Goal: Transaction & Acquisition: Book appointment/travel/reservation

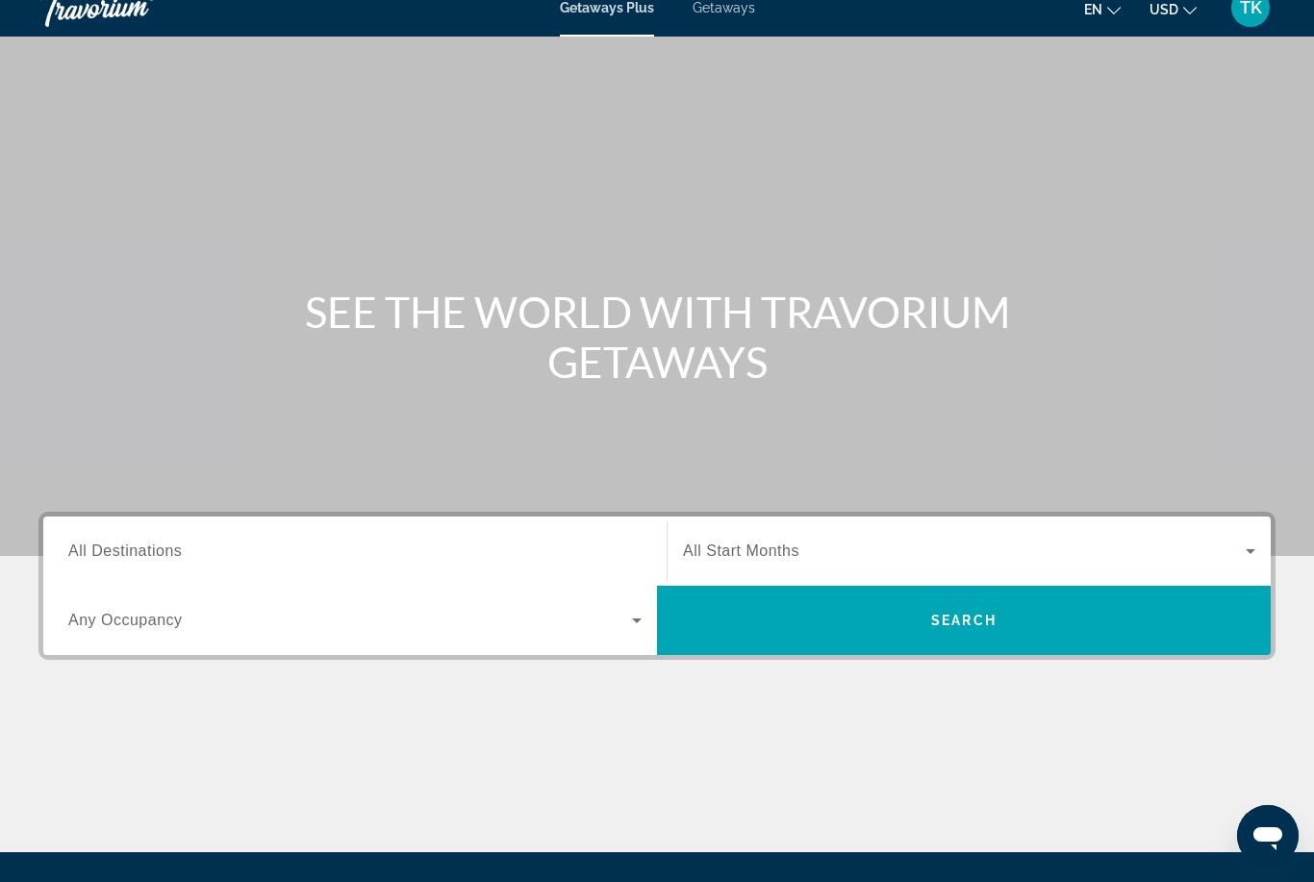
scroll to position [4, 0]
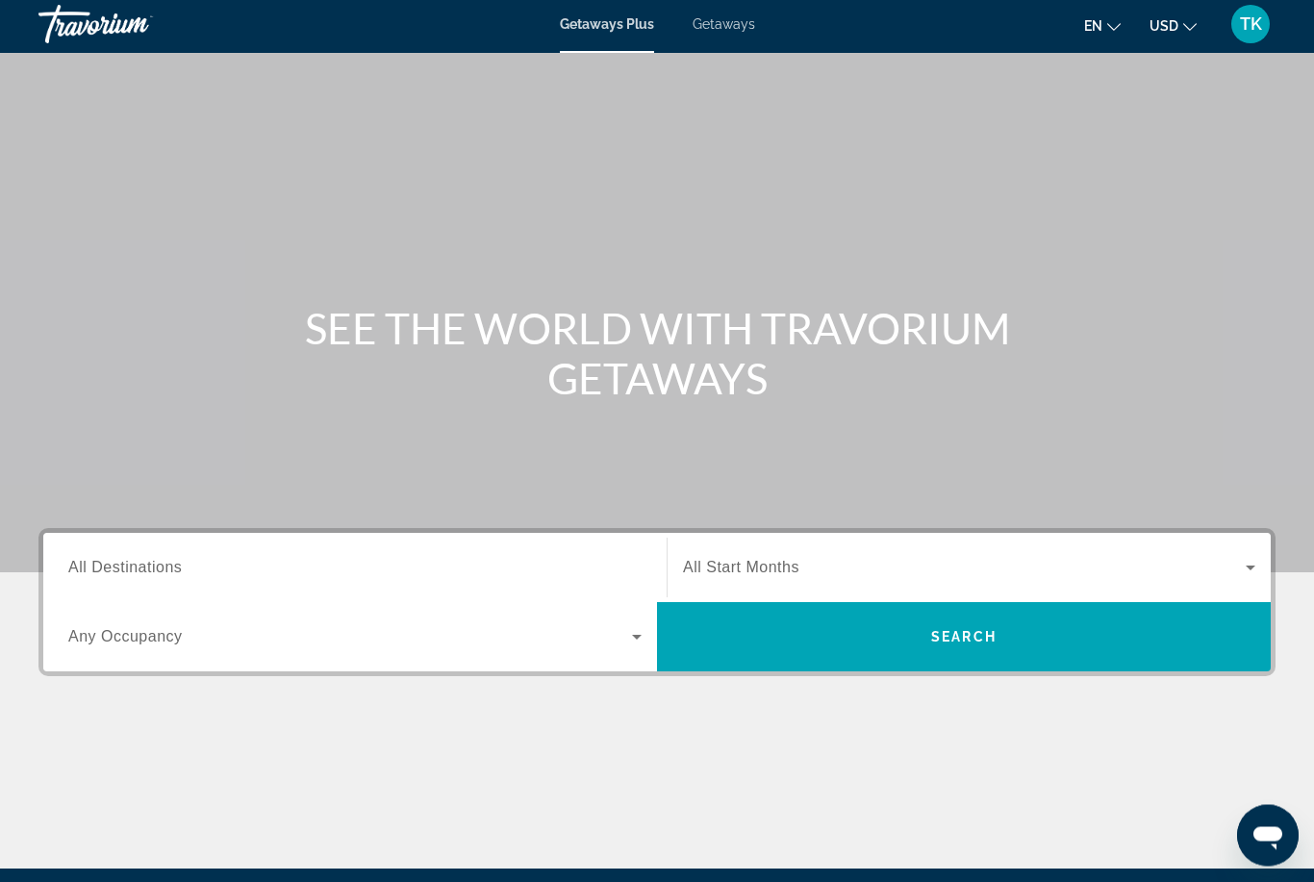
click at [1255, 565] on icon "Search widget" at bounding box center [1250, 568] width 23 height 23
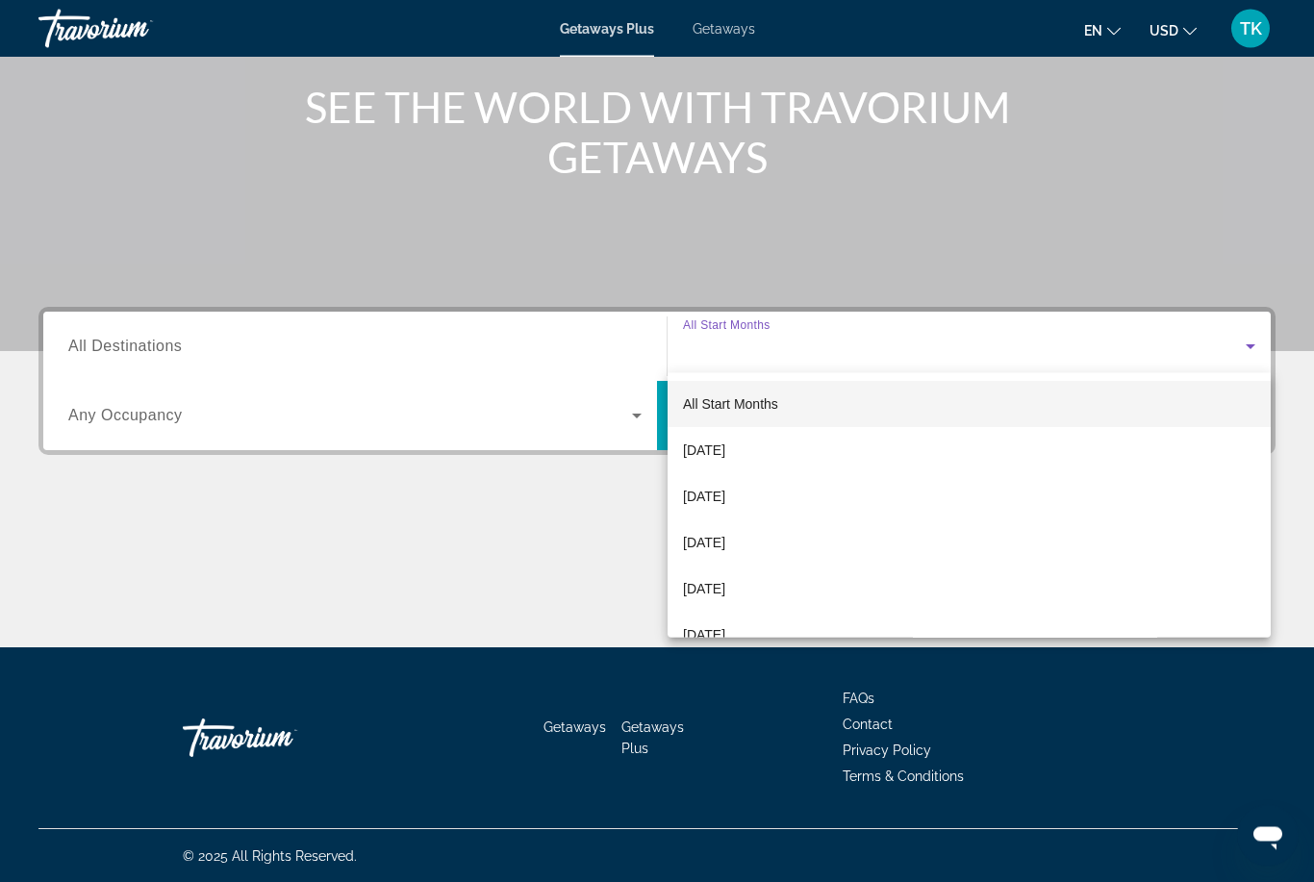
scroll to position [227, 0]
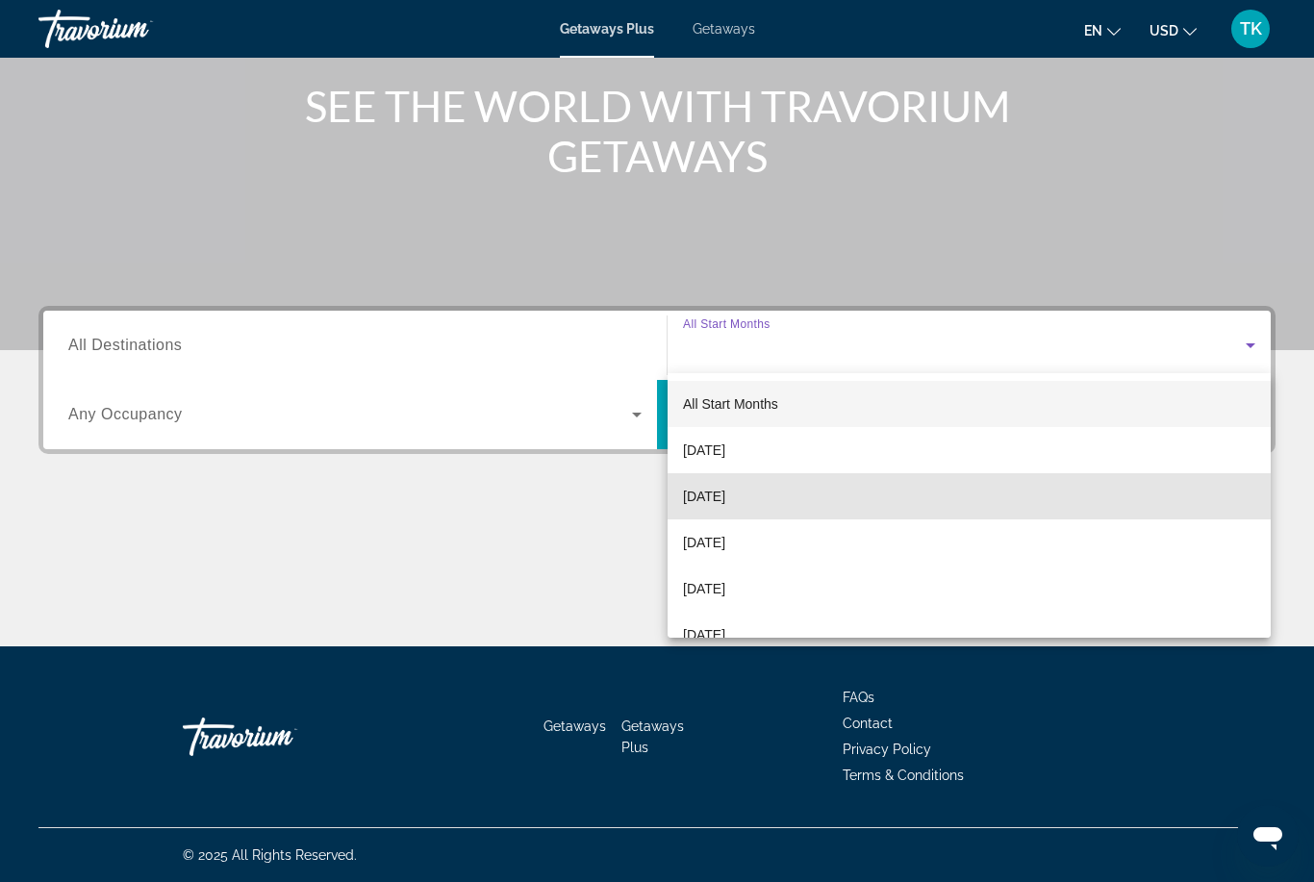
click at [725, 495] on span "[DATE]" at bounding box center [704, 496] width 42 height 23
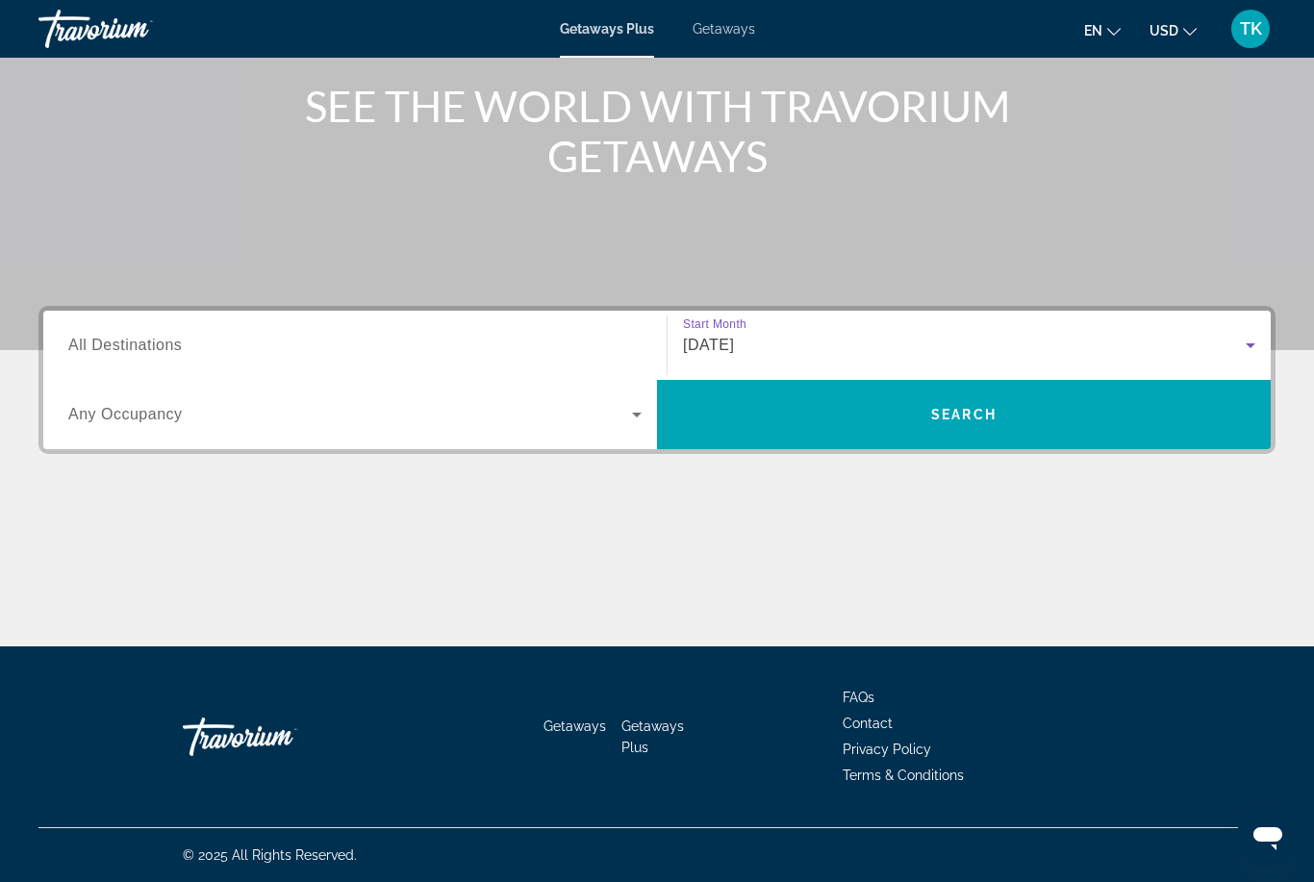
click at [637, 419] on icon "Search widget" at bounding box center [636, 414] width 23 height 23
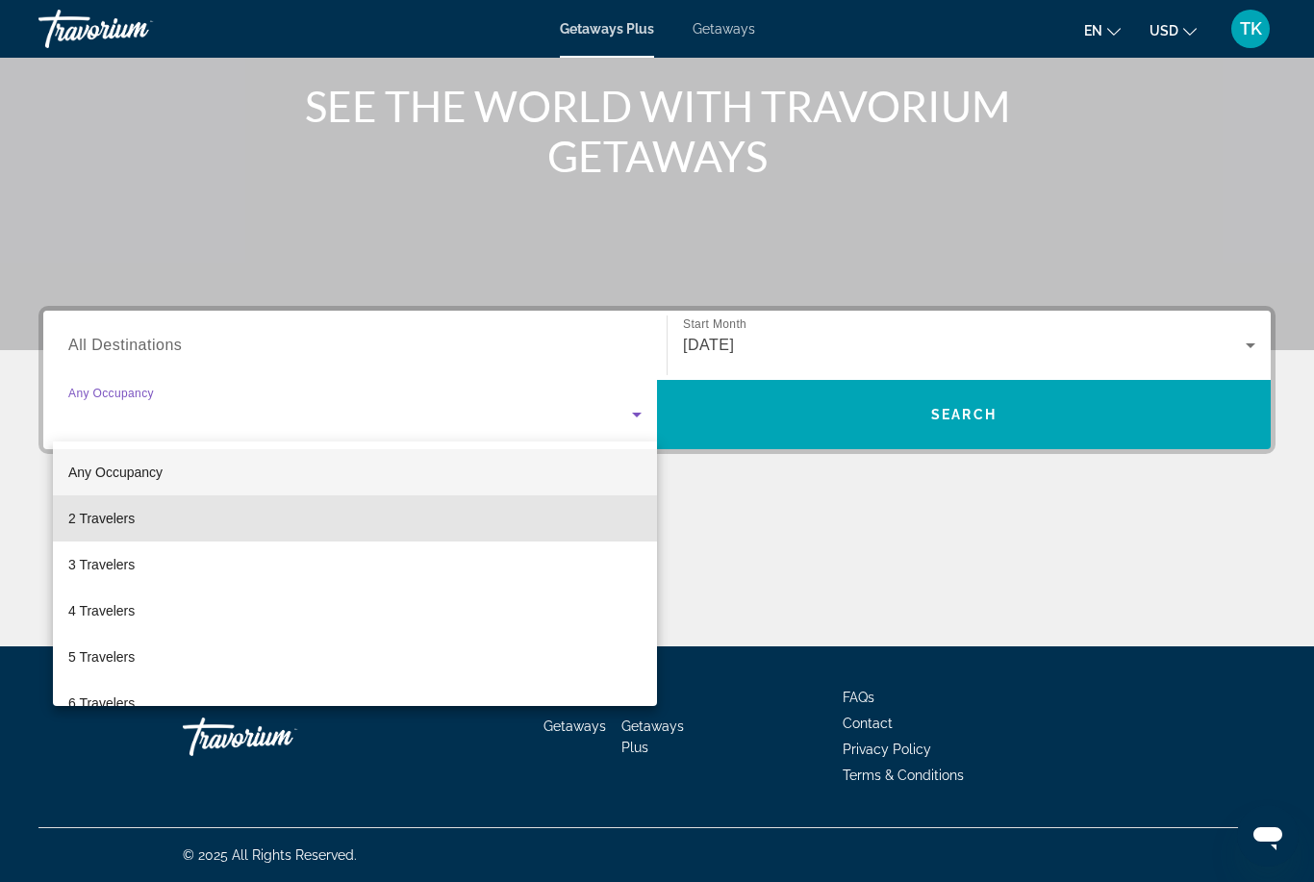
click at [130, 520] on span "2 Travelers" at bounding box center [101, 518] width 66 height 23
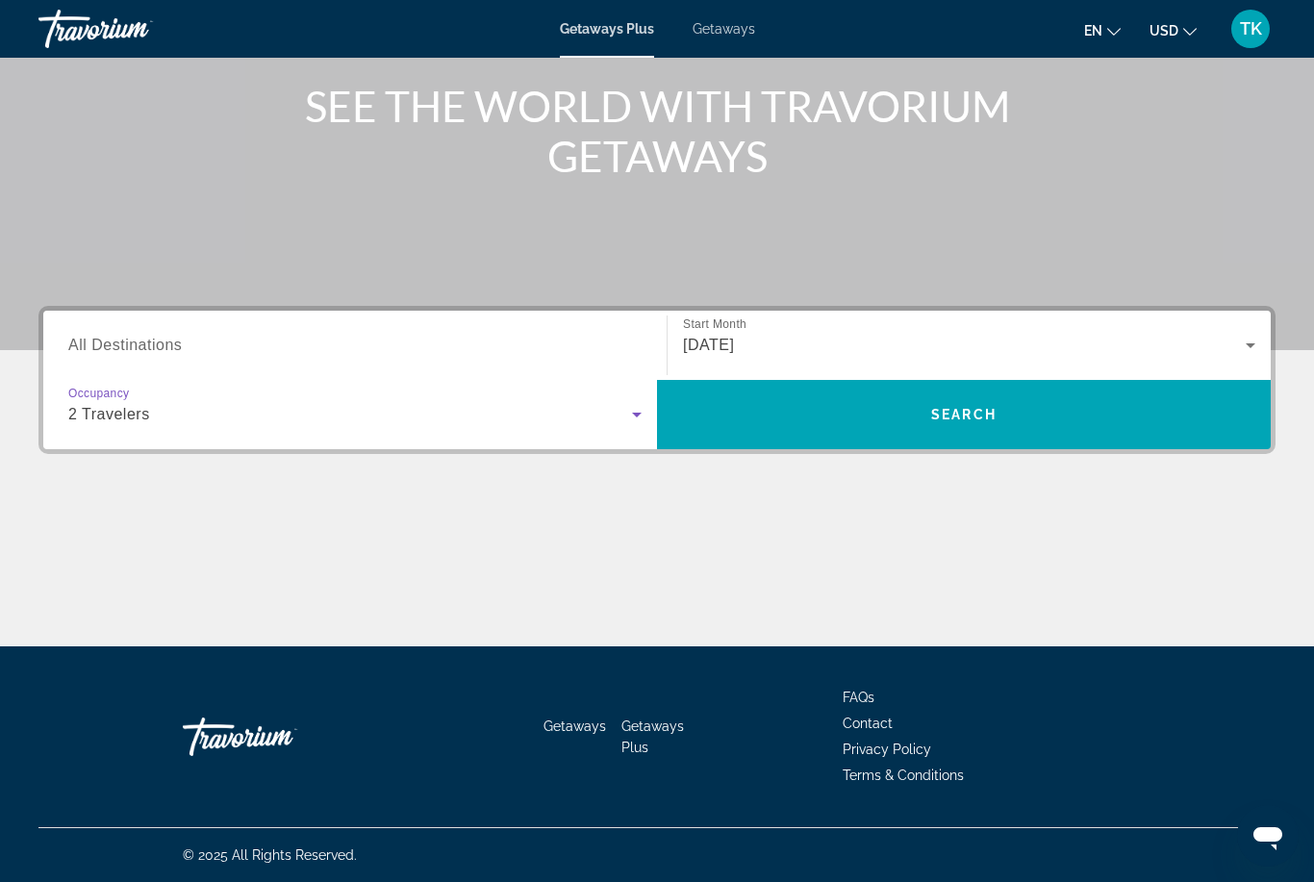
click at [185, 351] on input "Destination All Destinations" at bounding box center [354, 346] width 573 height 23
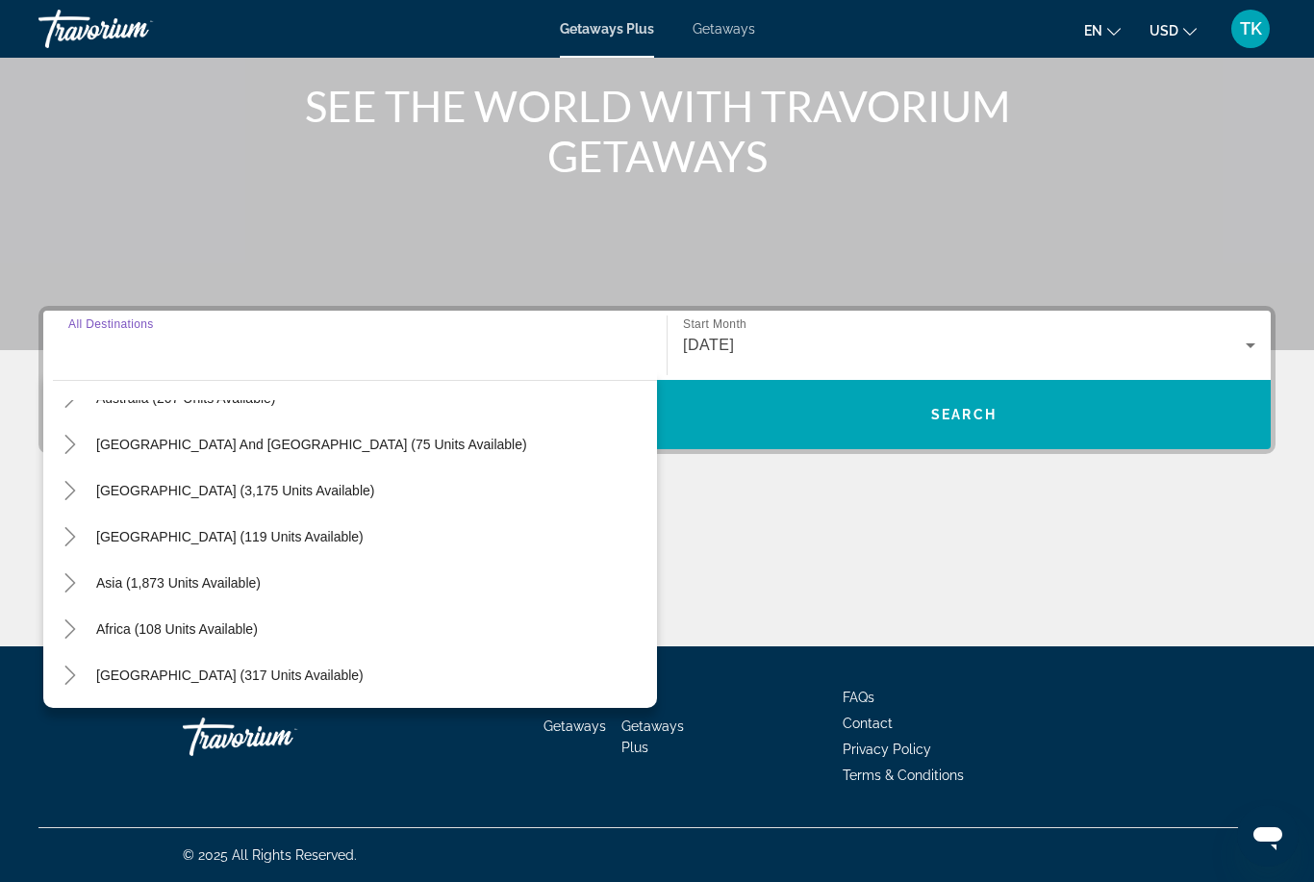
scroll to position [312, 0]
click at [337, 441] on span "[GEOGRAPHIC_DATA] and [GEOGRAPHIC_DATA] (75 units available)" at bounding box center [311, 444] width 431 height 15
type input "**********"
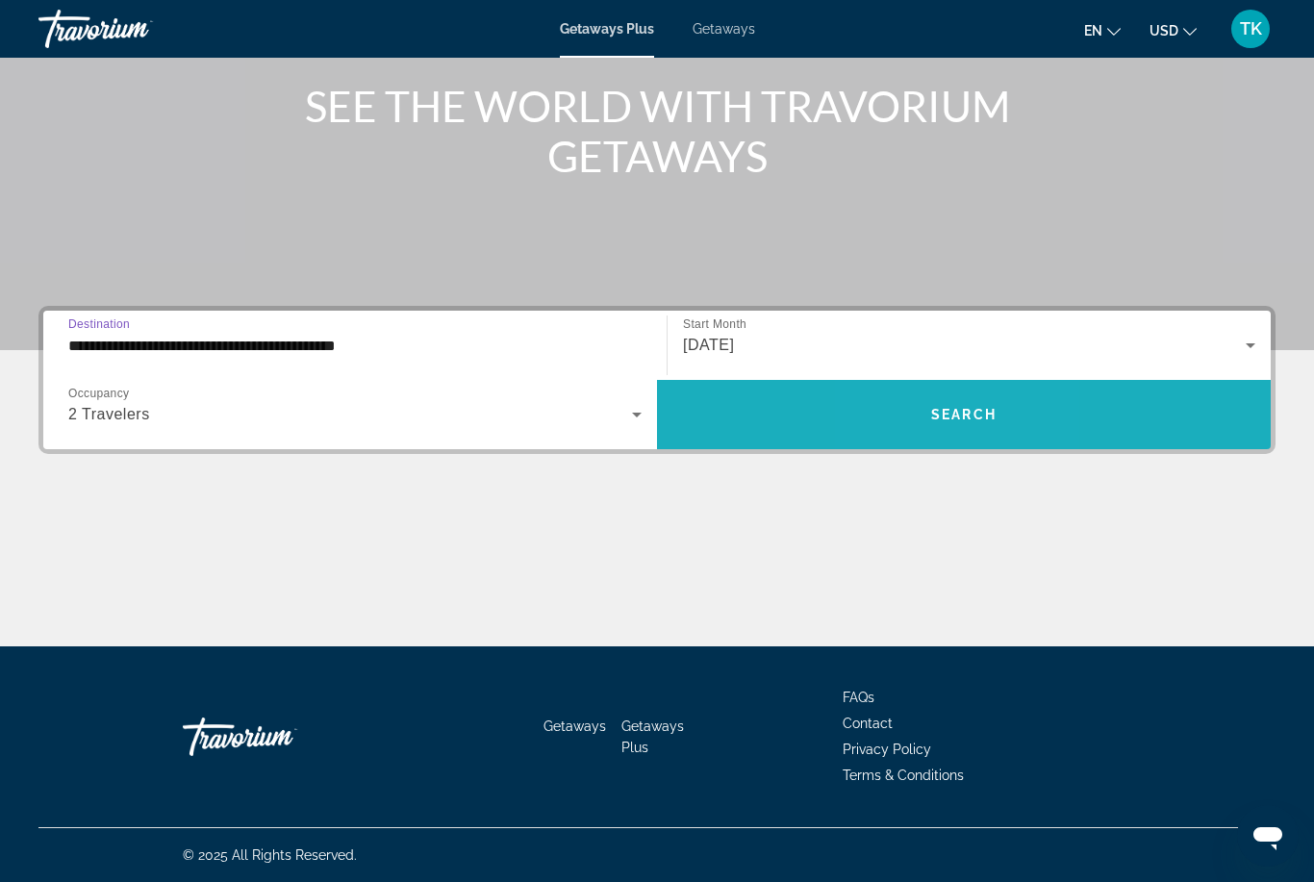
click at [932, 411] on span "Search" at bounding box center [963, 414] width 65 height 15
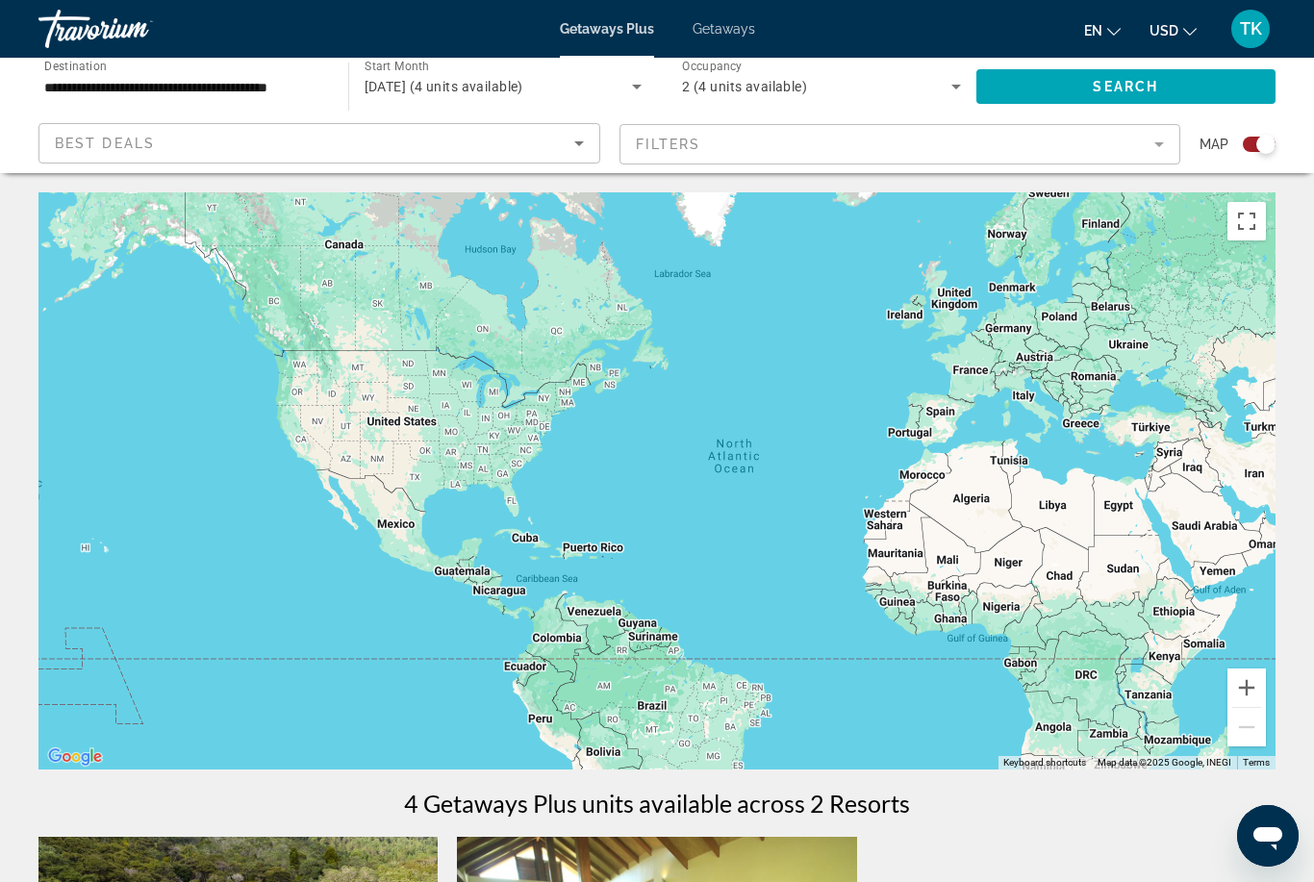
click at [251, 84] on input "**********" at bounding box center [183, 87] width 279 height 23
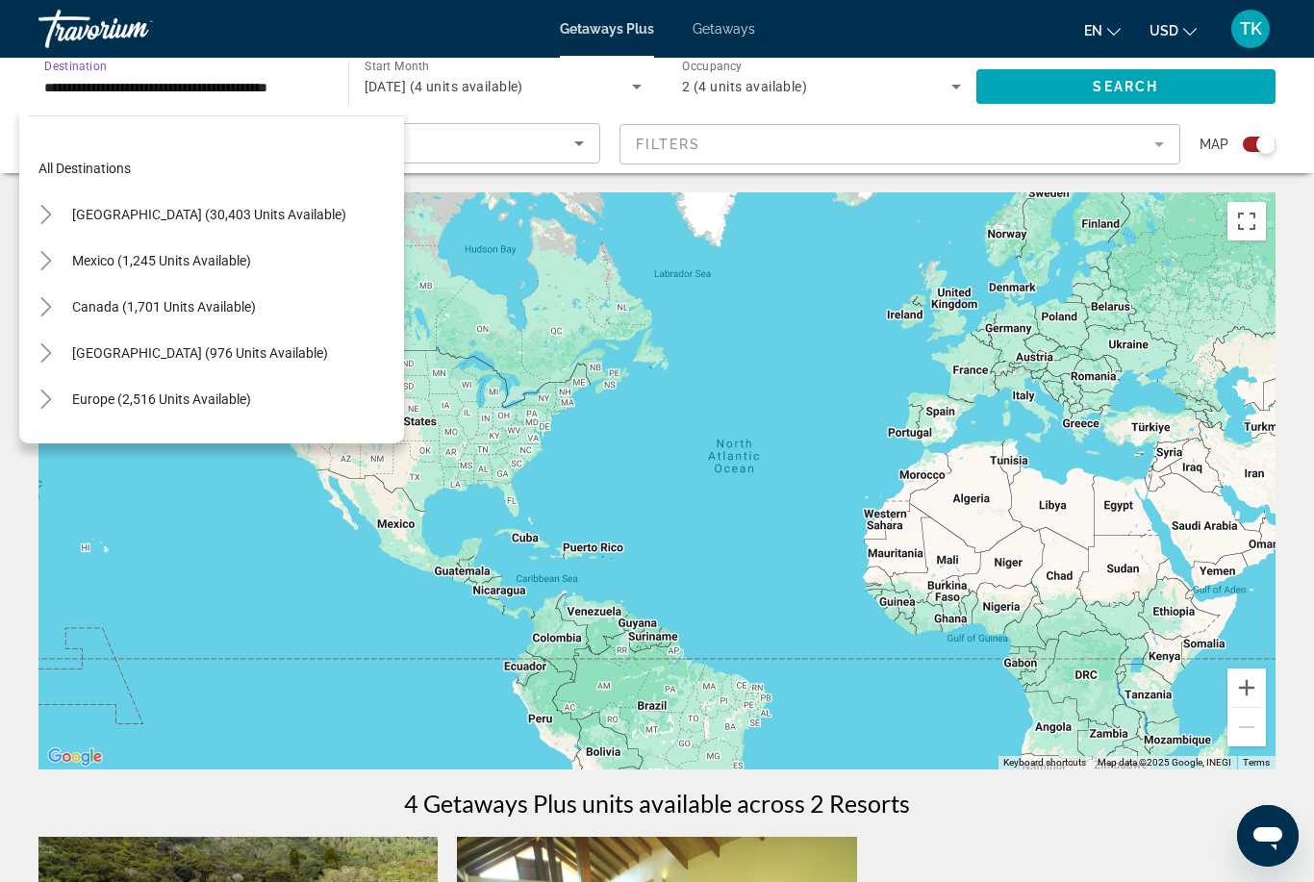
scroll to position [207, 0]
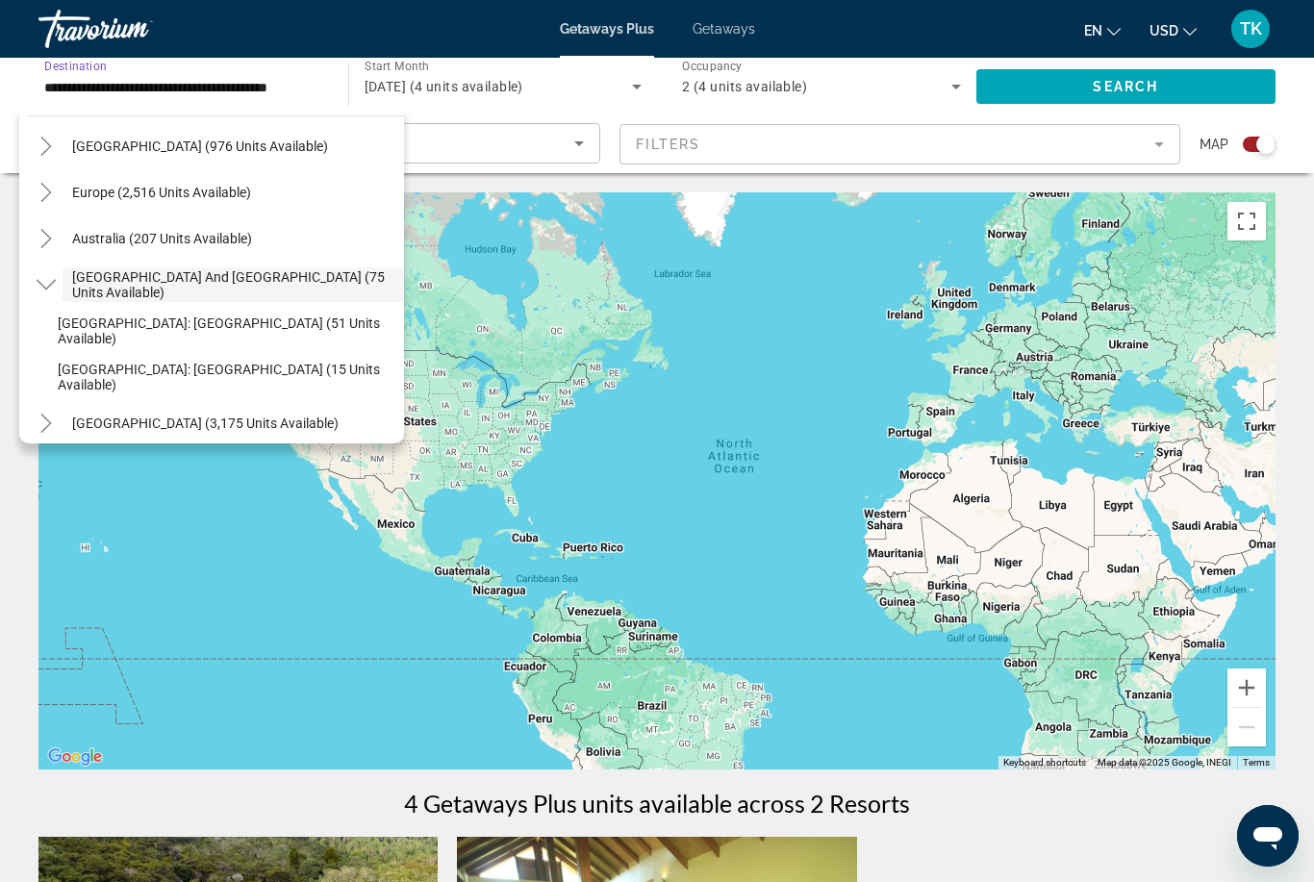
click at [213, 422] on span "[GEOGRAPHIC_DATA] (3,175 units available)" at bounding box center [205, 422] width 266 height 15
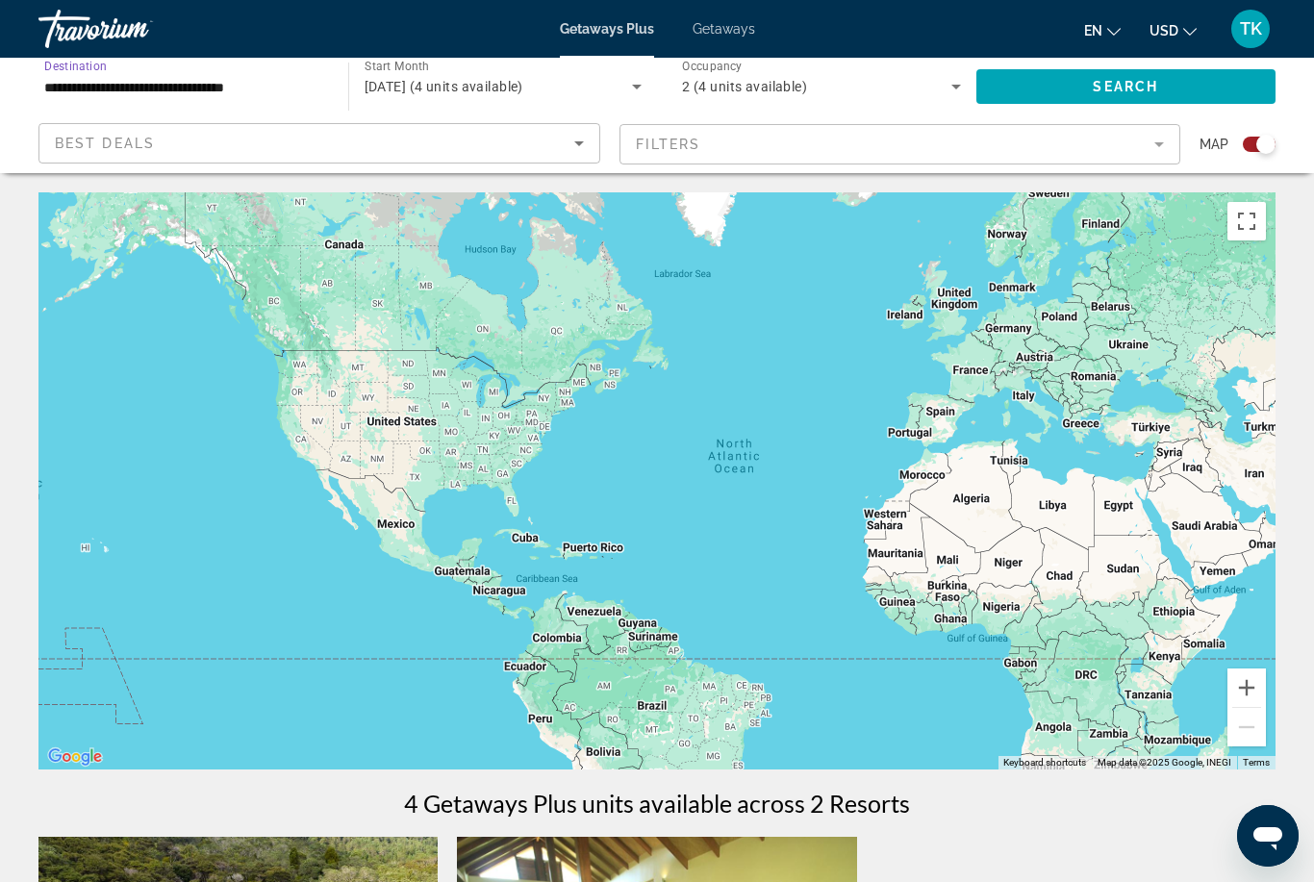
click at [1146, 72] on span "Search widget" at bounding box center [1126, 86] width 300 height 46
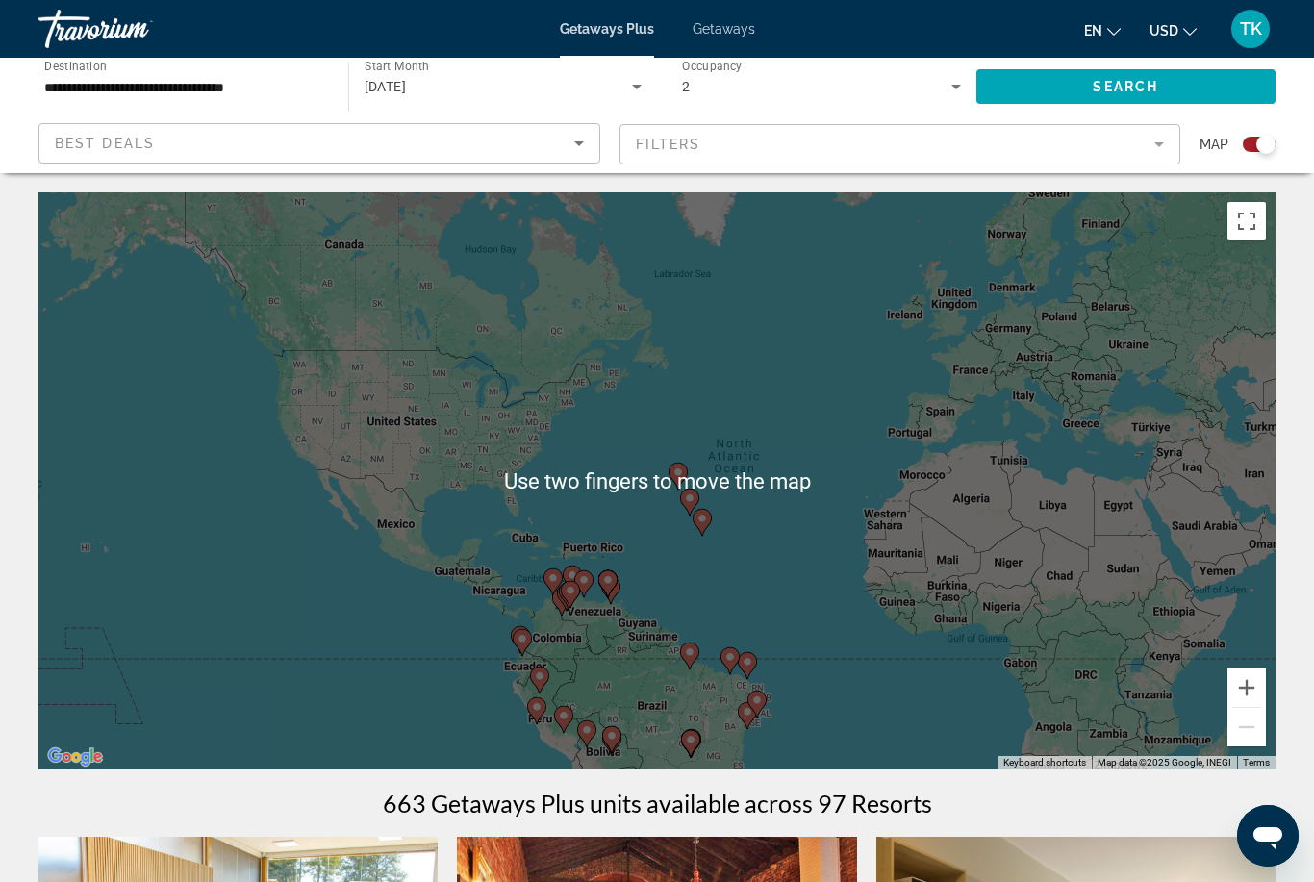
scroll to position [4, 0]
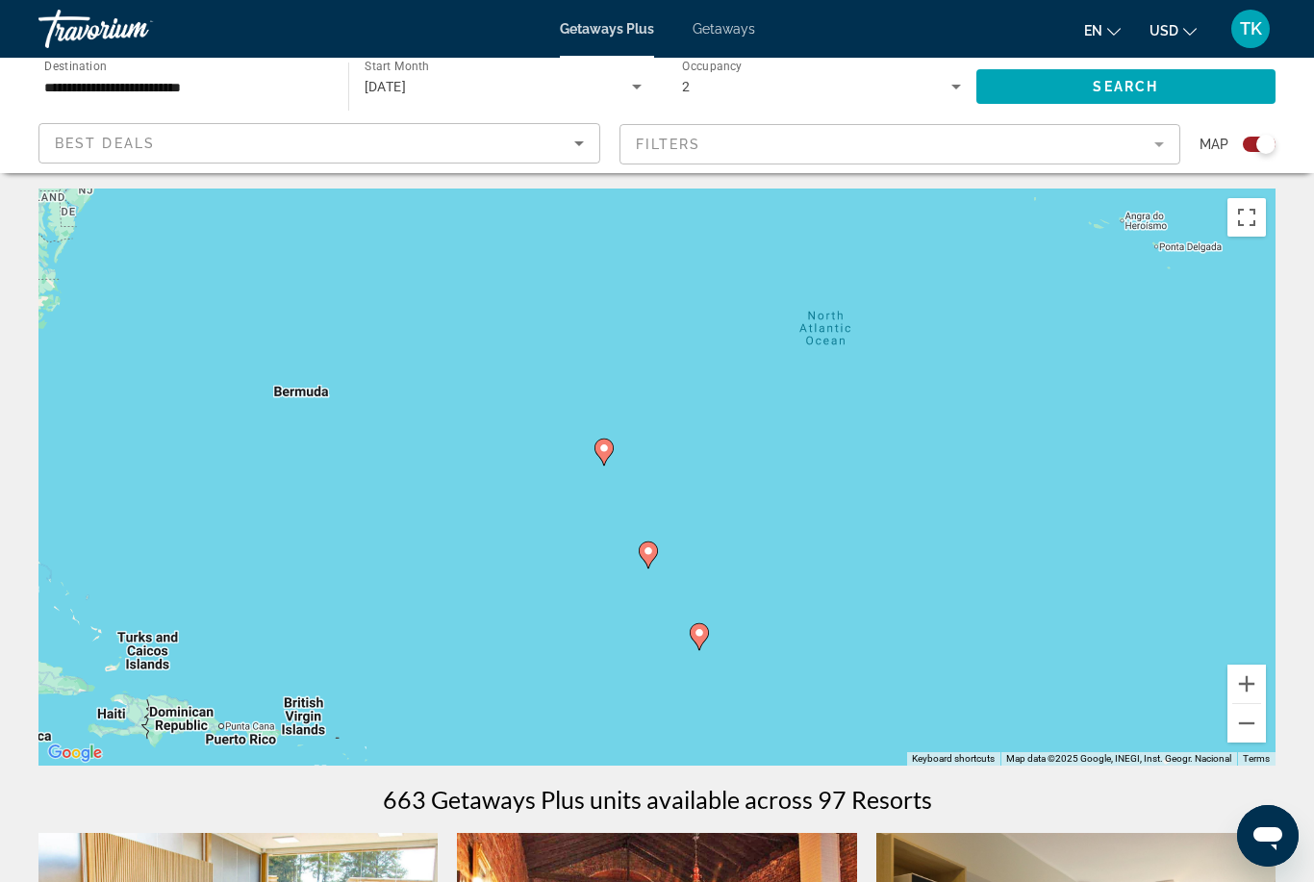
click at [604, 439] on icon "Main content" at bounding box center [603, 452] width 19 height 27
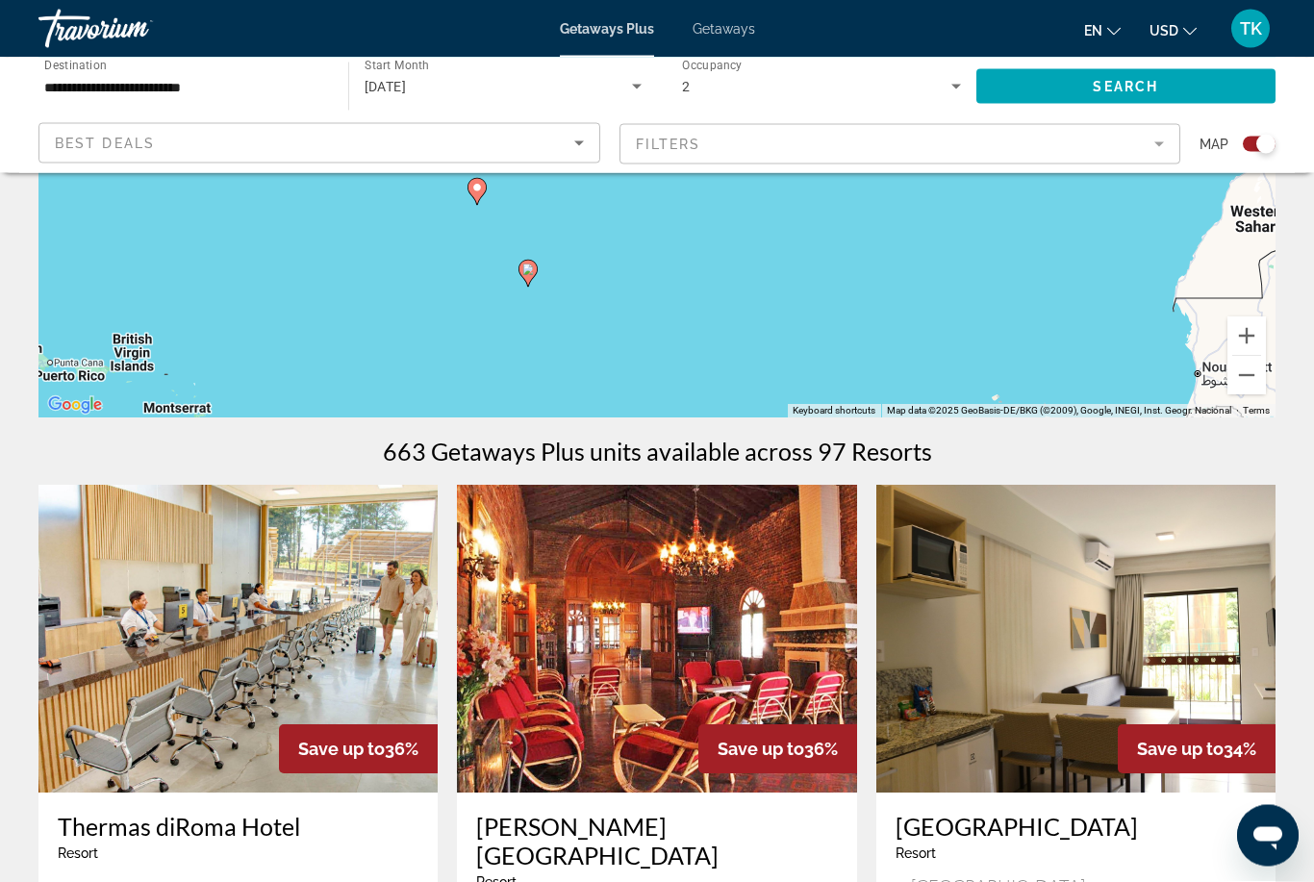
scroll to position [192, 0]
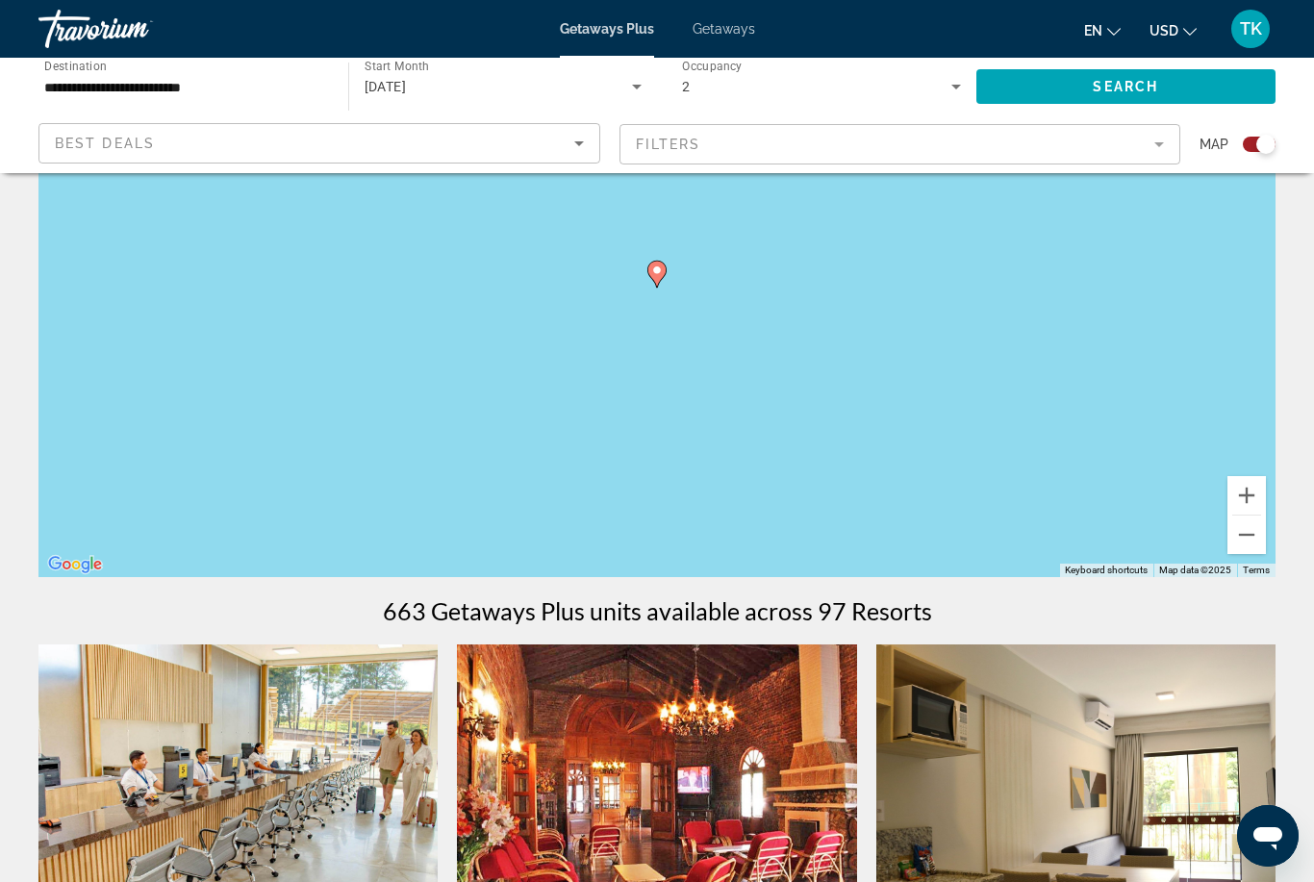
click at [670, 264] on div "To navigate, press the arrow keys. To activate drag with keyboard, press Alt + …" at bounding box center [656, 288] width 1237 height 577
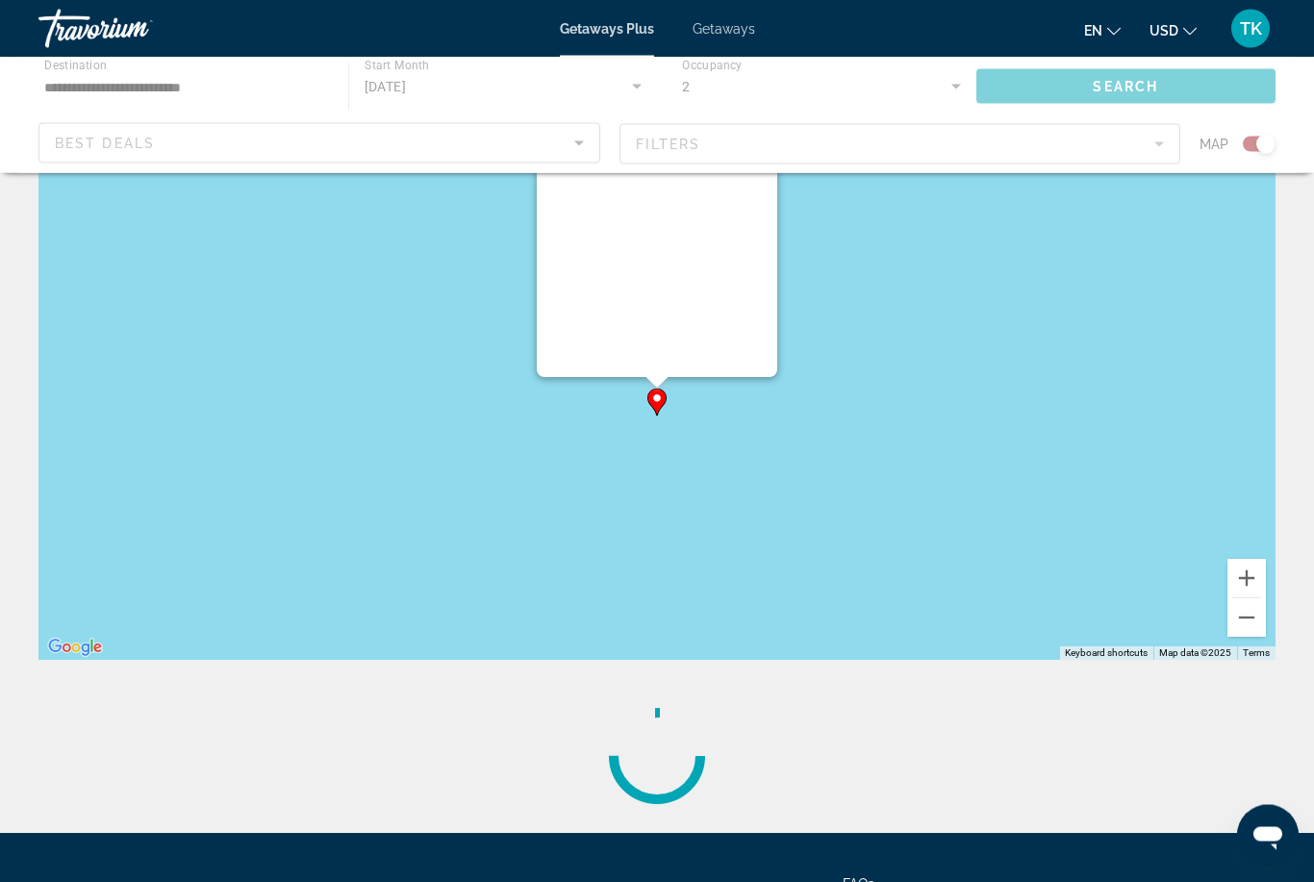
scroll to position [0, 0]
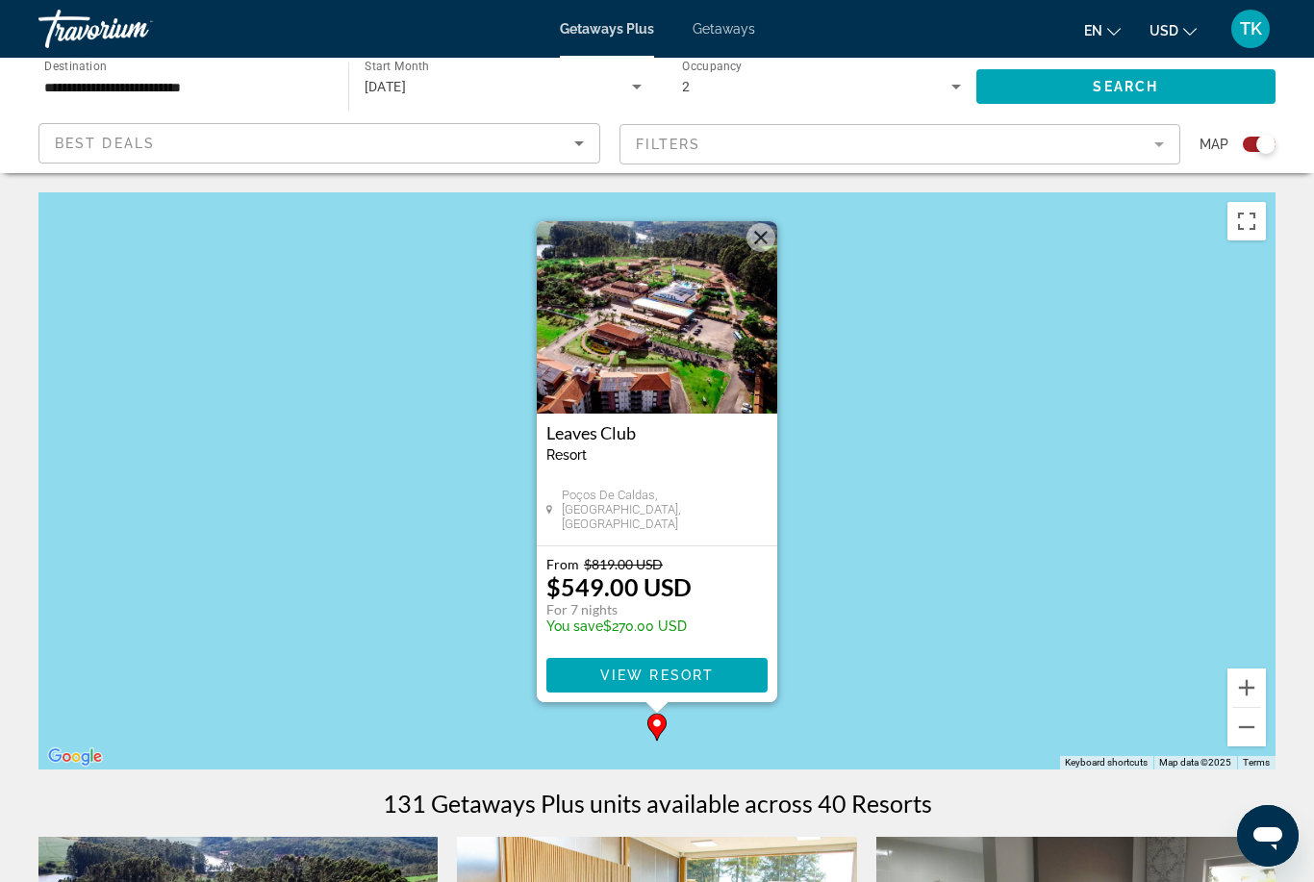
click at [755, 248] on button "Close" at bounding box center [760, 237] width 29 height 29
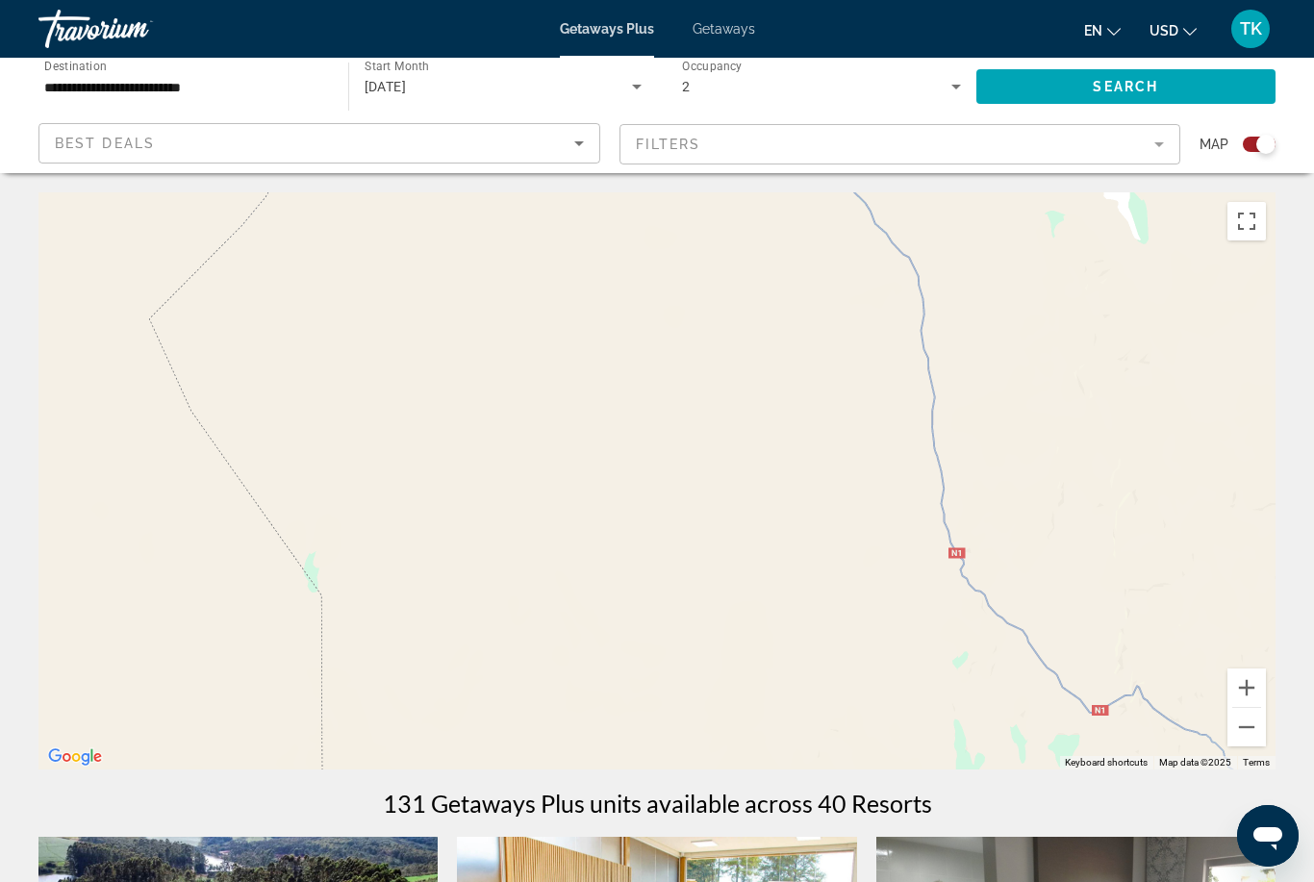
click at [107, 86] on input "**********" at bounding box center [183, 87] width 279 height 23
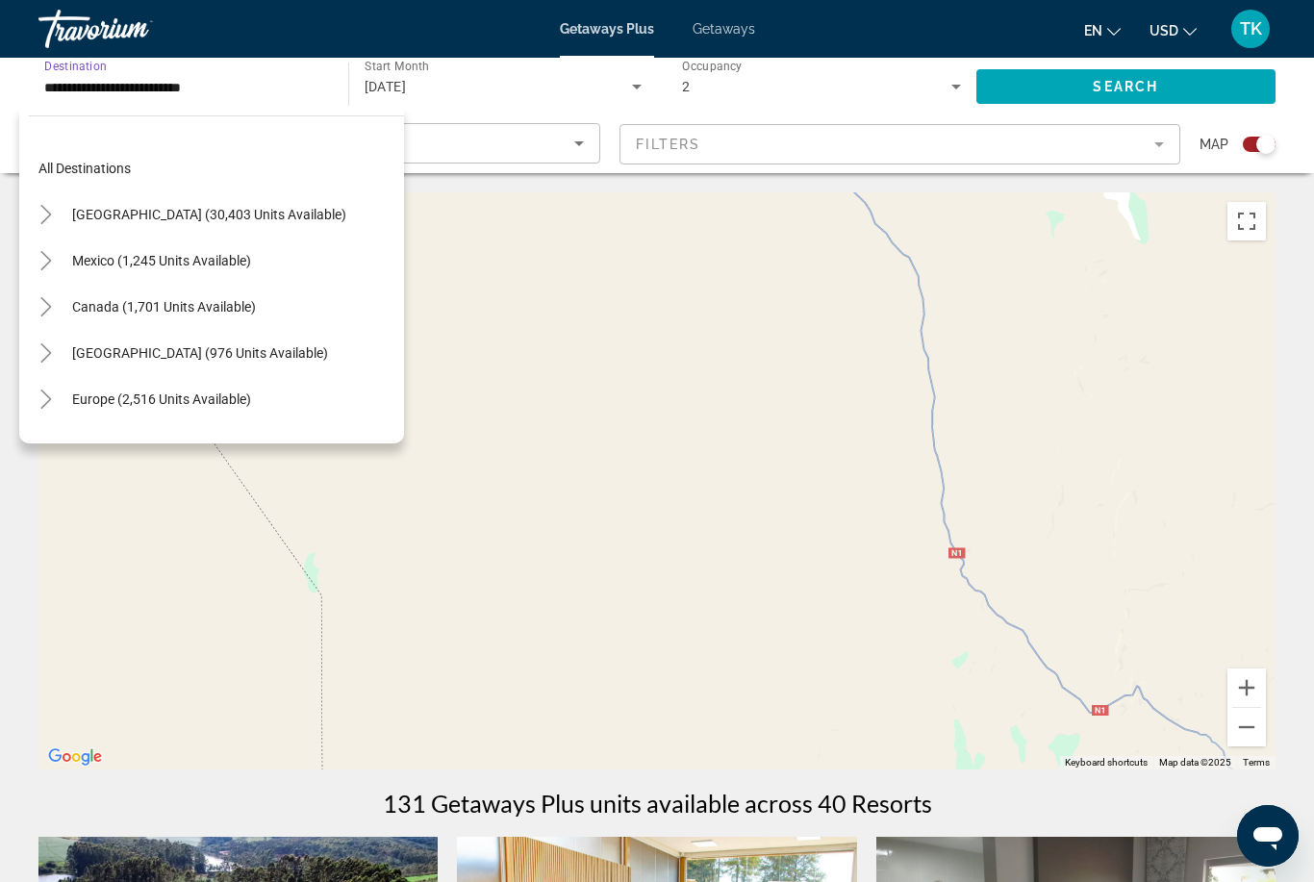
click at [105, 346] on span "[GEOGRAPHIC_DATA] (976 units available)" at bounding box center [200, 352] width 256 height 15
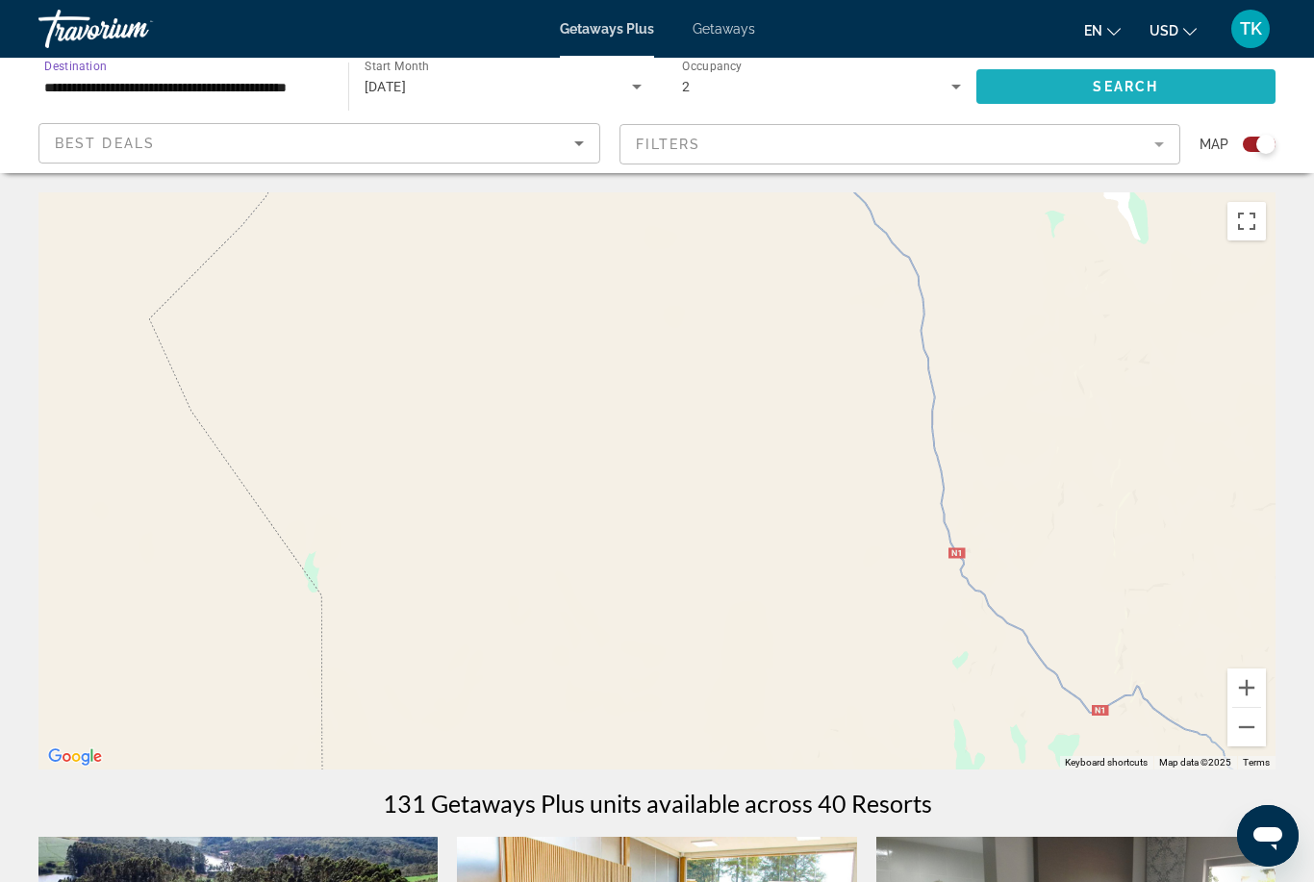
click at [1068, 77] on span "Search widget" at bounding box center [1126, 86] width 300 height 46
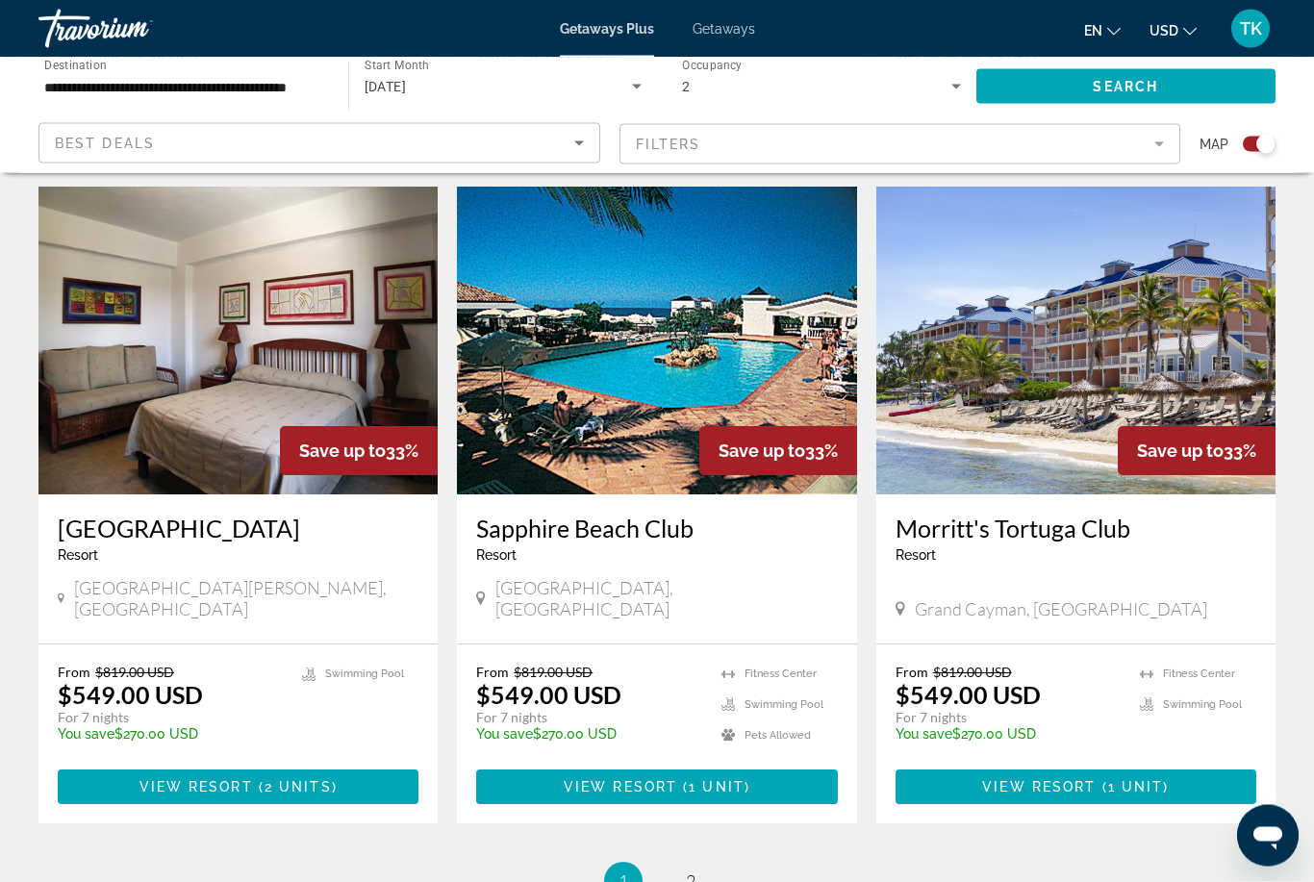
scroll to position [2728, 0]
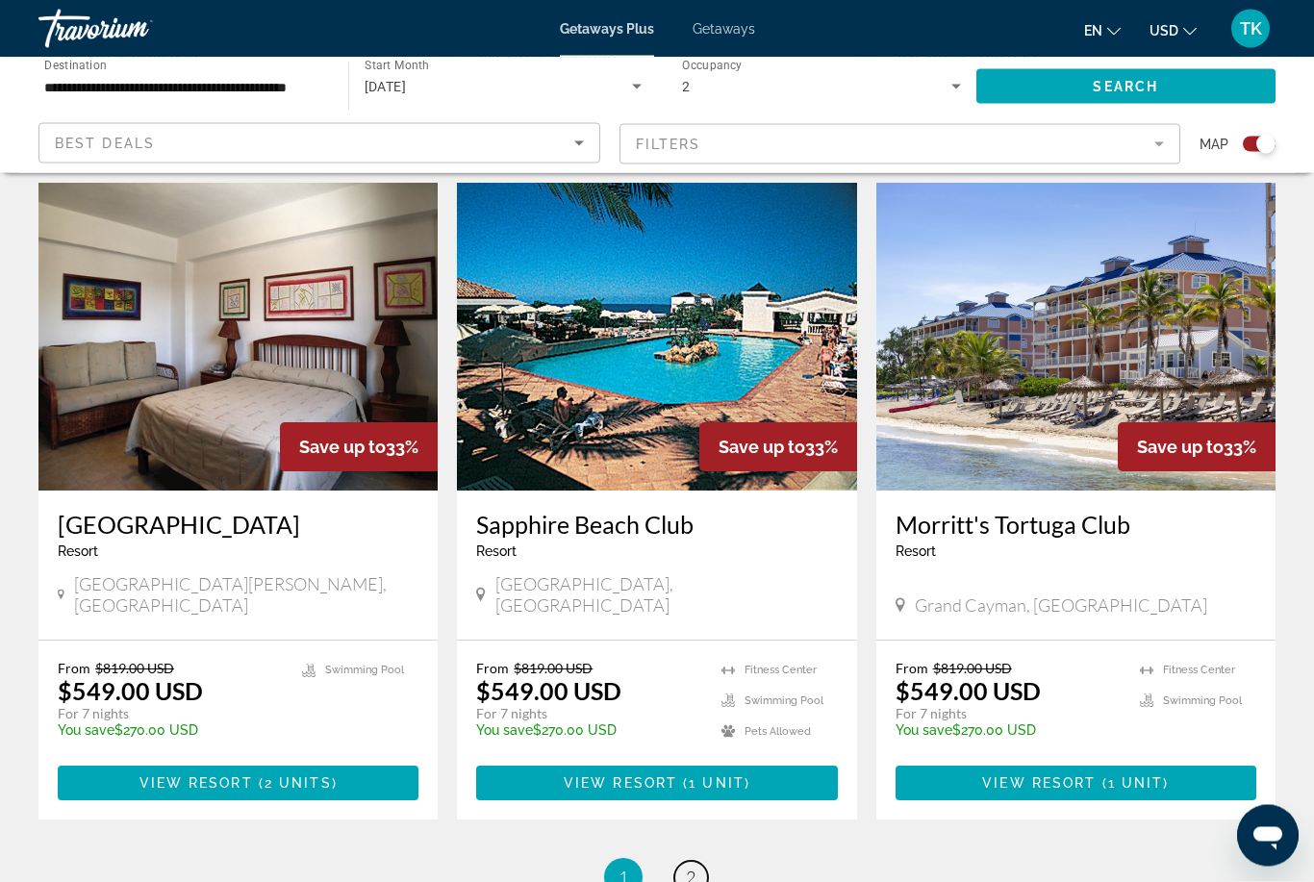
click at [687, 867] on span "2" at bounding box center [691, 877] width 10 height 21
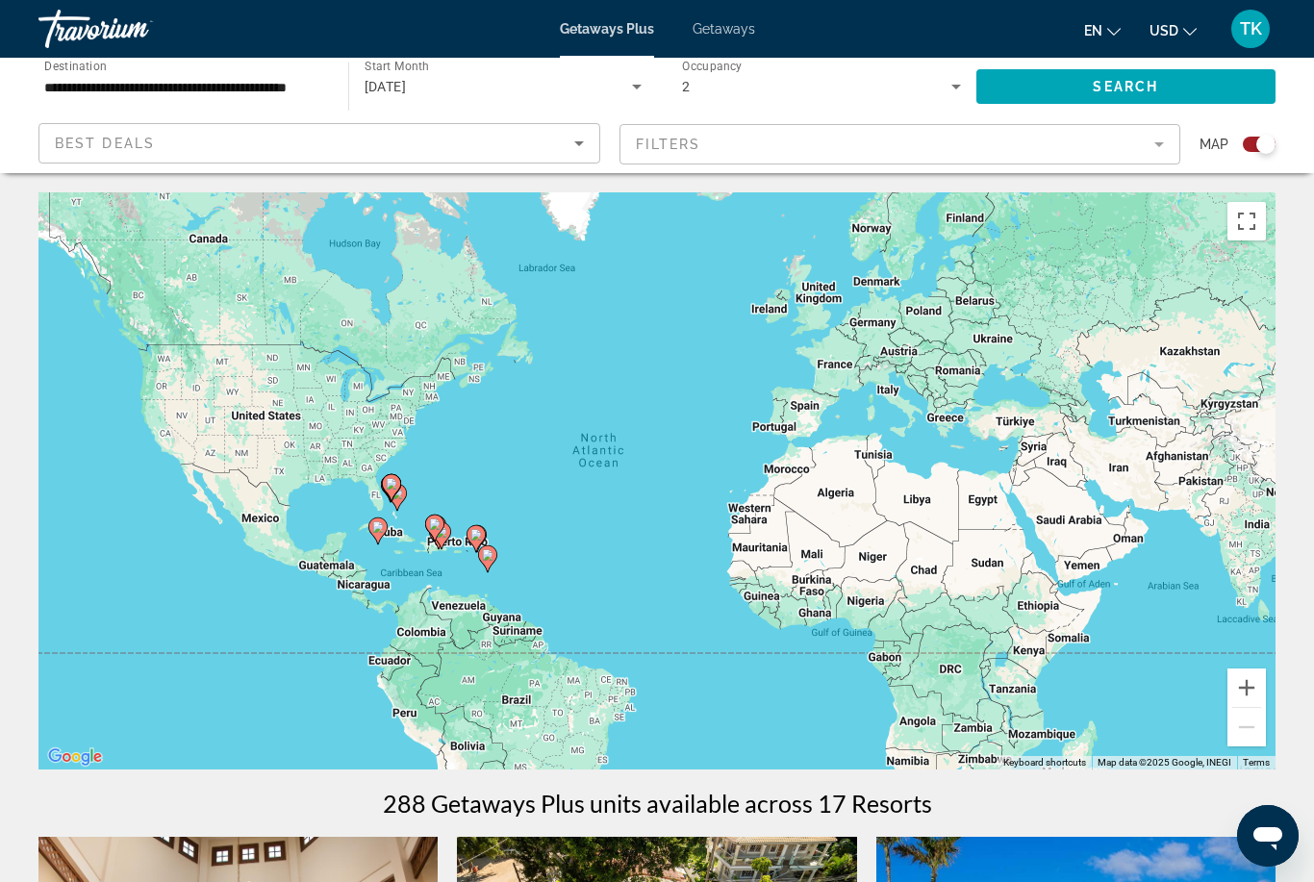
click at [104, 71] on span "Destination" at bounding box center [75, 65] width 63 height 13
click at [104, 76] on input "**********" at bounding box center [183, 87] width 279 height 23
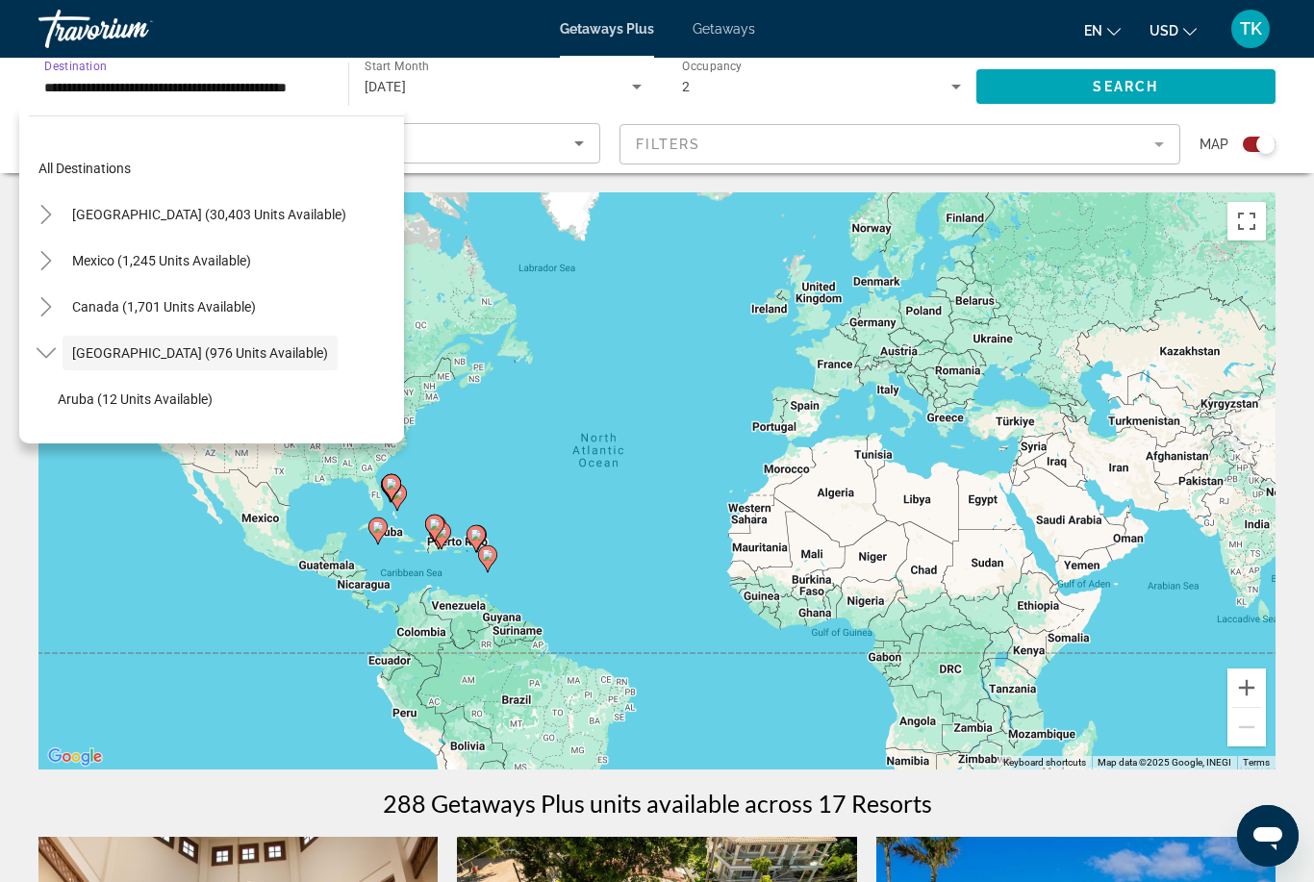
scroll to position [68, 0]
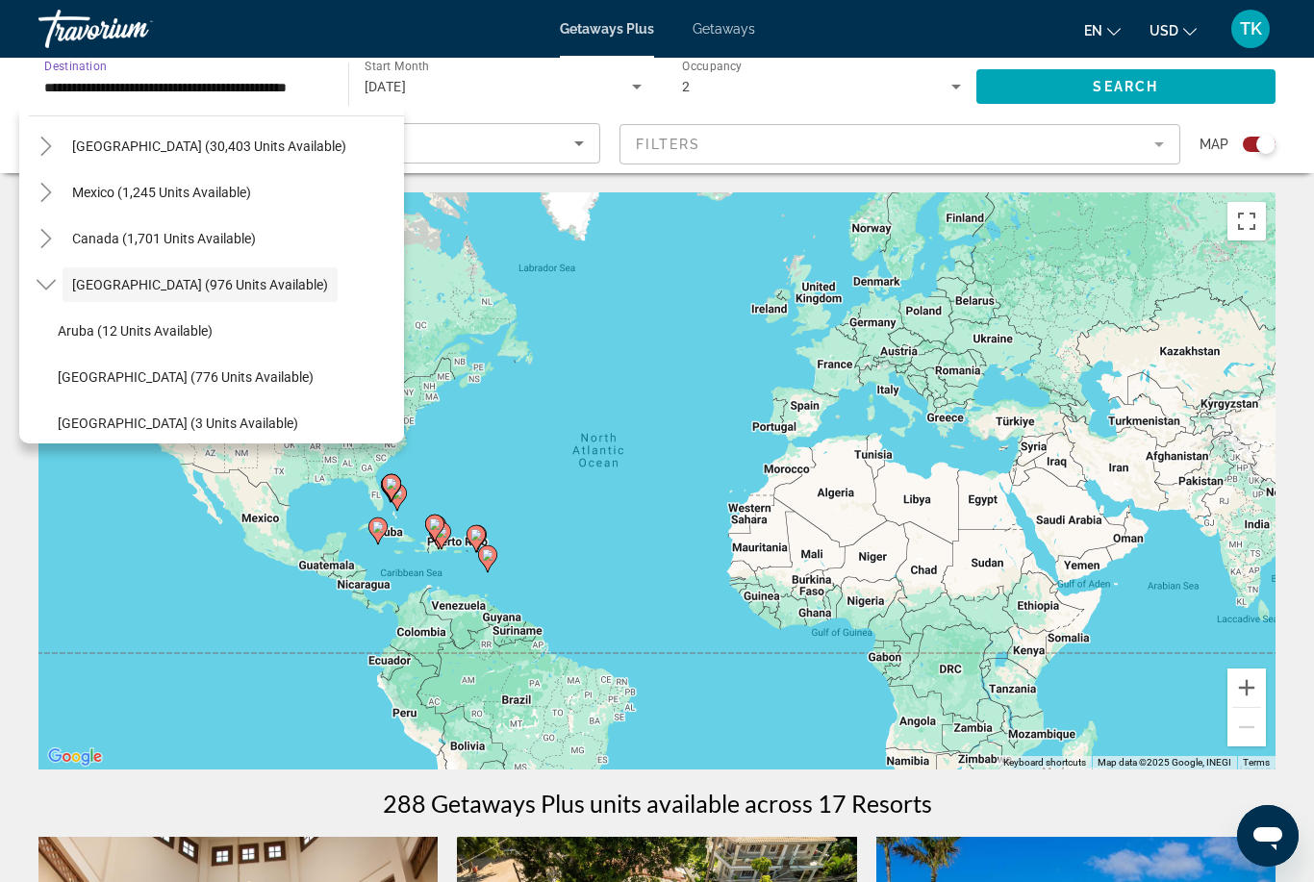
click at [113, 138] on span "[GEOGRAPHIC_DATA] (30,403 units available)" at bounding box center [209, 145] width 274 height 15
type input "**********"
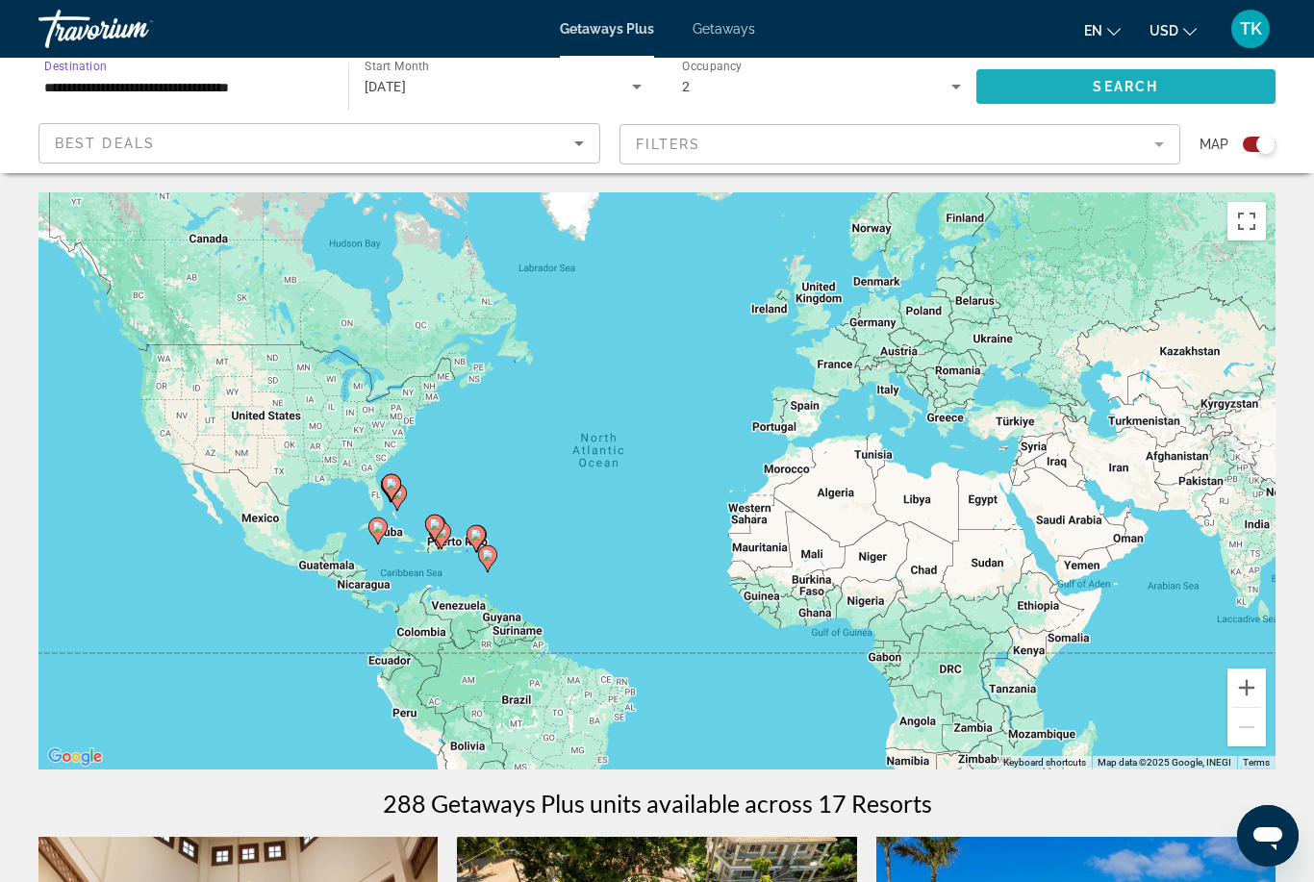
click at [1077, 92] on span "Search widget" at bounding box center [1126, 86] width 300 height 46
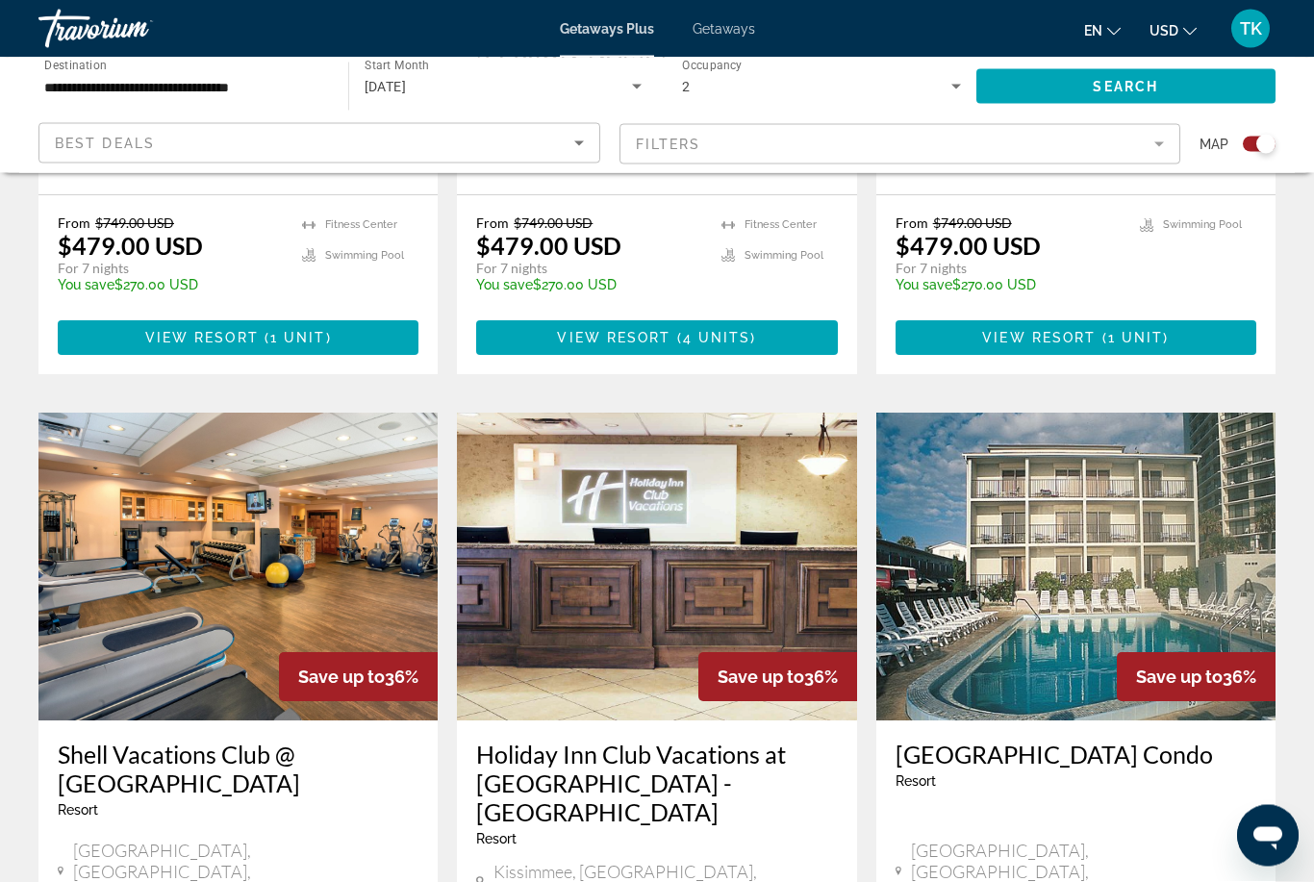
scroll to position [2649, 0]
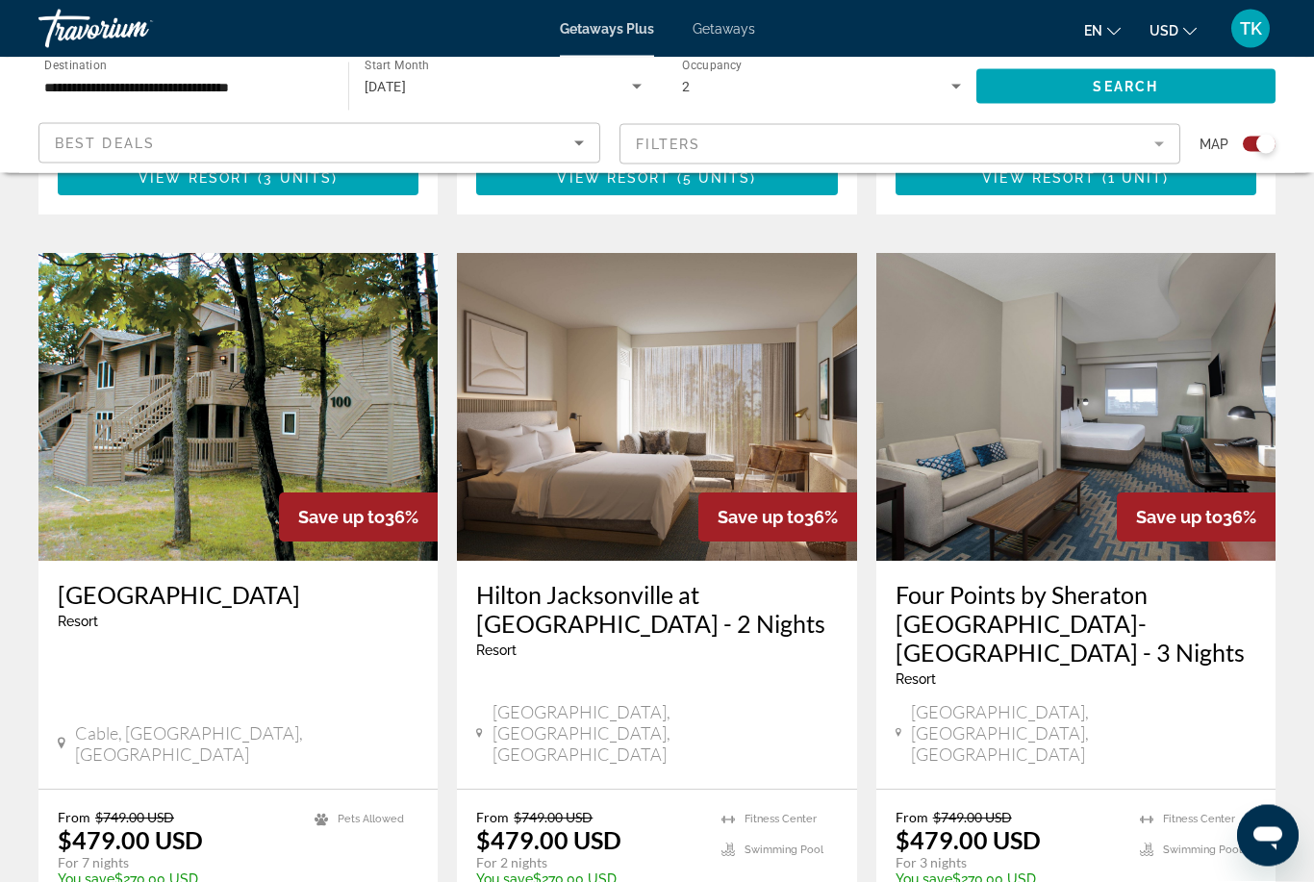
scroll to position [2760, 0]
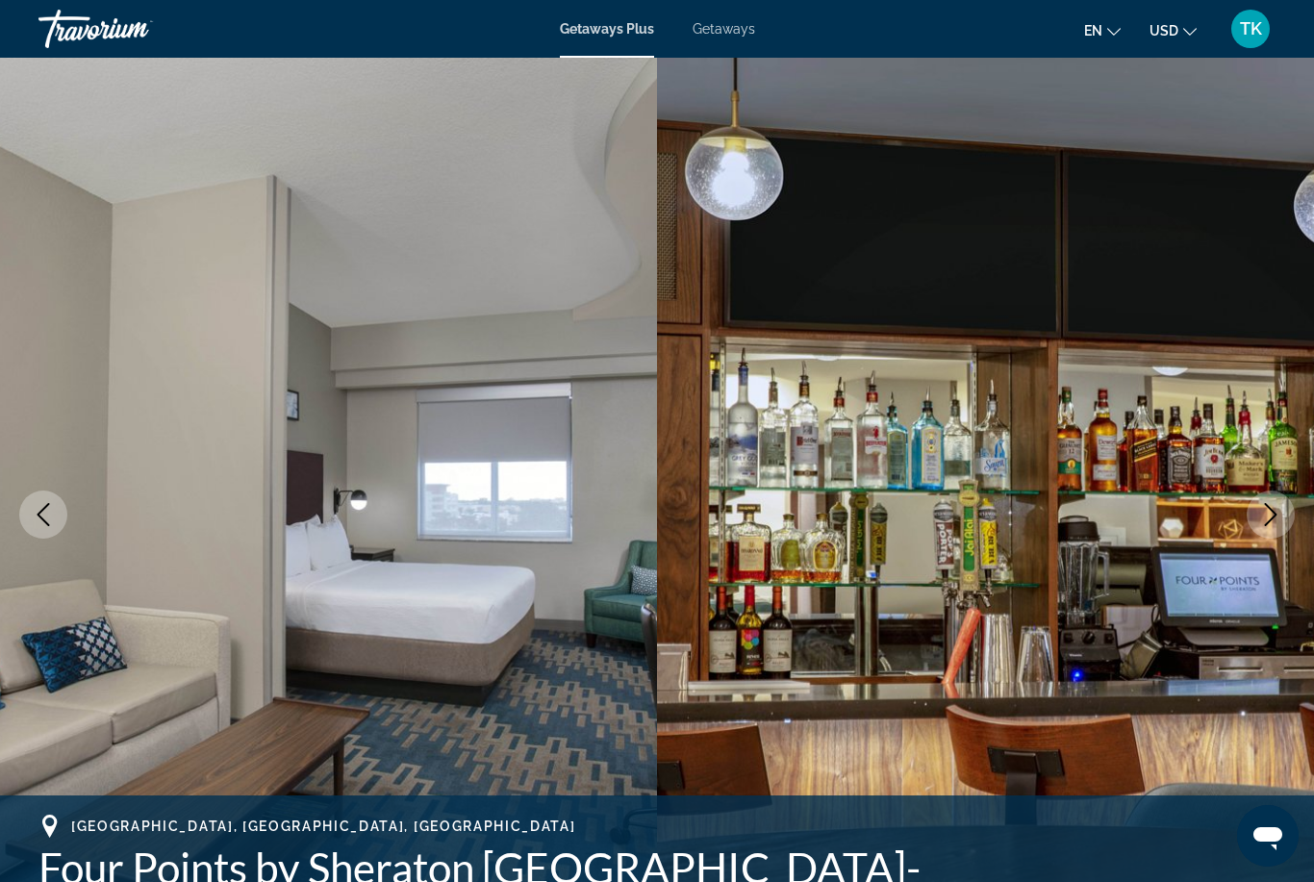
click at [1261, 512] on icon "Next image" at bounding box center [1270, 514] width 23 height 23
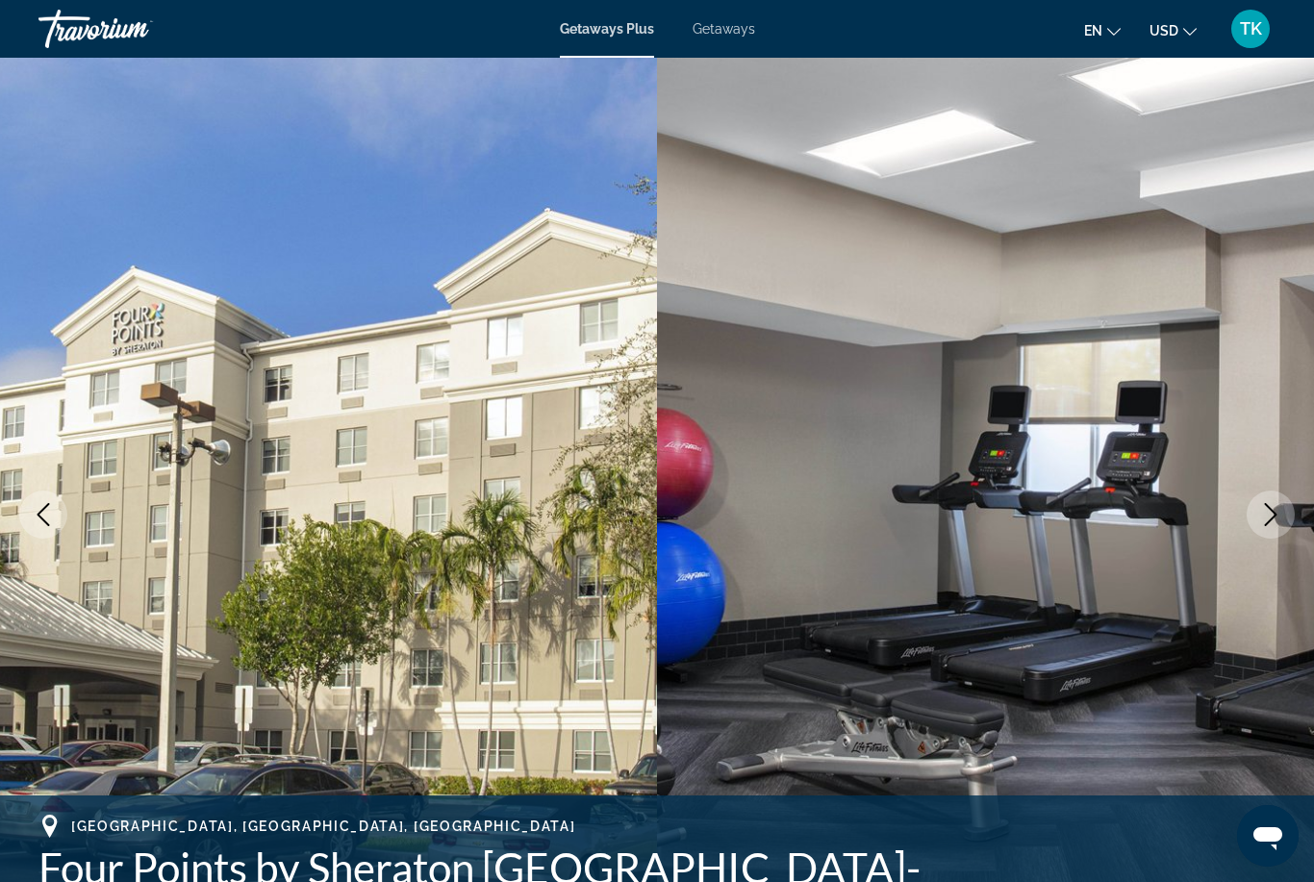
scroll to position [1, 0]
click at [1259, 517] on icon "Next image" at bounding box center [1270, 513] width 23 height 23
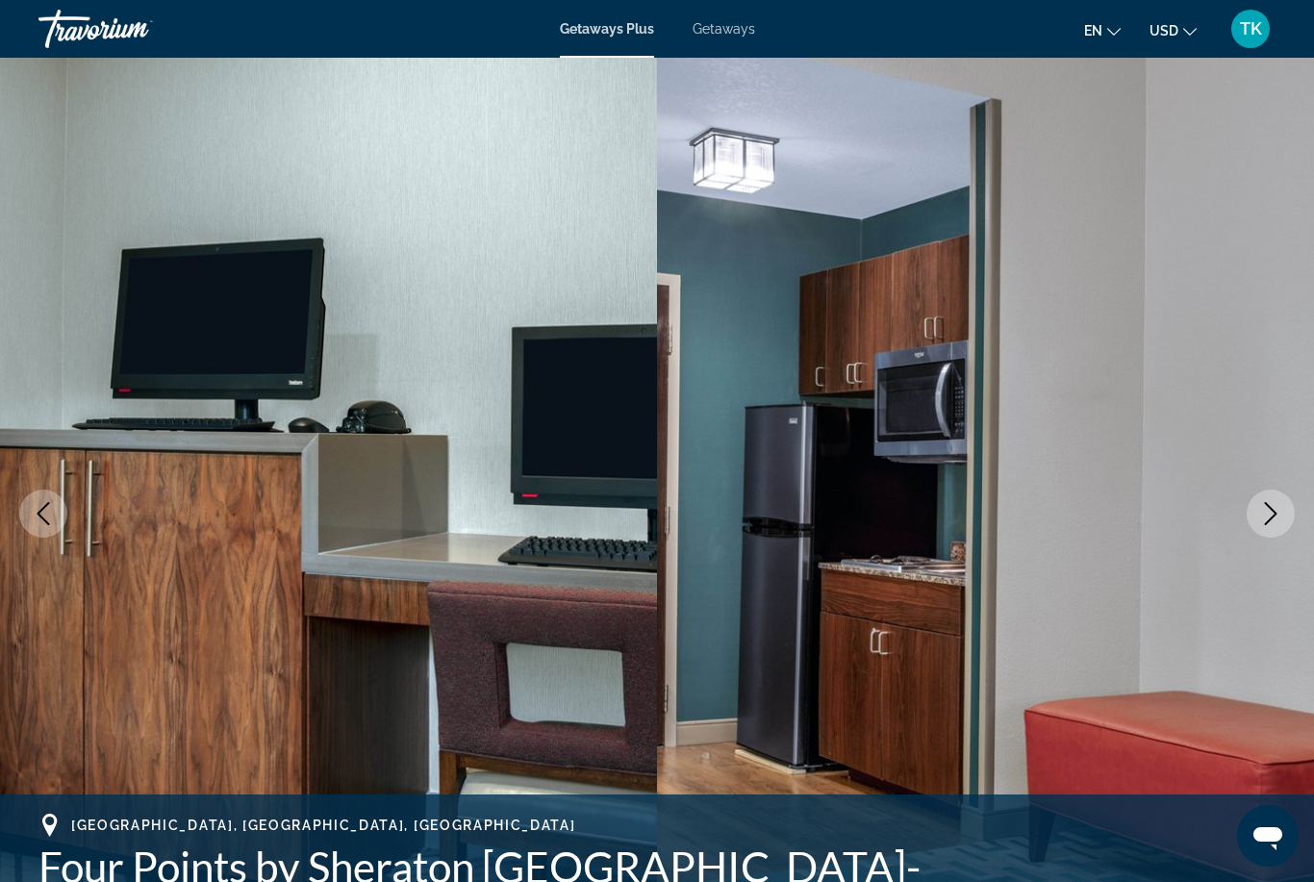
click at [1260, 511] on icon "Next image" at bounding box center [1270, 513] width 23 height 23
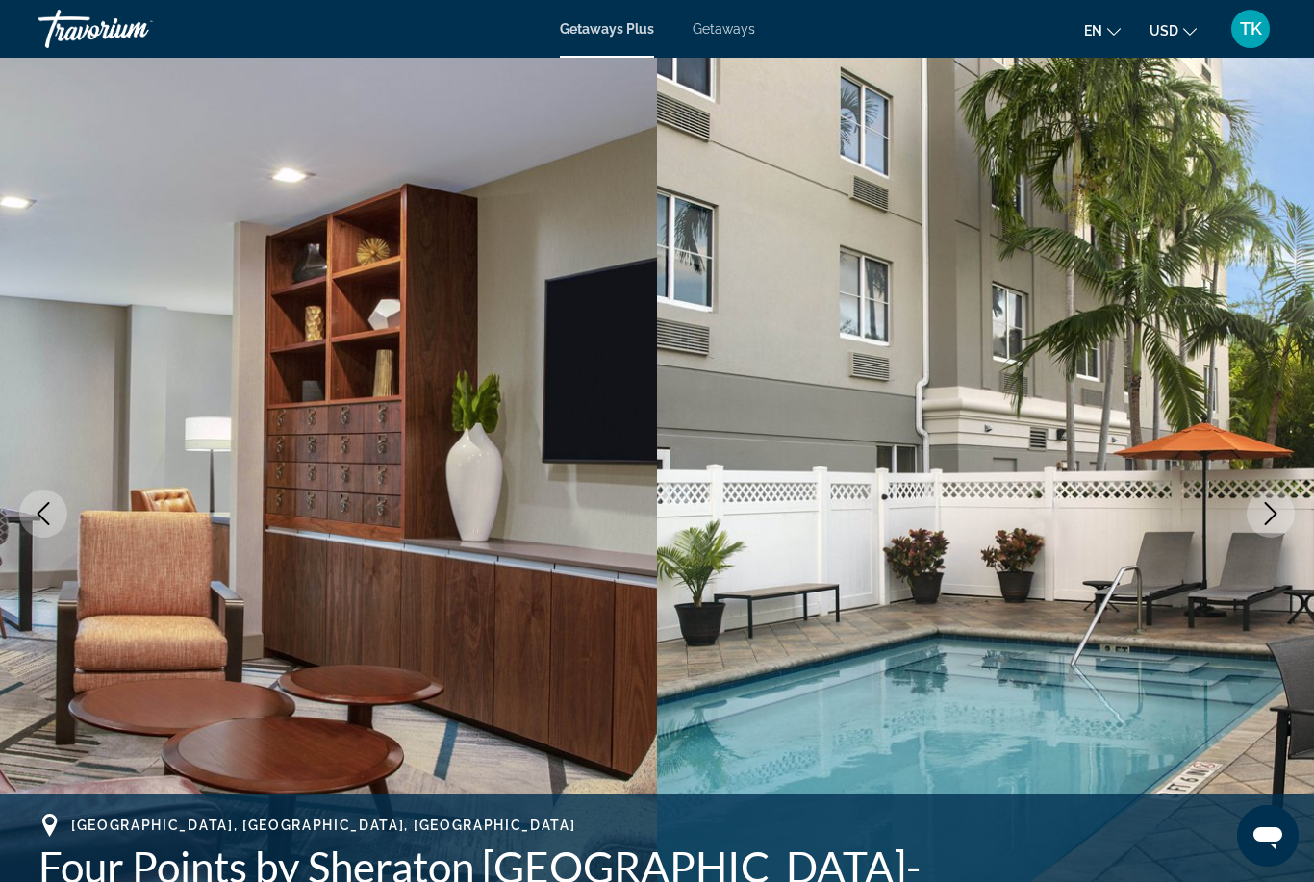
click at [1255, 516] on button "Next image" at bounding box center [1270, 514] width 48 height 48
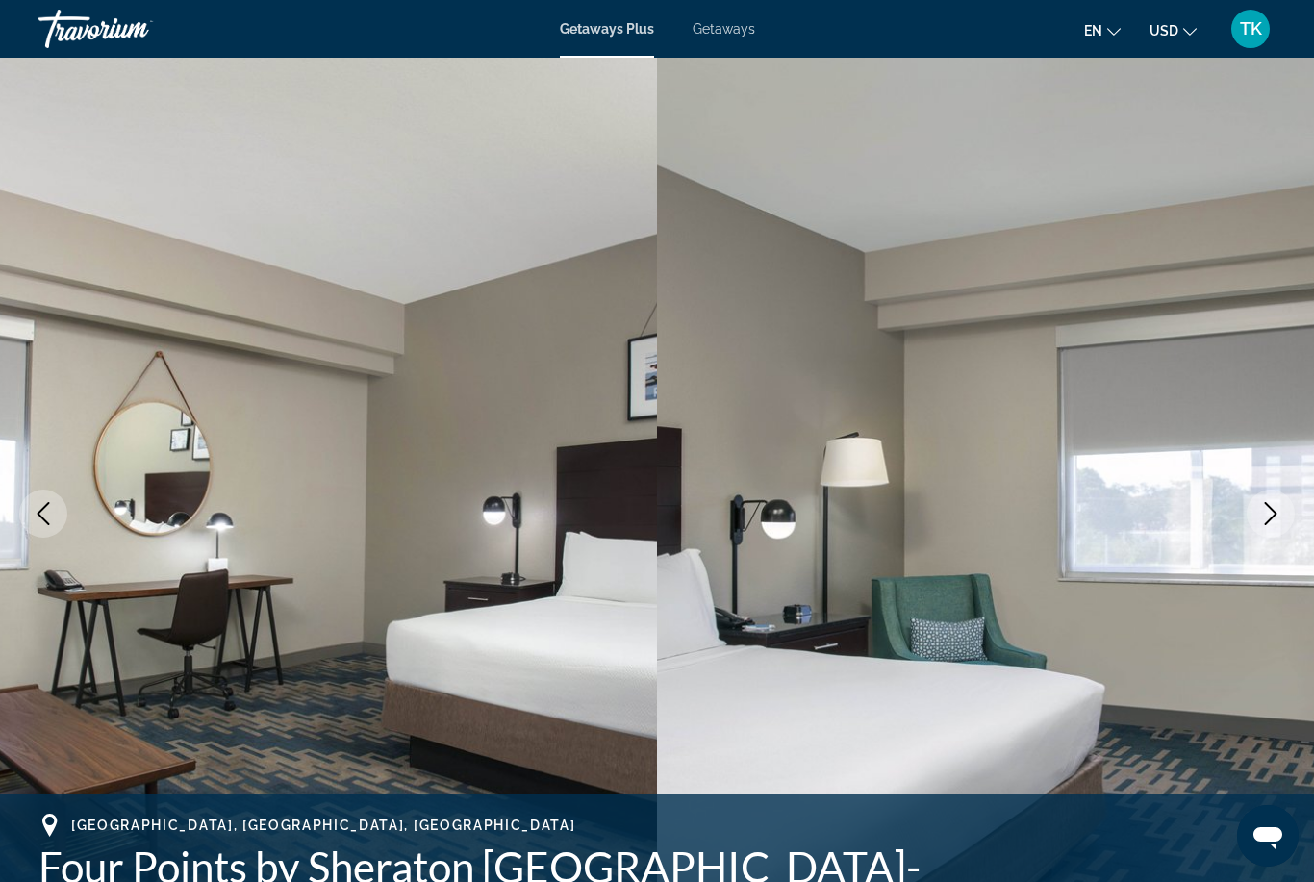
click at [1256, 508] on button "Next image" at bounding box center [1270, 514] width 48 height 48
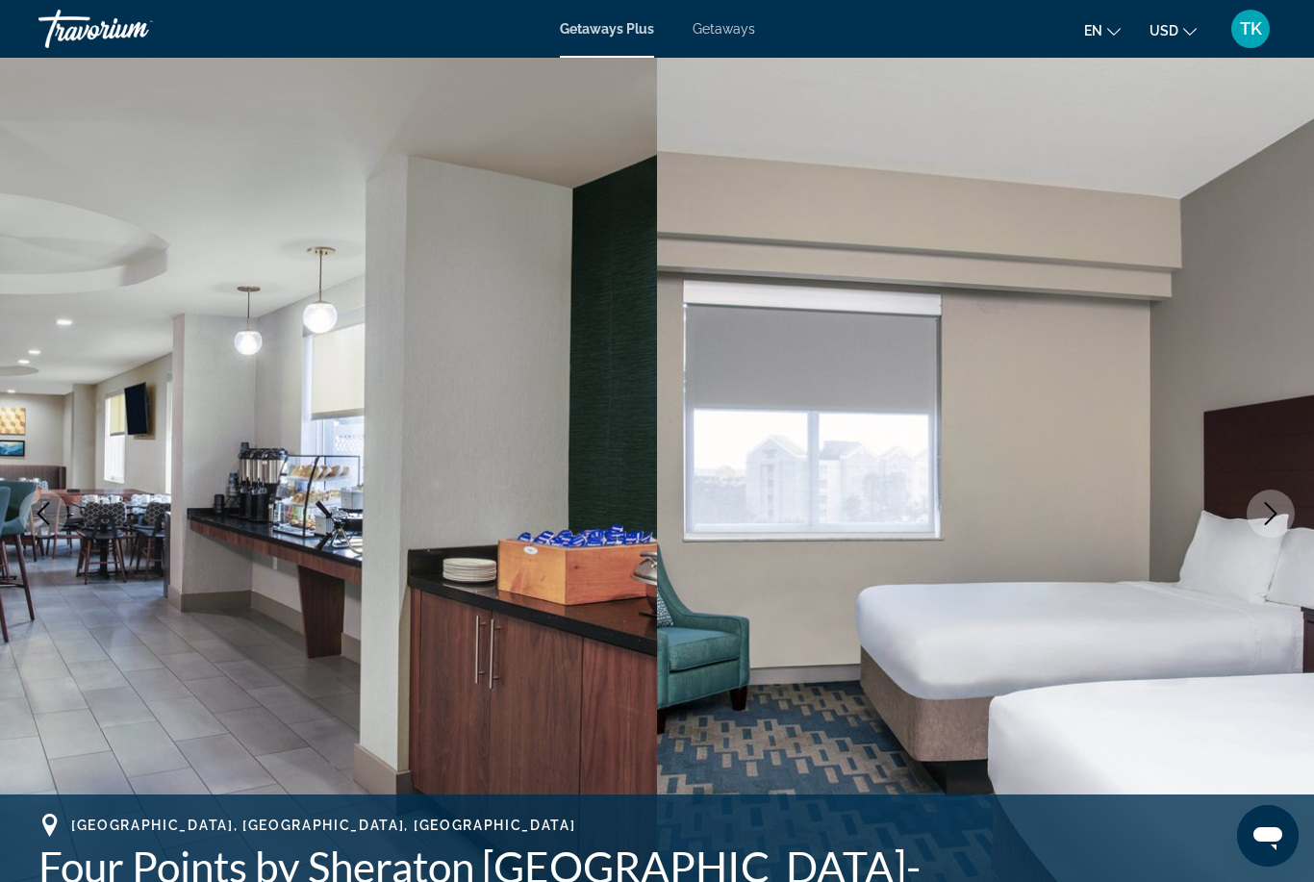
click at [1251, 510] on button "Next image" at bounding box center [1270, 514] width 48 height 48
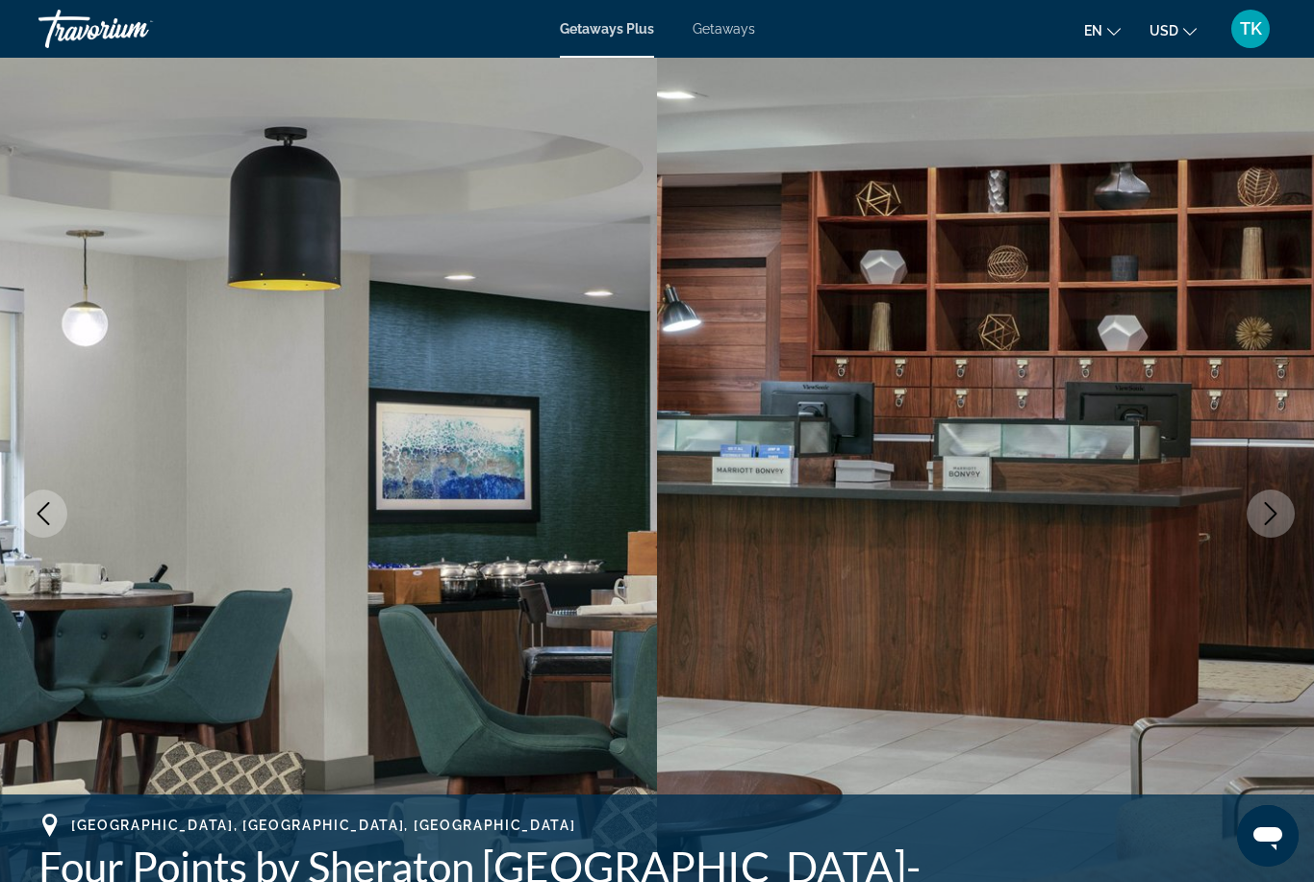
click at [1265, 519] on icon "Next image" at bounding box center [1270, 513] width 23 height 23
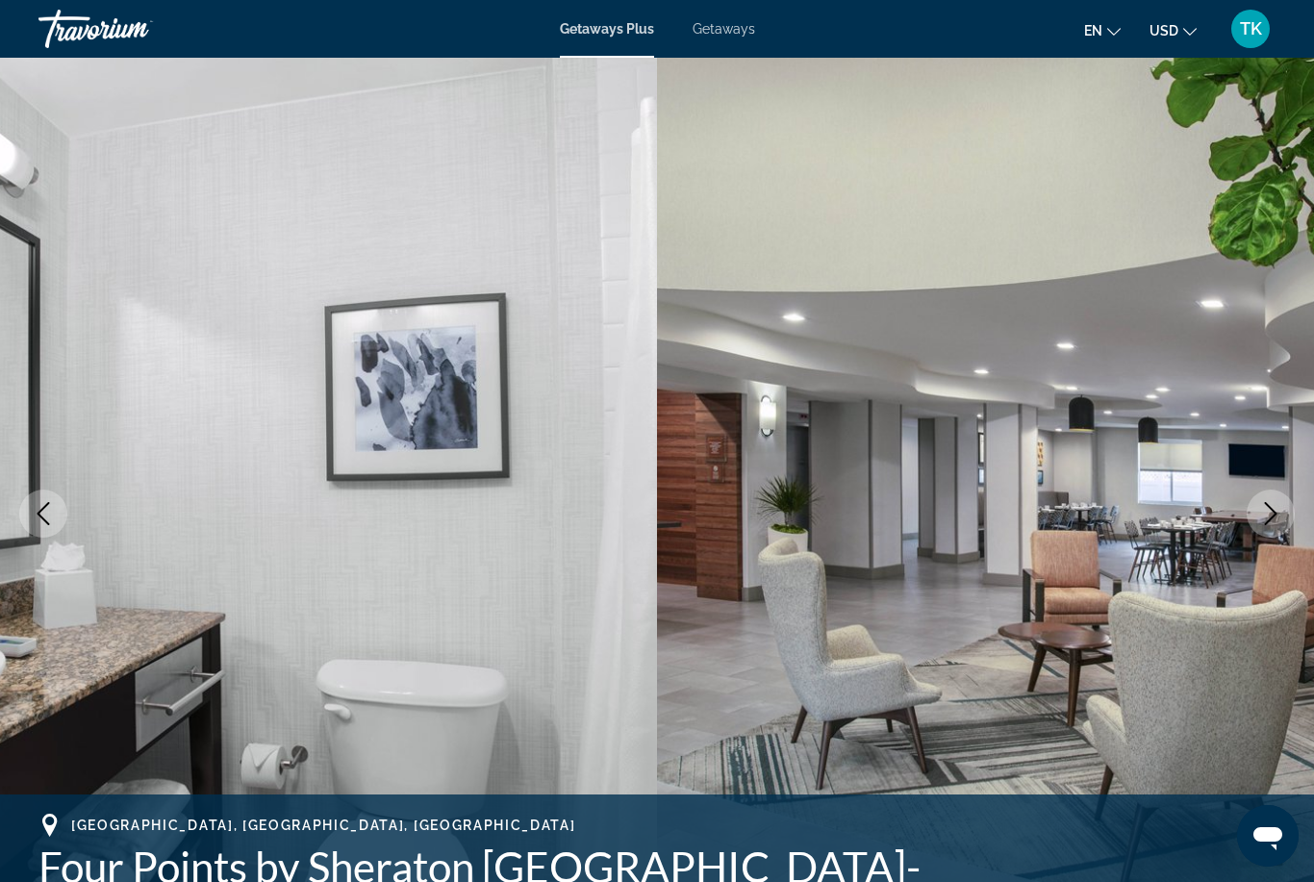
click at [1262, 510] on icon "Next image" at bounding box center [1270, 513] width 23 height 23
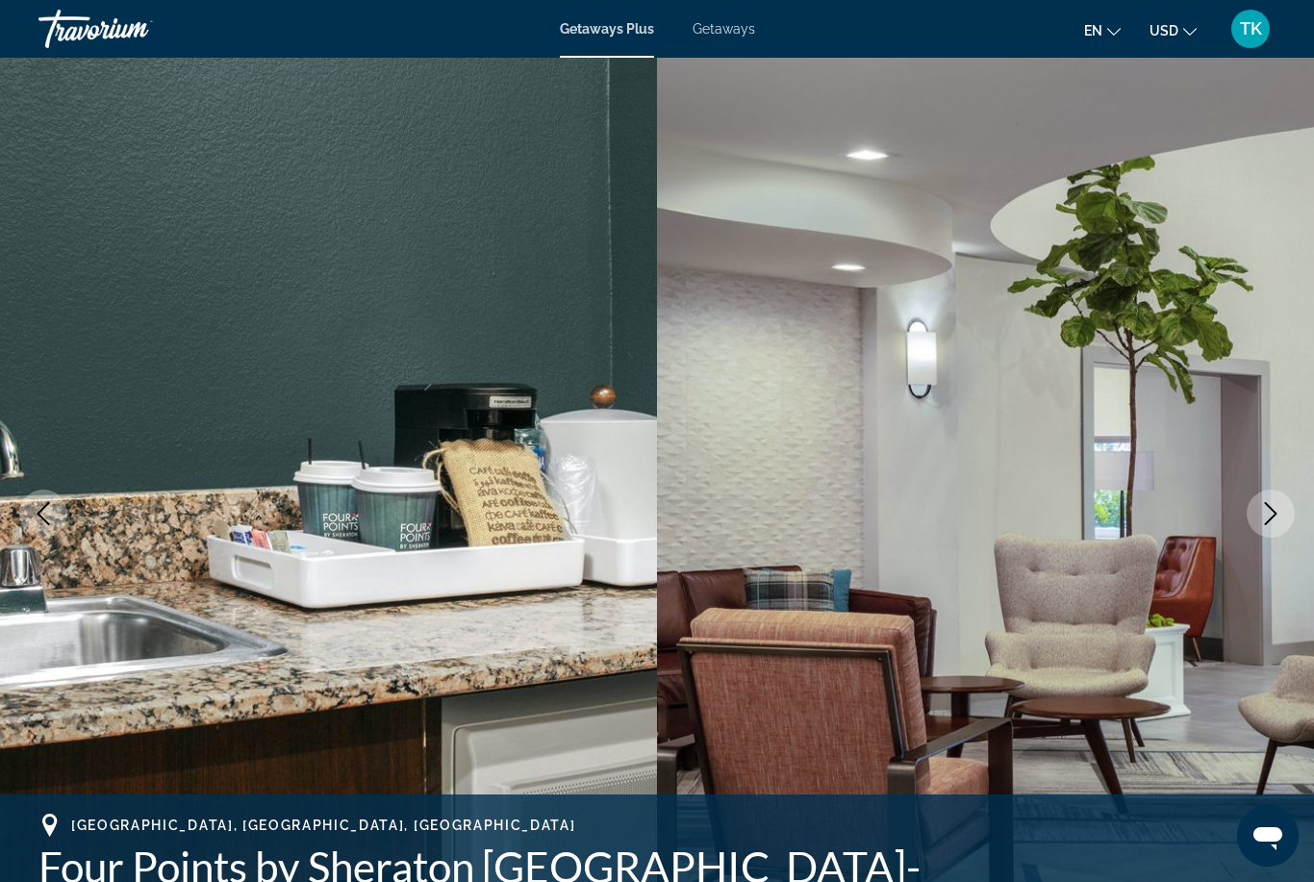
click at [1268, 520] on icon "Next image" at bounding box center [1270, 513] width 23 height 23
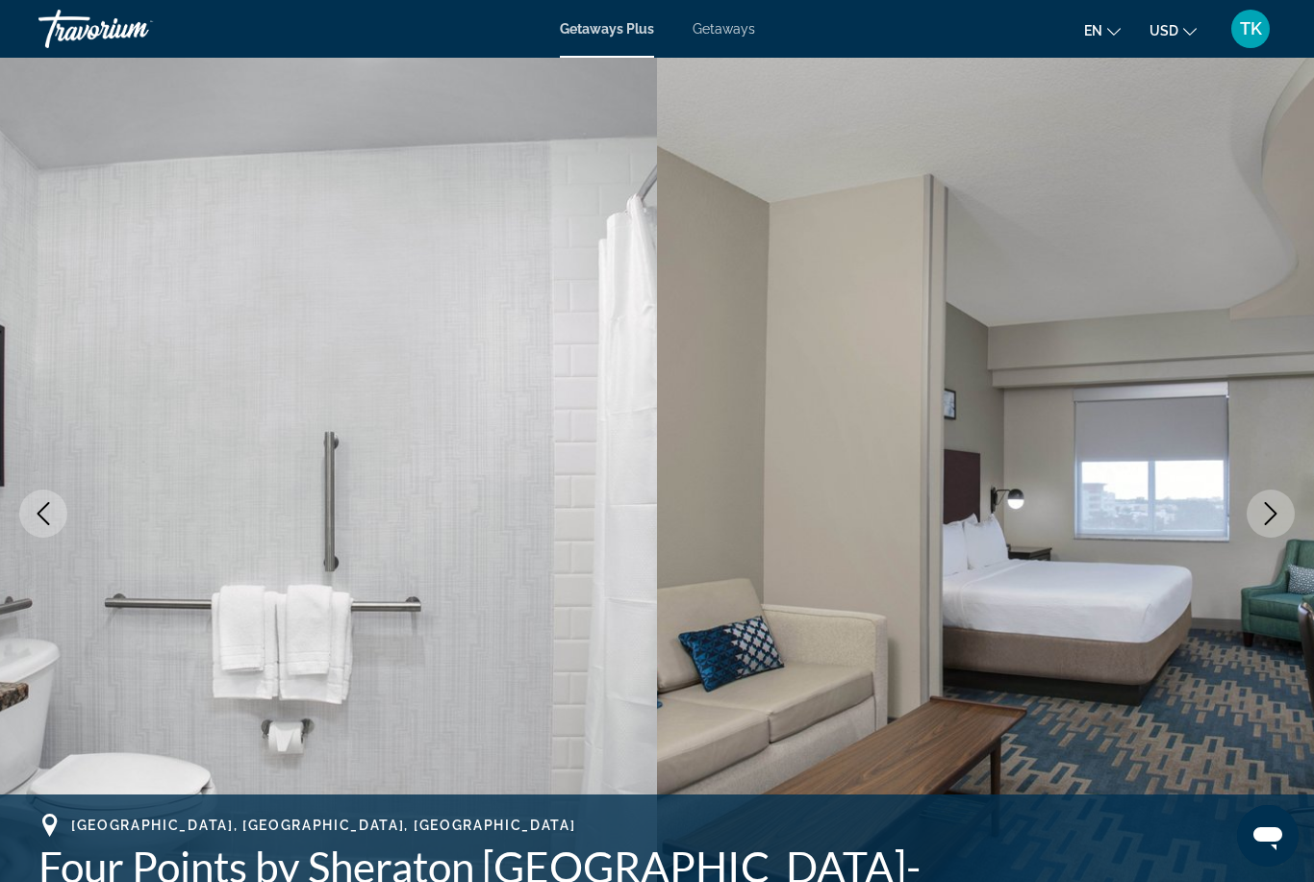
click at [1259, 511] on icon "Next image" at bounding box center [1270, 513] width 23 height 23
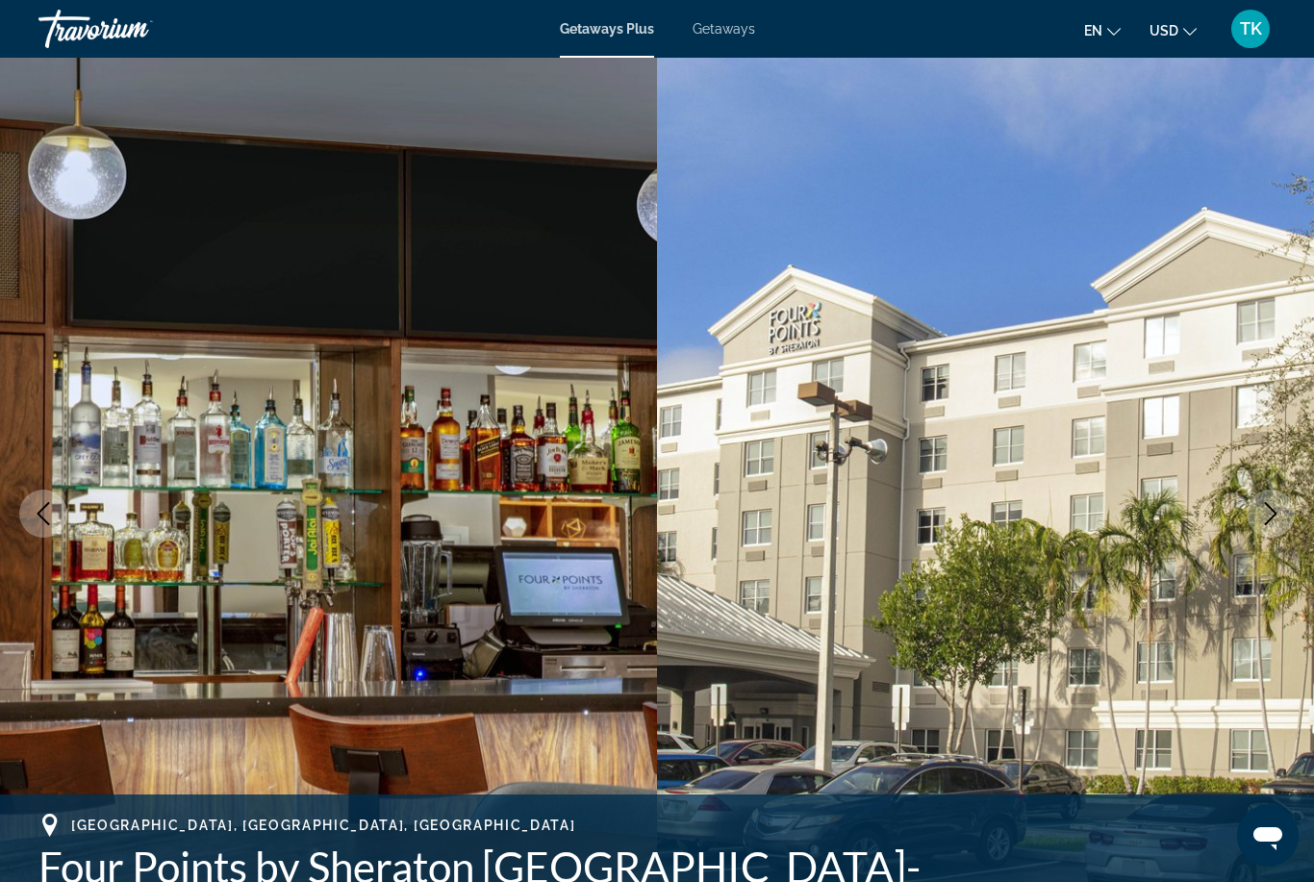
click at [1258, 520] on button "Next image" at bounding box center [1270, 514] width 48 height 48
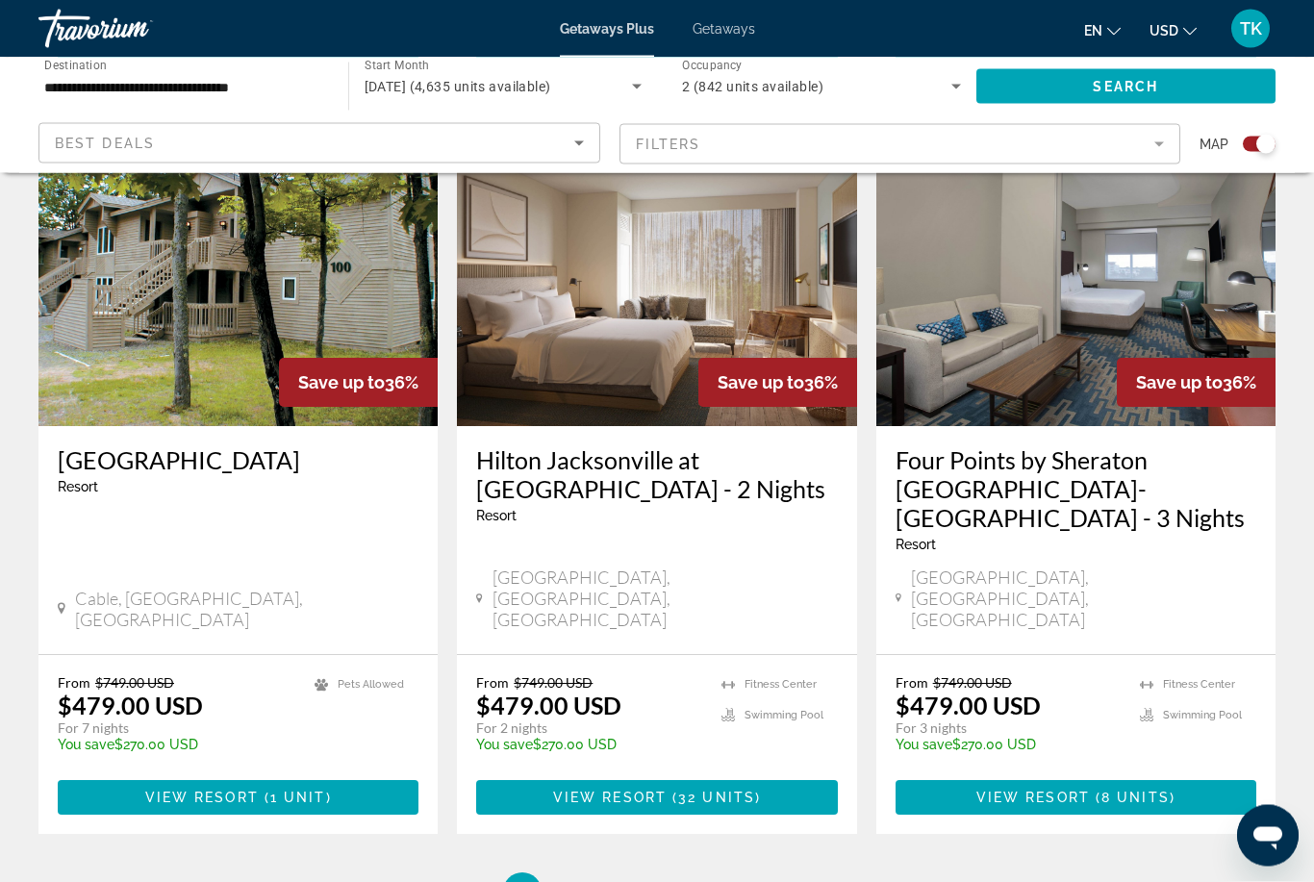
scroll to position [2893, 0]
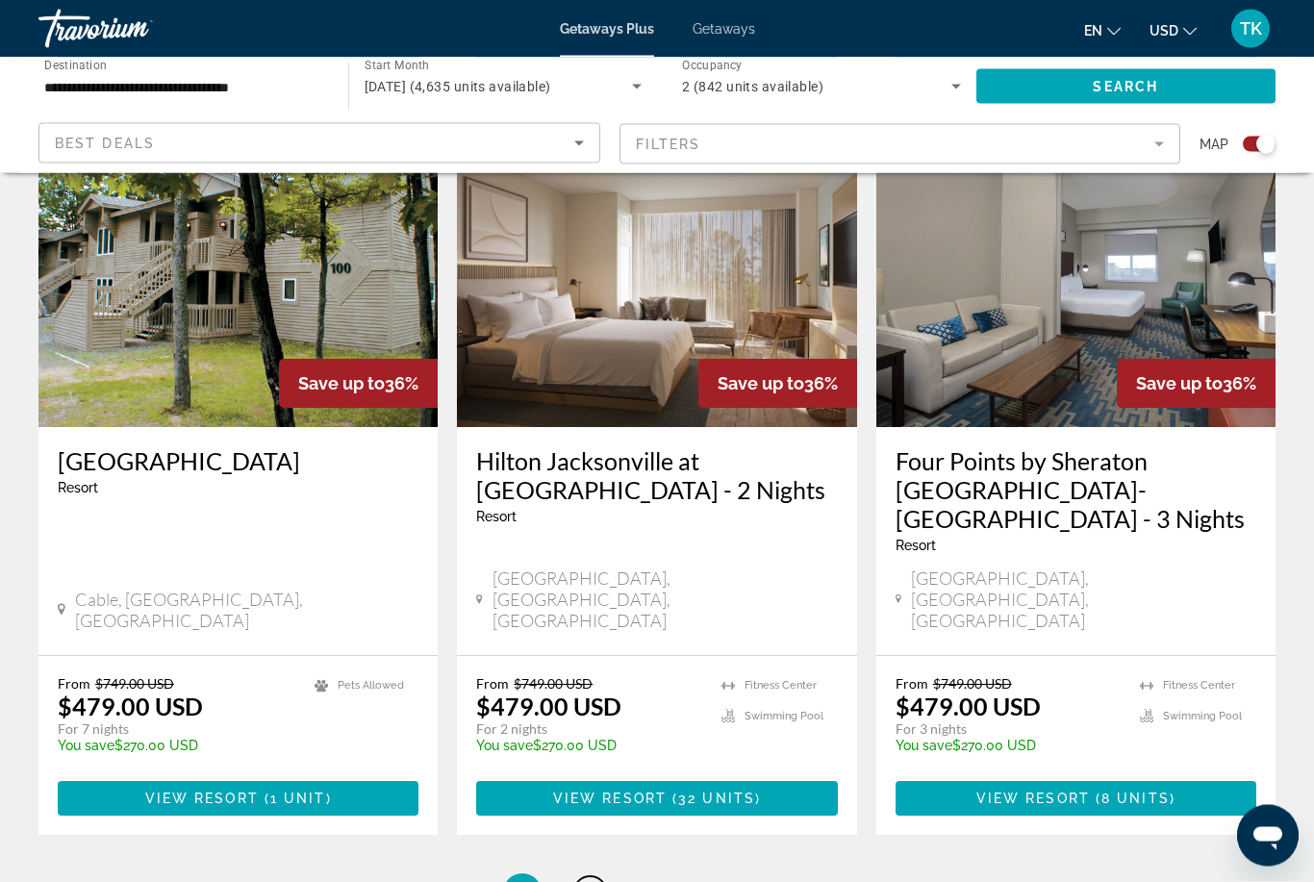
click at [590, 881] on span "3" at bounding box center [590, 893] width 10 height 21
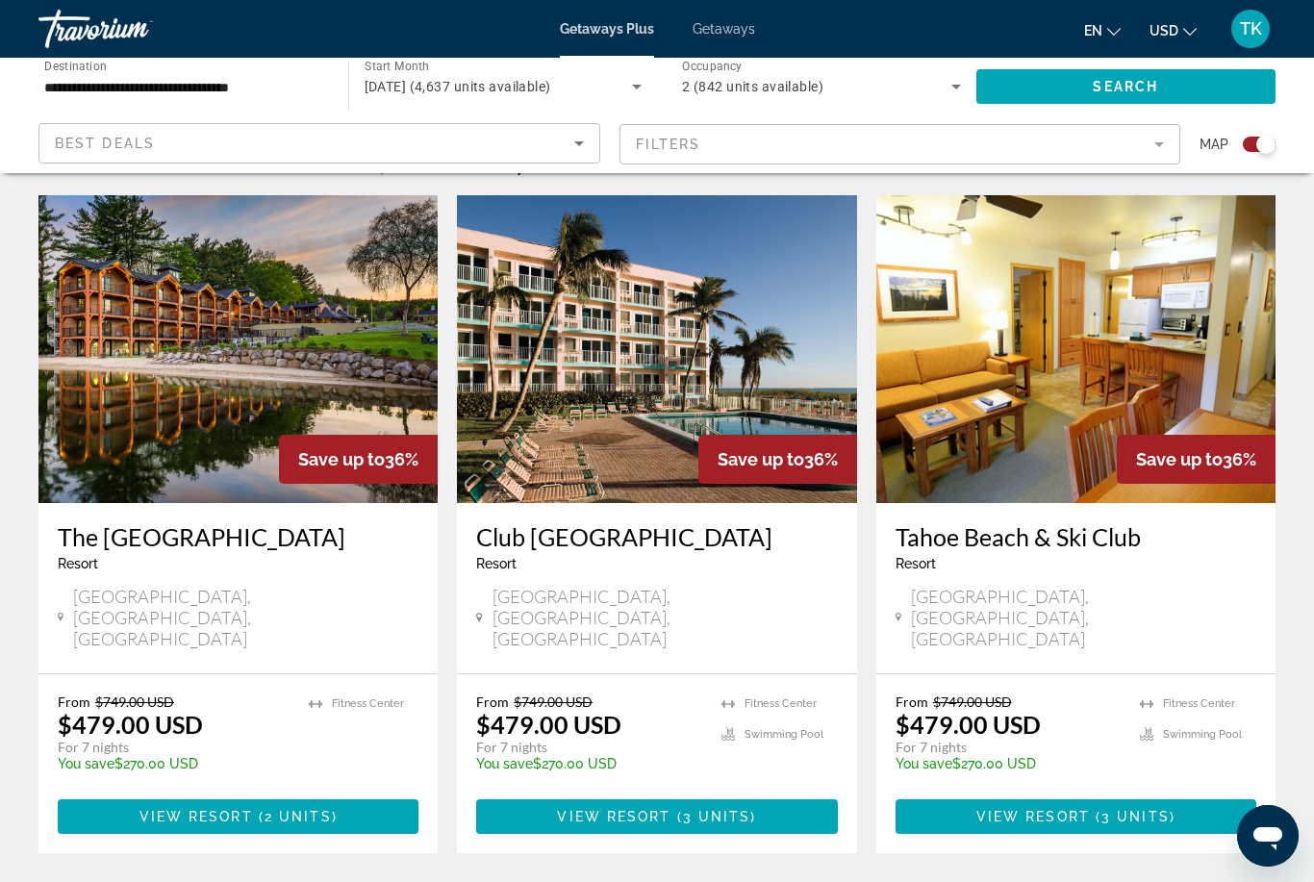
scroll to position [636, 0]
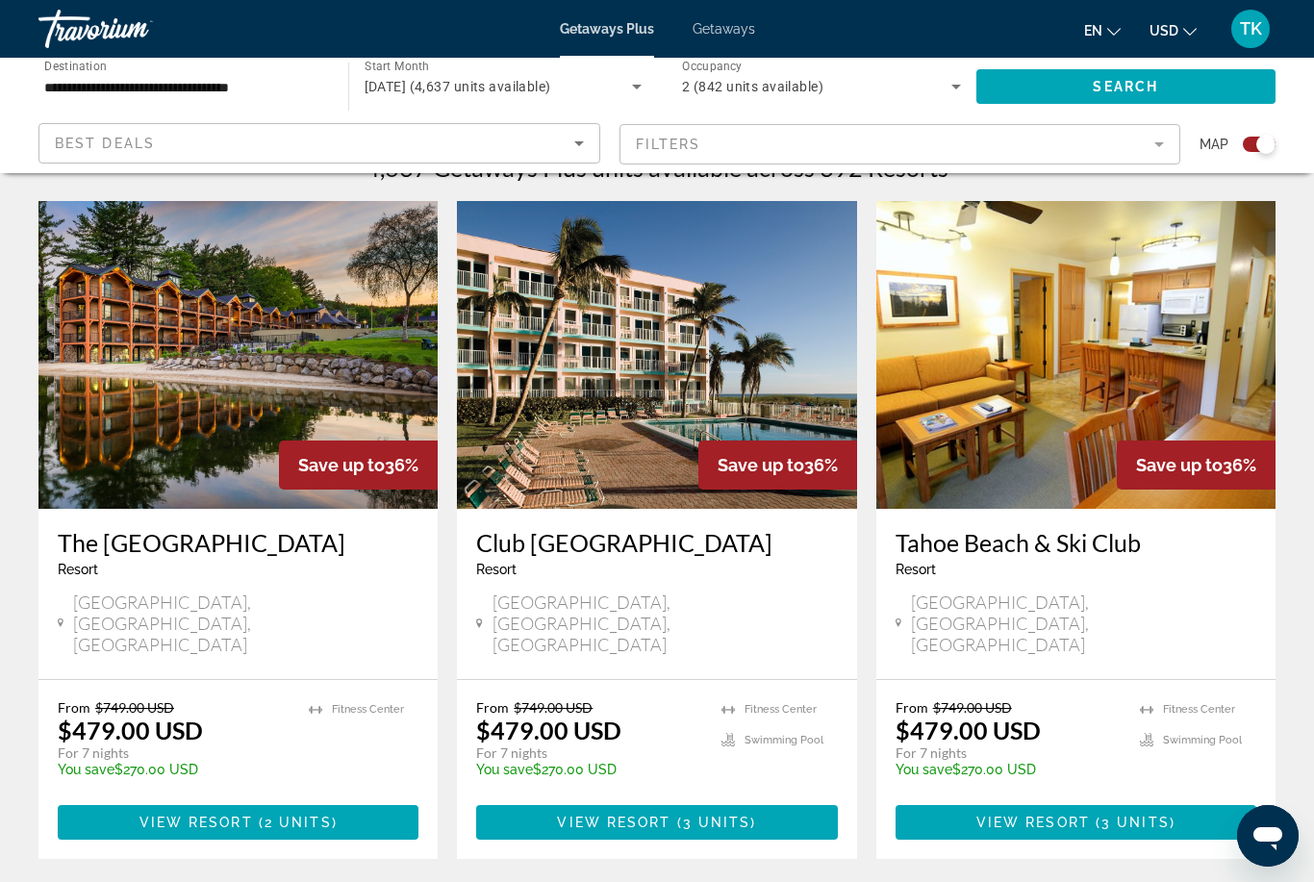
click at [525, 544] on h3 "Club [GEOGRAPHIC_DATA]" at bounding box center [656, 542] width 361 height 29
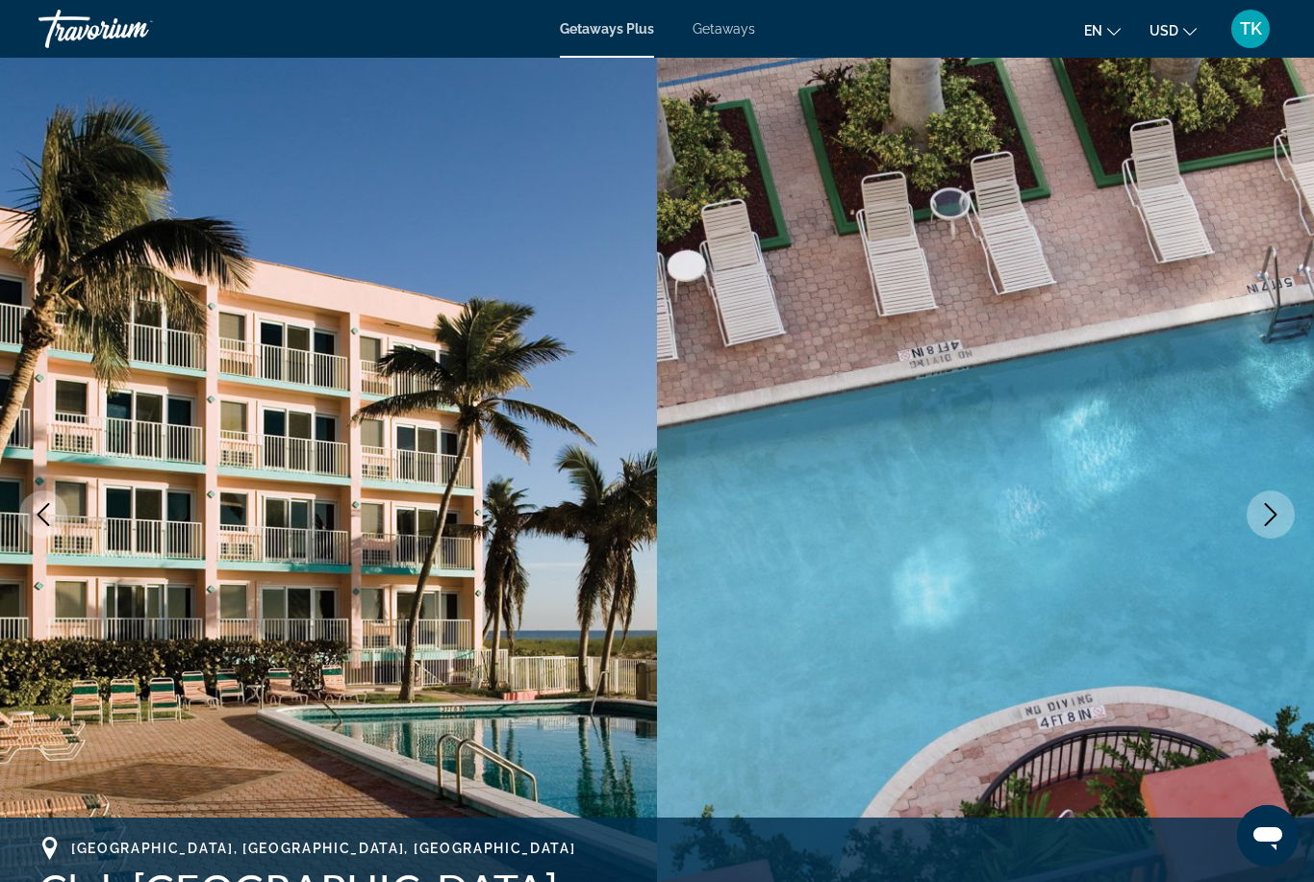
click at [1249, 526] on button "Next image" at bounding box center [1270, 514] width 48 height 48
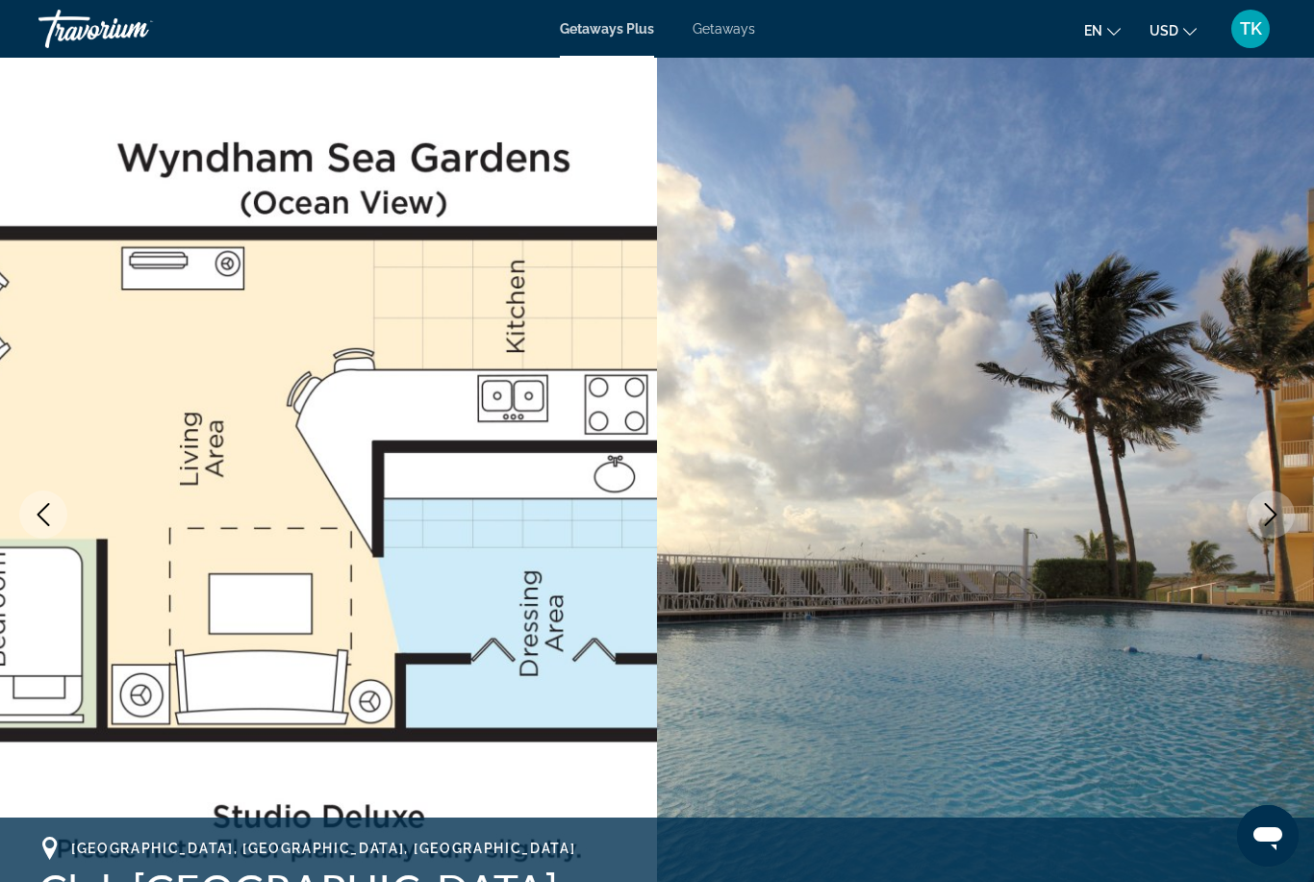
click at [1255, 513] on button "Next image" at bounding box center [1270, 514] width 48 height 48
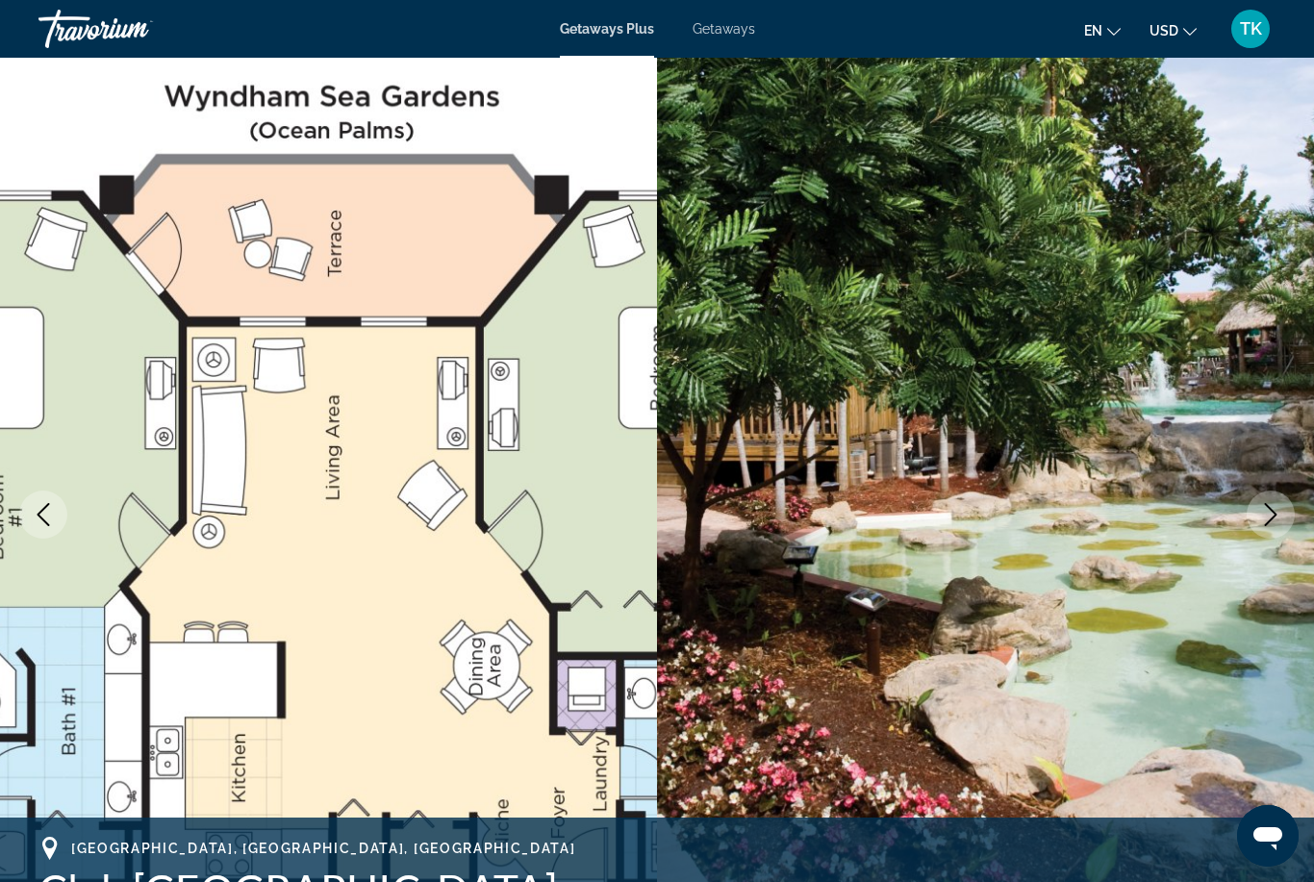
click at [1260, 518] on icon "Next image" at bounding box center [1270, 514] width 23 height 23
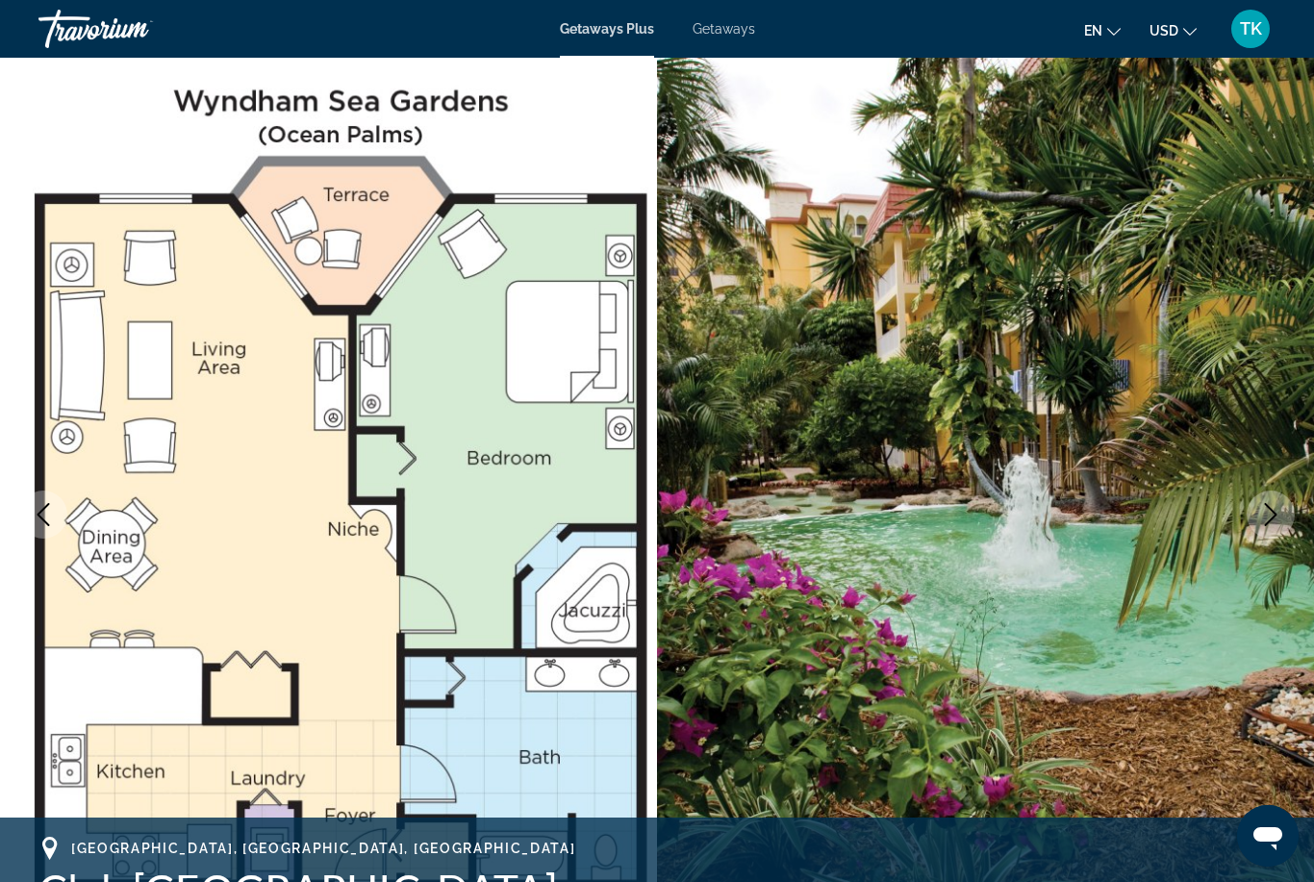
click at [1247, 517] on button "Next image" at bounding box center [1270, 514] width 48 height 48
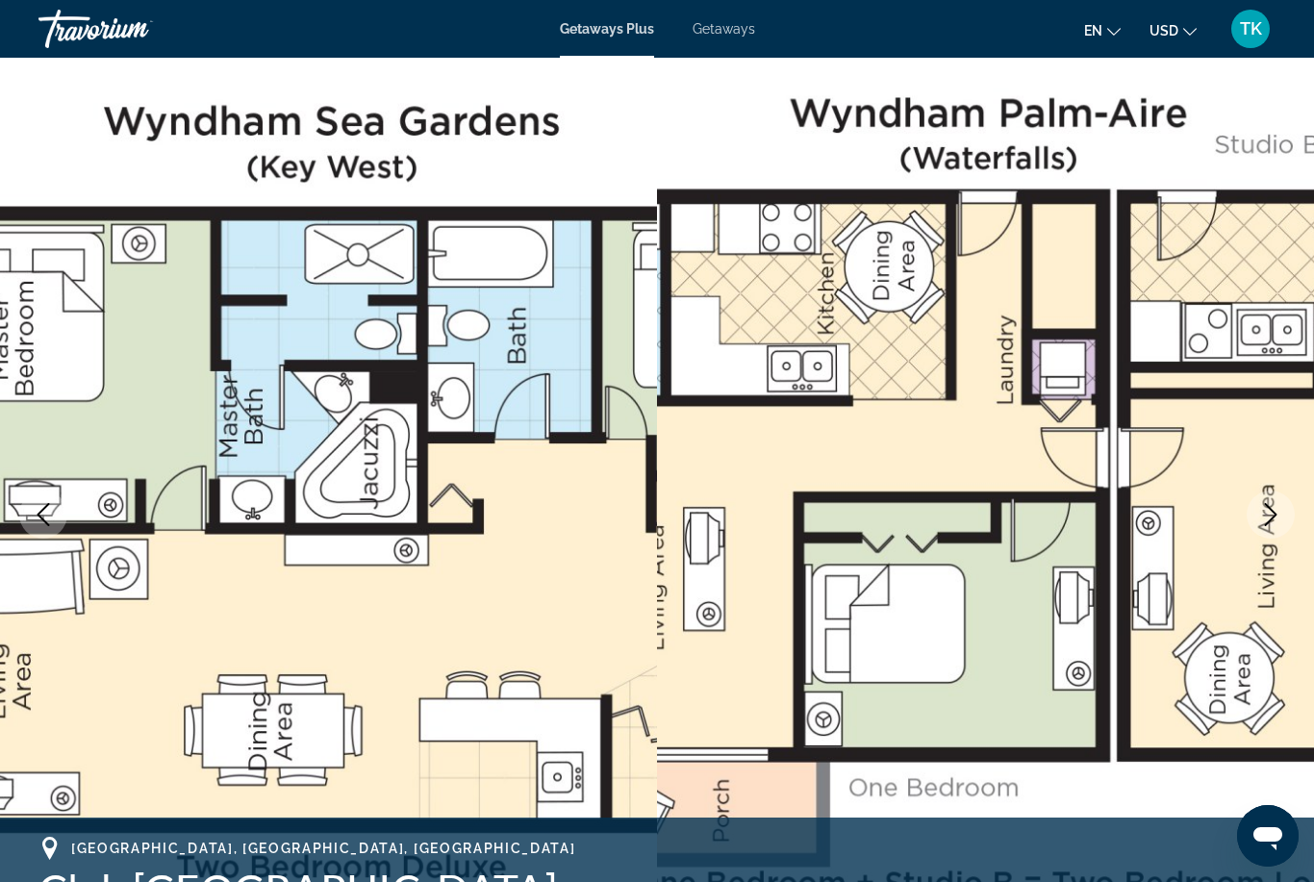
click at [1263, 534] on button "Next image" at bounding box center [1270, 514] width 48 height 48
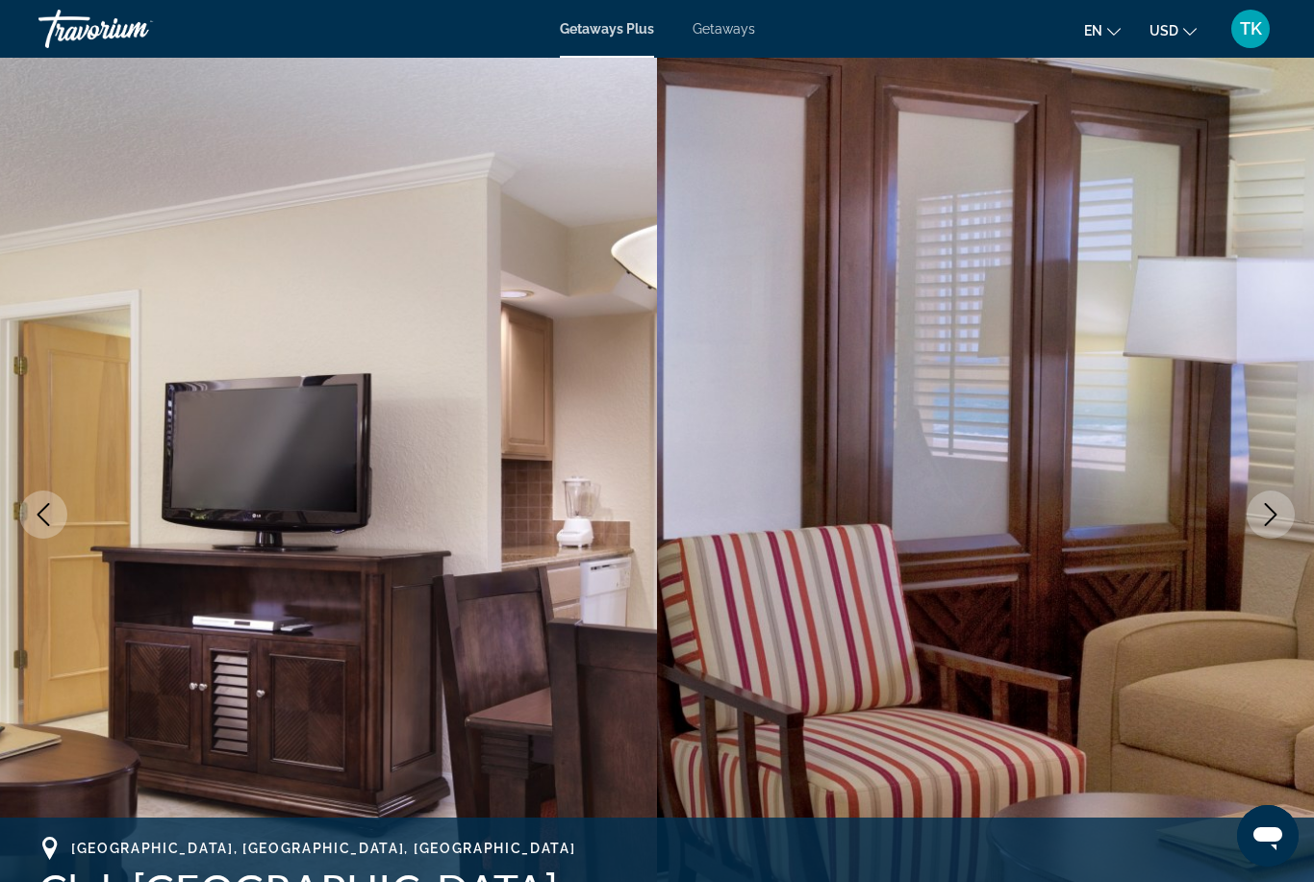
click at [1257, 522] on button "Next image" at bounding box center [1270, 514] width 48 height 48
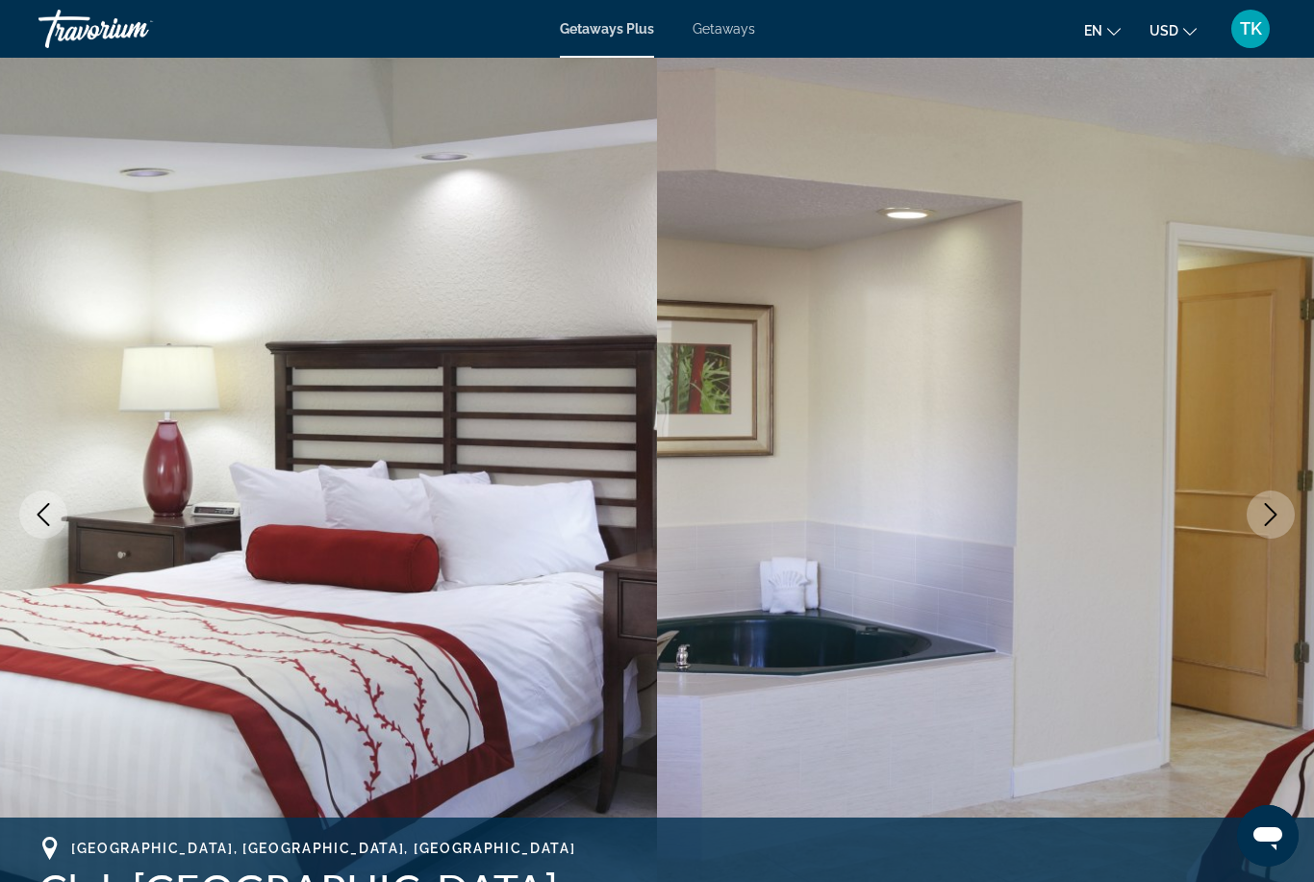
click at [1253, 526] on button "Next image" at bounding box center [1270, 514] width 48 height 48
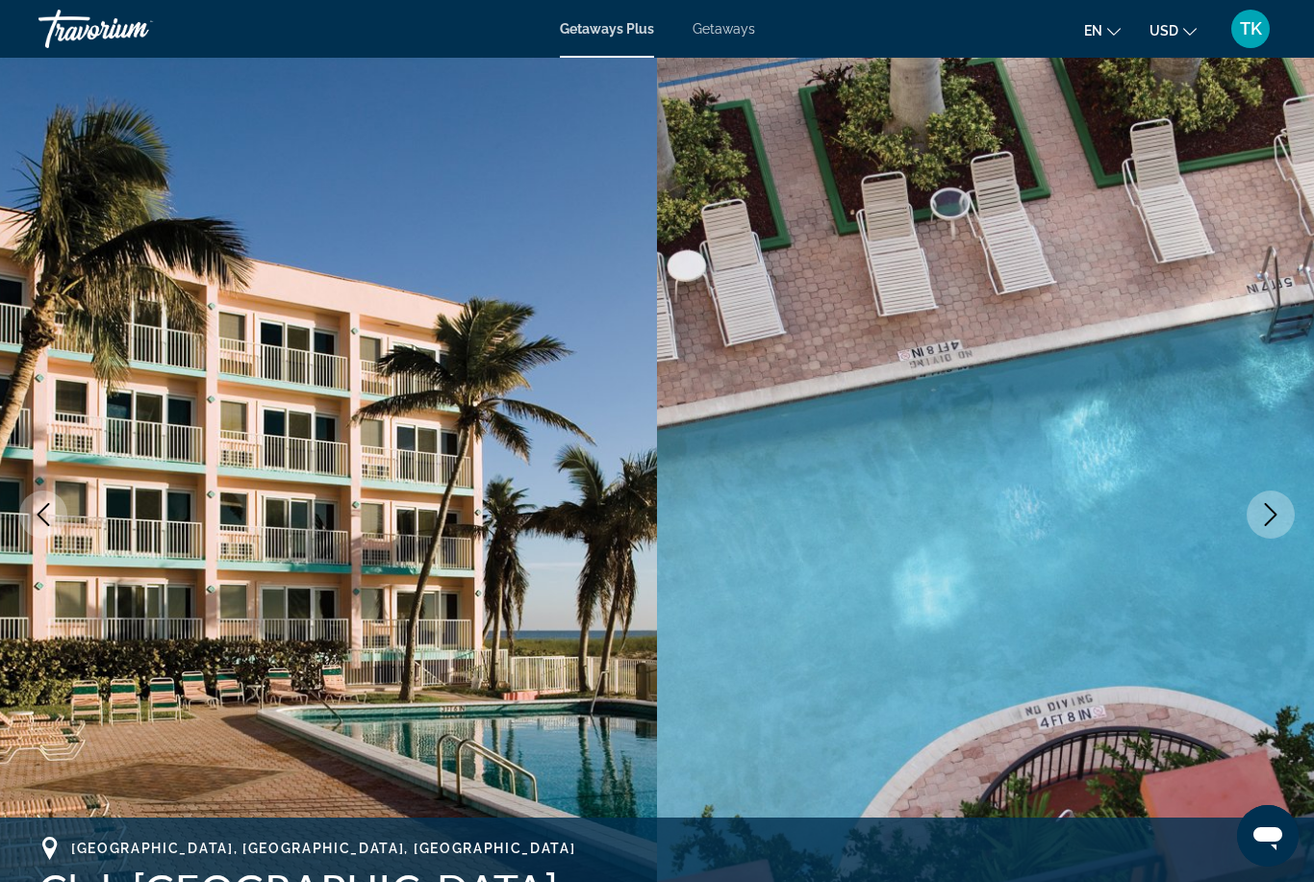
click at [1264, 513] on icon "Next image" at bounding box center [1270, 514] width 23 height 23
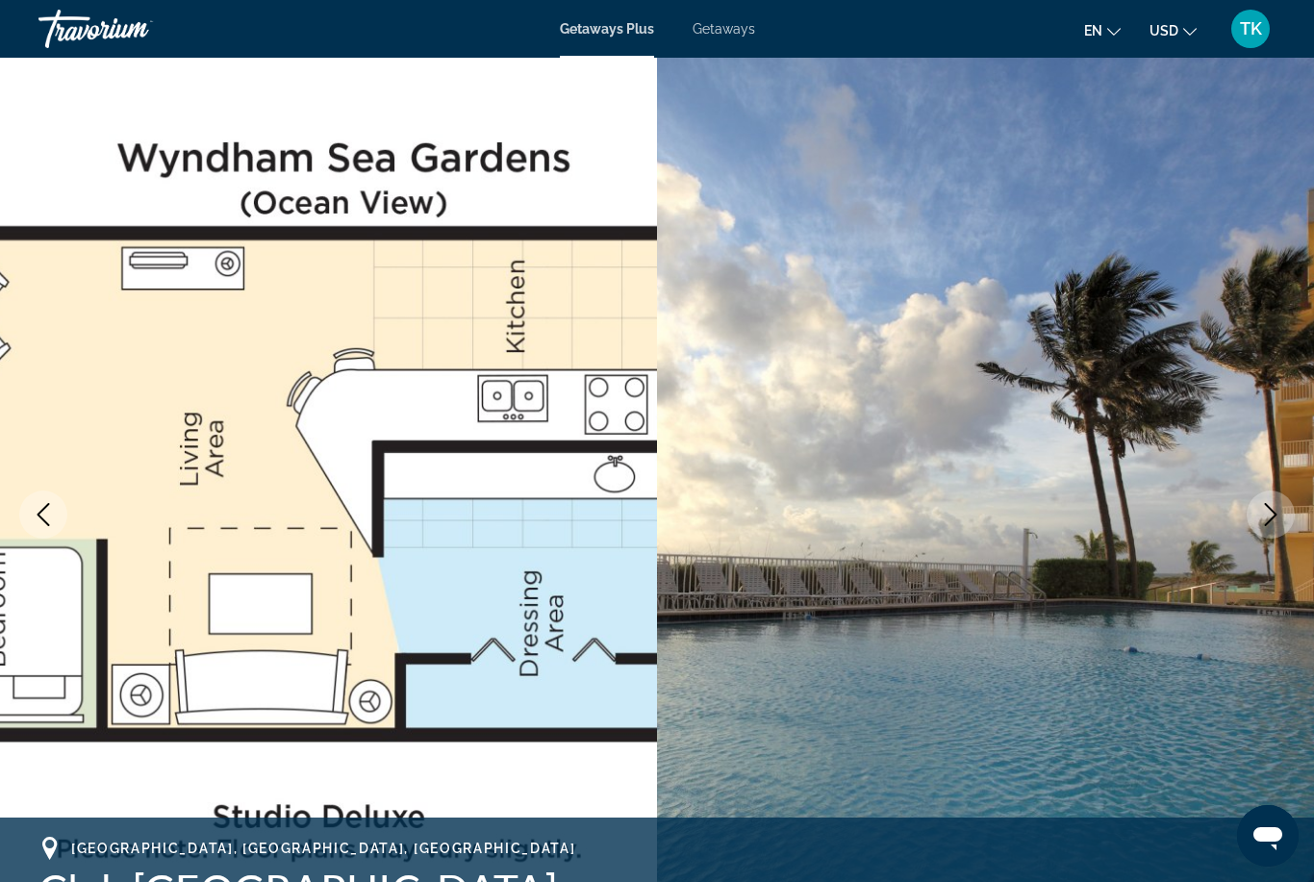
click at [1263, 514] on icon "Next image" at bounding box center [1270, 514] width 23 height 23
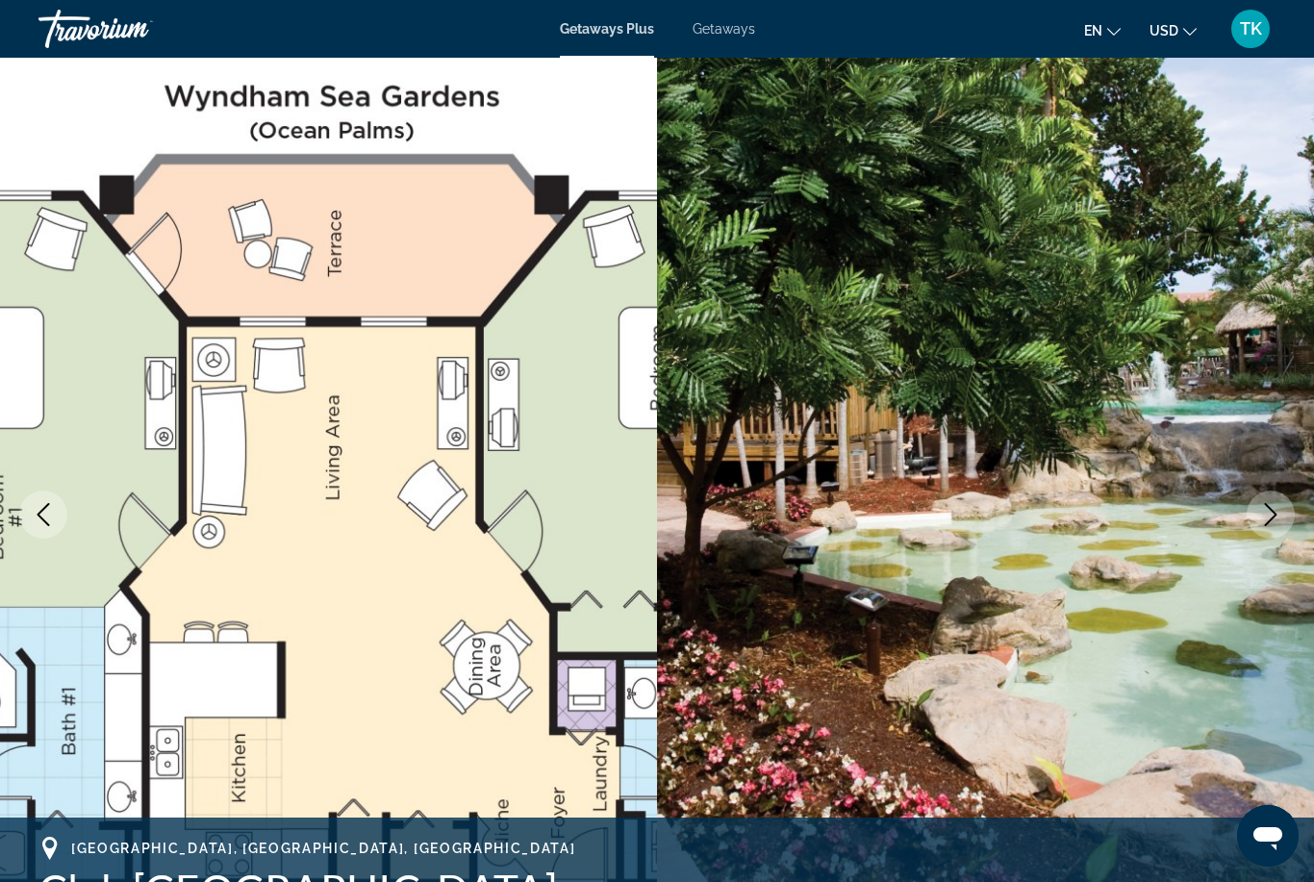
click at [1257, 508] on button "Next image" at bounding box center [1270, 514] width 48 height 48
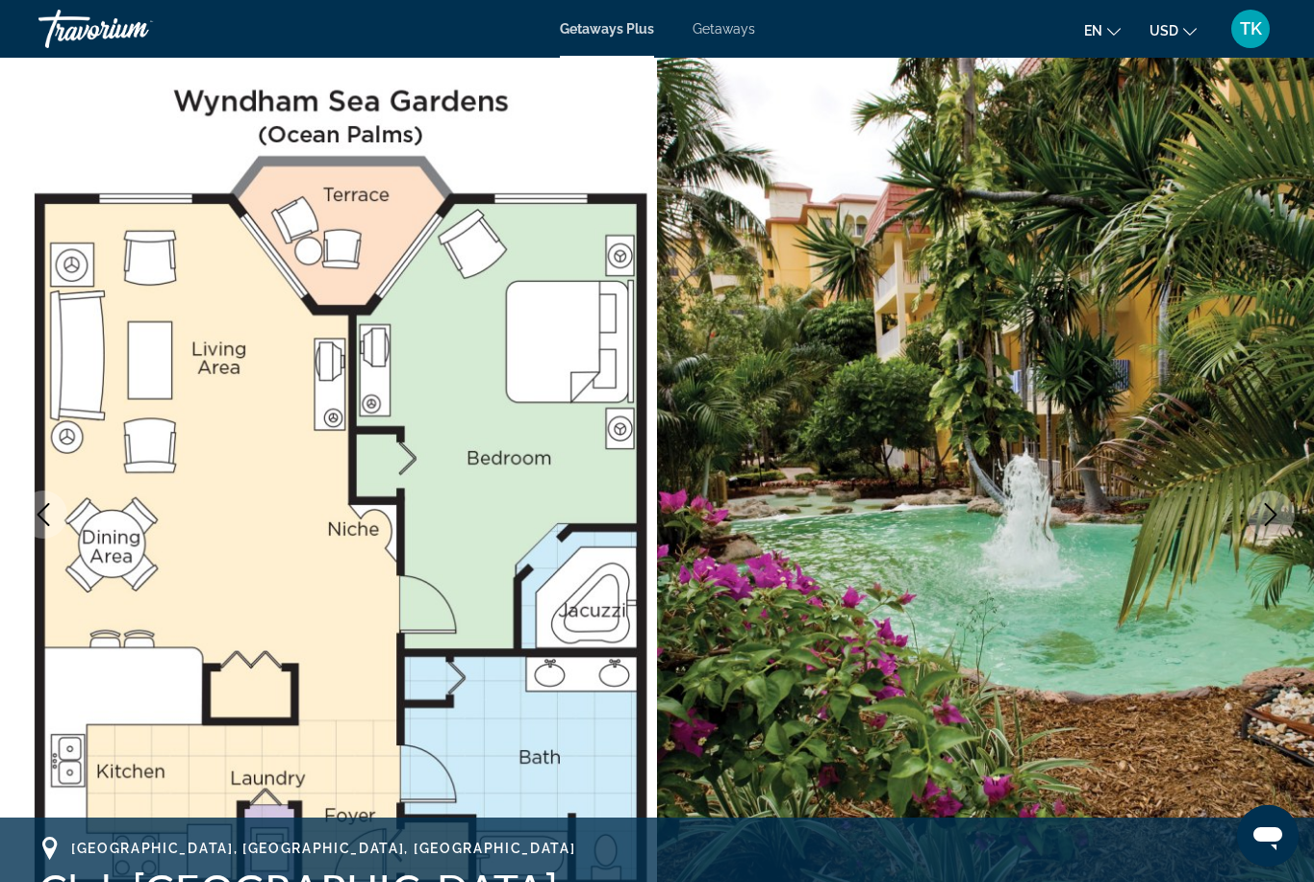
click at [1254, 527] on button "Next image" at bounding box center [1270, 514] width 48 height 48
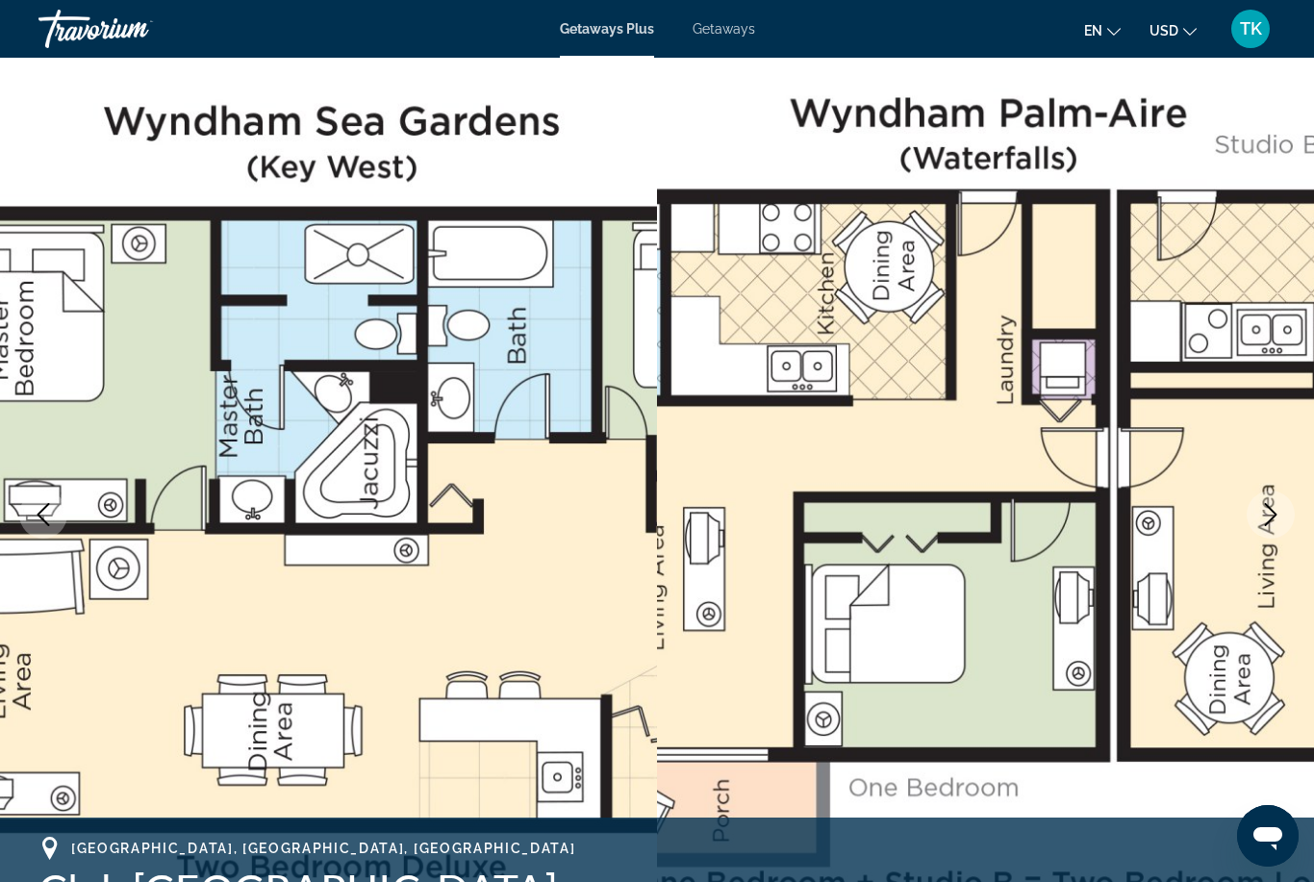
click at [1277, 526] on button "Next image" at bounding box center [1270, 514] width 48 height 48
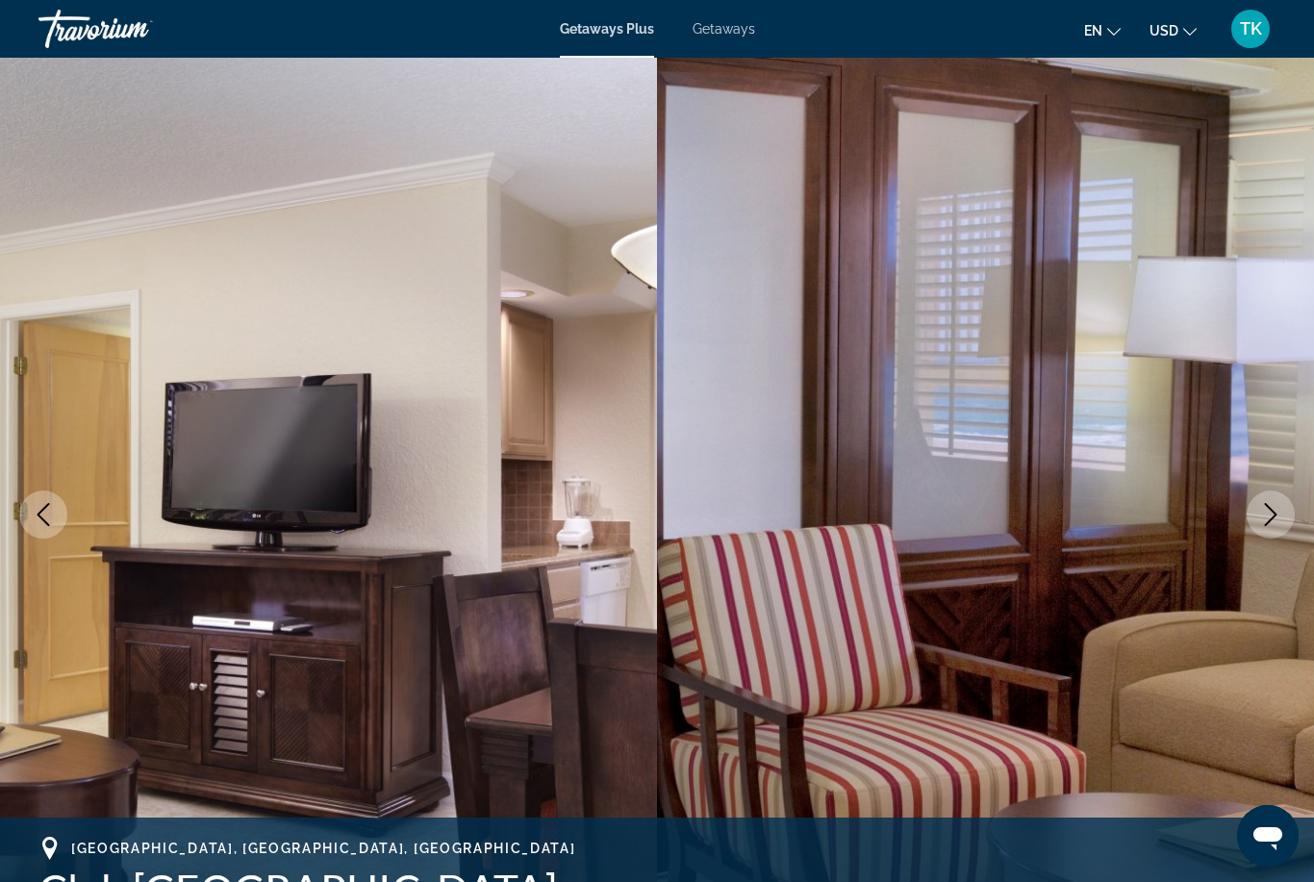
click at [1270, 535] on button "Next image" at bounding box center [1270, 514] width 48 height 48
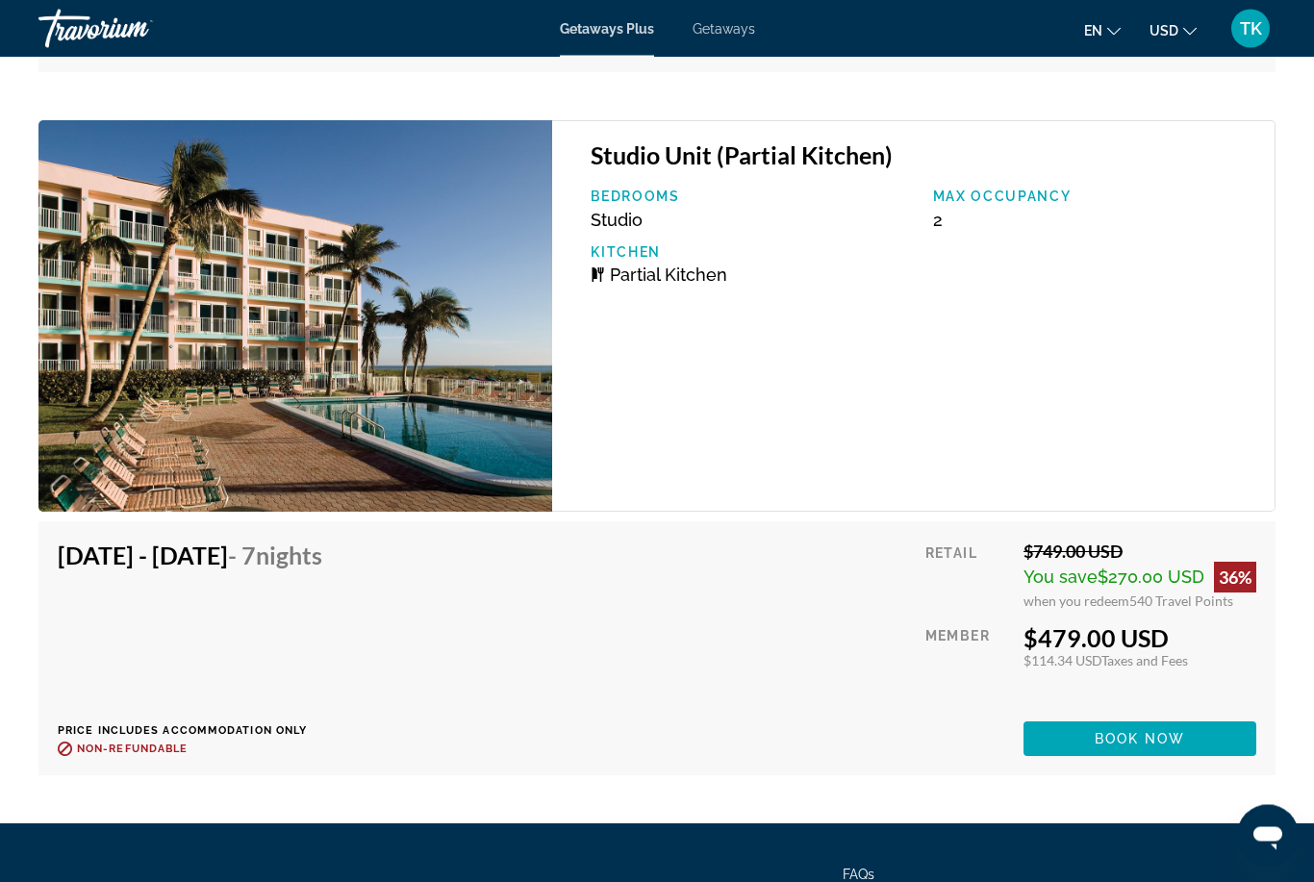
scroll to position [4947, 0]
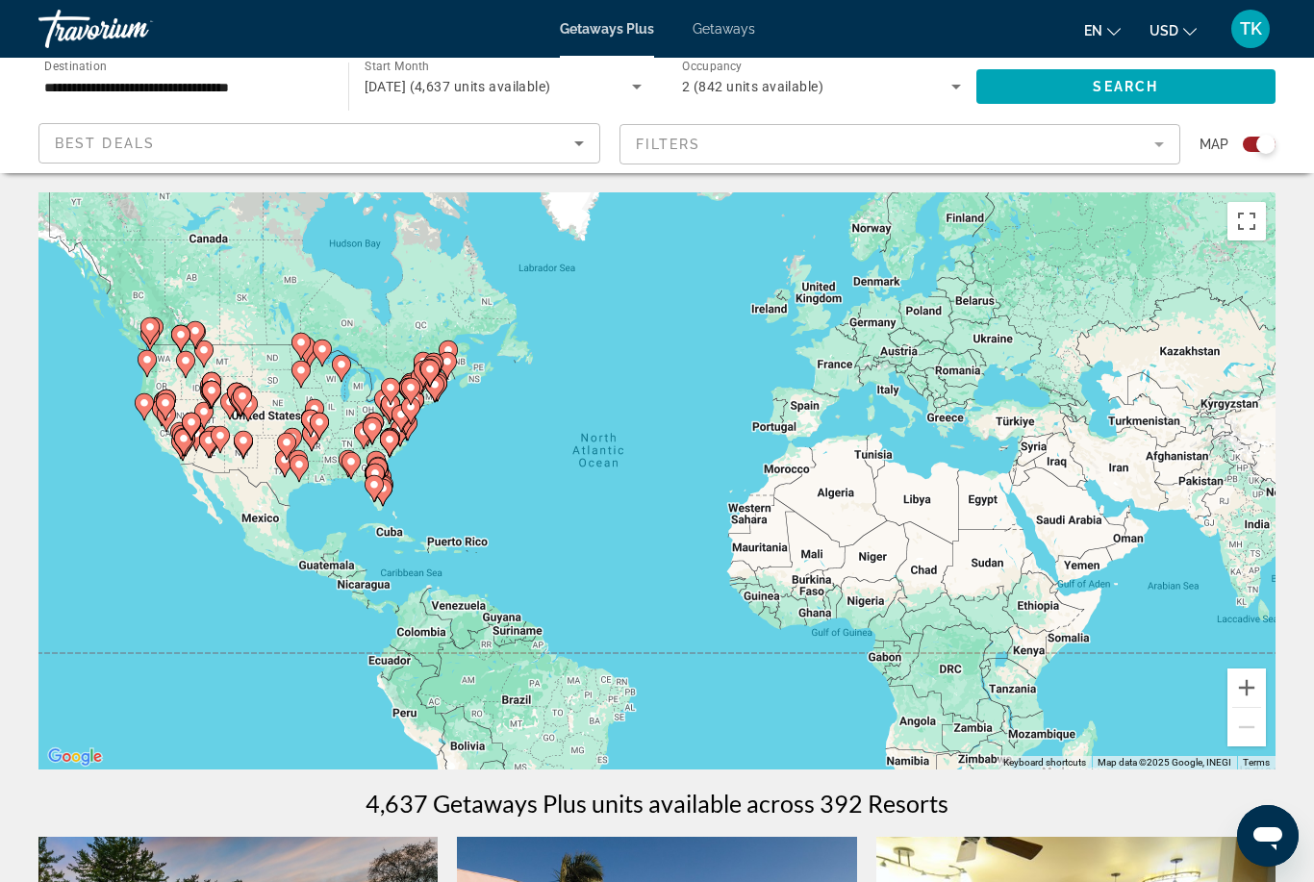
click at [1143, 146] on mat-form-field "Filters" at bounding box center [900, 144] width 562 height 40
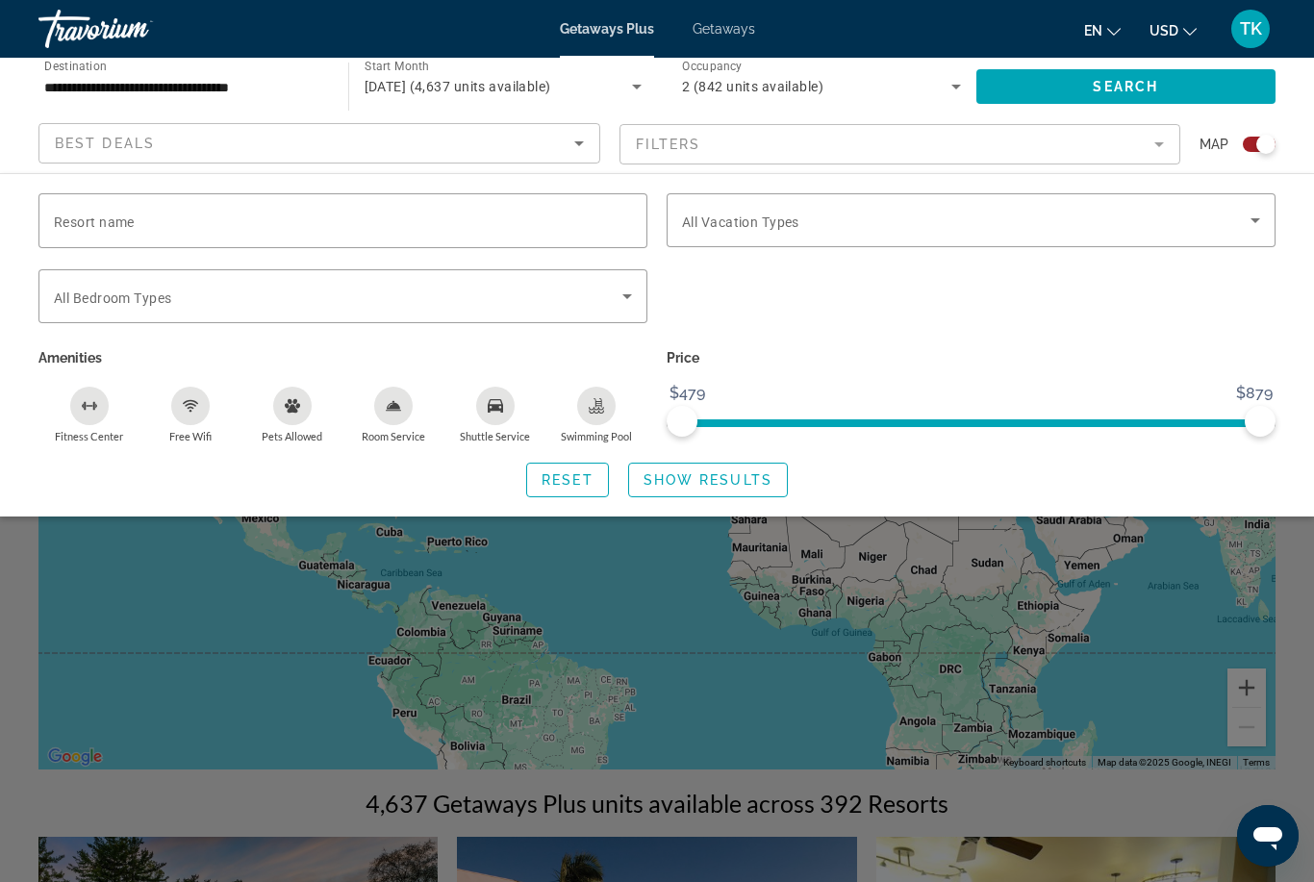
click at [1234, 225] on span "Search widget" at bounding box center [966, 220] width 568 height 23
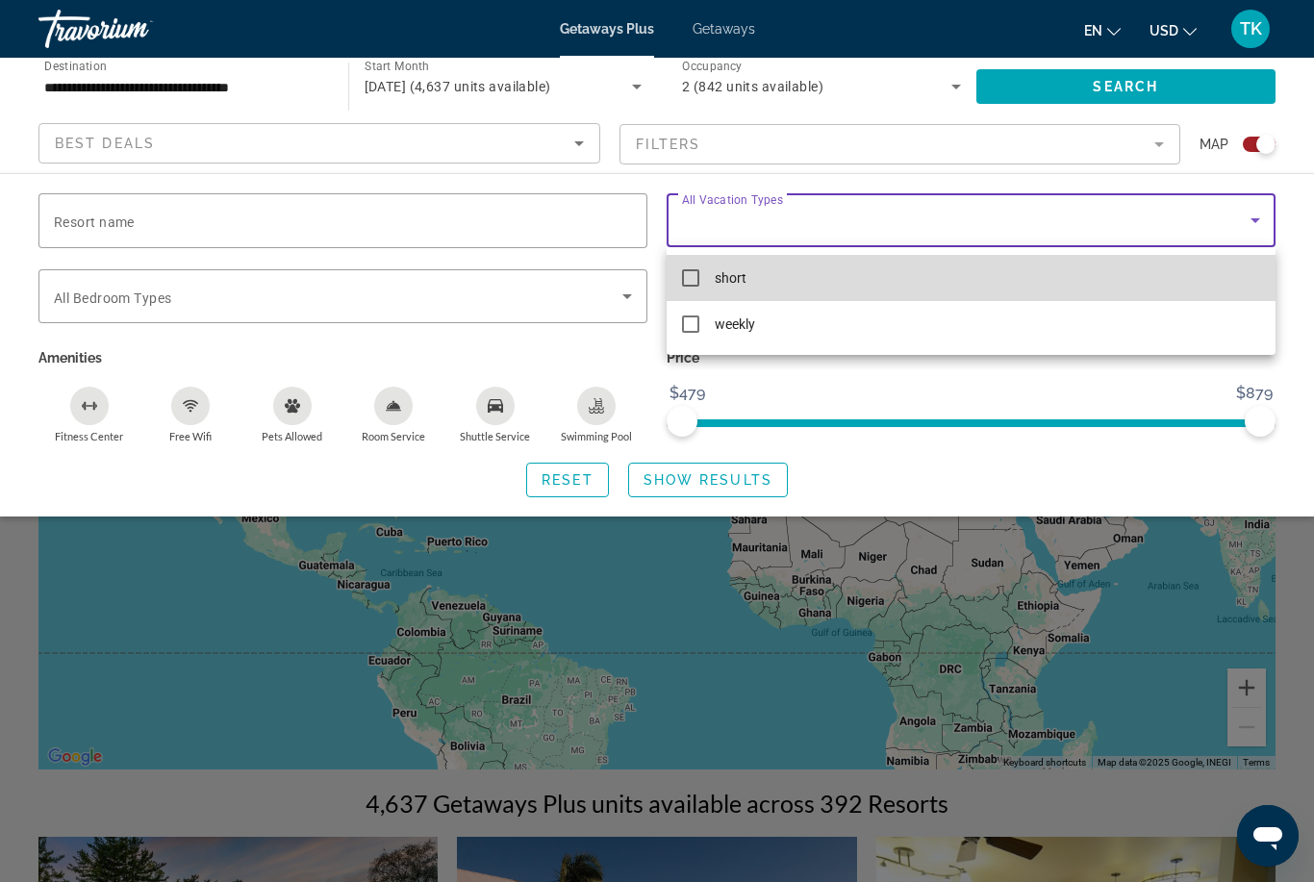
click at [694, 270] on mat-pseudo-checkbox at bounding box center [690, 277] width 17 height 17
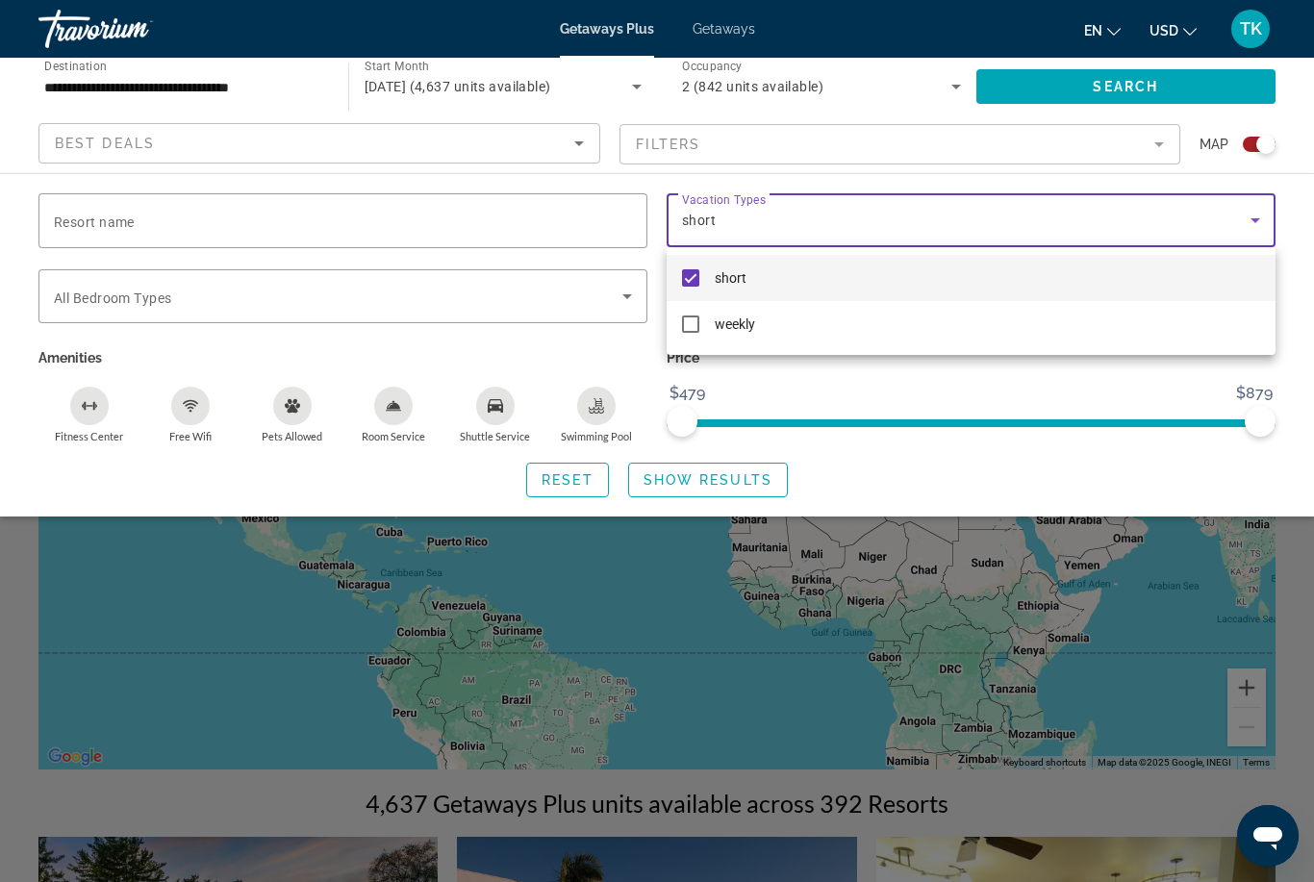
click at [398, 299] on div at bounding box center [657, 441] width 1314 height 882
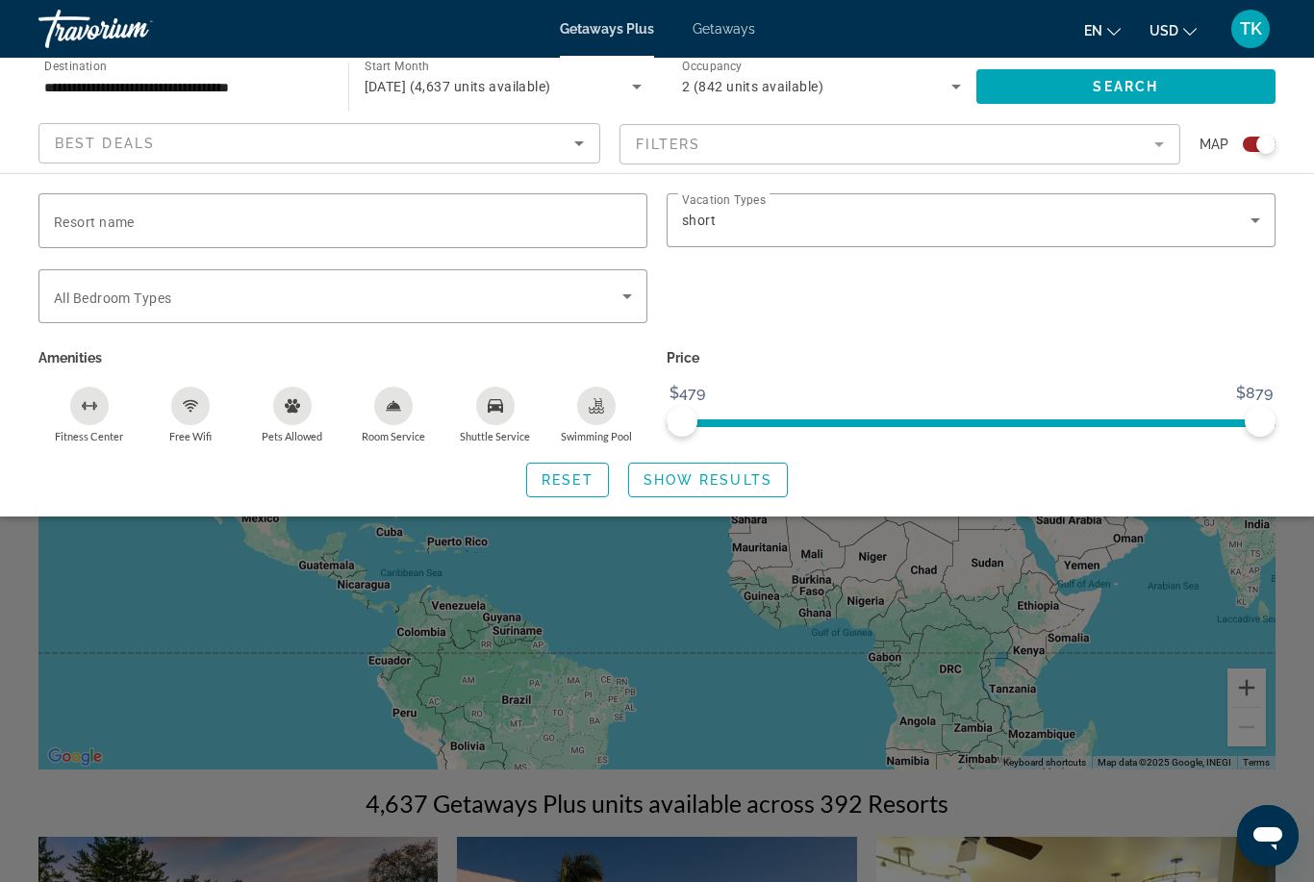
click at [629, 289] on icon "Search widget" at bounding box center [626, 296] width 23 height 23
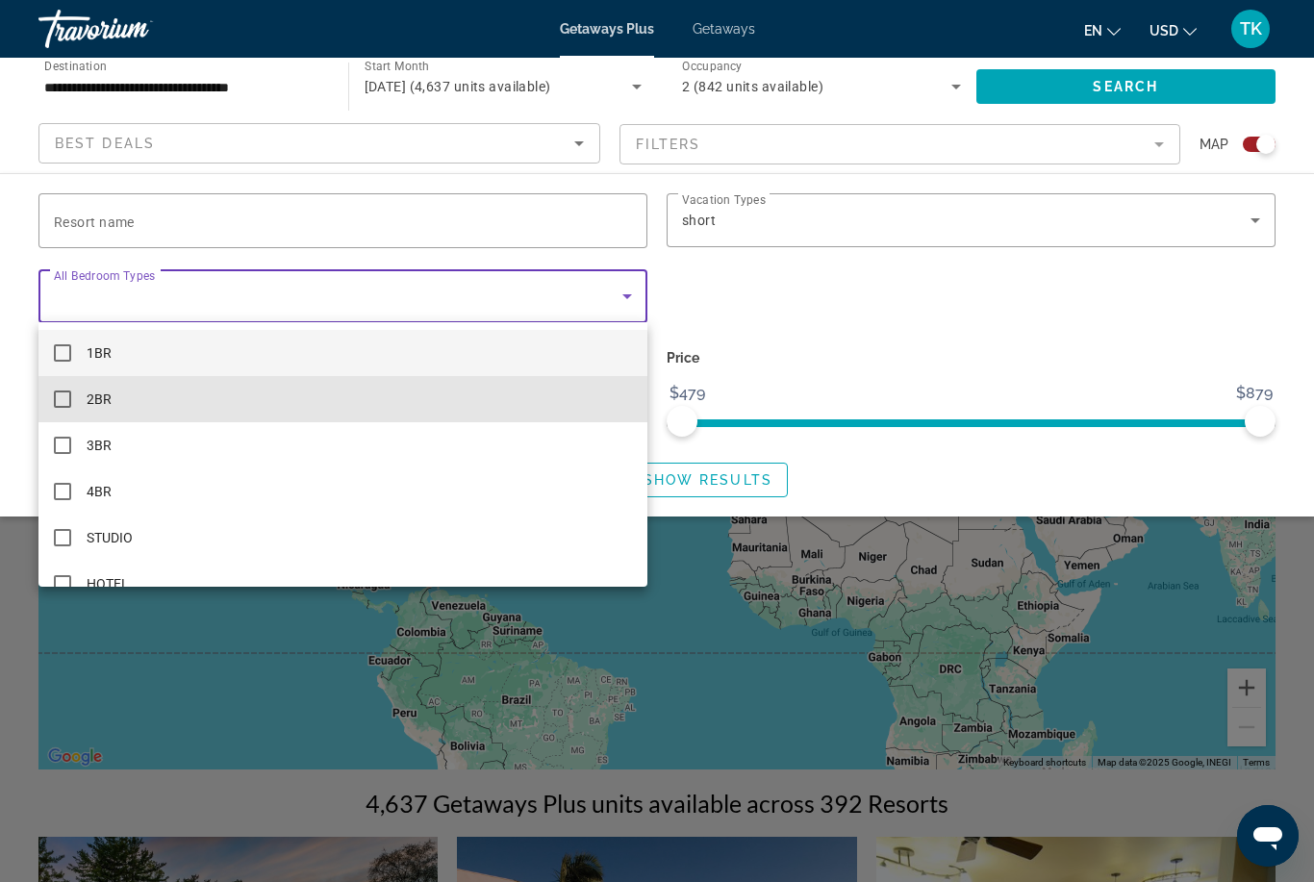
click at [59, 398] on mat-pseudo-checkbox at bounding box center [62, 398] width 17 height 17
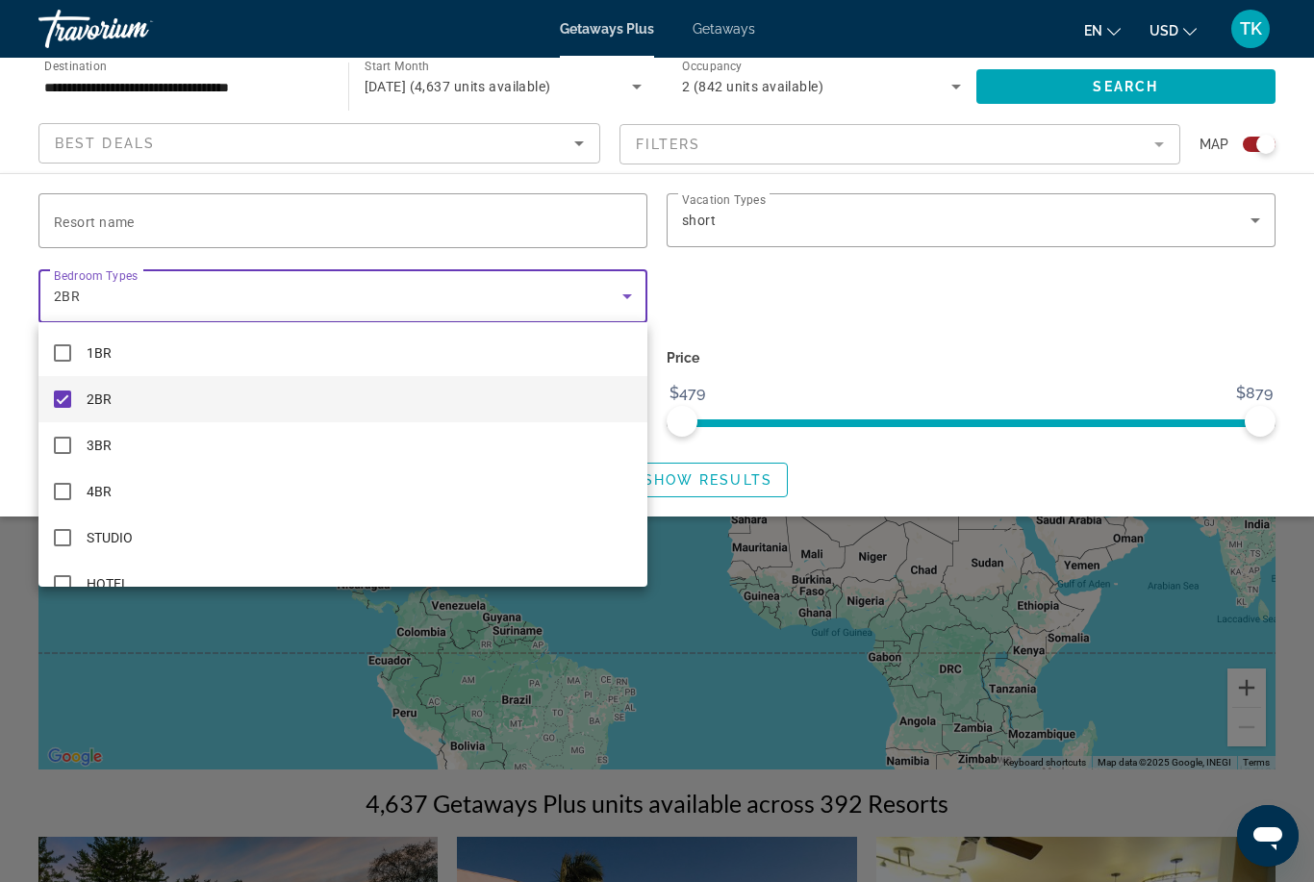
click at [239, 225] on div at bounding box center [657, 441] width 1314 height 882
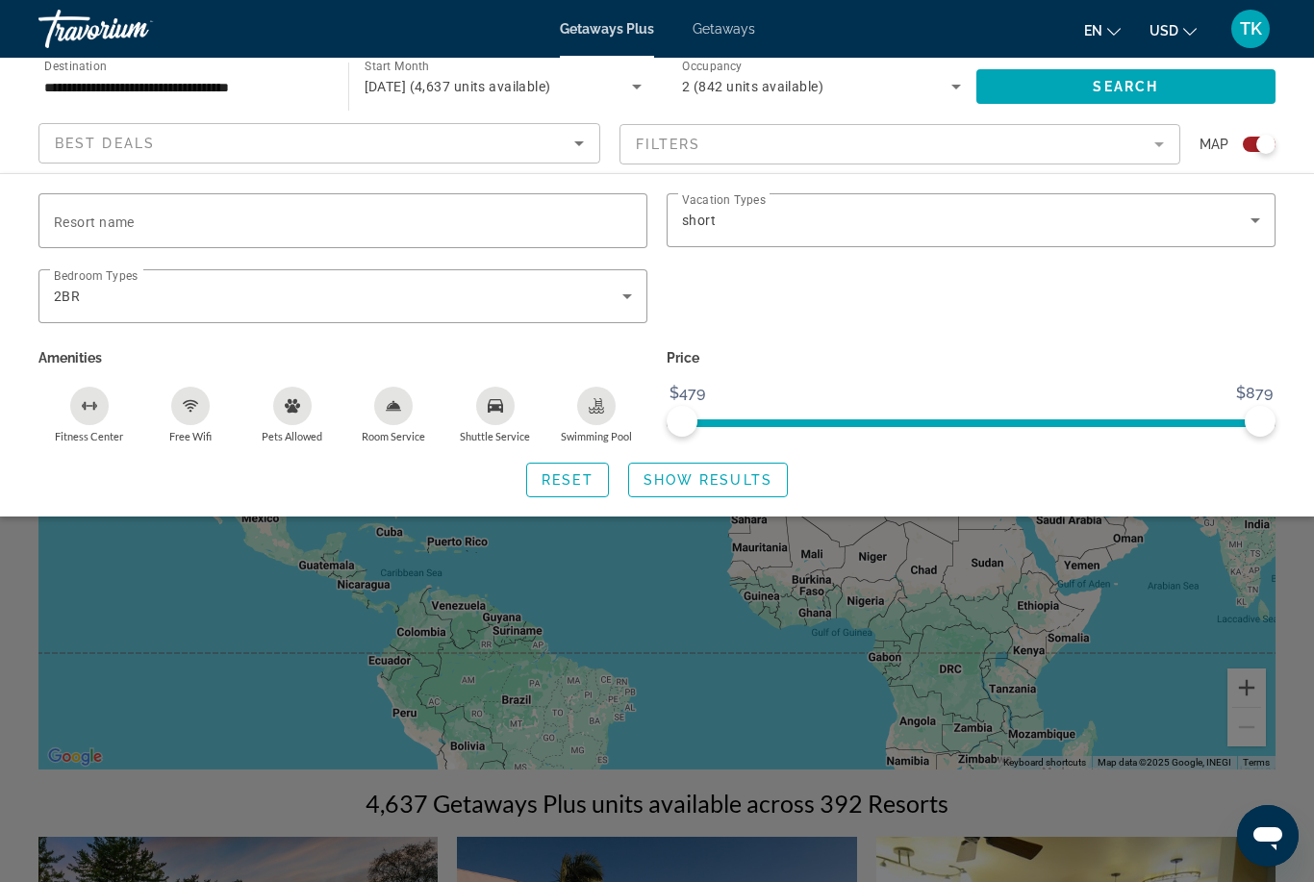
click at [588, 148] on icon "Sort by" at bounding box center [578, 143] width 23 height 23
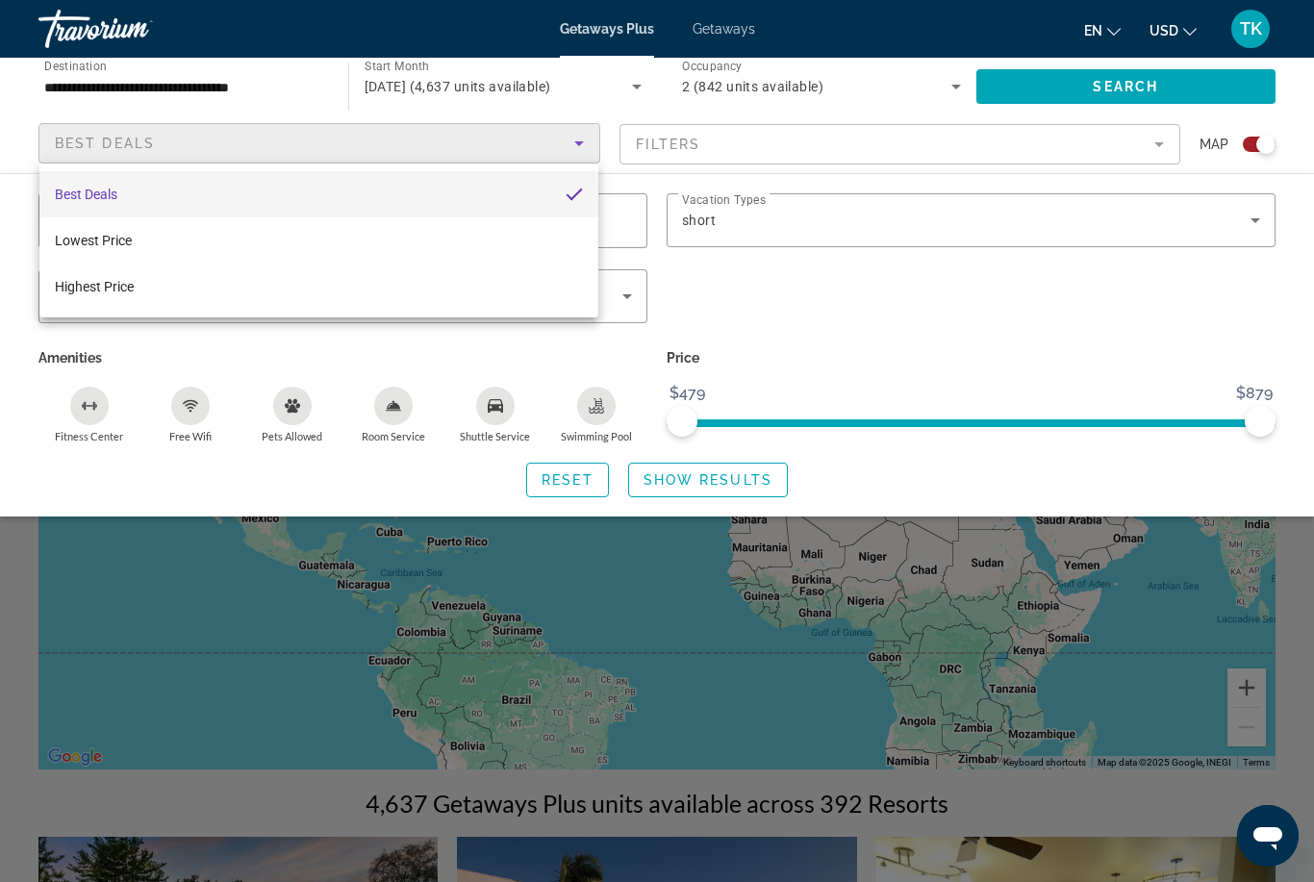
click at [113, 229] on span "Lowest Price" at bounding box center [93, 240] width 77 height 23
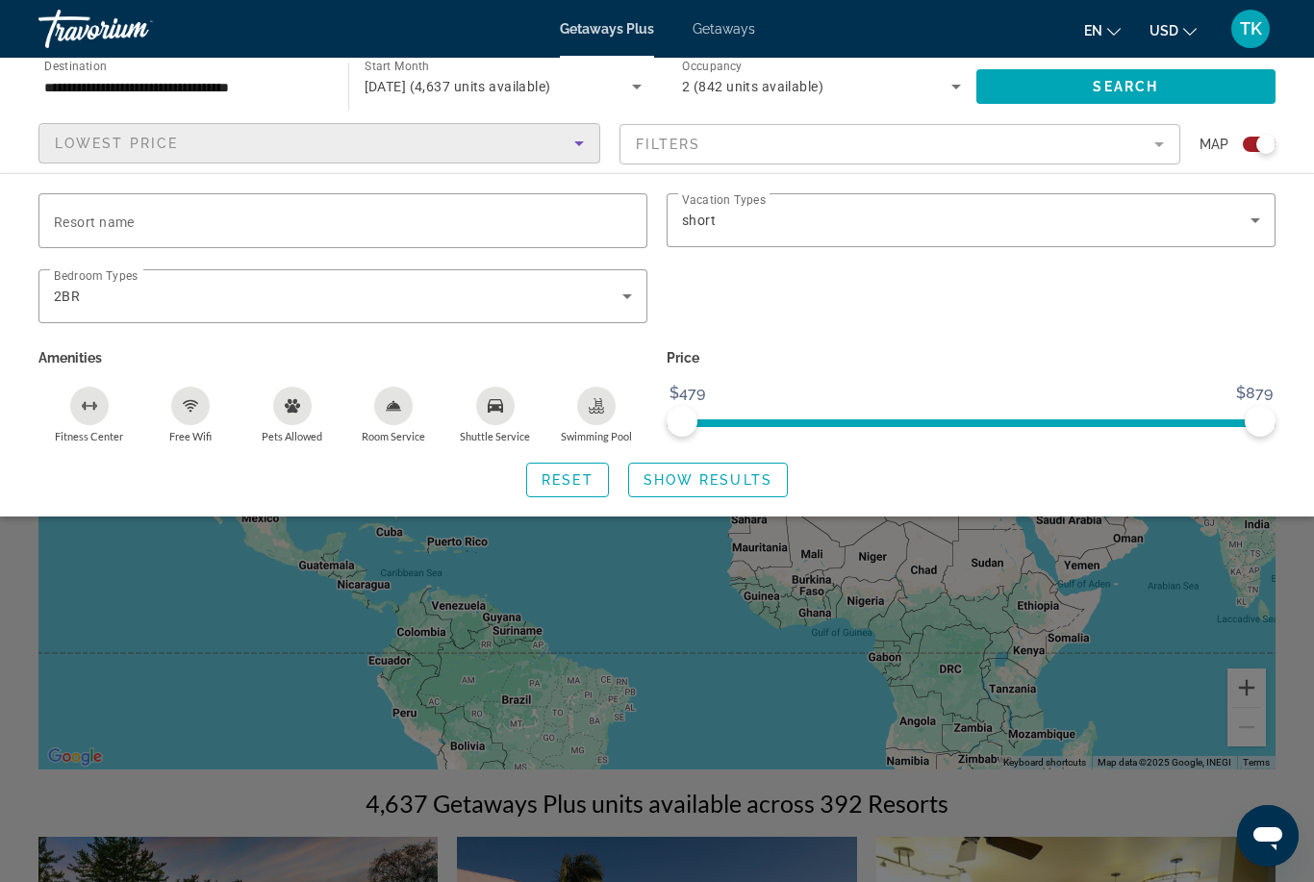
click at [1137, 96] on span "Search widget" at bounding box center [1126, 86] width 300 height 46
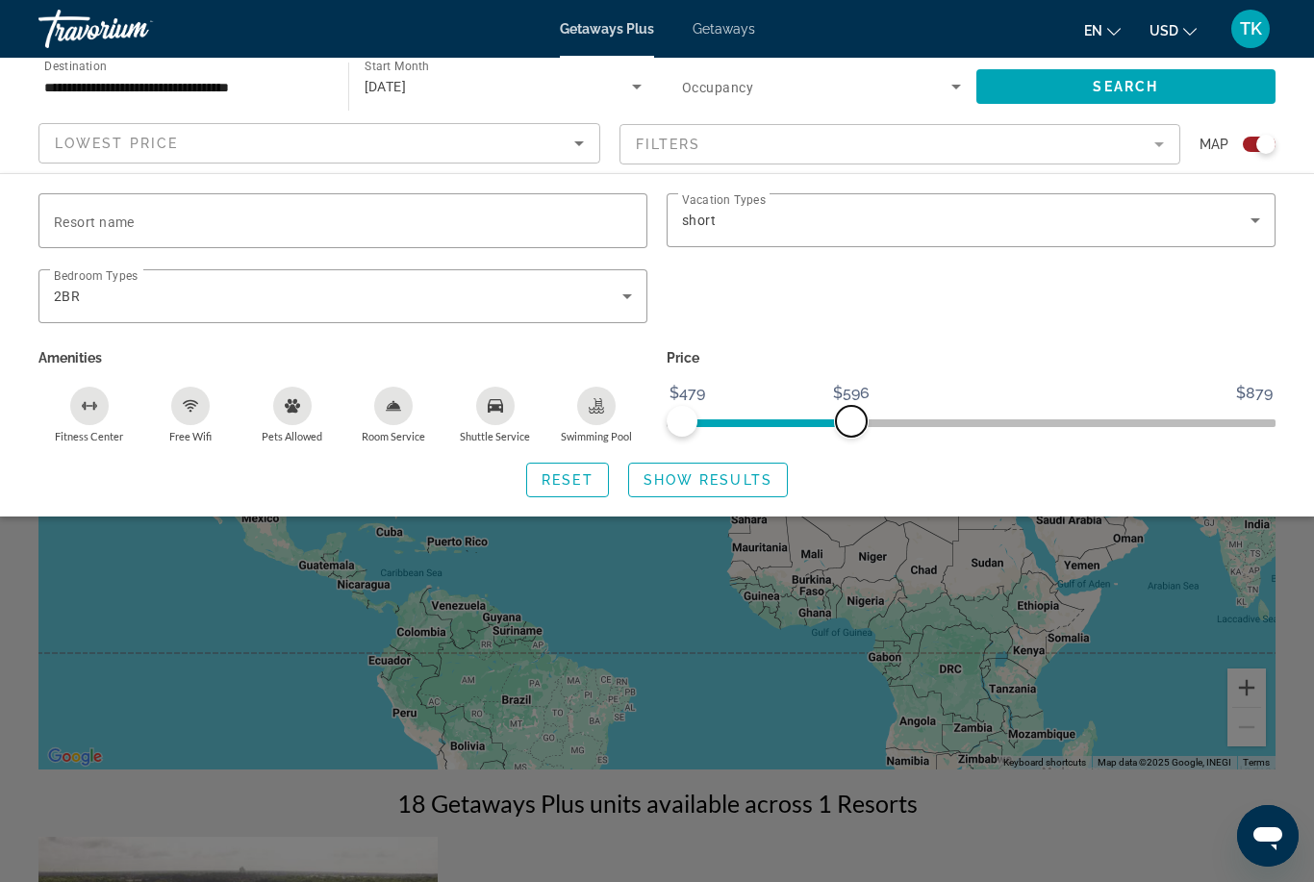
click at [866, 415] on span "ngx-slider-max" at bounding box center [851, 421] width 31 height 31
click at [867, 416] on span "ngx-slider" at bounding box center [970, 419] width 609 height 31
click at [841, 414] on span "ngx-slider" at bounding box center [970, 419] width 609 height 31
click at [497, 403] on icon "Shuttle Service" at bounding box center [495, 405] width 15 height 13
click at [593, 402] on icon "Swimming Pool" at bounding box center [596, 405] width 15 height 15
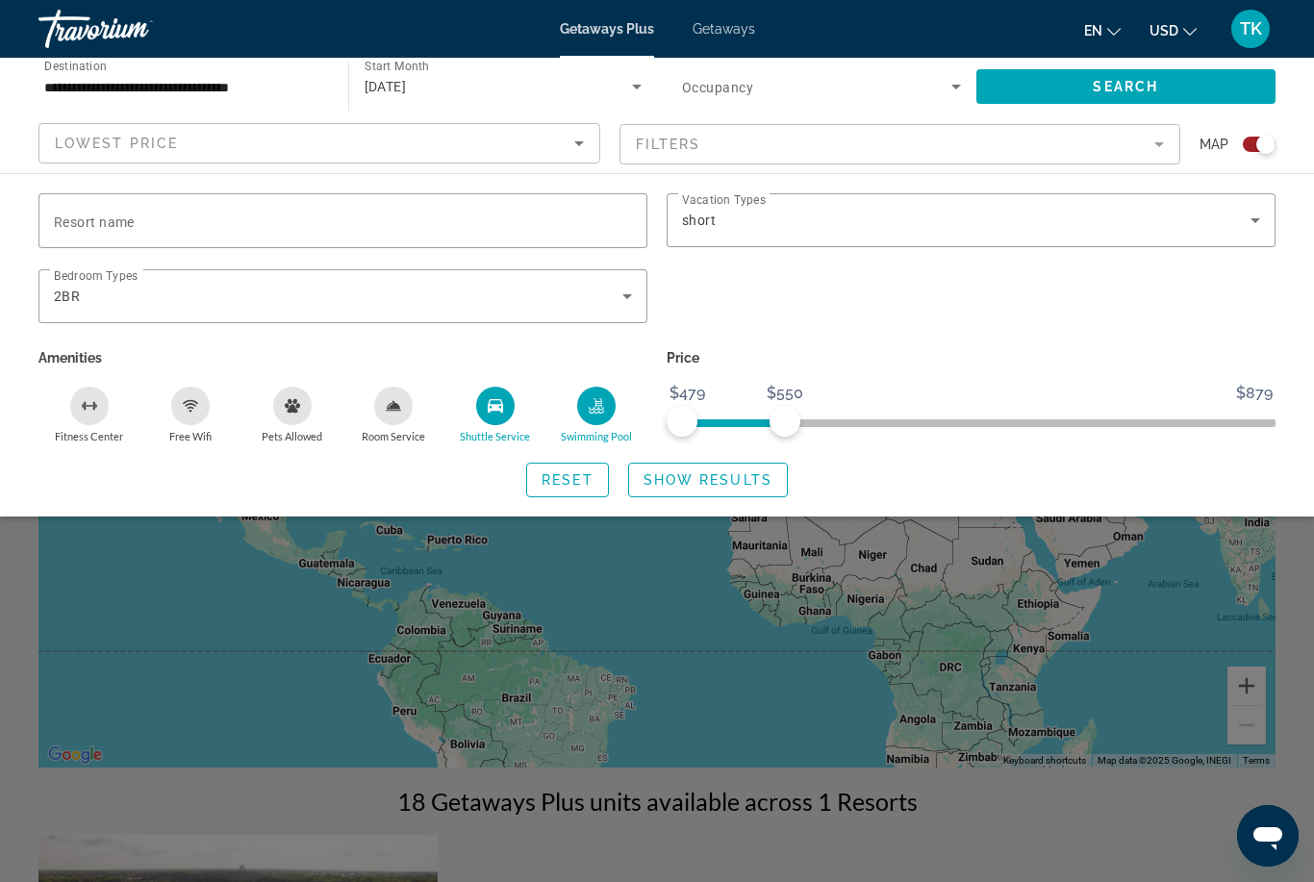
scroll to position [8, 0]
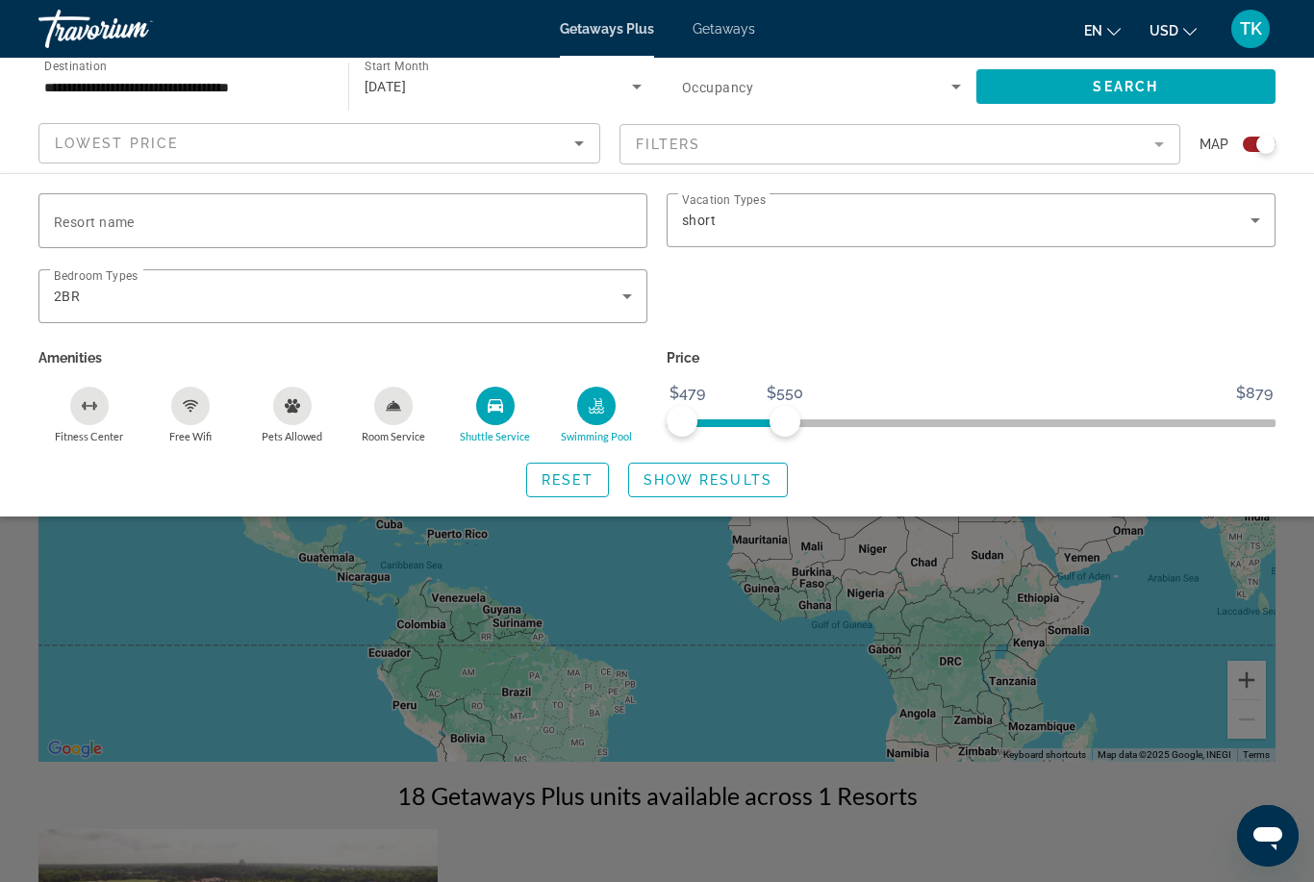
click at [760, 472] on span "Show Results" at bounding box center [707, 479] width 129 height 15
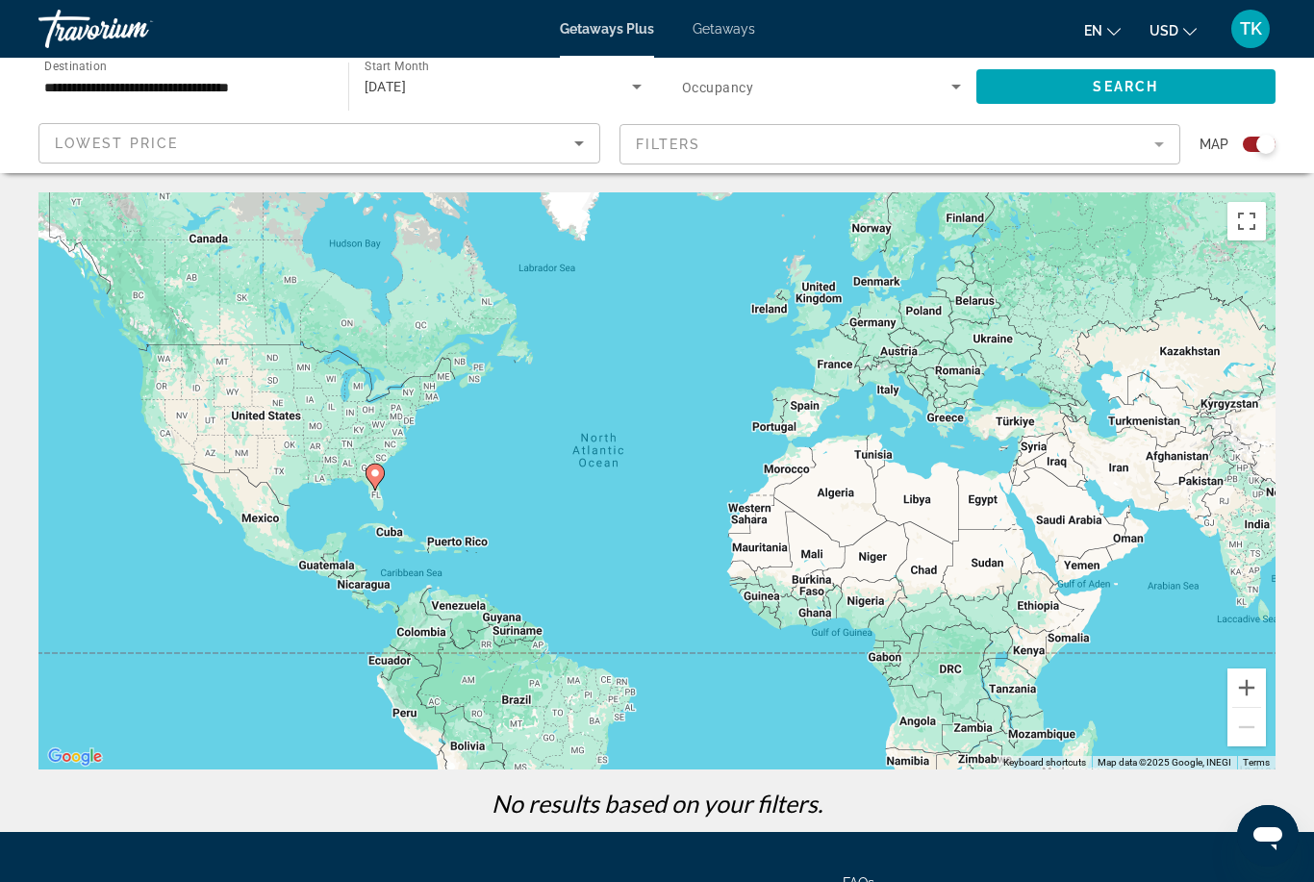
click at [588, 145] on icon "Sort by" at bounding box center [578, 143] width 23 height 23
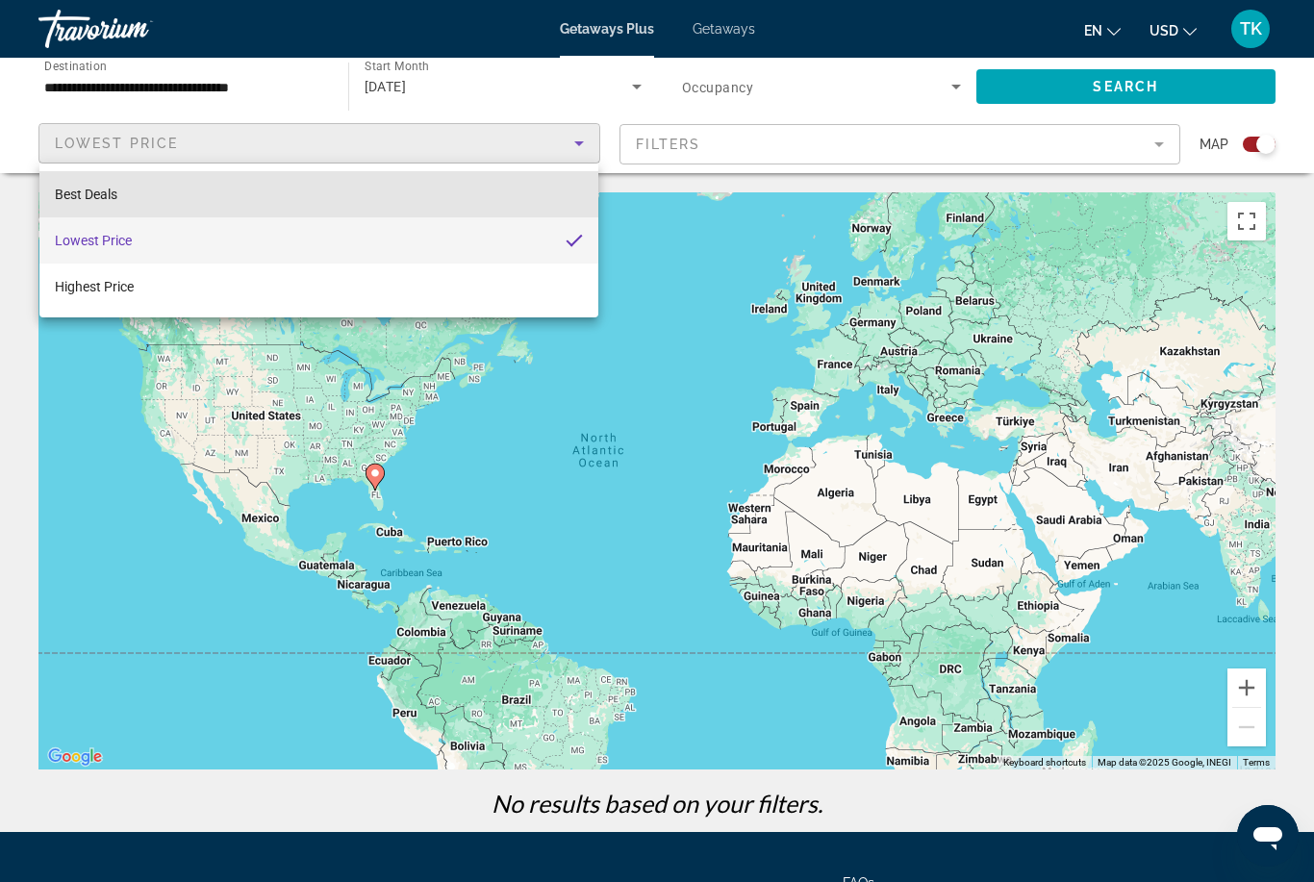
click at [572, 189] on mat-option "Best Deals" at bounding box center [318, 194] width 559 height 46
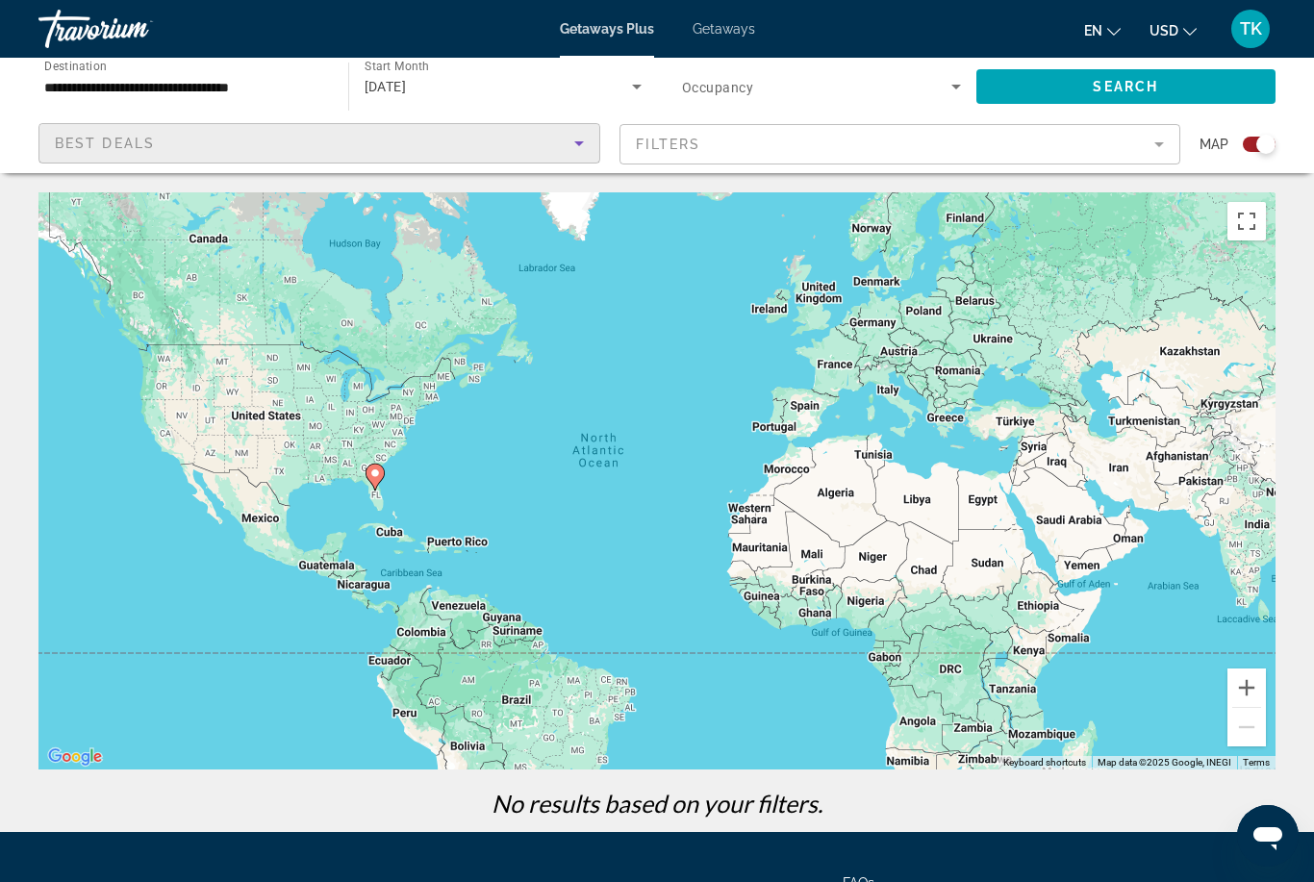
click at [1161, 143] on mat-form-field "Filters" at bounding box center [900, 144] width 562 height 40
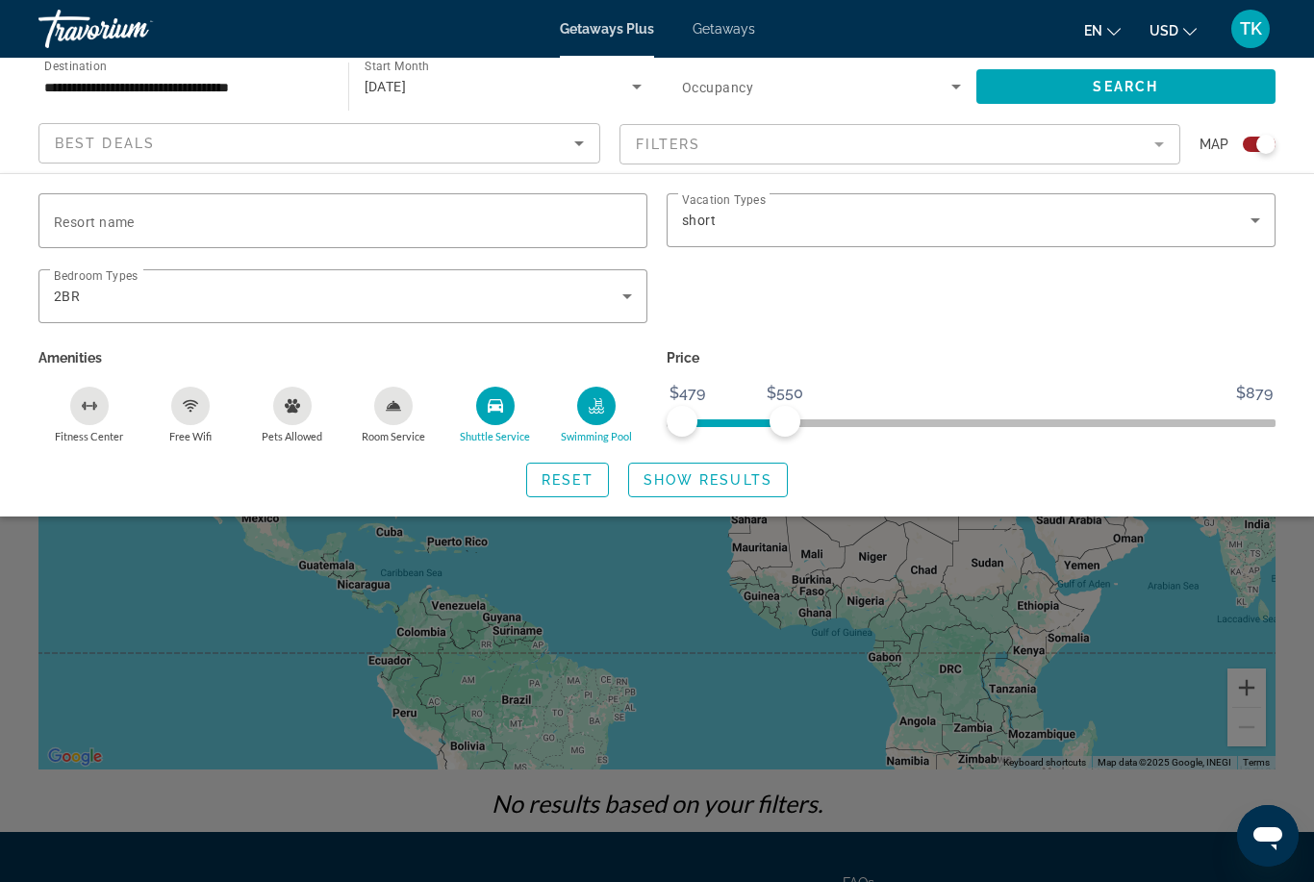
click at [634, 285] on icon "Search widget" at bounding box center [626, 296] width 23 height 23
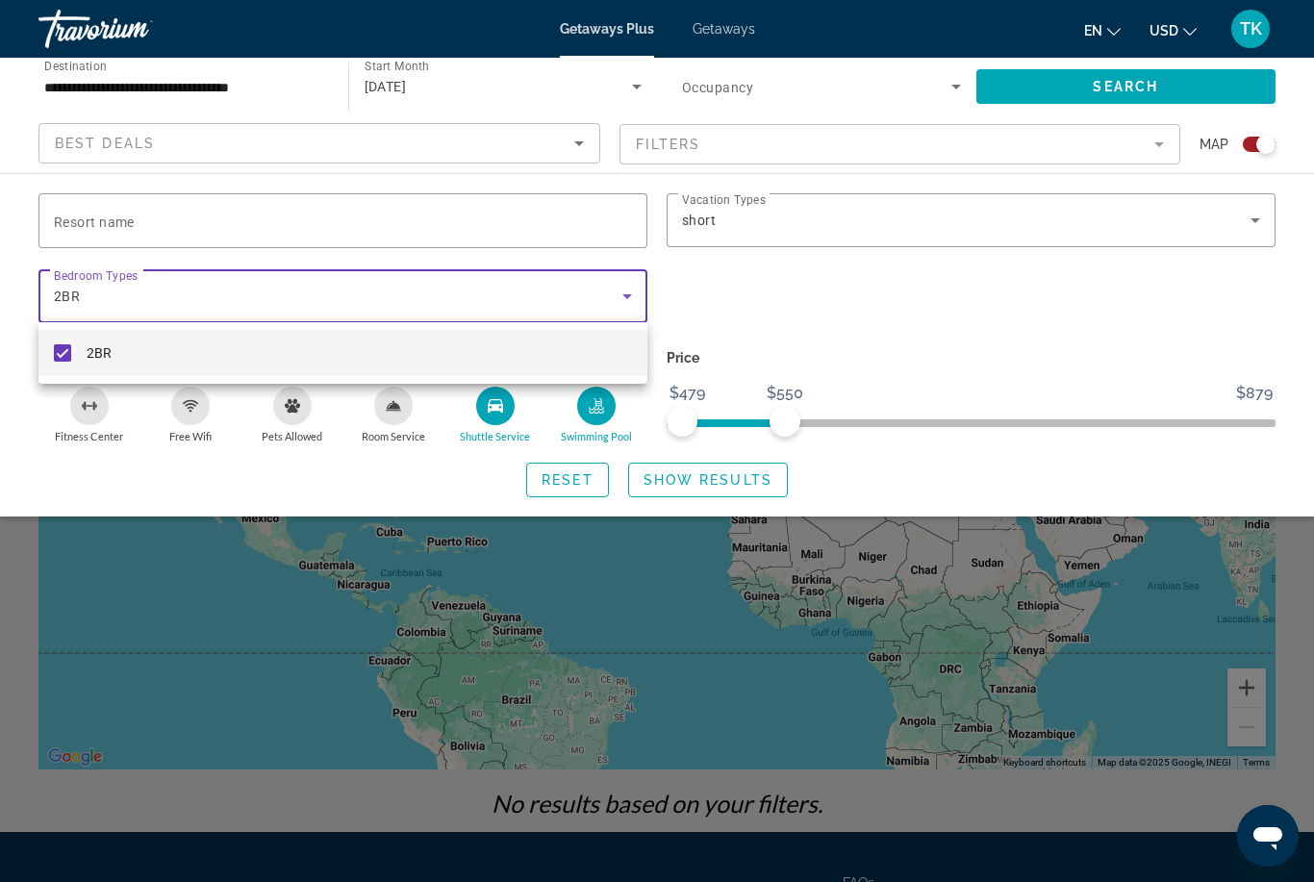
click at [631, 290] on div at bounding box center [657, 441] width 1314 height 882
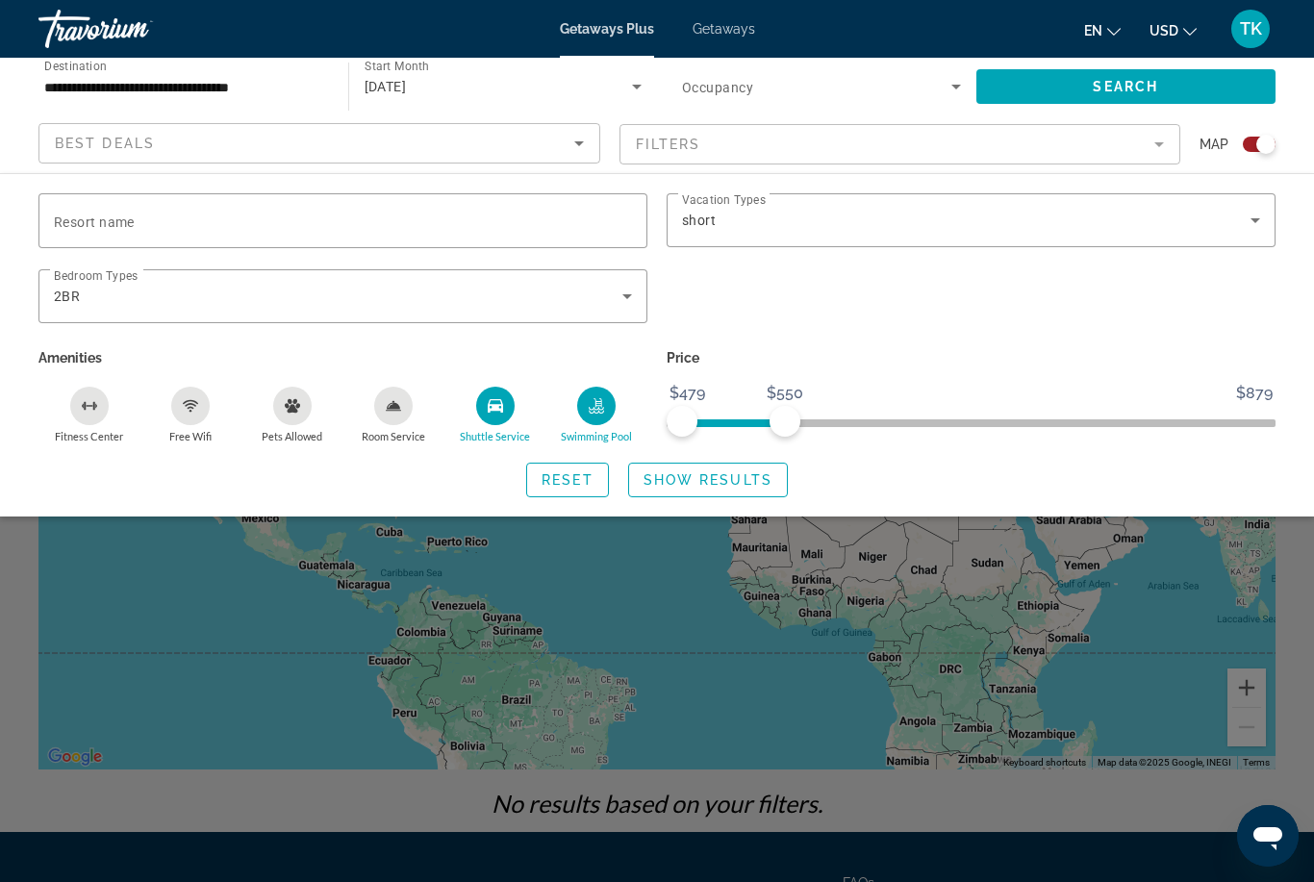
click at [590, 472] on span "Reset" at bounding box center [567, 479] width 52 height 15
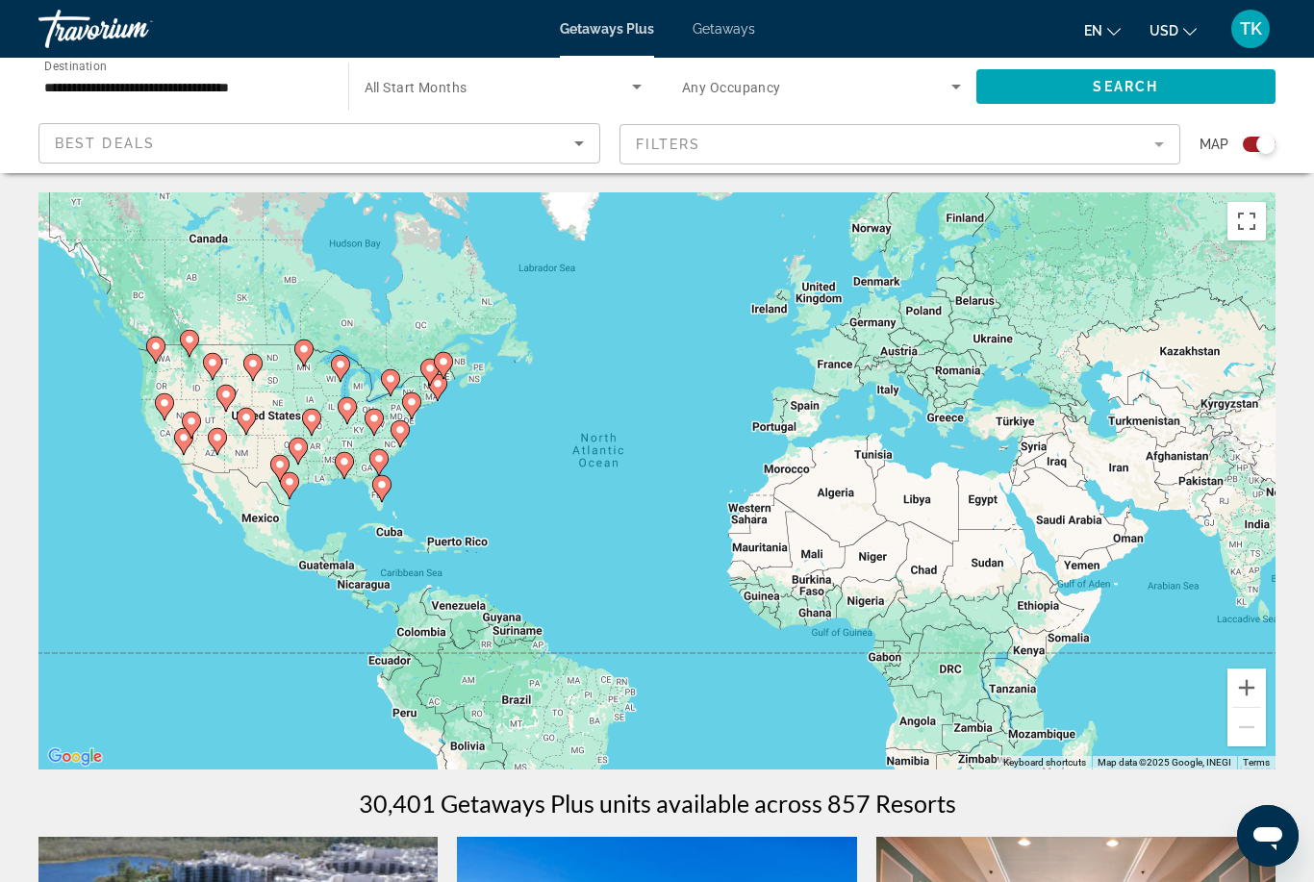
click at [933, 84] on span "Search widget" at bounding box center [816, 86] width 269 height 23
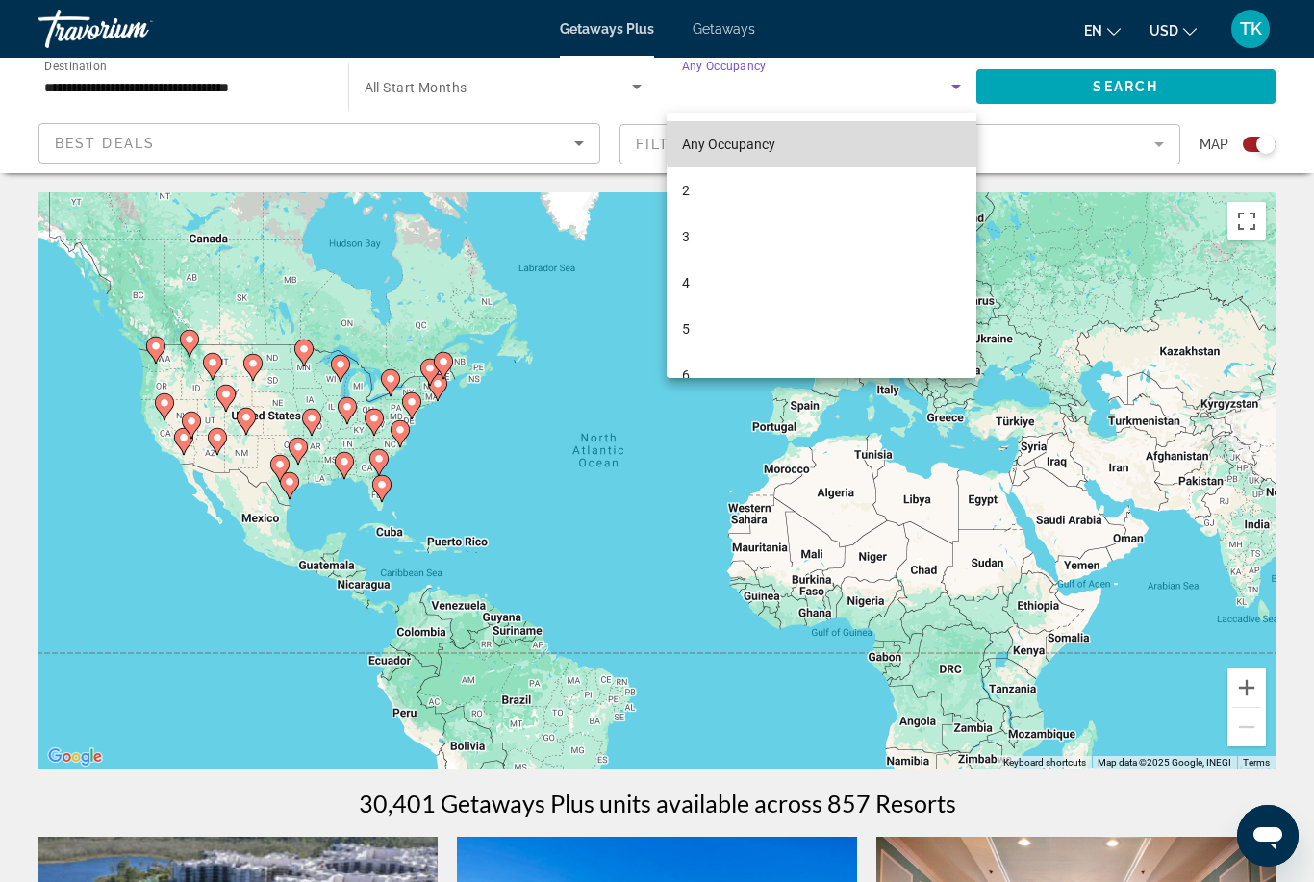
click at [830, 140] on mat-option "Any Occupancy" at bounding box center [821, 144] width 310 height 46
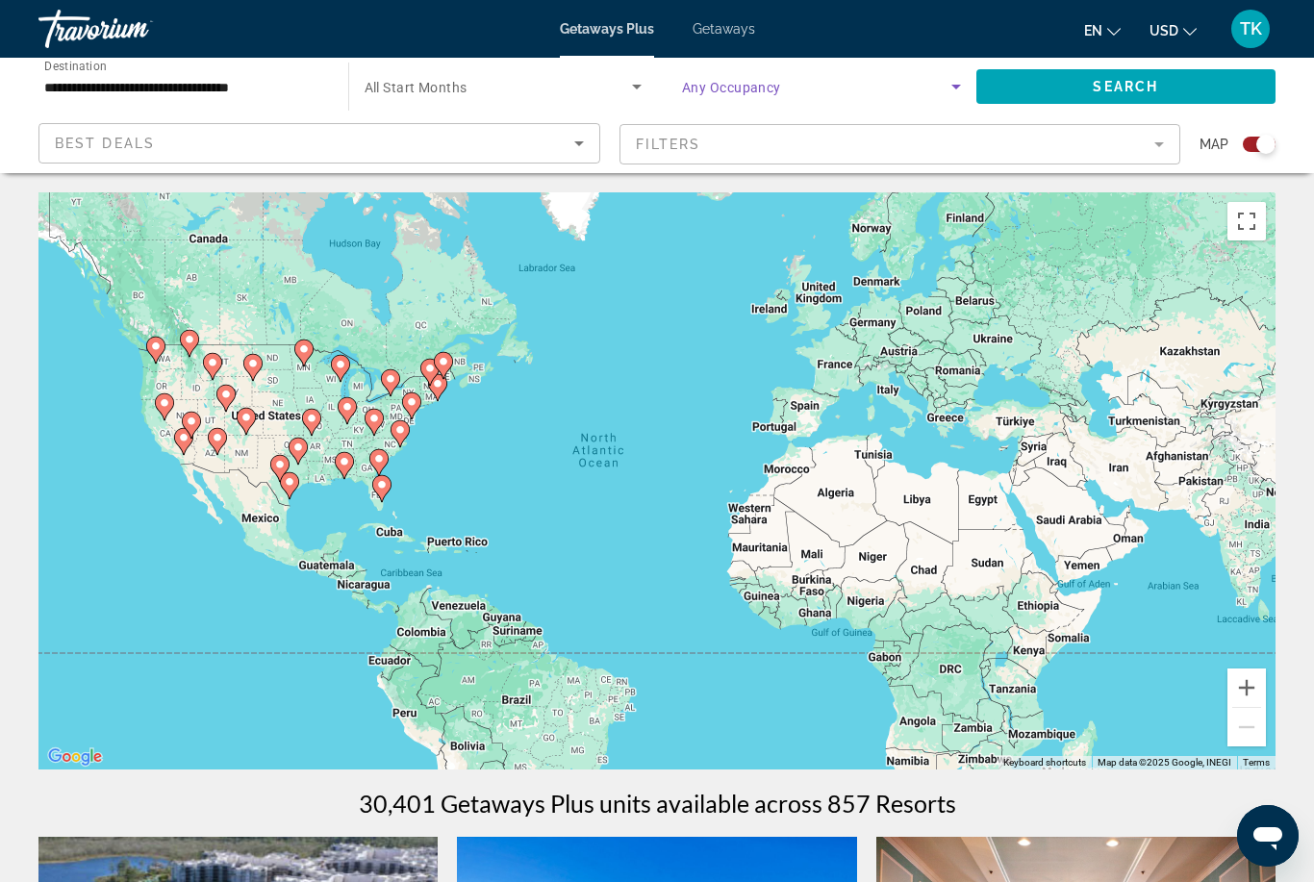
click at [639, 89] on icon "Search widget" at bounding box center [636, 86] width 23 height 23
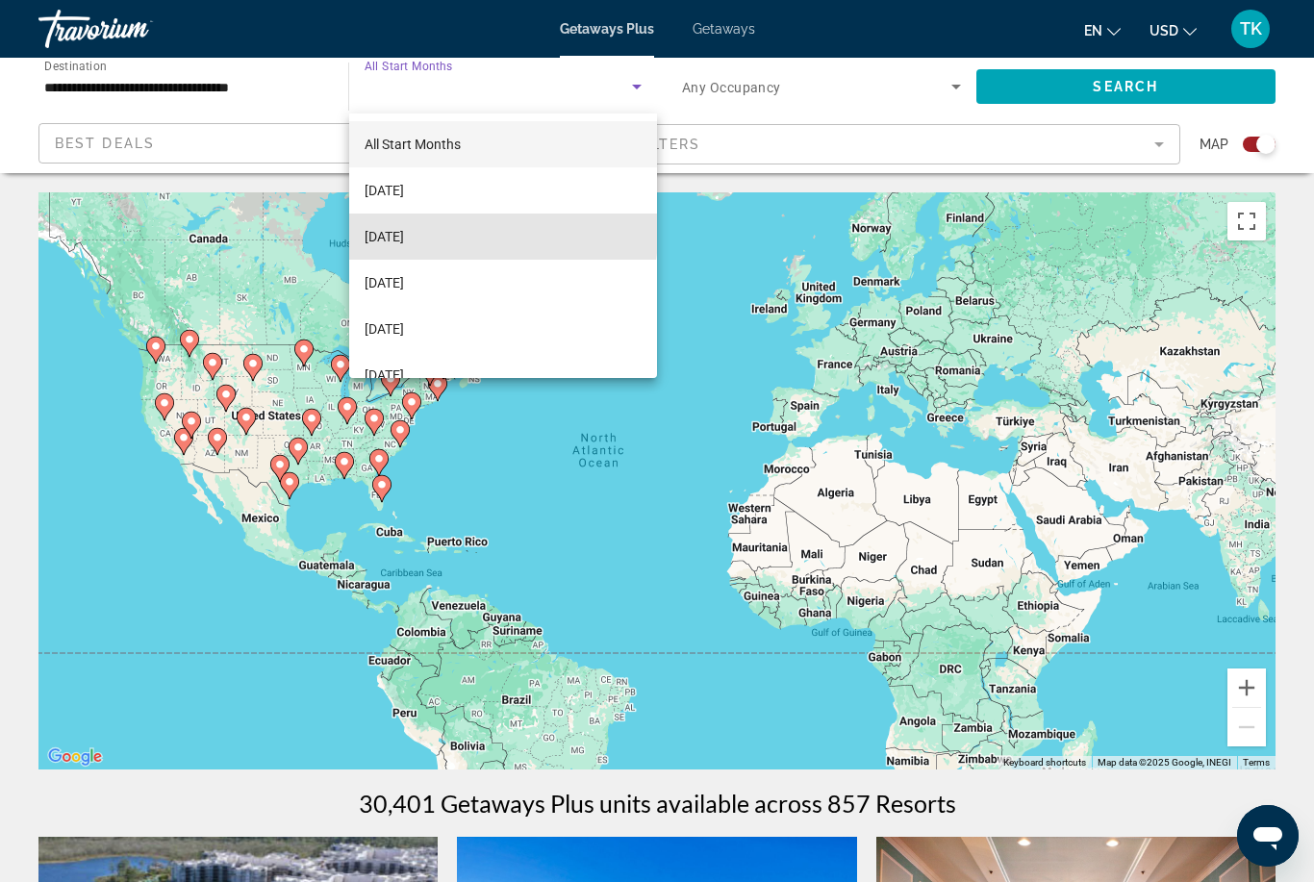
click at [404, 233] on span "[DATE]" at bounding box center [383, 236] width 39 height 23
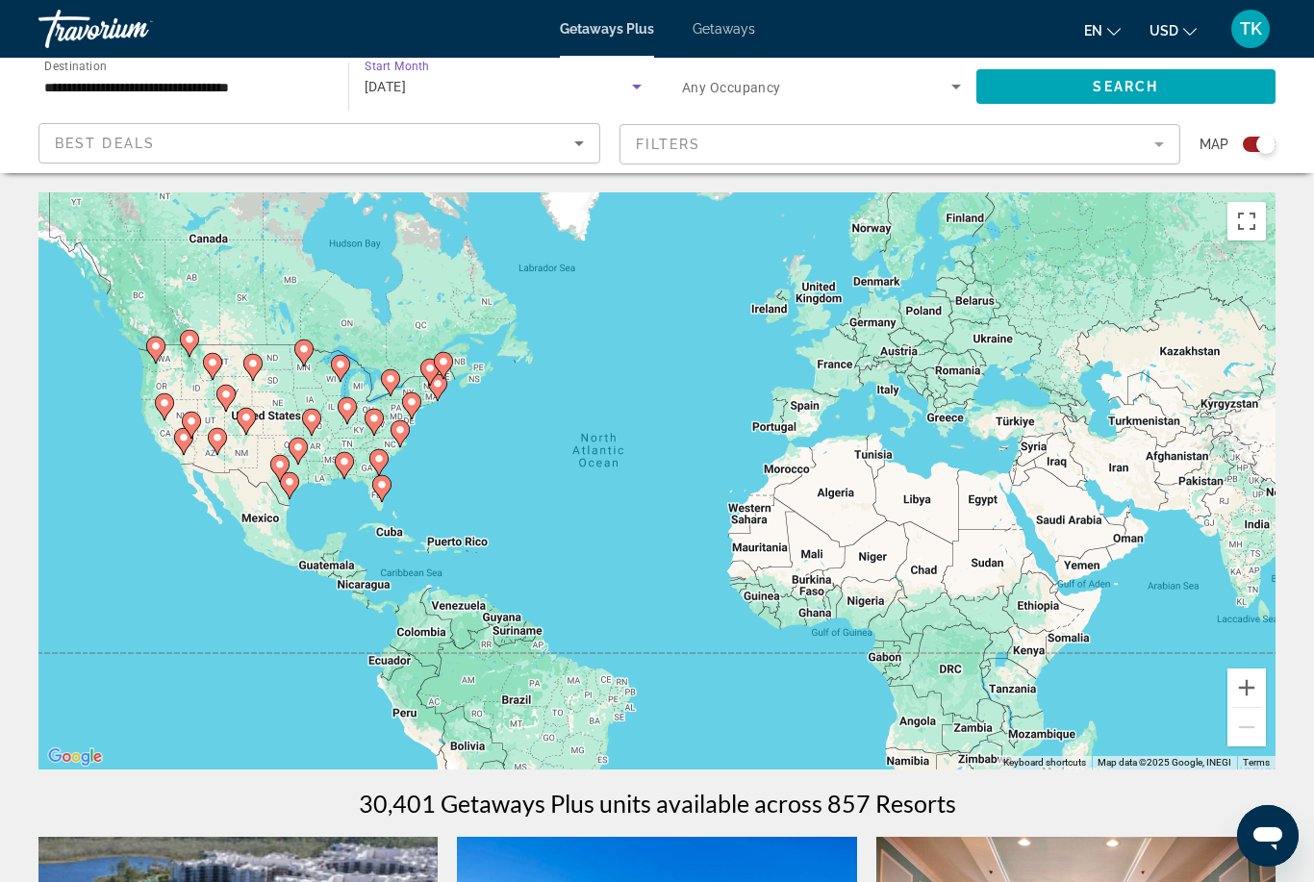
click at [582, 140] on icon "Sort by" at bounding box center [578, 143] width 23 height 23
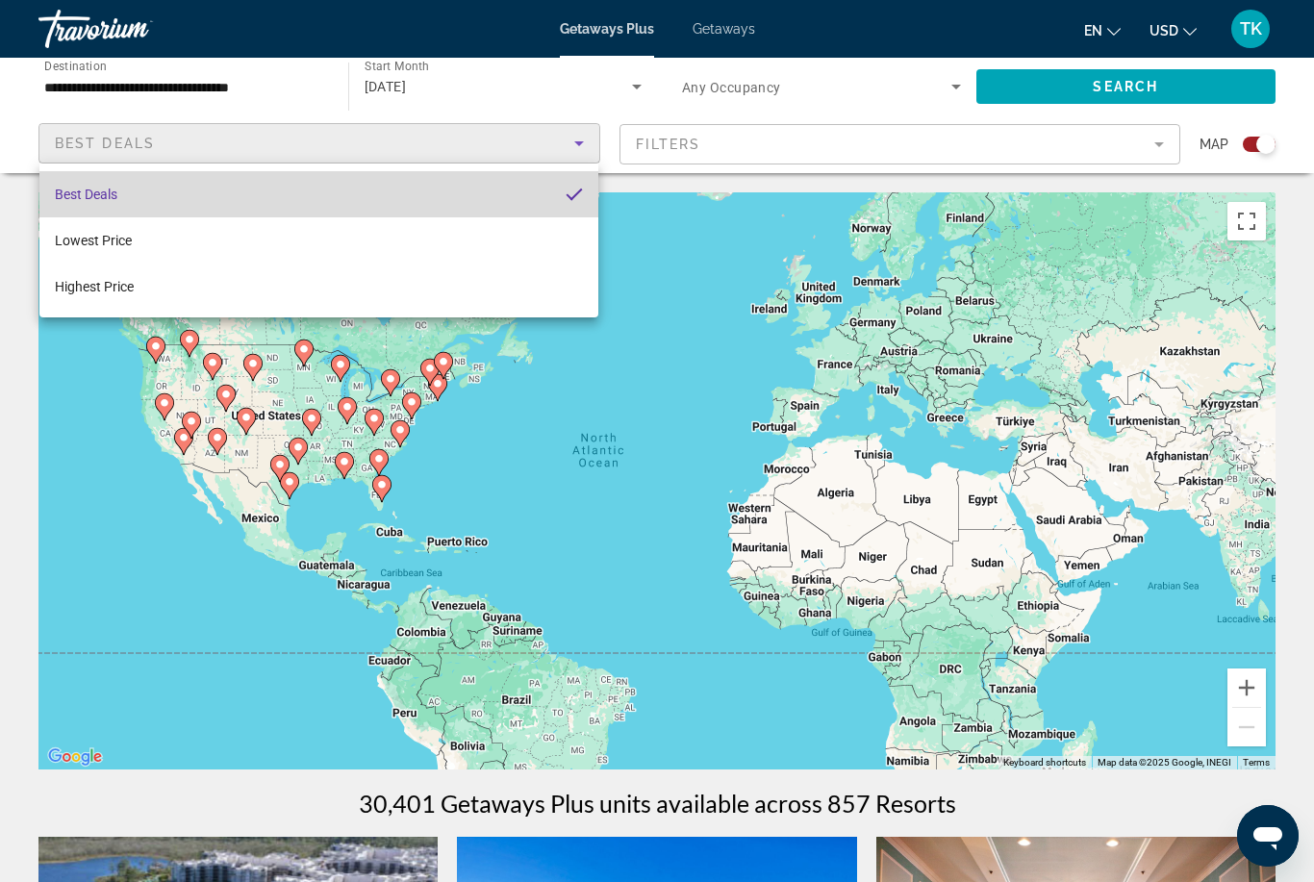
click at [577, 186] on mat-pseudo-checkbox "Sort by" at bounding box center [573, 194] width 17 height 17
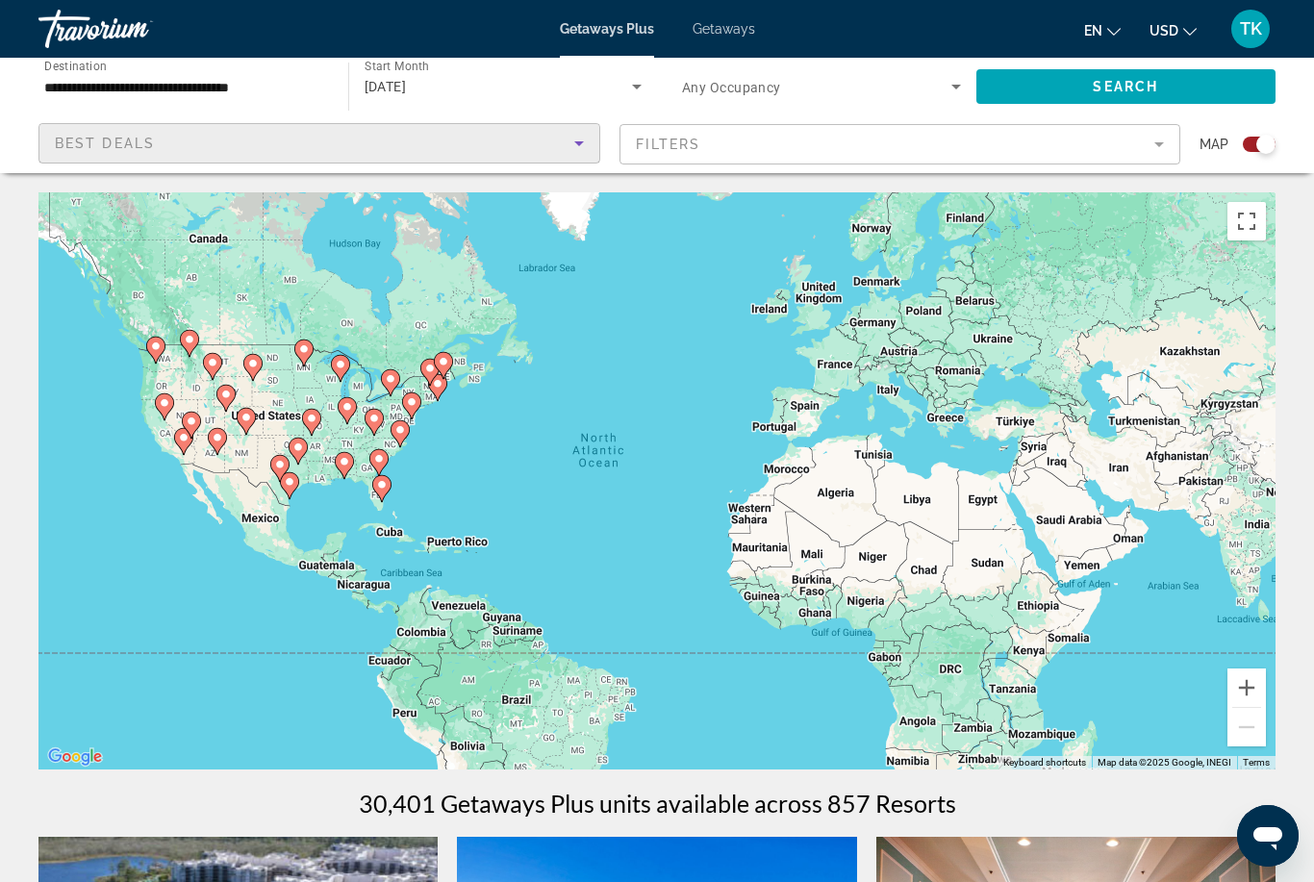
click at [1147, 142] on mat-form-field "Filters" at bounding box center [900, 144] width 562 height 40
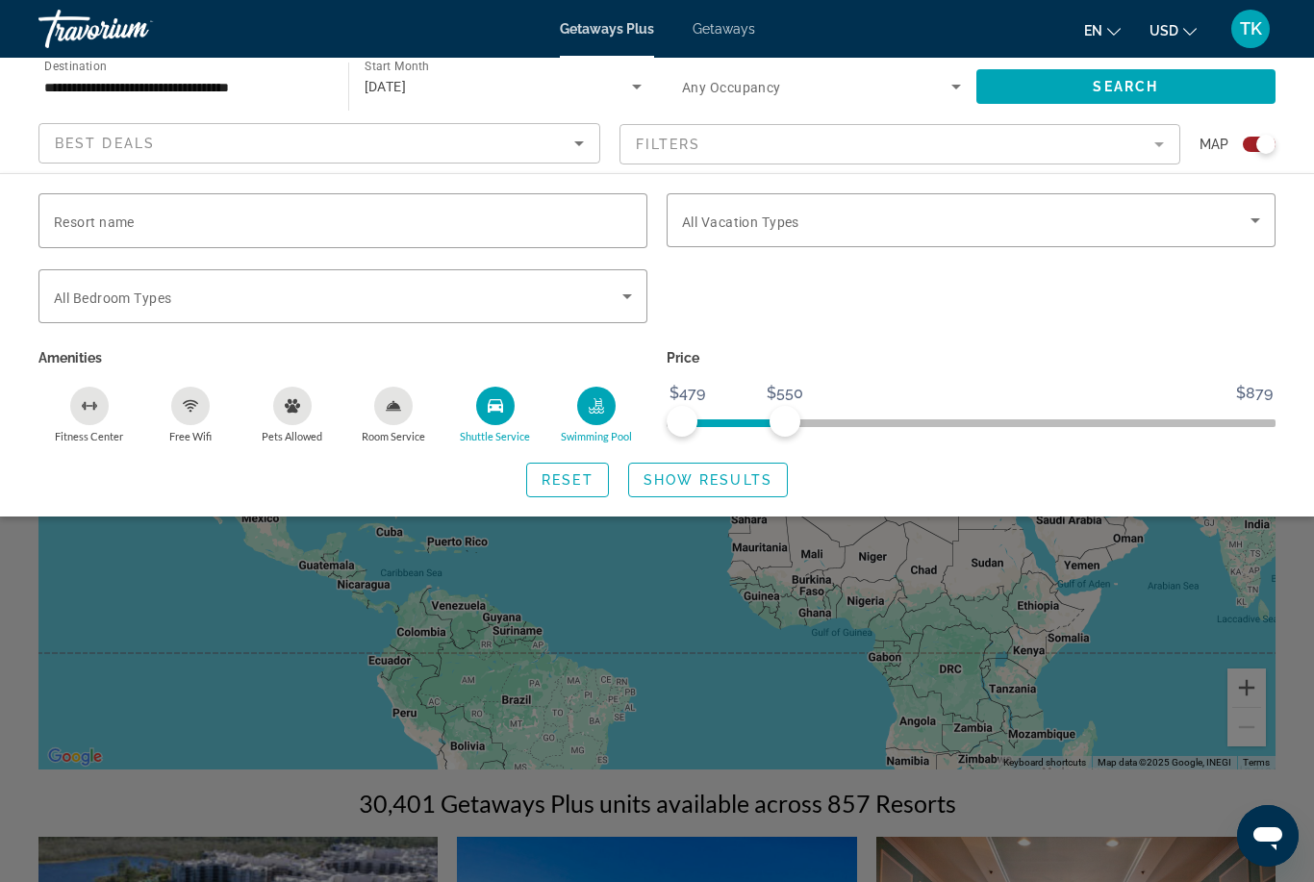
click at [1250, 219] on icon "Search widget" at bounding box center [1254, 220] width 23 height 23
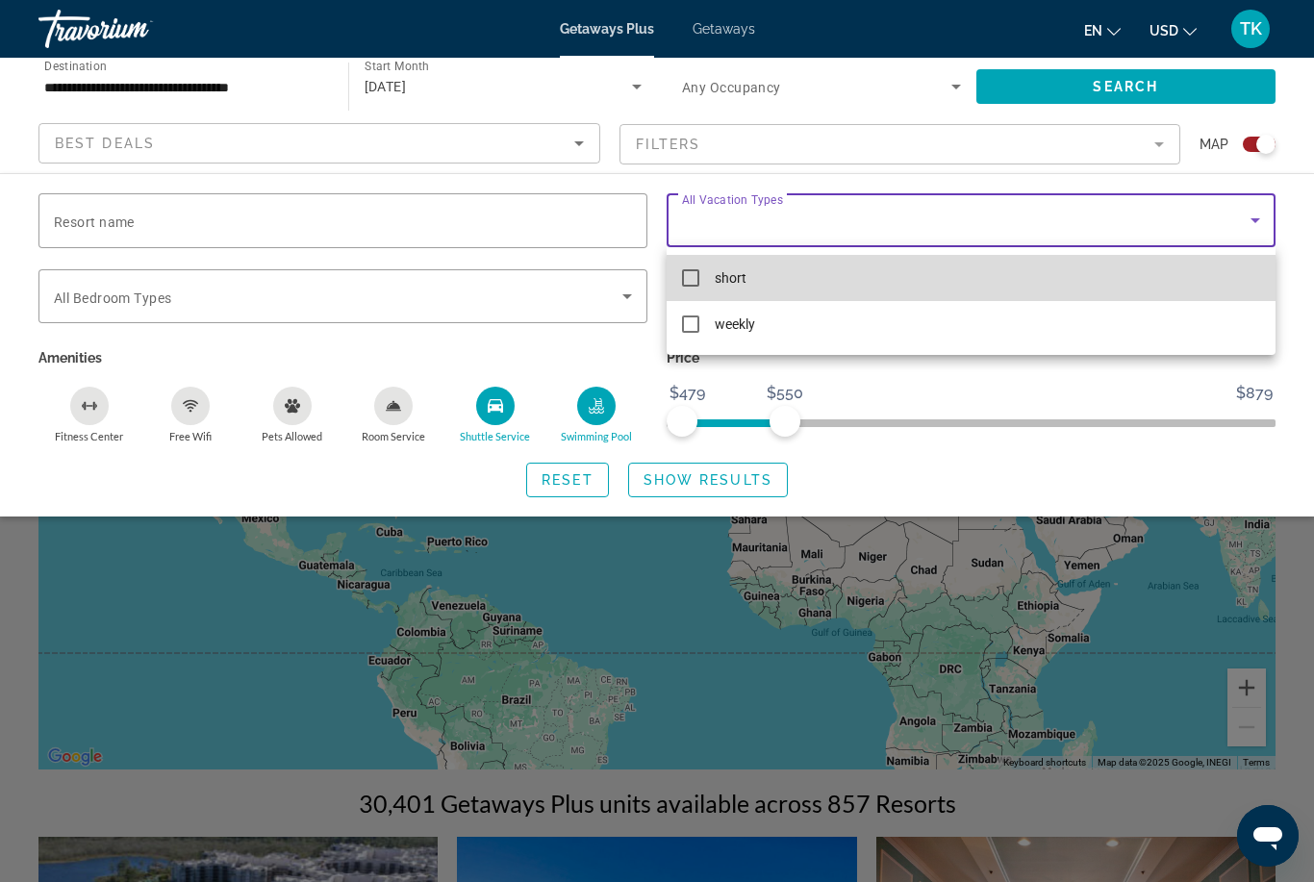
click at [708, 277] on mat-option "short" at bounding box center [970, 278] width 609 height 46
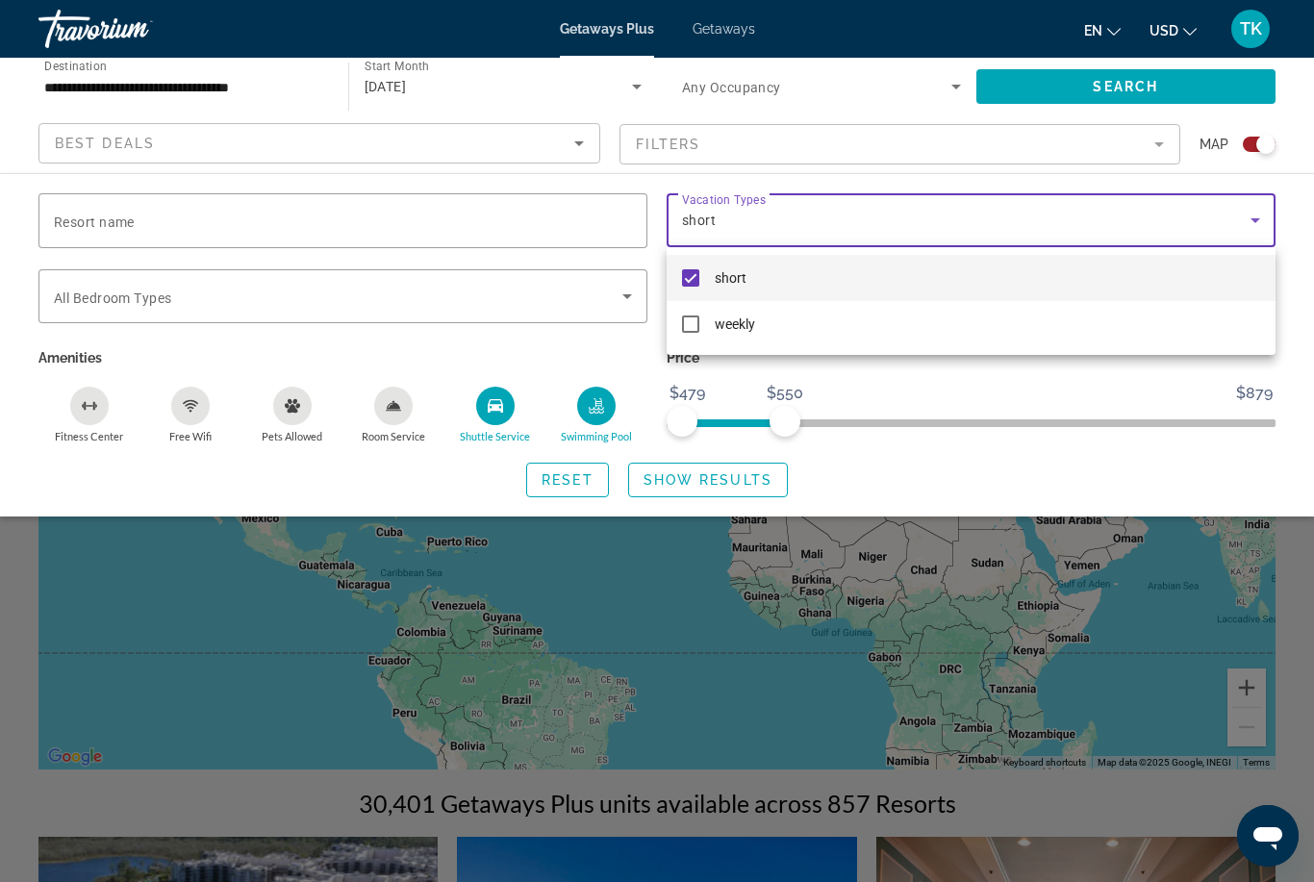
click at [1262, 222] on div at bounding box center [657, 441] width 1314 height 882
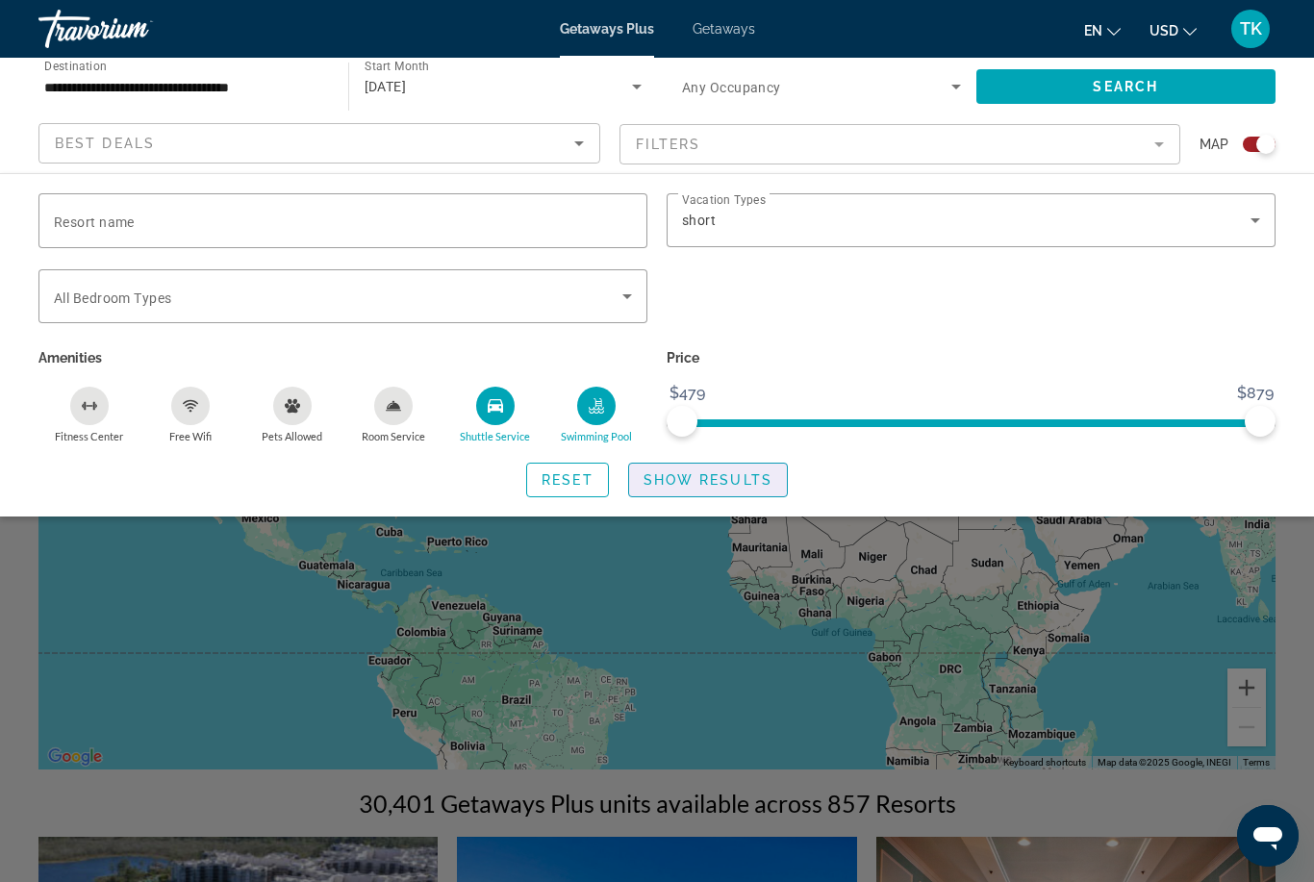
click at [755, 462] on span "Search widget" at bounding box center [708, 480] width 158 height 46
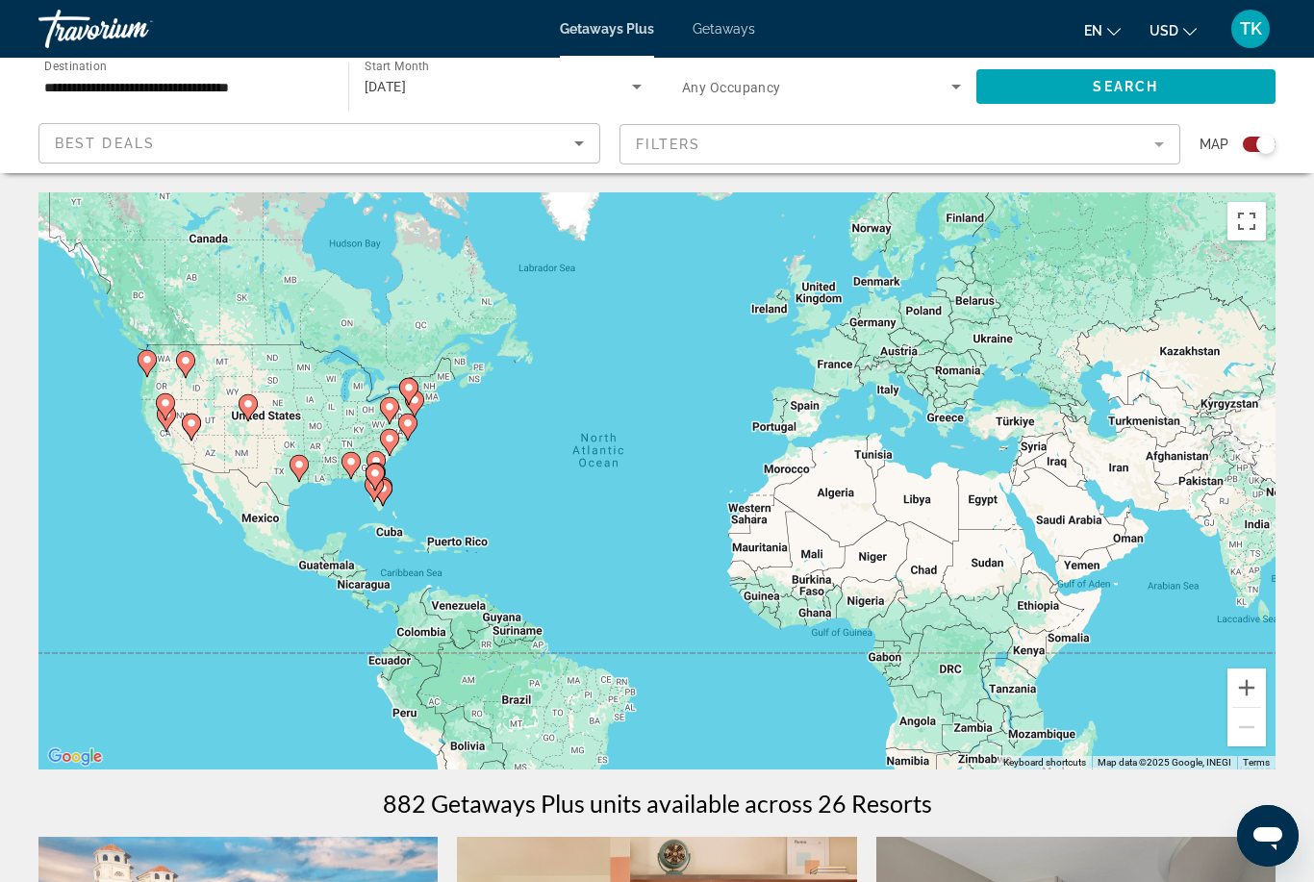
click at [108, 23] on div "Travorium" at bounding box center [134, 29] width 192 height 50
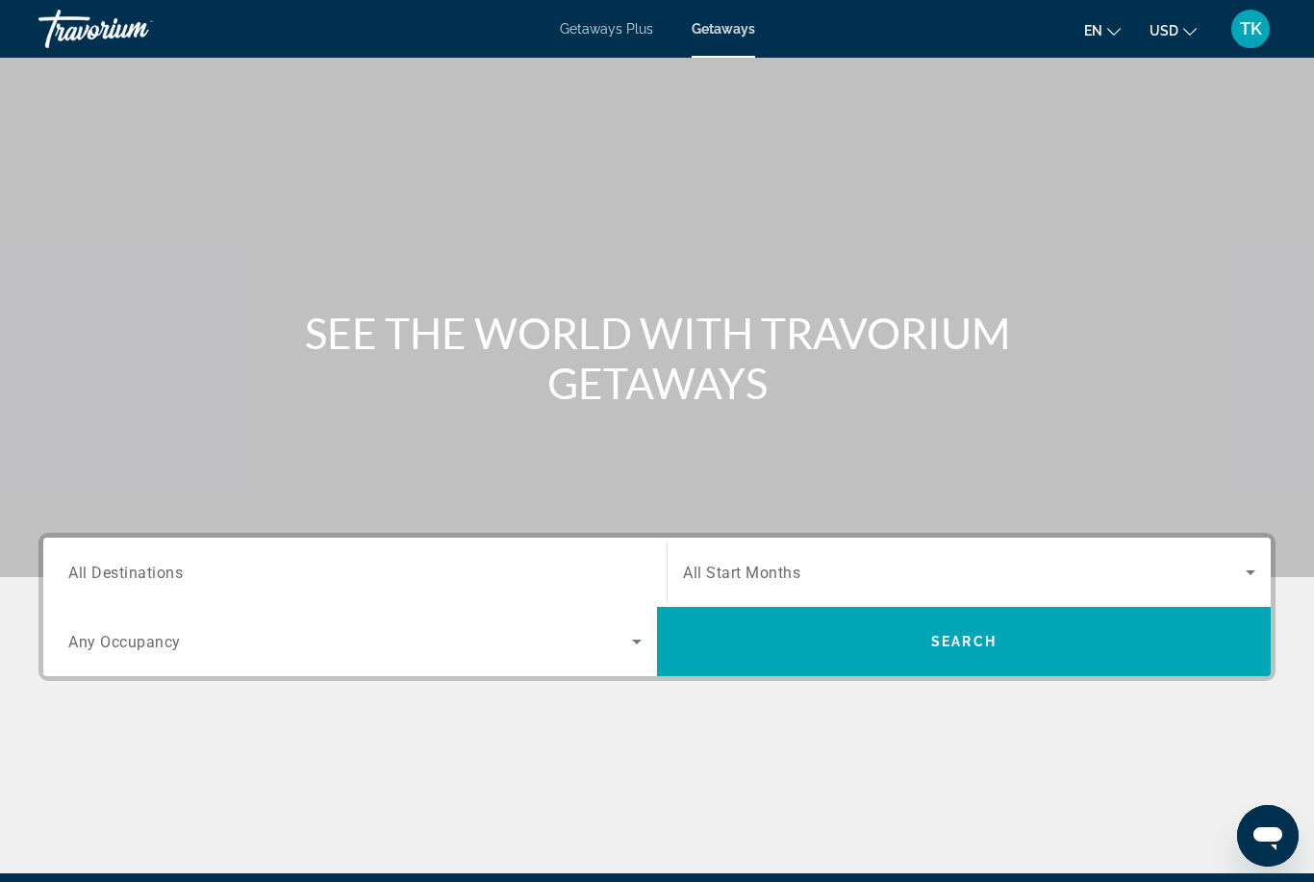
click at [233, 569] on input "Destination All Destinations" at bounding box center [354, 573] width 573 height 23
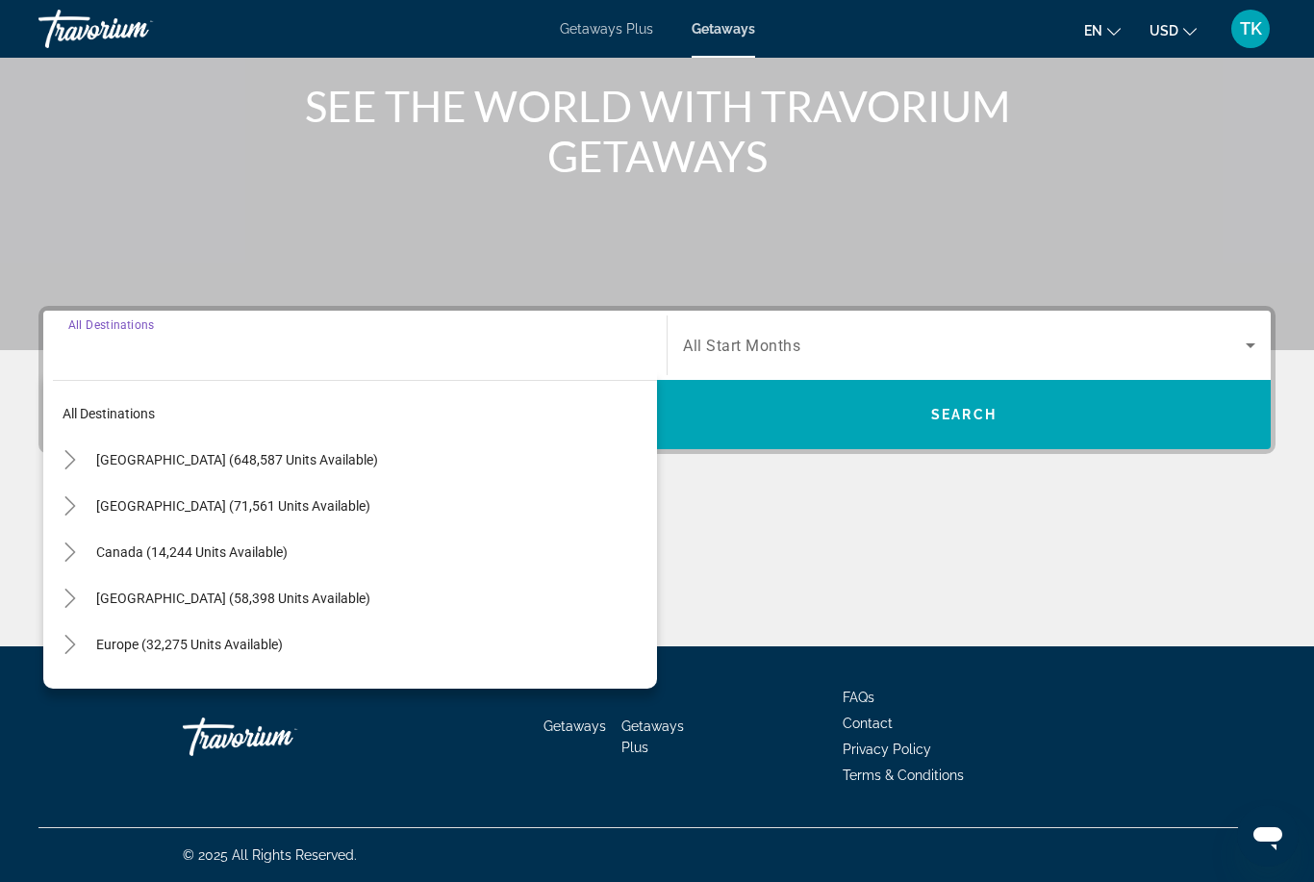
click at [1243, 345] on icon "Search widget" at bounding box center [1250, 345] width 23 height 23
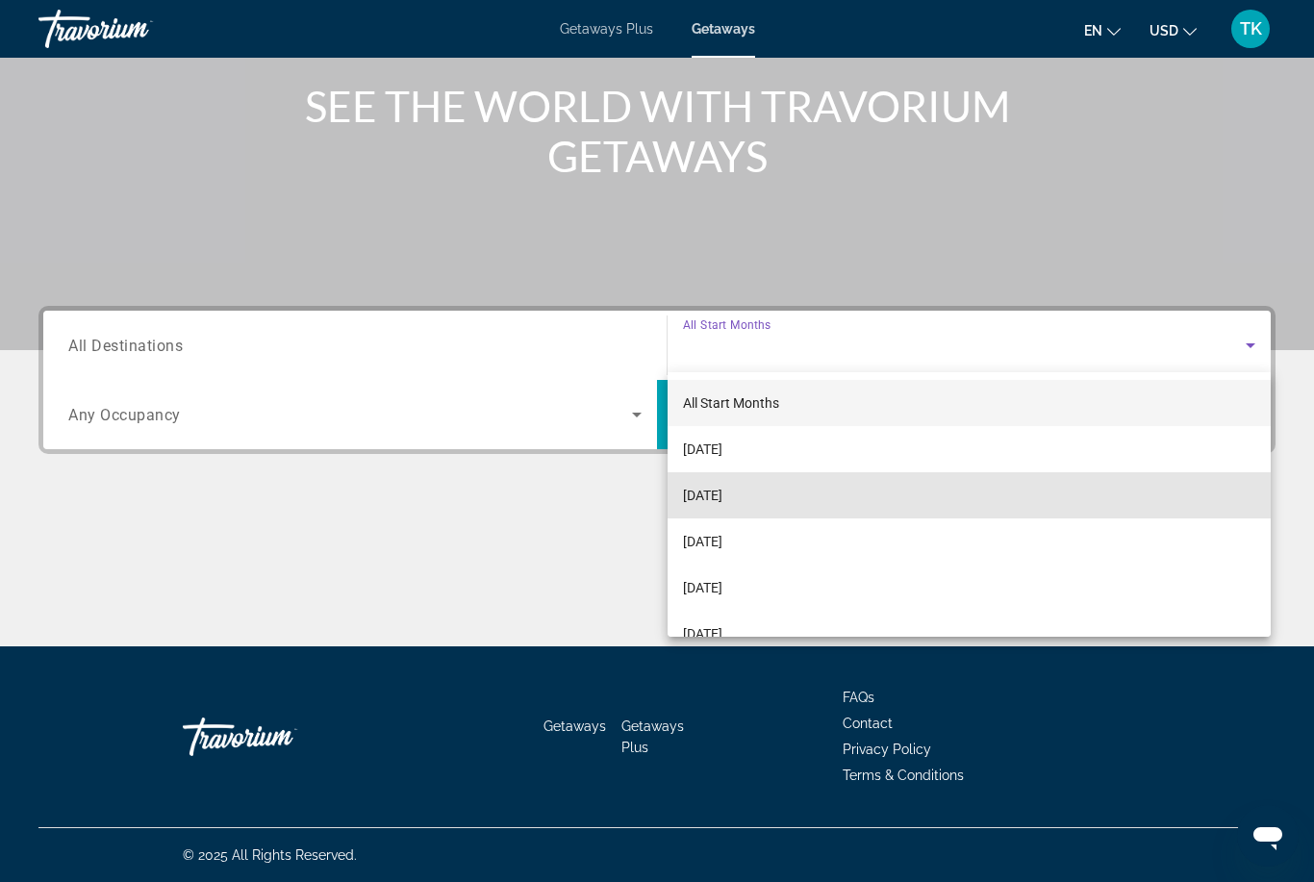
click at [722, 491] on span "[DATE]" at bounding box center [702, 495] width 39 height 23
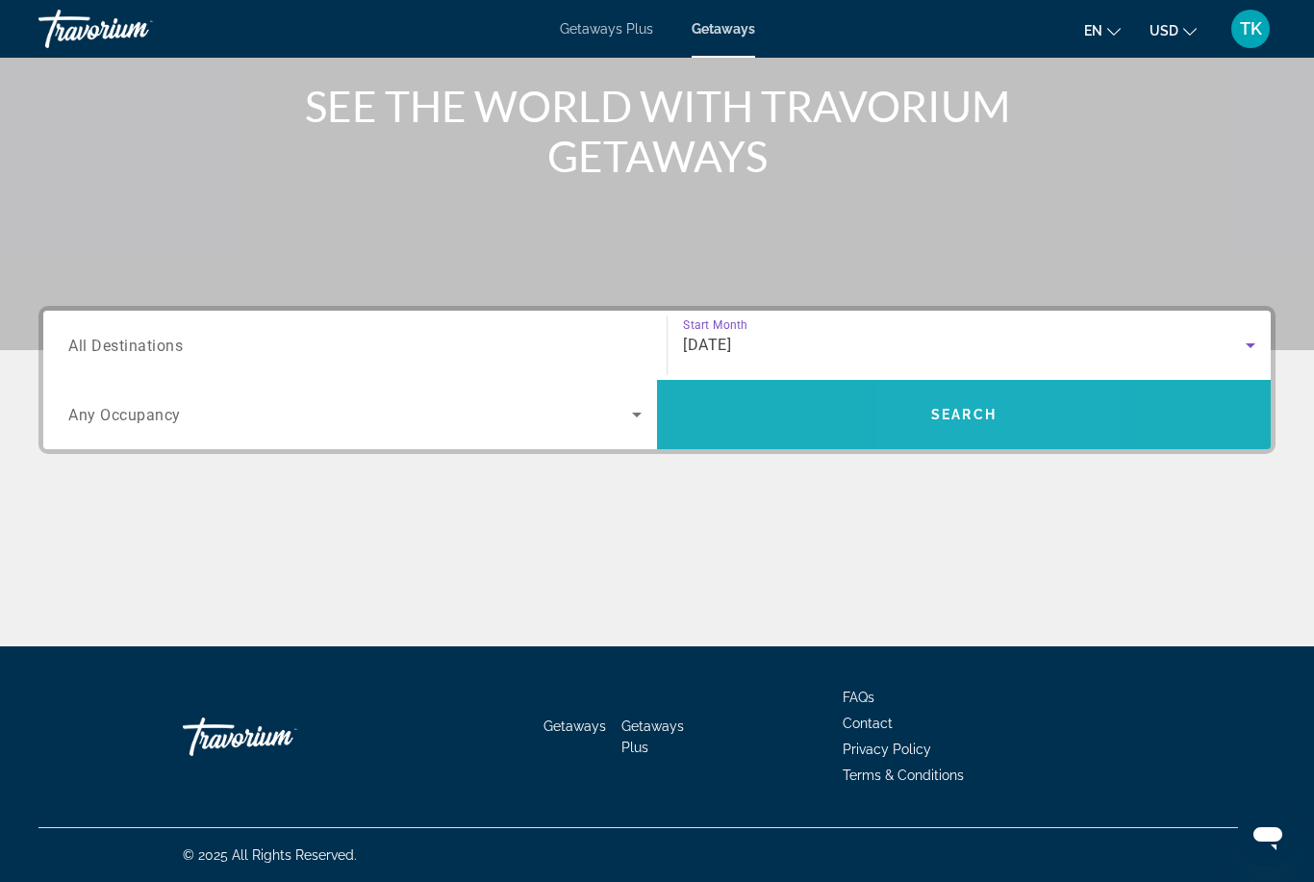
click at [953, 416] on span "Search" at bounding box center [963, 414] width 65 height 15
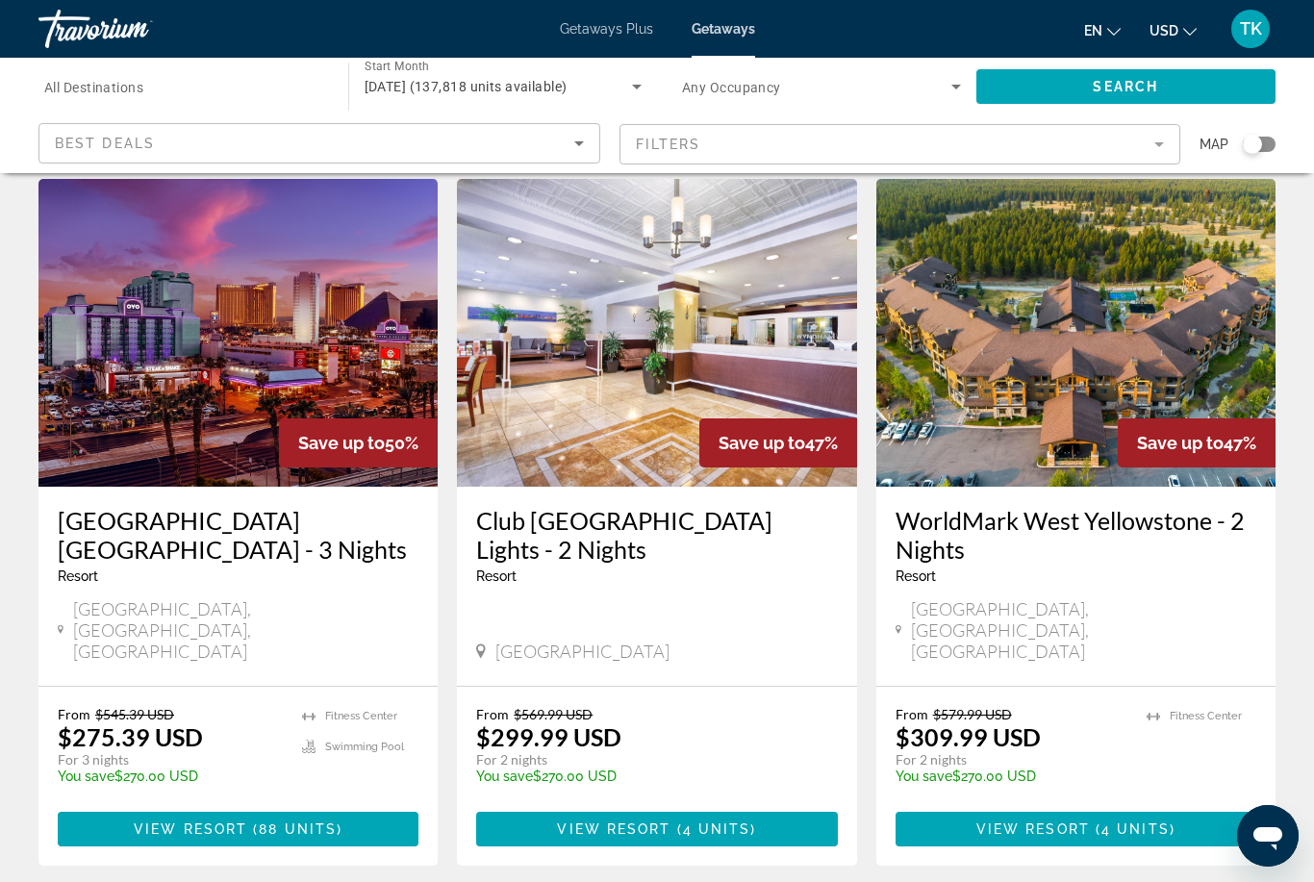
click at [307, 68] on div "Search widget" at bounding box center [183, 87] width 279 height 55
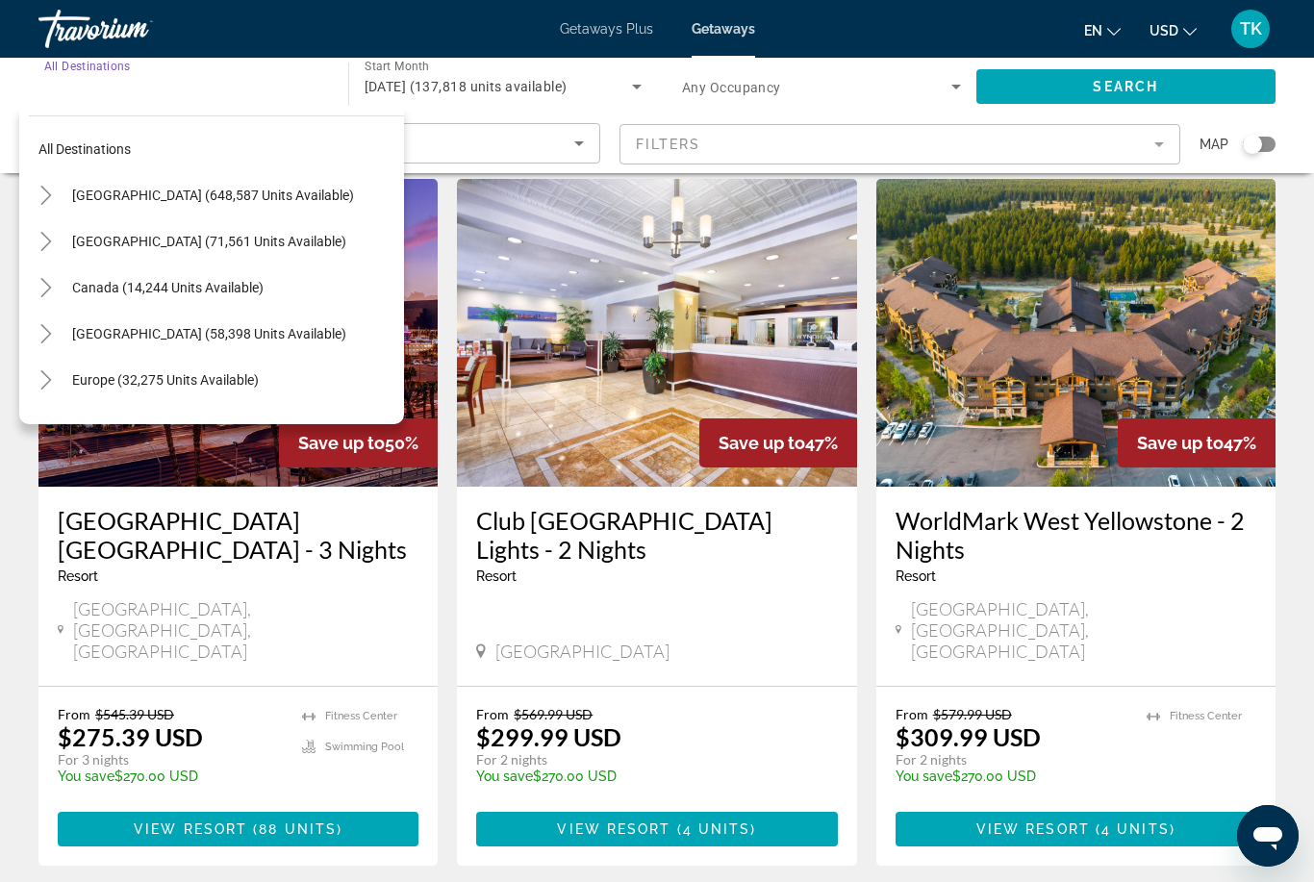
click at [228, 328] on span "[GEOGRAPHIC_DATA] (58,398 units available)" at bounding box center [209, 333] width 274 height 15
type input "**********"
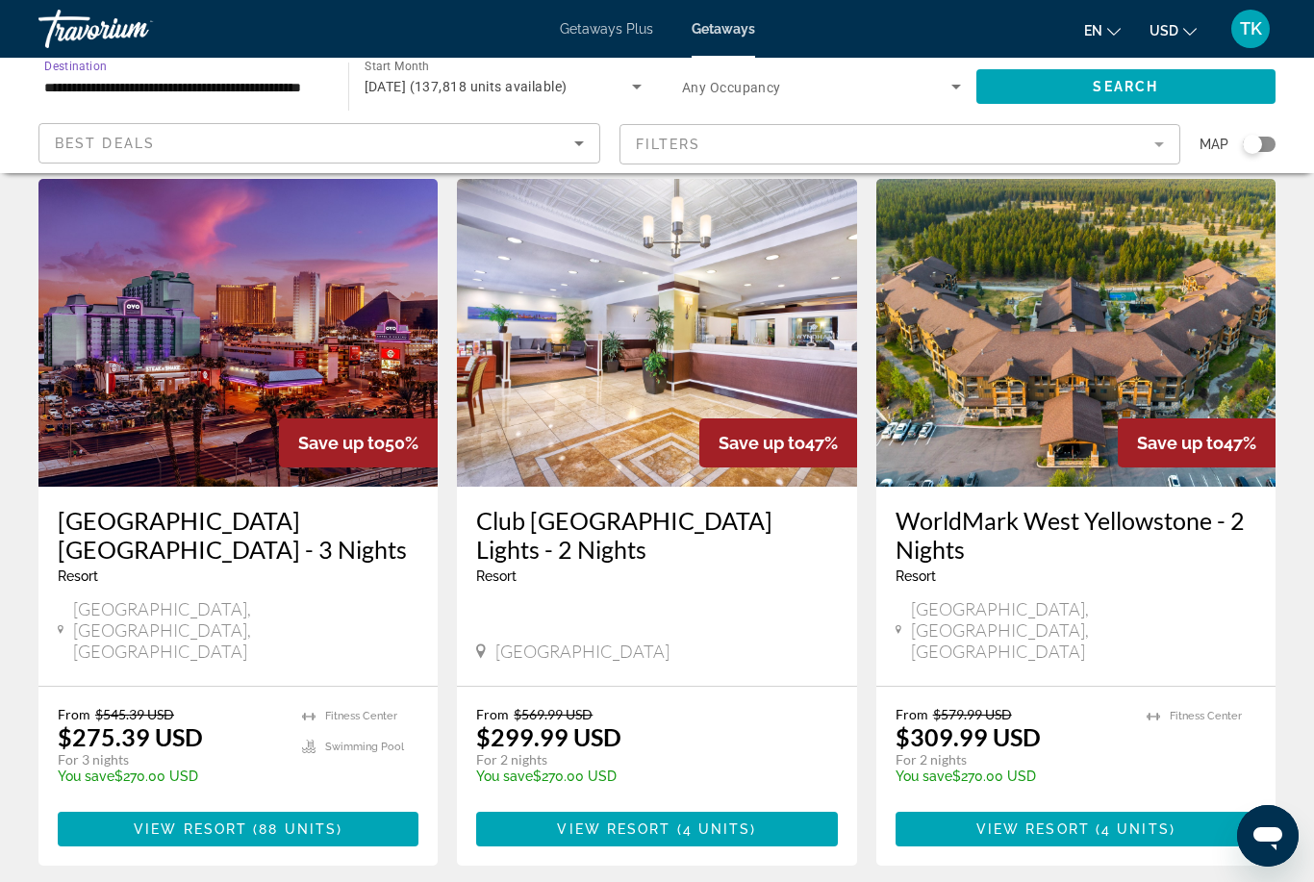
click at [1262, 148] on div "Search widget" at bounding box center [1259, 144] width 33 height 15
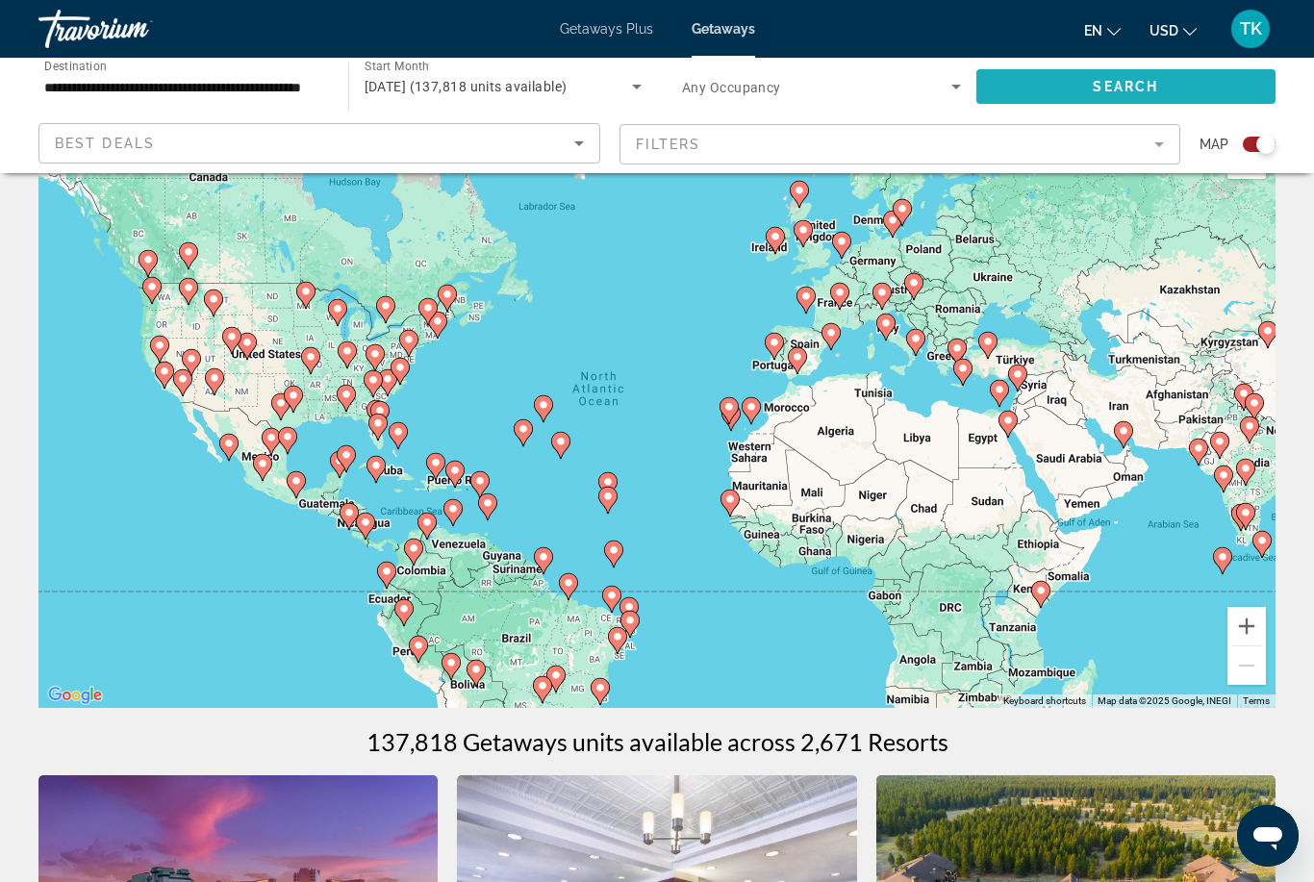
click at [1179, 90] on span "Search widget" at bounding box center [1126, 86] width 300 height 46
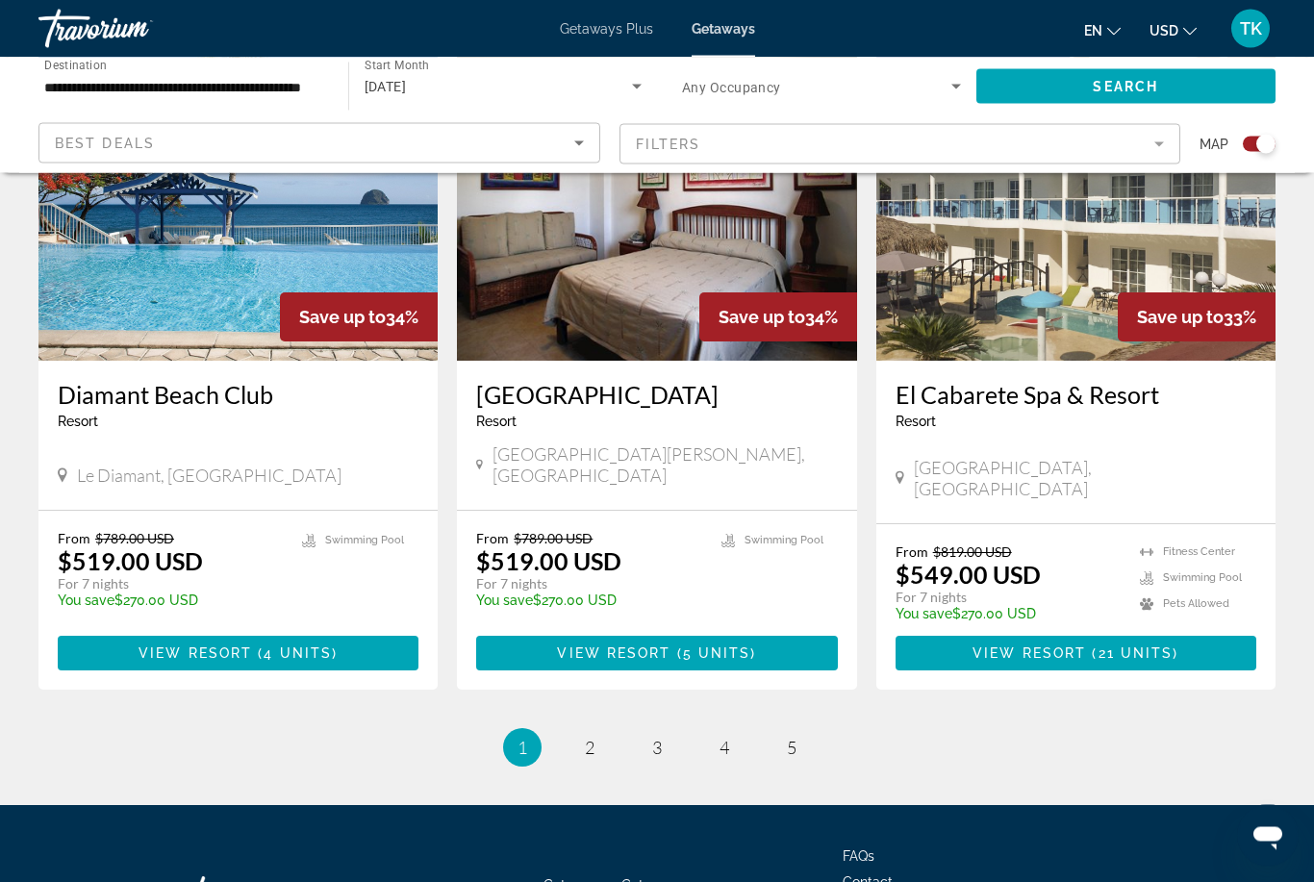
scroll to position [2873, 0]
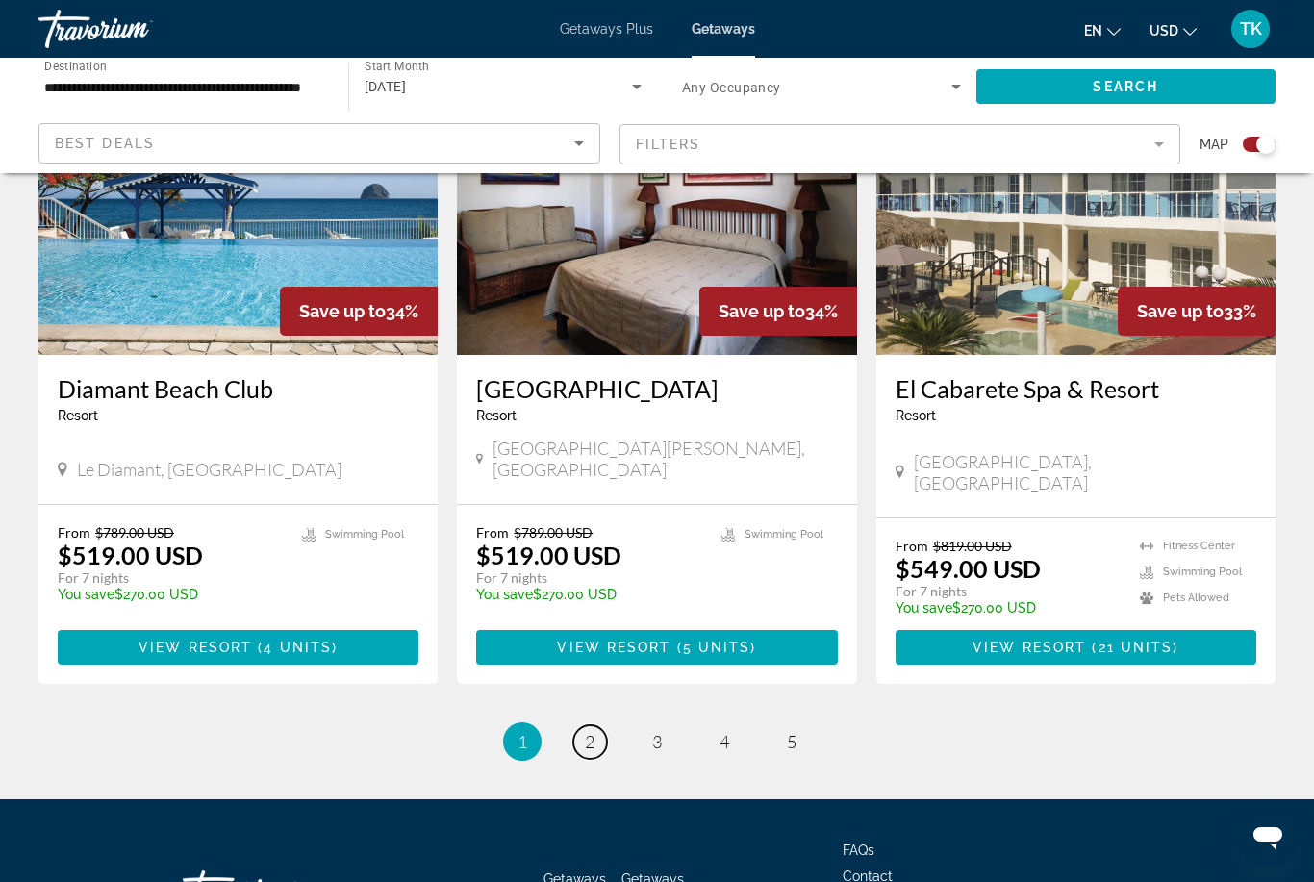
click at [578, 725] on link "page 2" at bounding box center [590, 742] width 34 height 34
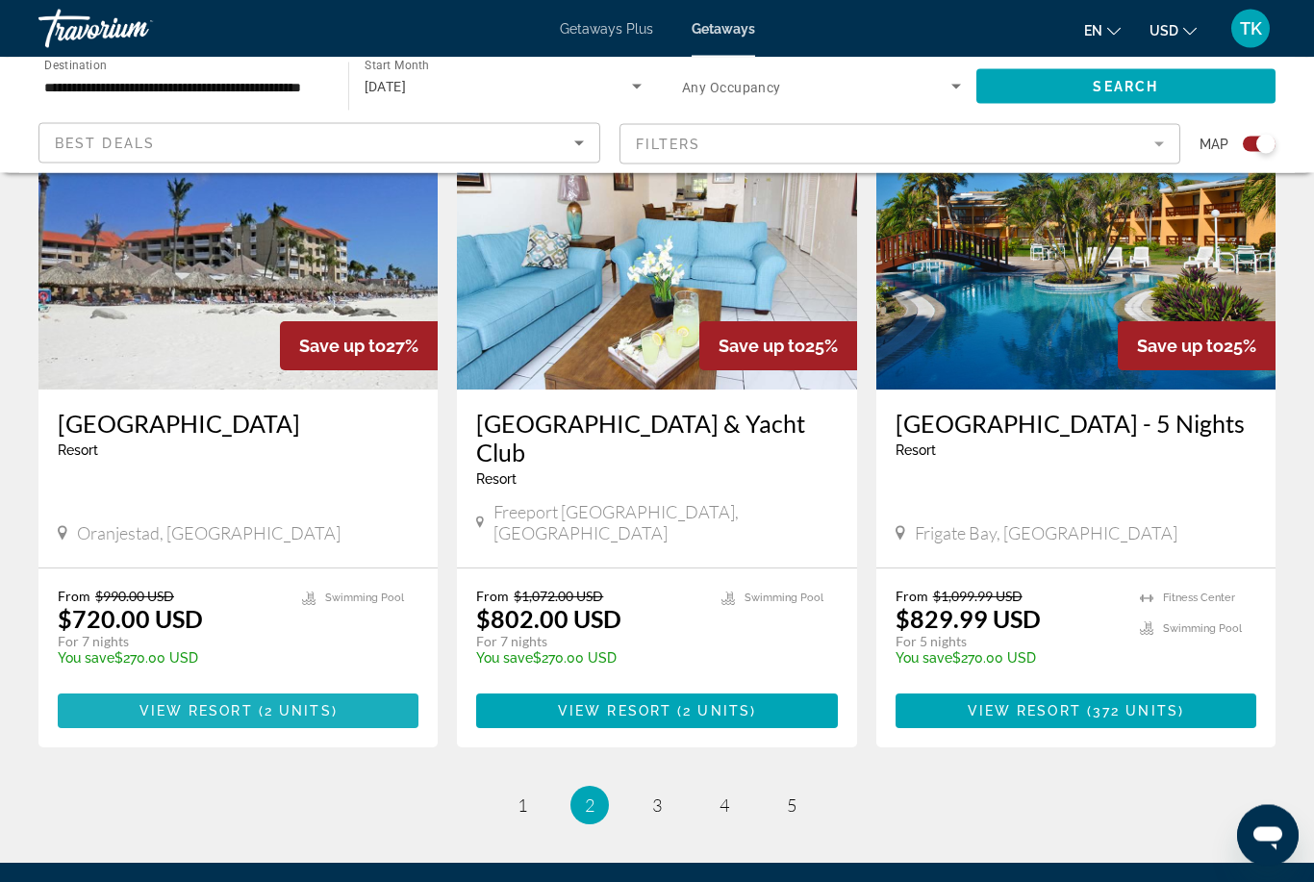
scroll to position [2789, 0]
click at [325, 701] on span "Main content" at bounding box center [238, 711] width 361 height 46
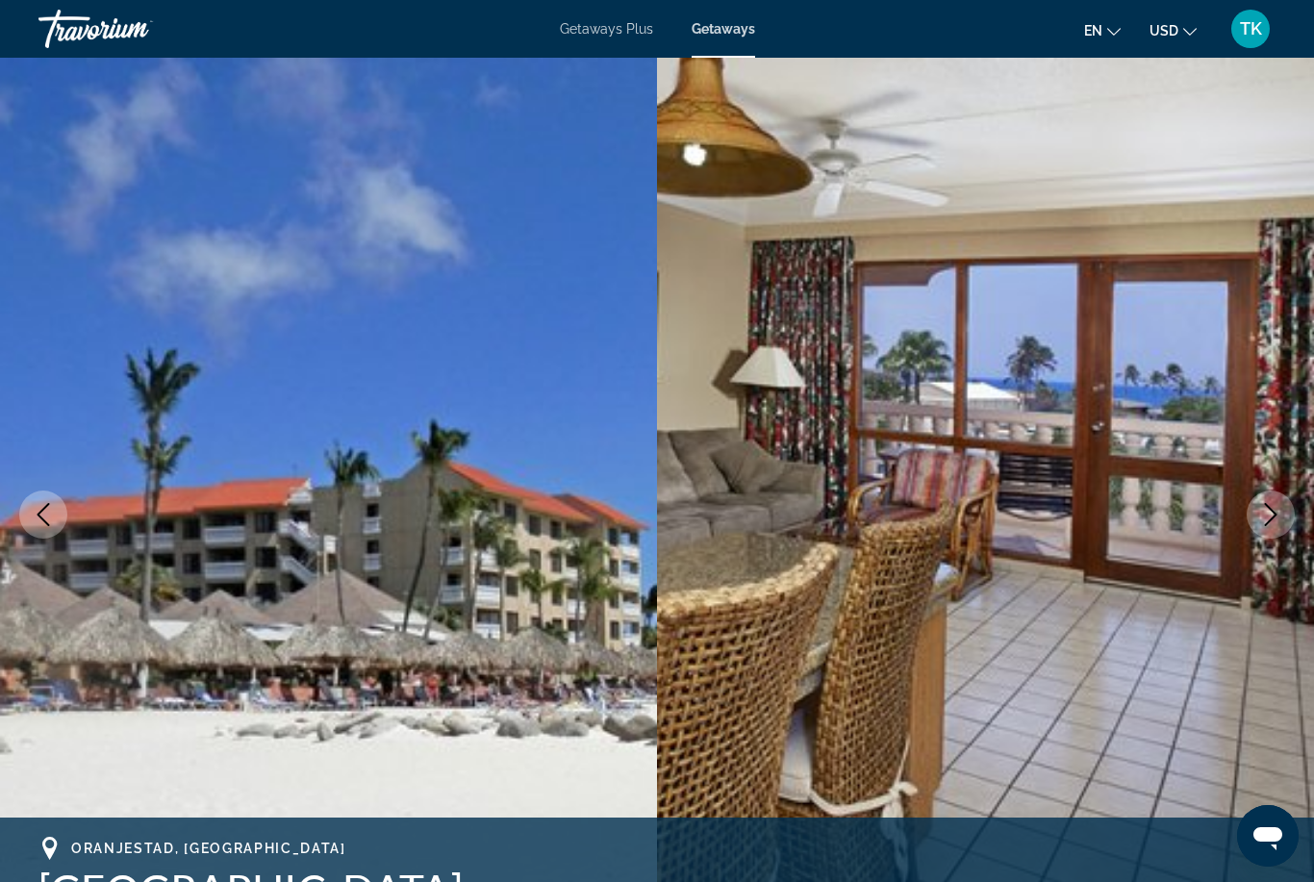
click at [1277, 515] on icon "Next image" at bounding box center [1270, 514] width 23 height 23
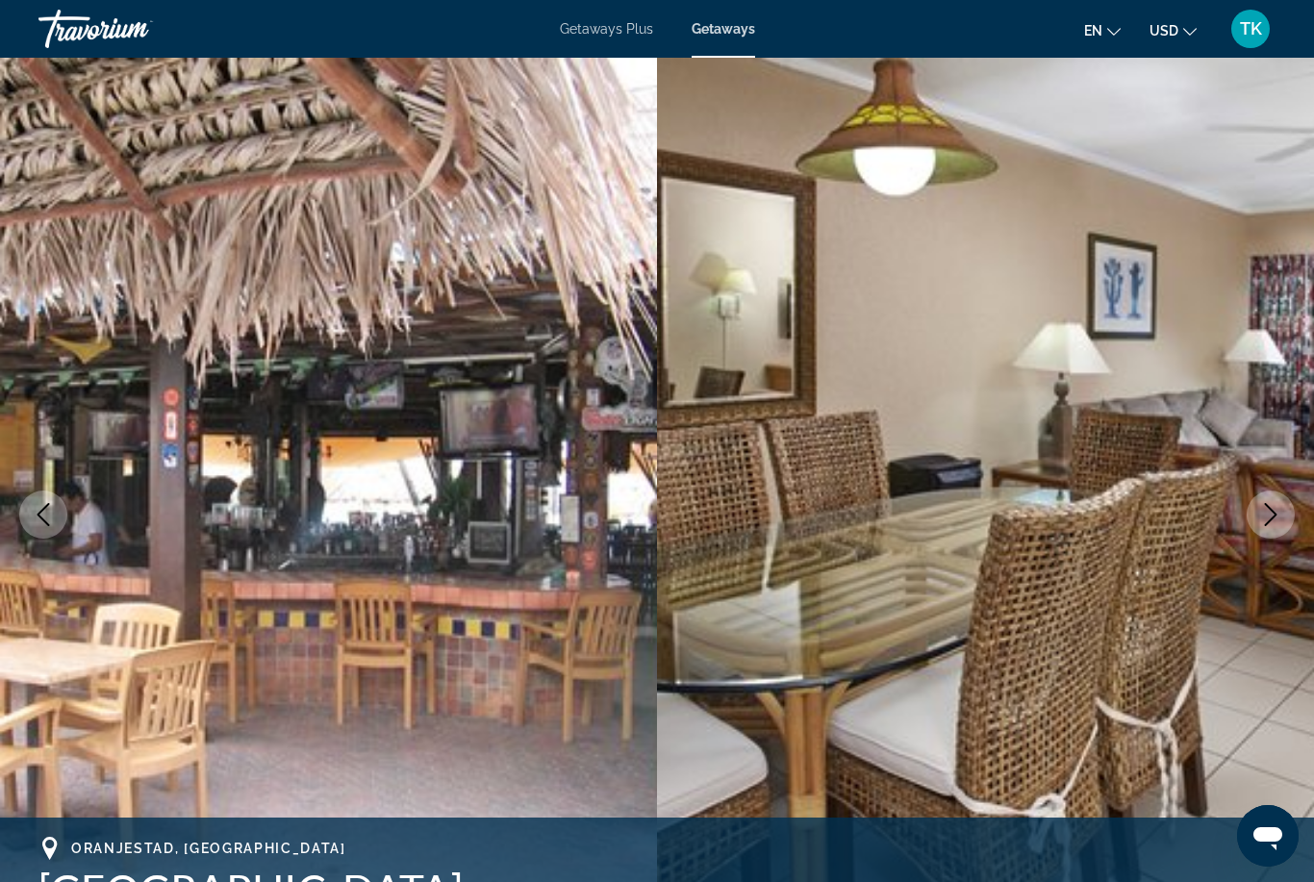
click at [1282, 509] on button "Next image" at bounding box center [1270, 514] width 48 height 48
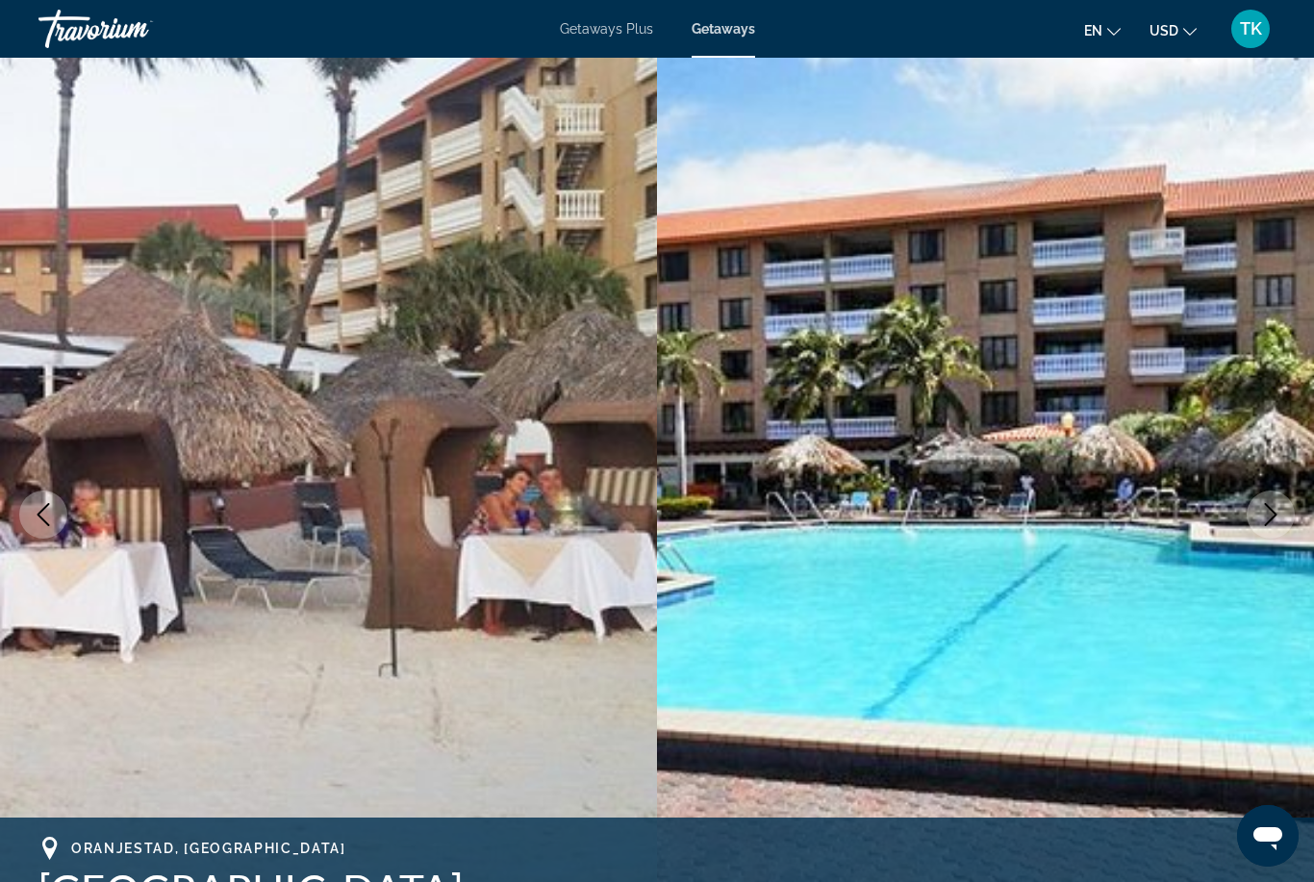
click at [1271, 532] on button "Next image" at bounding box center [1270, 514] width 48 height 48
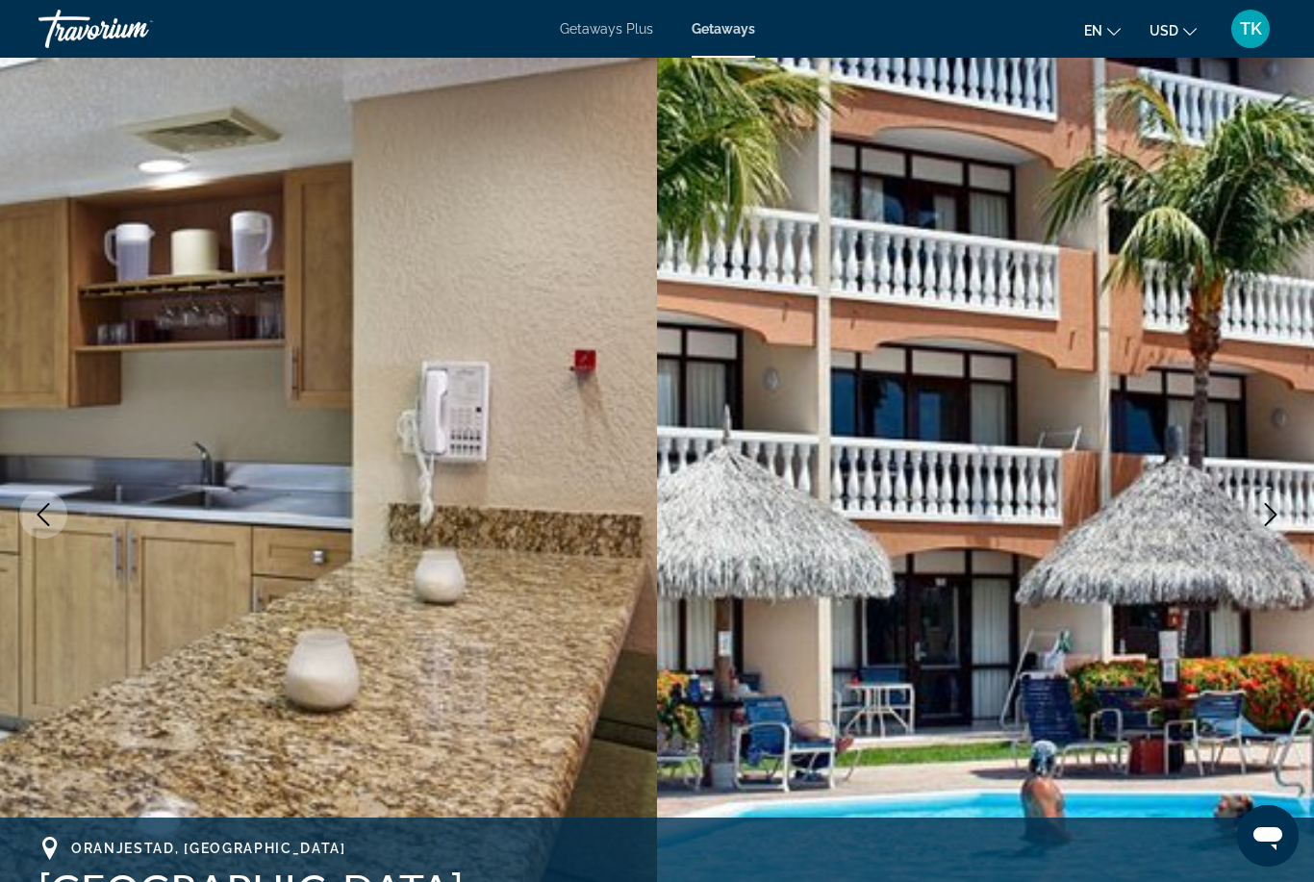
click at [1270, 531] on button "Next image" at bounding box center [1270, 514] width 48 height 48
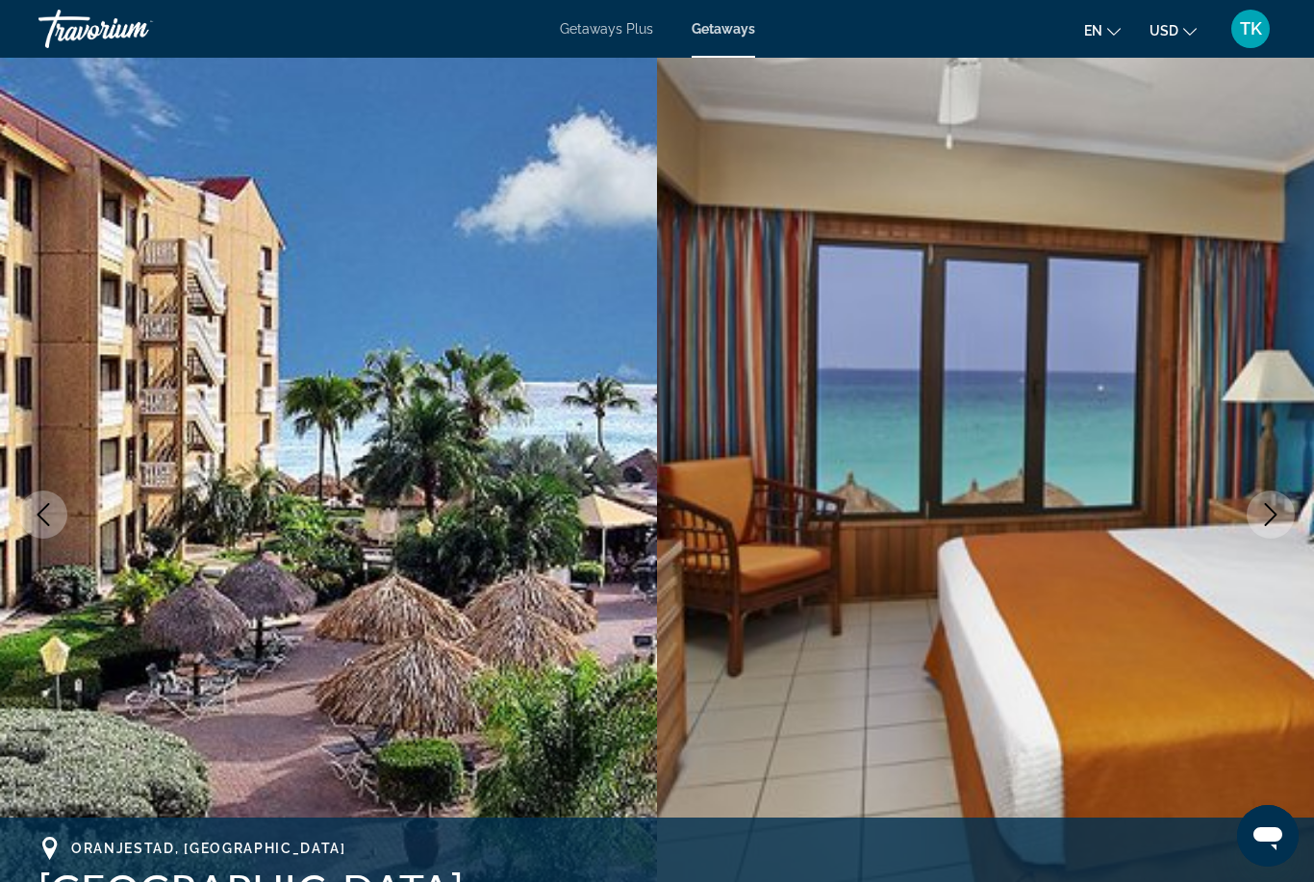
click at [1257, 536] on img "Main content" at bounding box center [985, 515] width 657 height 914
click at [1265, 529] on button "Next image" at bounding box center [1270, 514] width 48 height 48
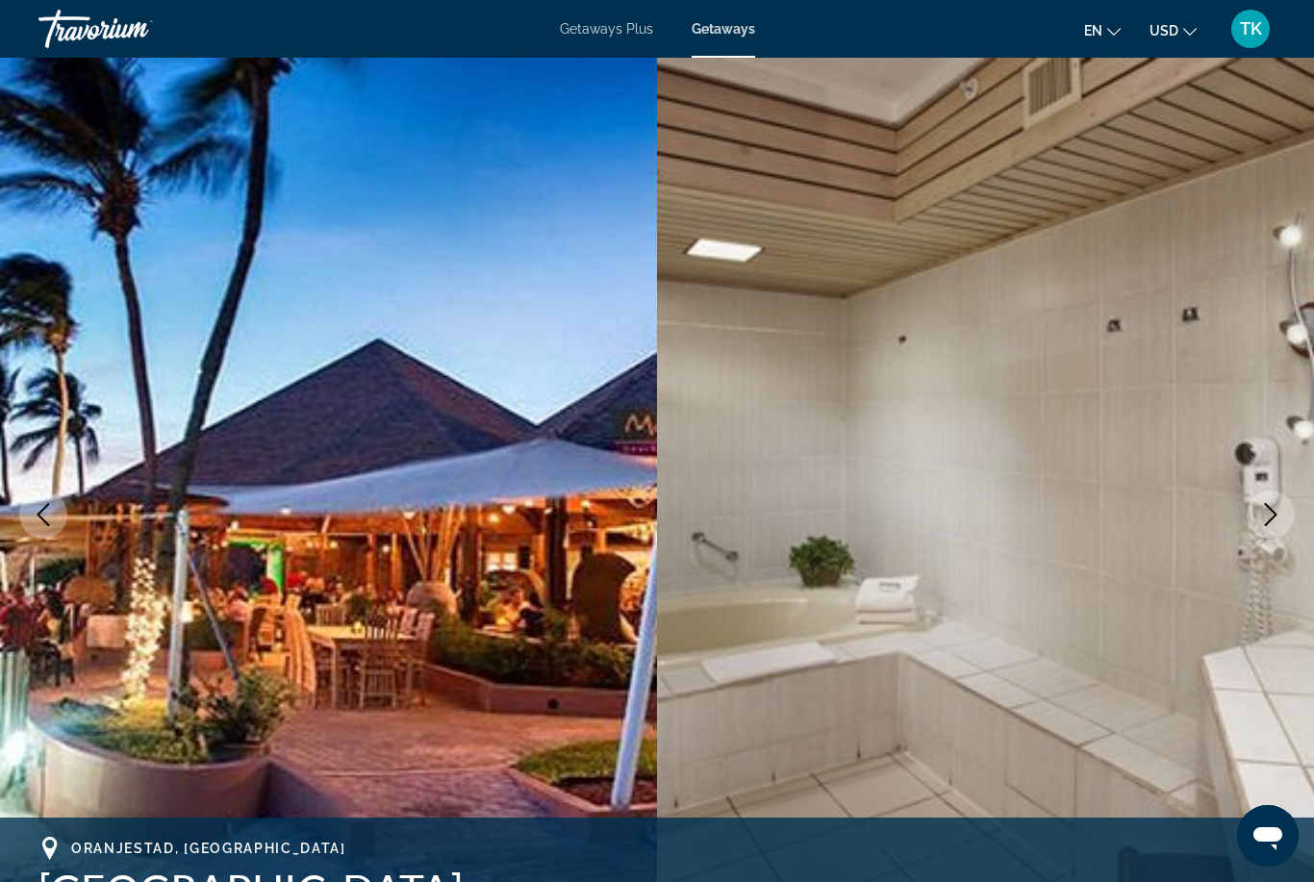
click at [1271, 515] on icon "Next image" at bounding box center [1270, 514] width 23 height 23
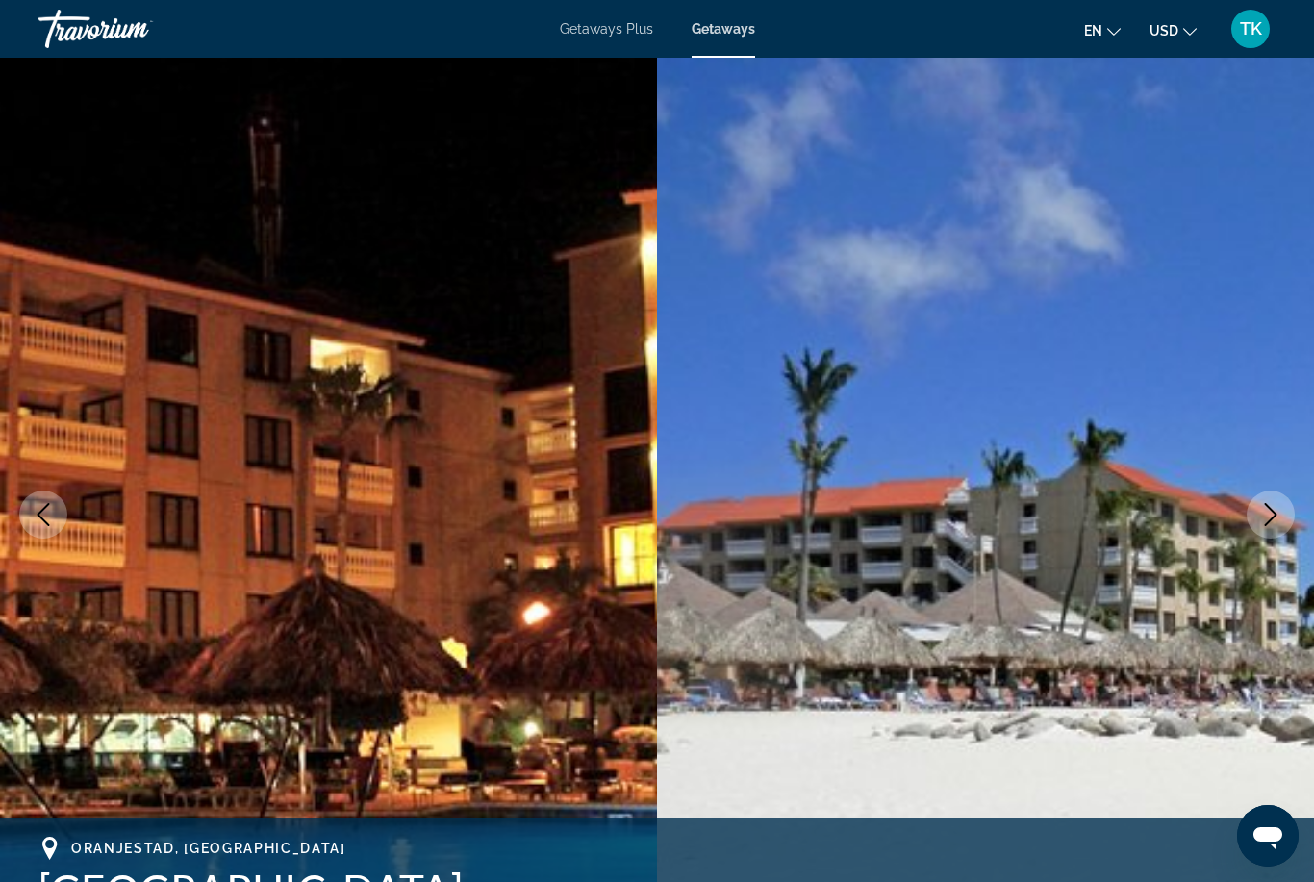
click at [1262, 534] on button "Next image" at bounding box center [1270, 514] width 48 height 48
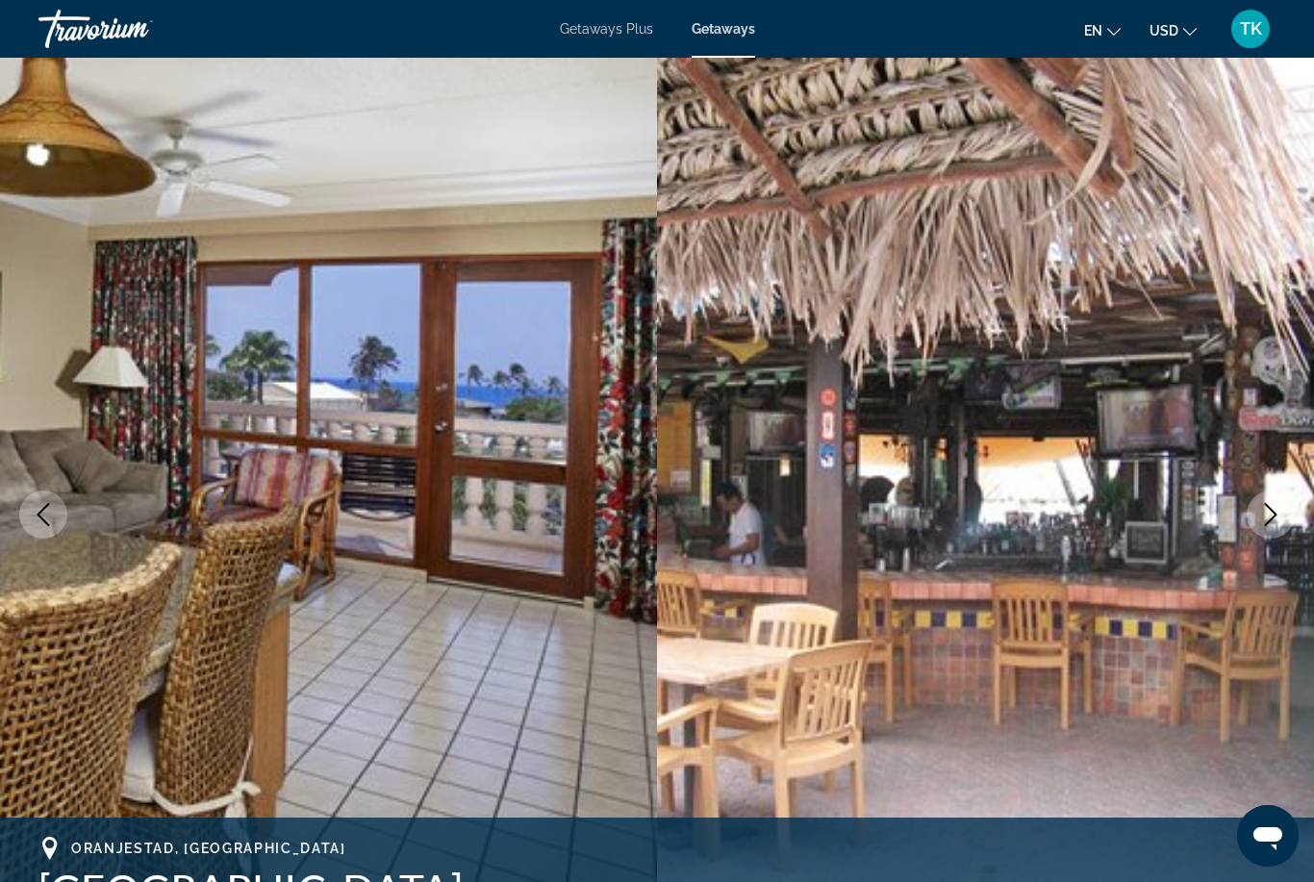
click at [1266, 530] on button "Next image" at bounding box center [1270, 514] width 48 height 48
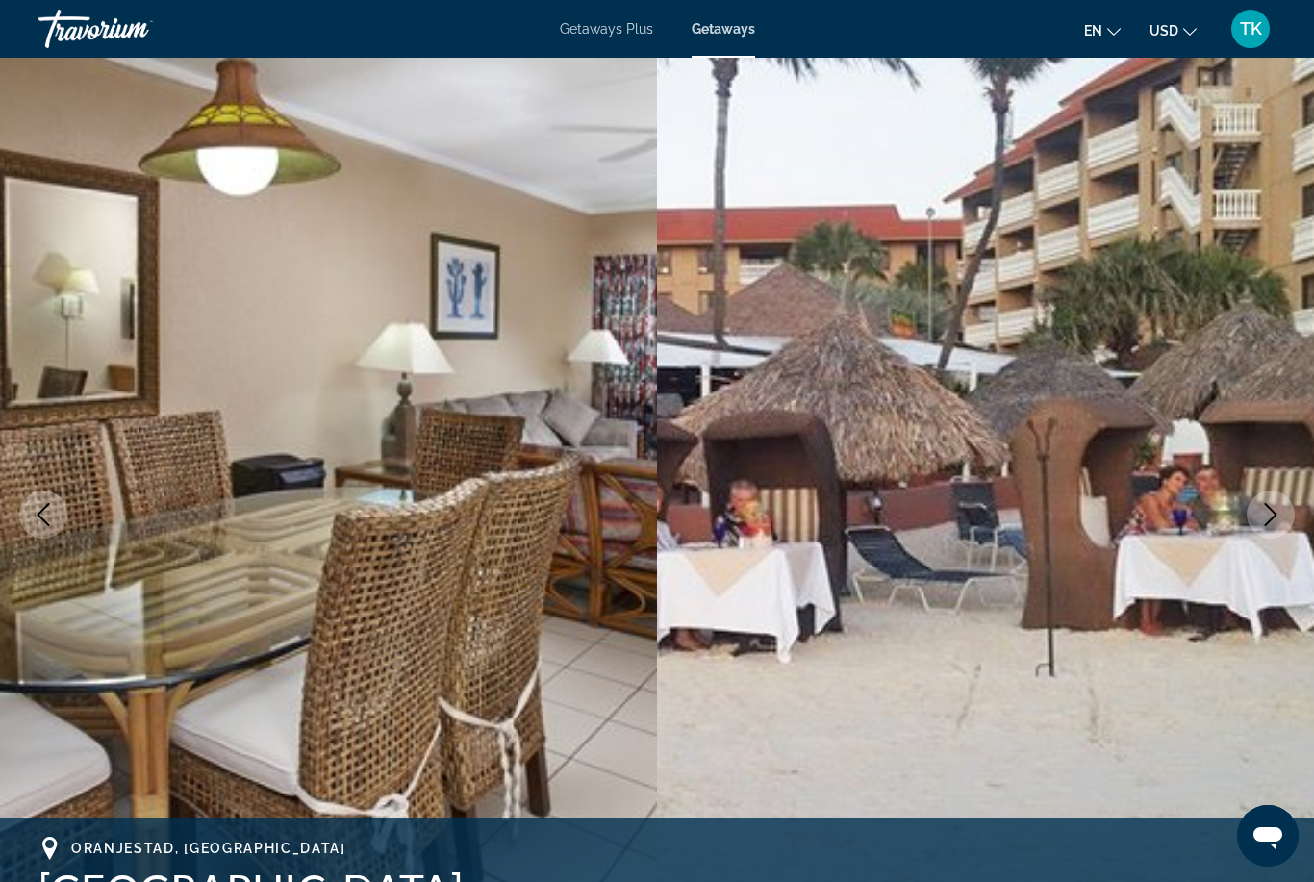
click at [1288, 502] on button "Next image" at bounding box center [1270, 514] width 48 height 48
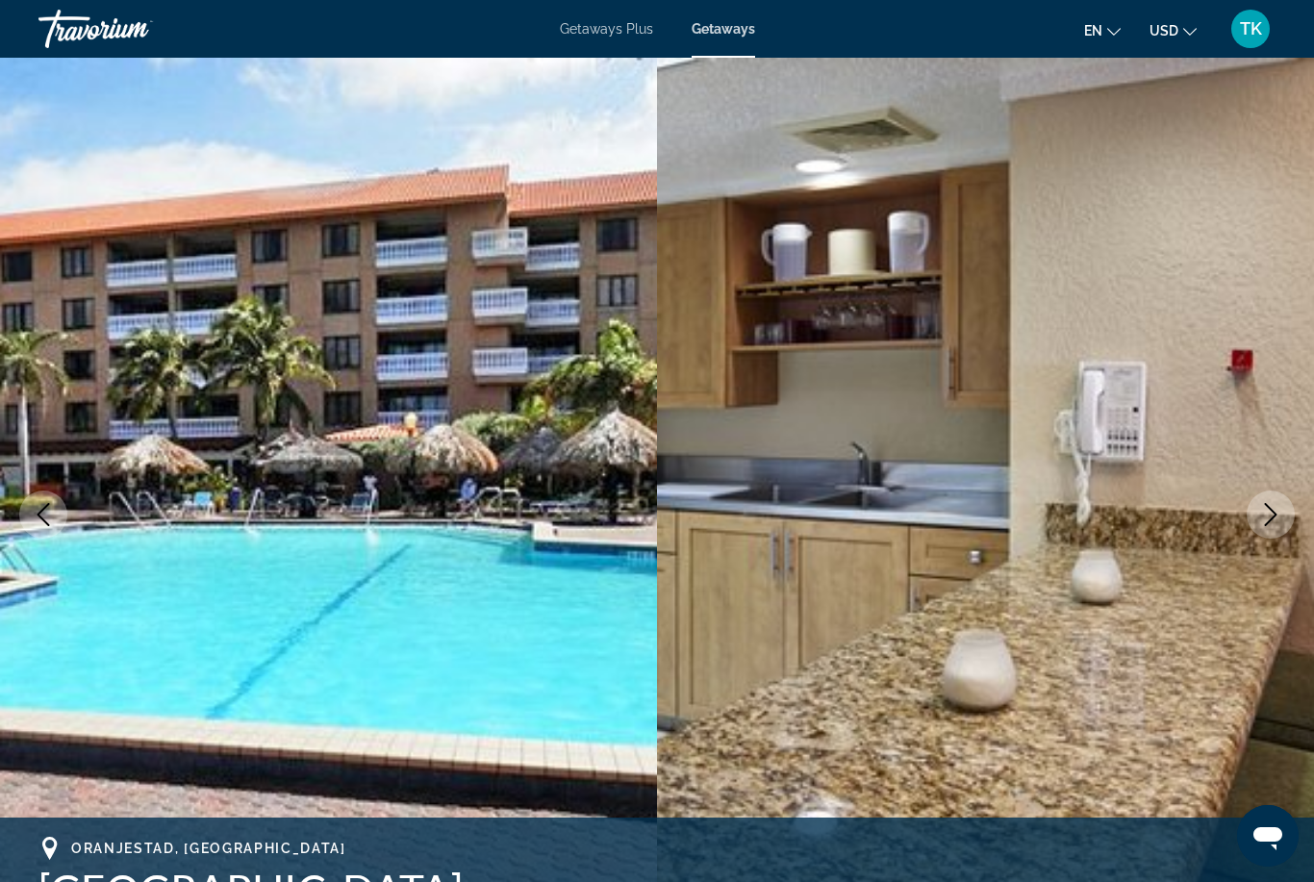
click at [1259, 543] on img "Main content" at bounding box center [985, 515] width 657 height 914
click at [1264, 515] on icon "Next image" at bounding box center [1270, 514] width 23 height 23
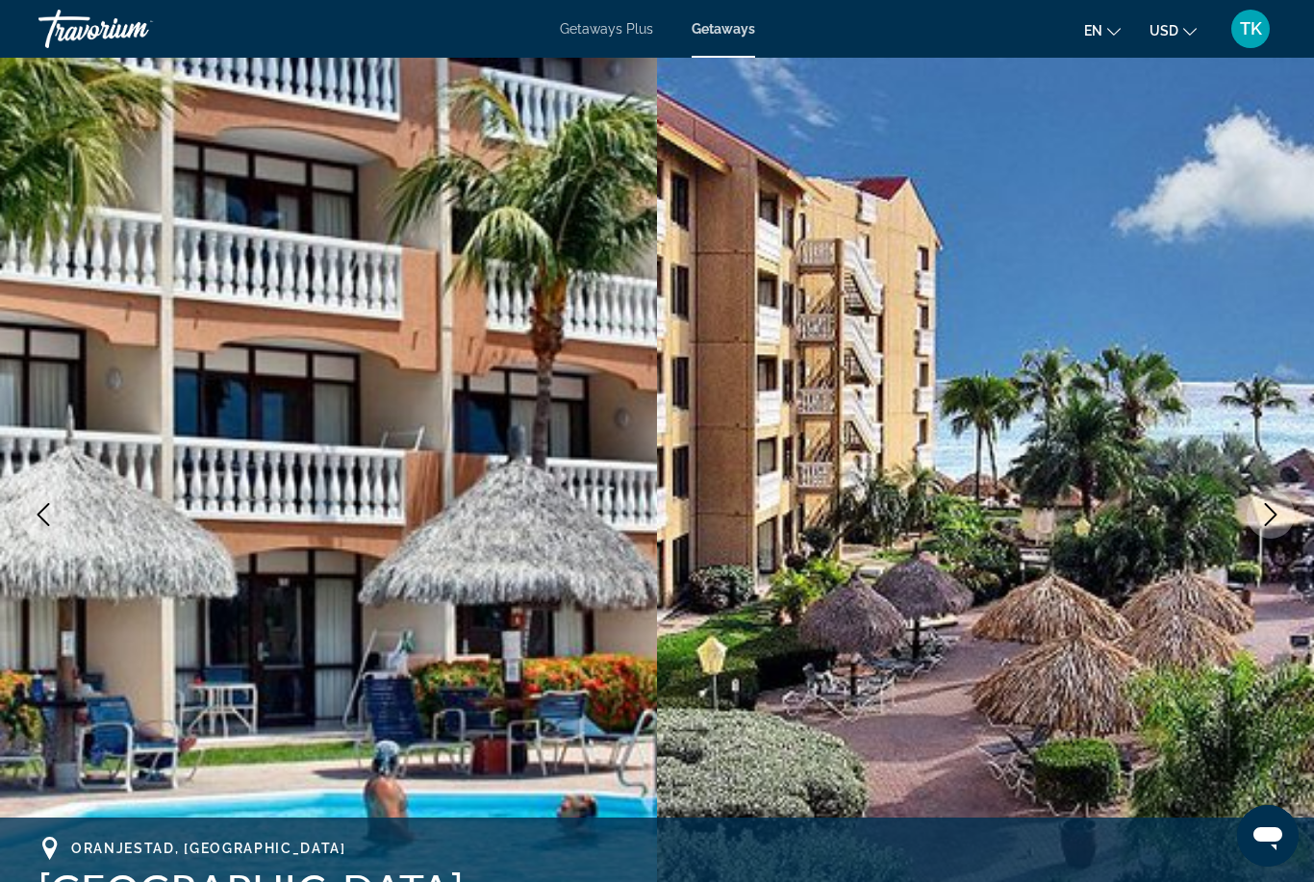
click at [1283, 515] on button "Next image" at bounding box center [1270, 514] width 48 height 48
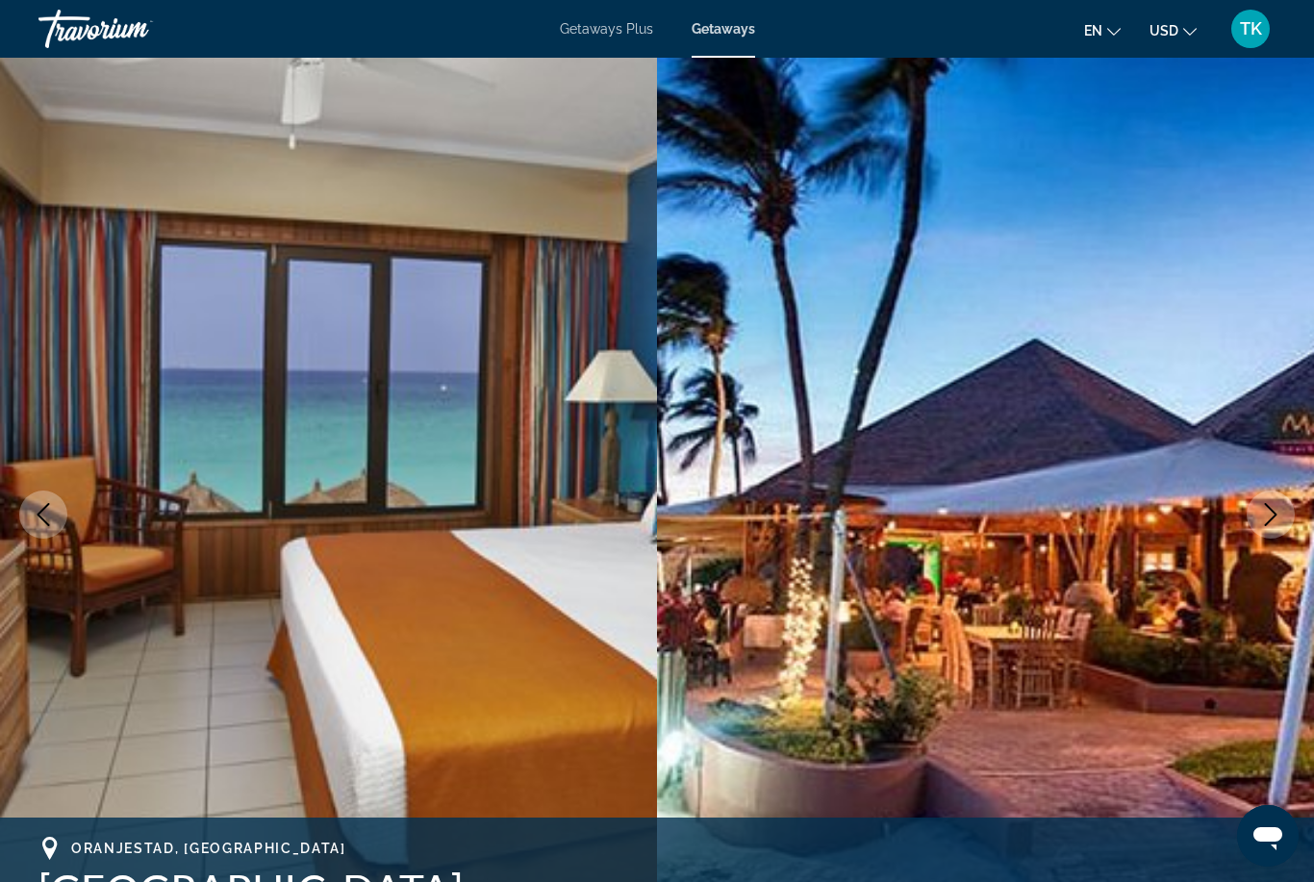
click at [1262, 532] on button "Next image" at bounding box center [1270, 514] width 48 height 48
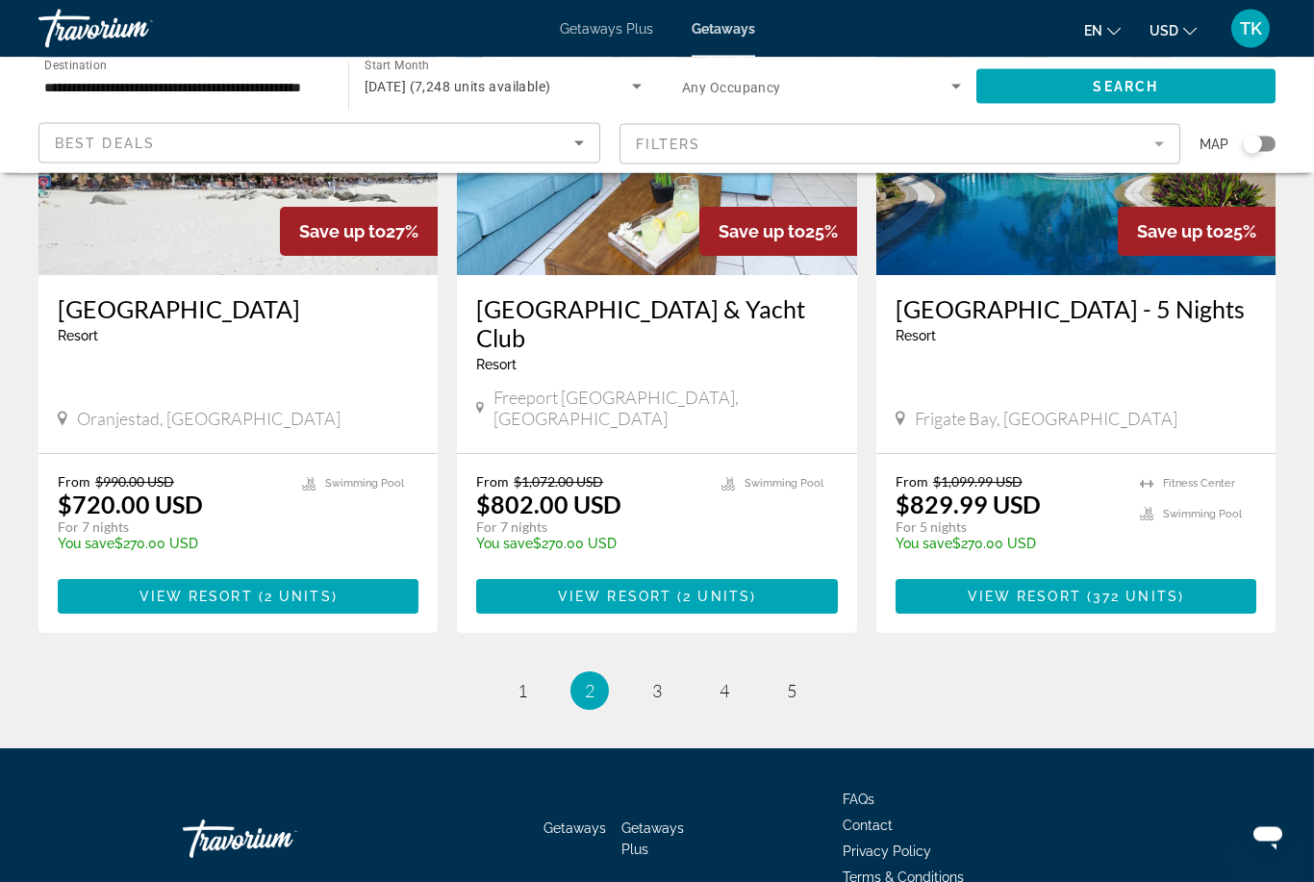
scroll to position [2316, 0]
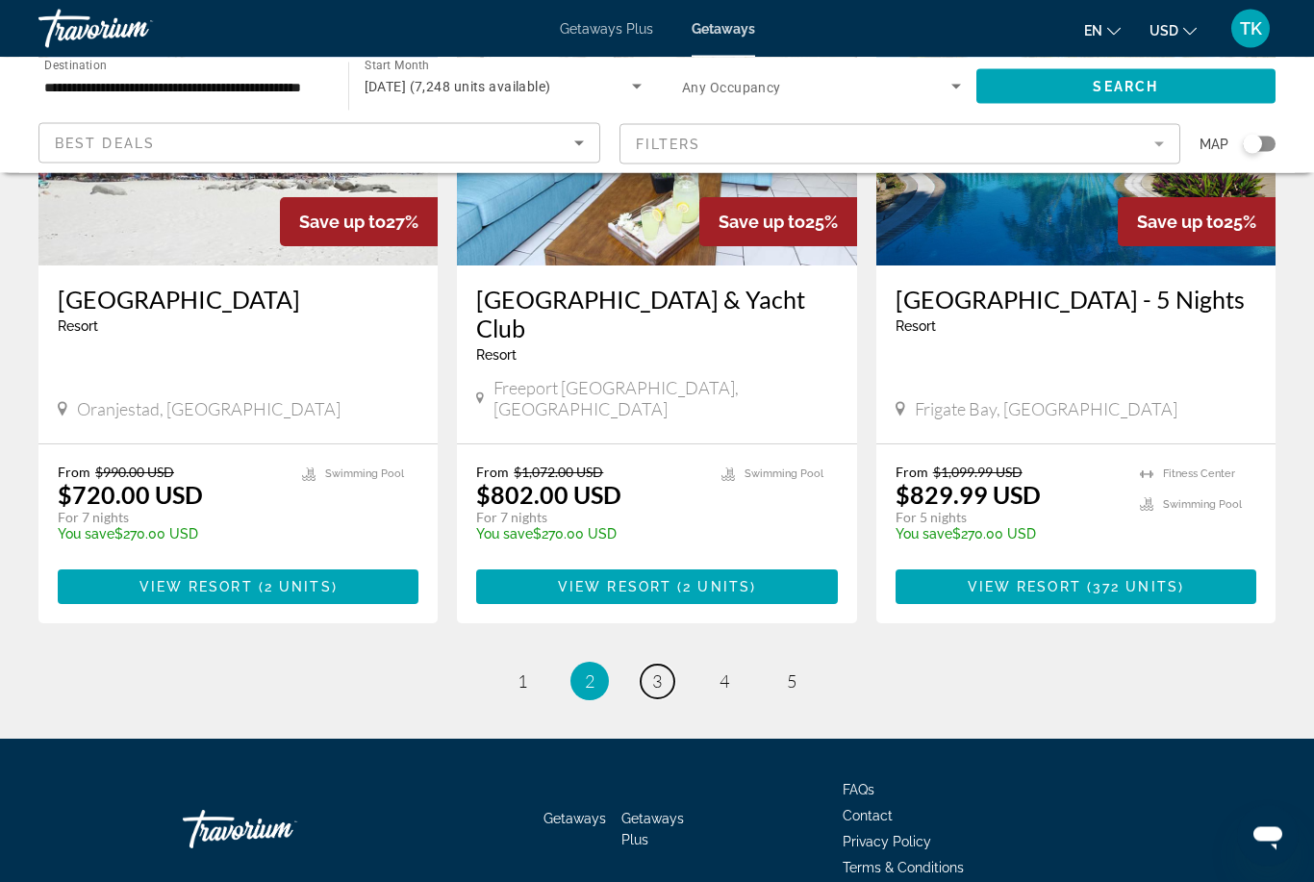
click at [670, 679] on link "page 3" at bounding box center [657, 682] width 34 height 34
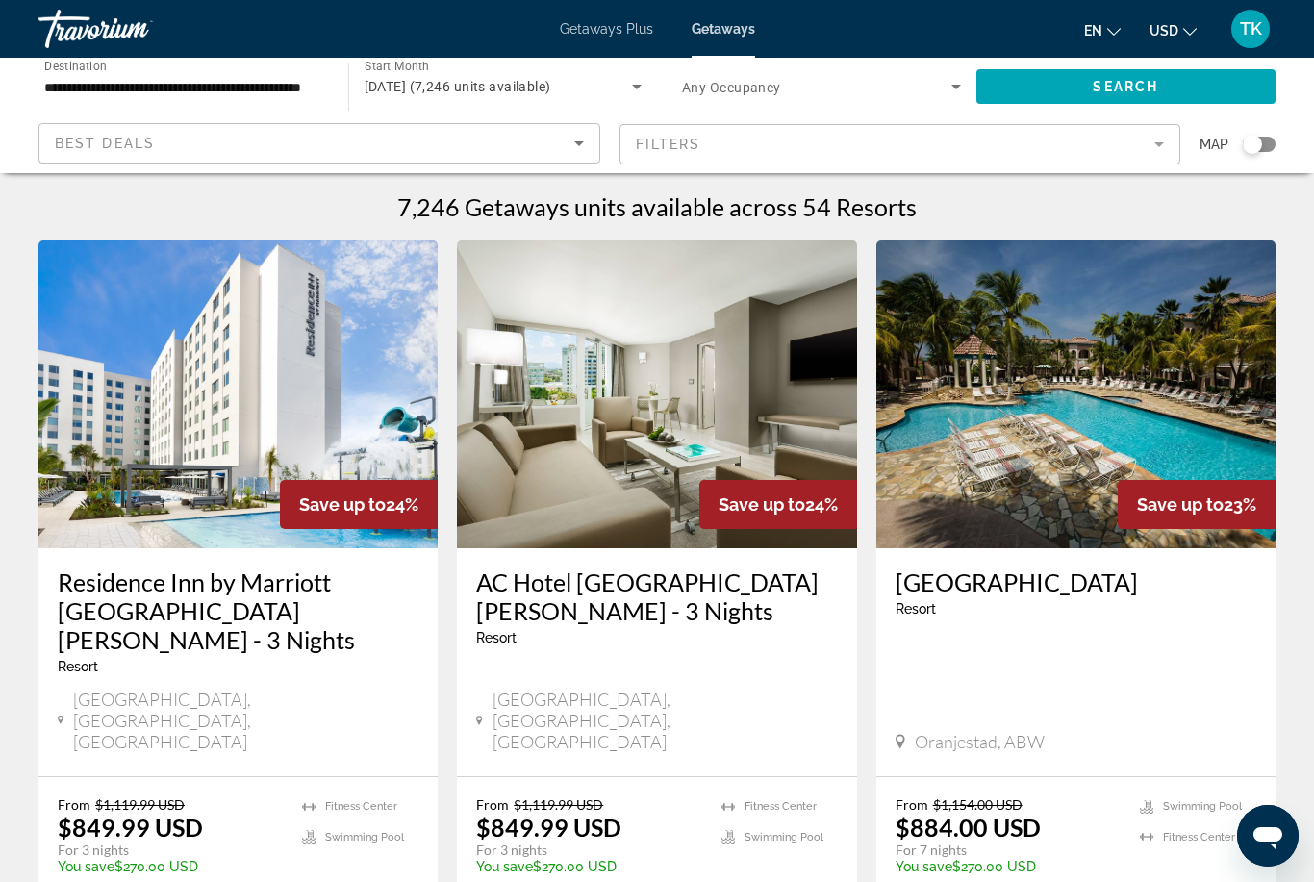
click at [578, 75] on div "[DATE] (7,246 units available)" at bounding box center [498, 86] width 268 height 23
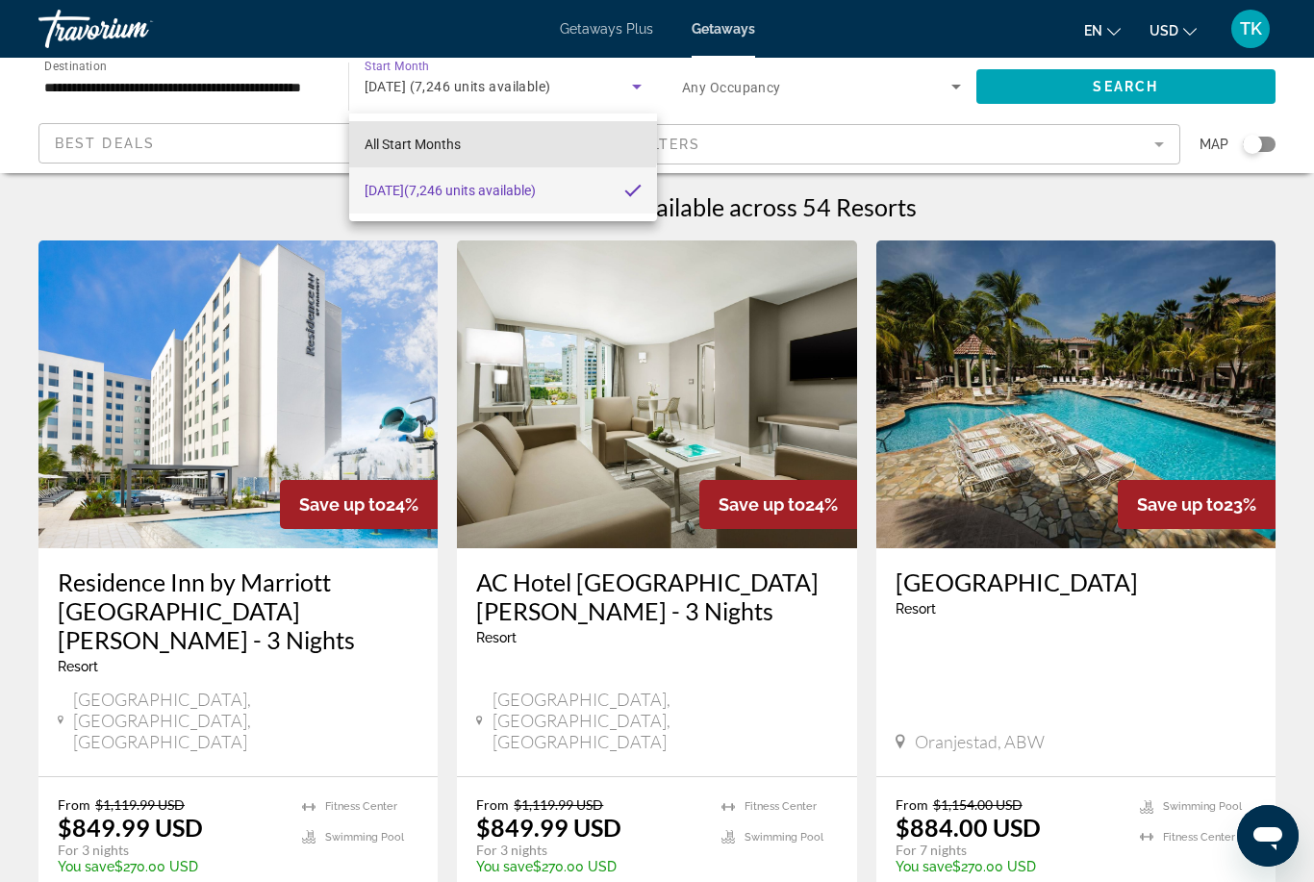
click at [464, 130] on mat-option "All Start Months" at bounding box center [503, 144] width 309 height 46
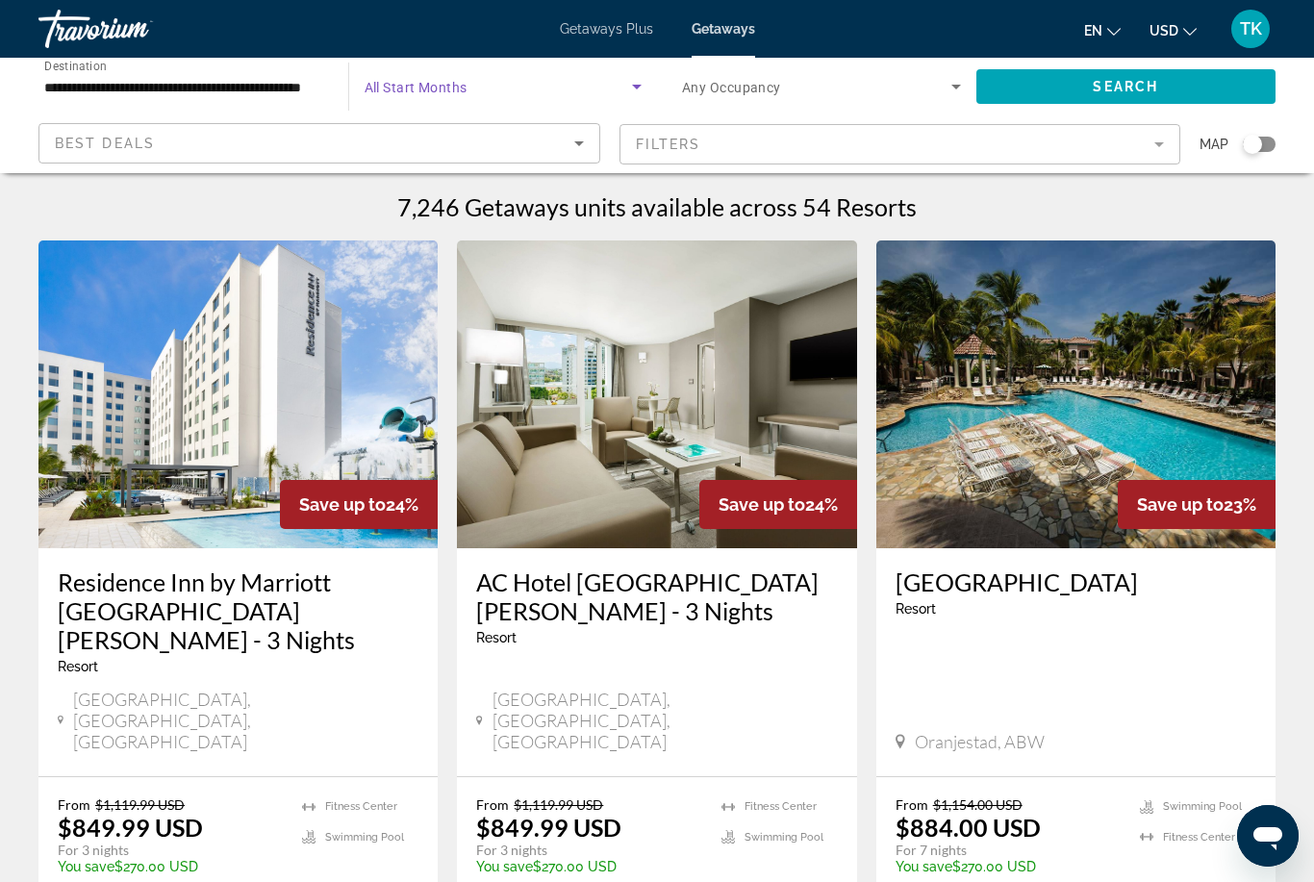
click at [451, 77] on span "Search widget" at bounding box center [498, 86] width 268 height 23
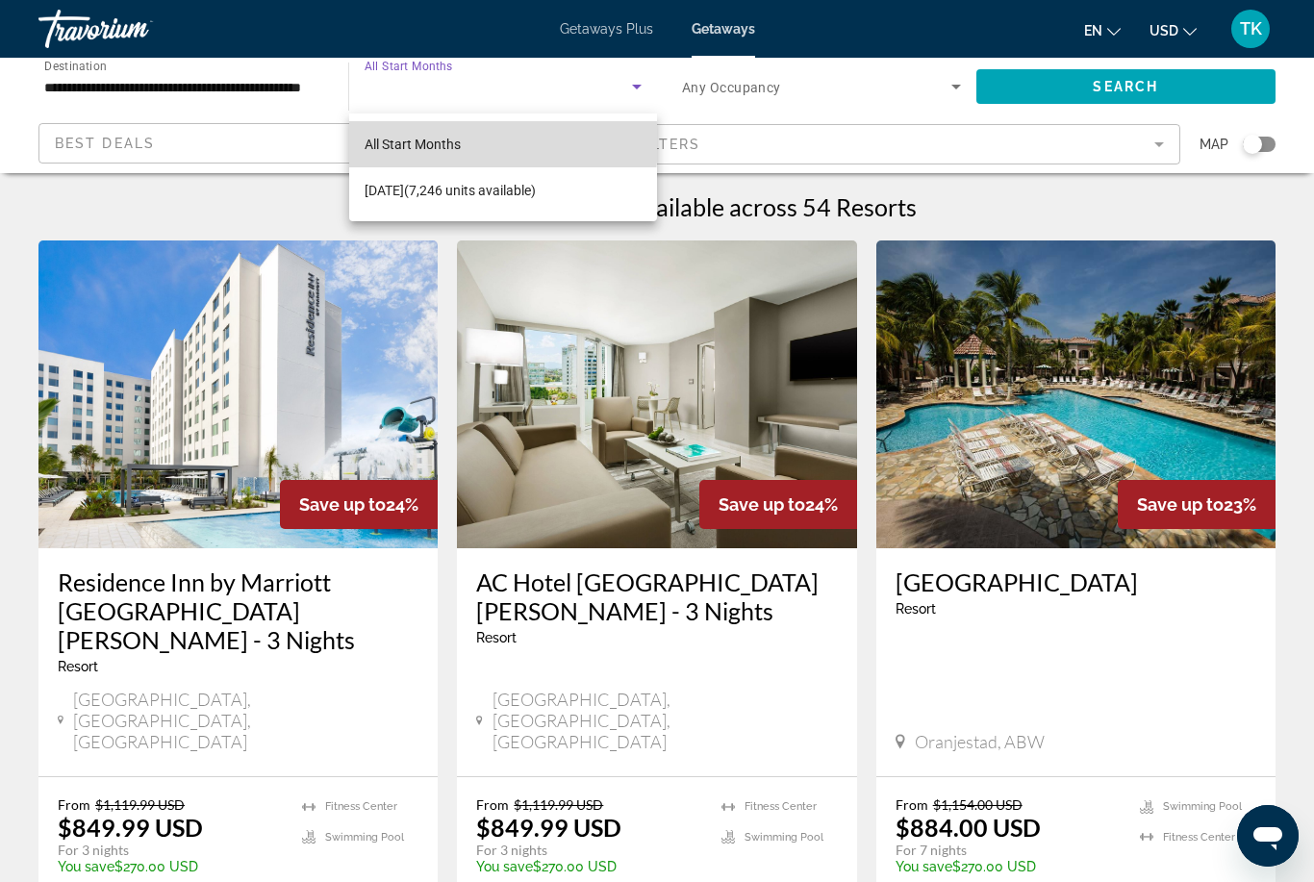
click at [472, 142] on mat-option "All Start Months" at bounding box center [503, 144] width 309 height 46
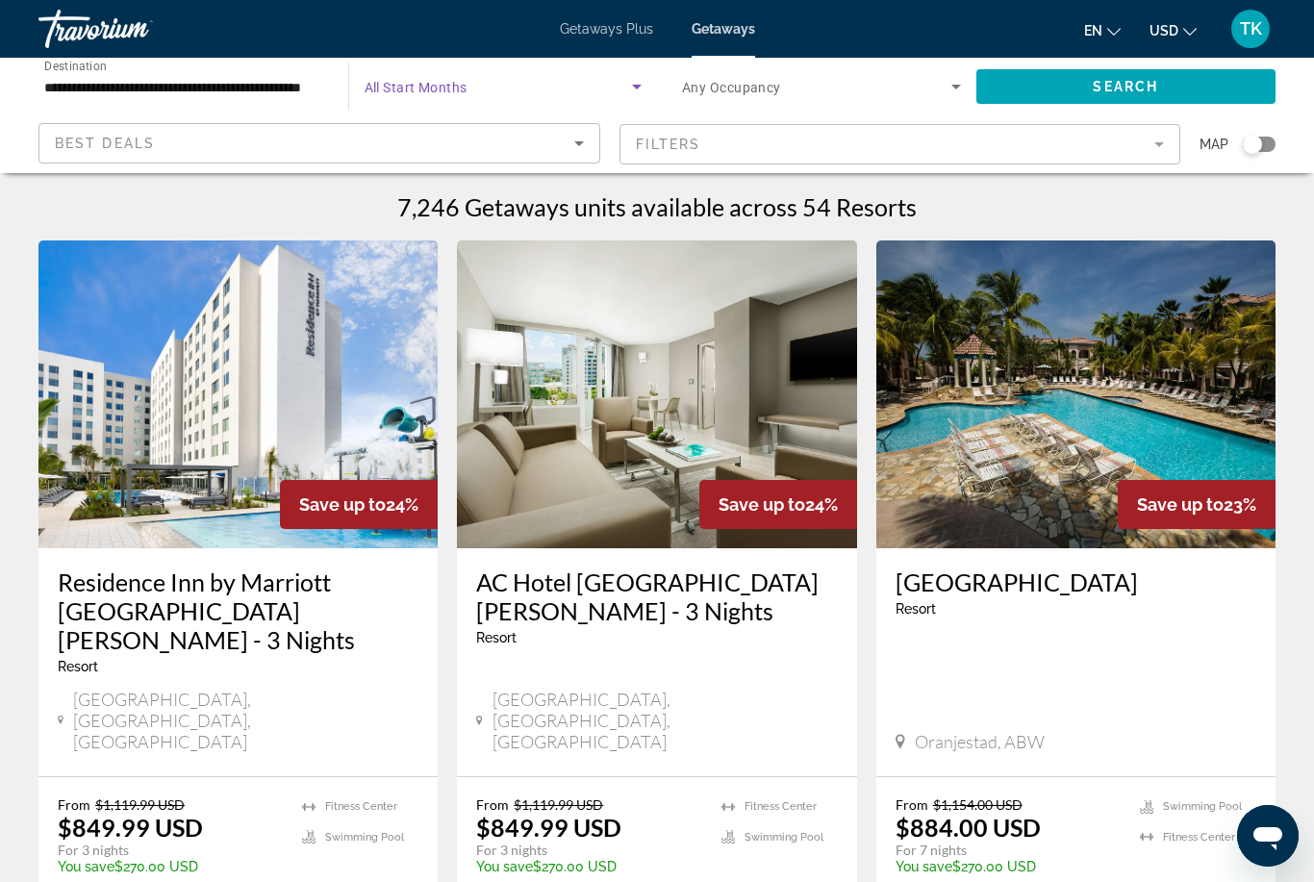
click at [304, 76] on input "**********" at bounding box center [183, 87] width 279 height 23
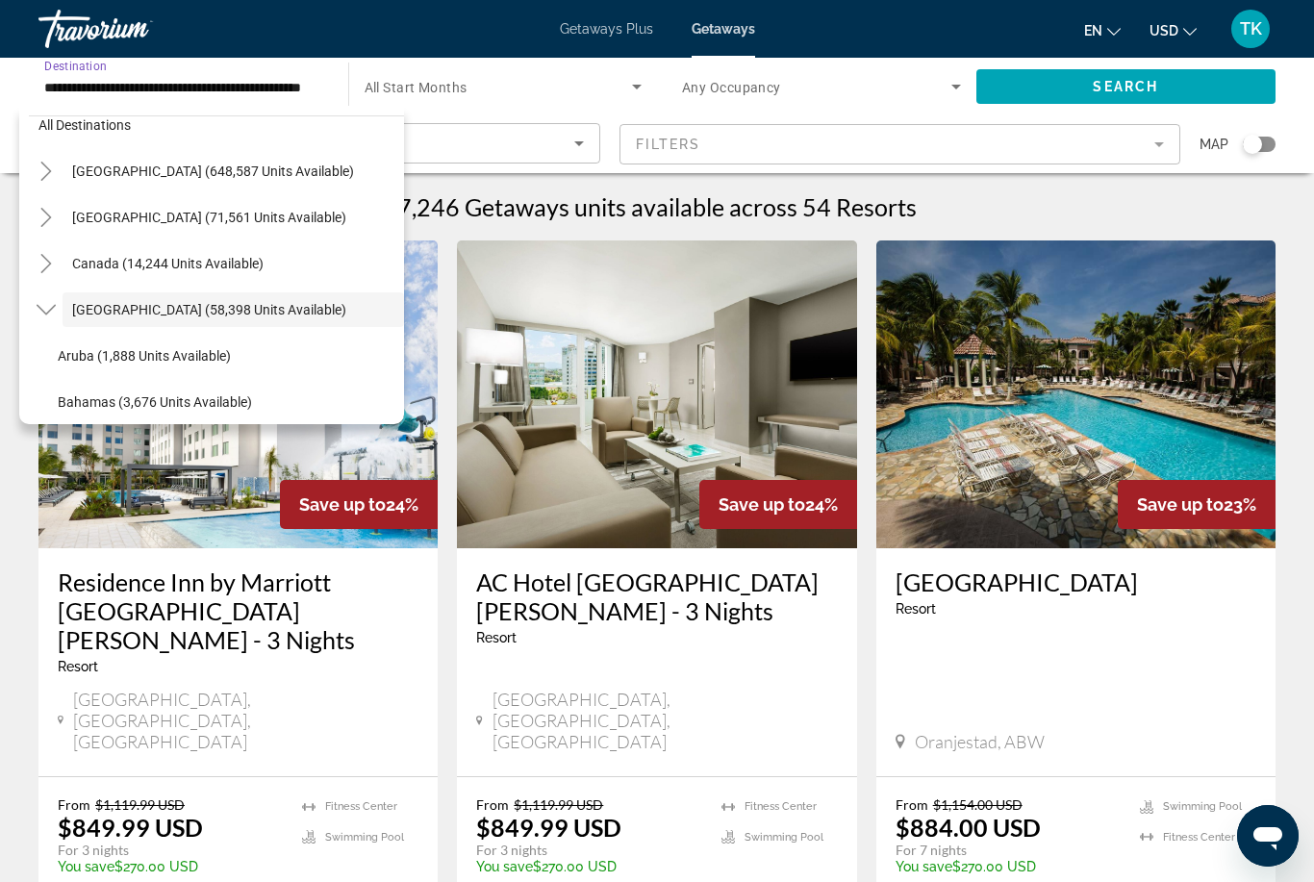
scroll to position [13, 0]
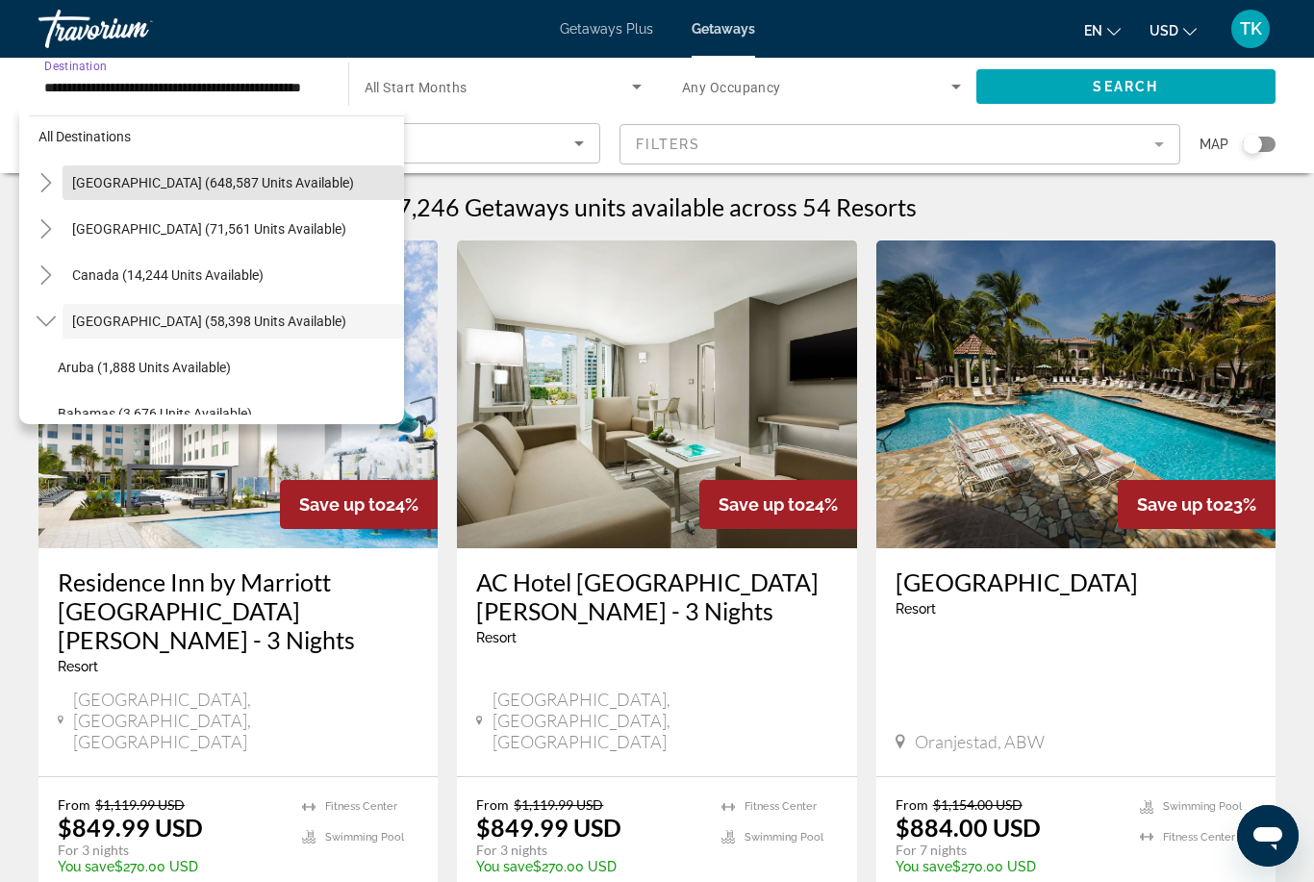
click at [258, 171] on span "Search widget" at bounding box center [233, 183] width 341 height 46
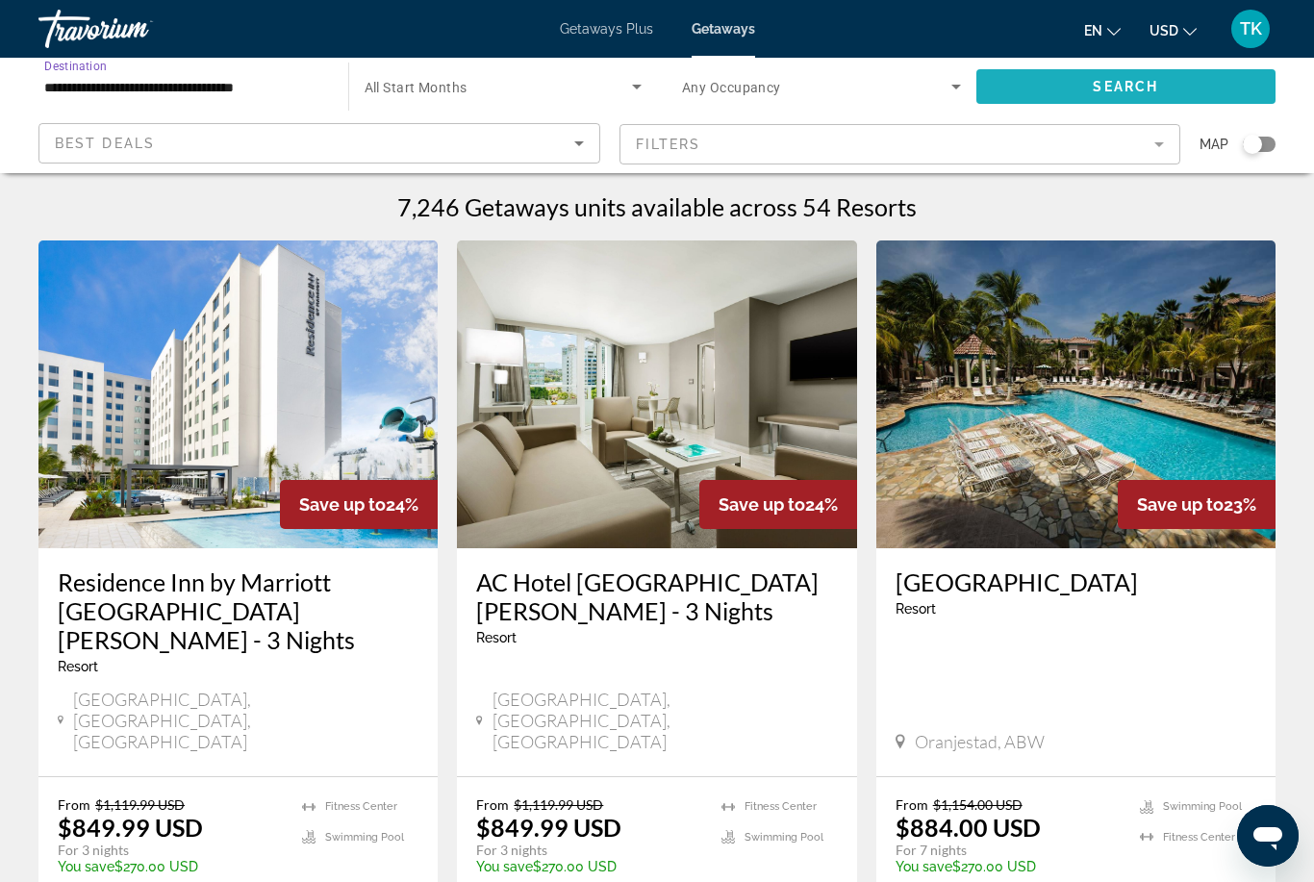
click at [1194, 90] on span "Search widget" at bounding box center [1126, 86] width 300 height 46
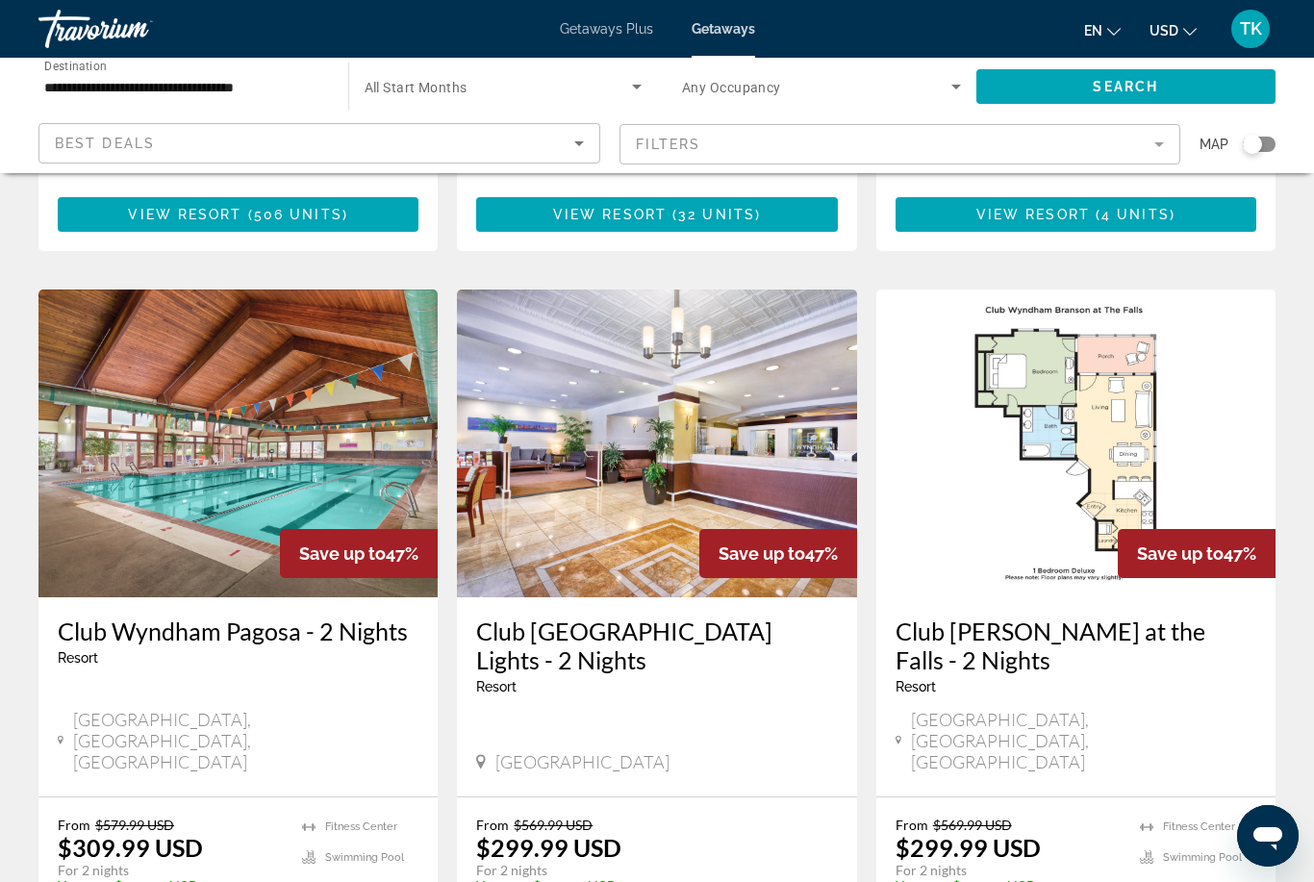
scroll to position [2342, 0]
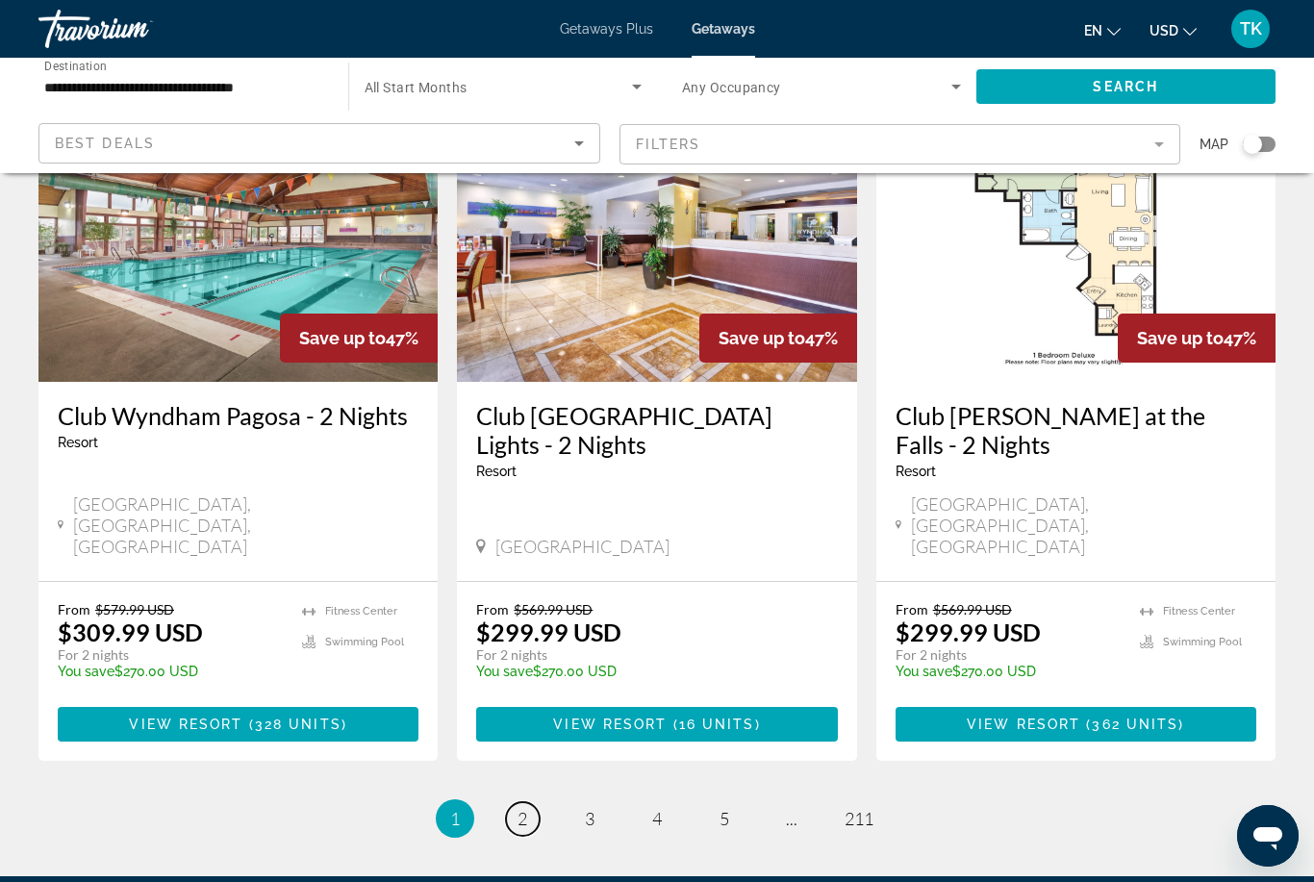
click at [530, 802] on link "page 2" at bounding box center [523, 819] width 34 height 34
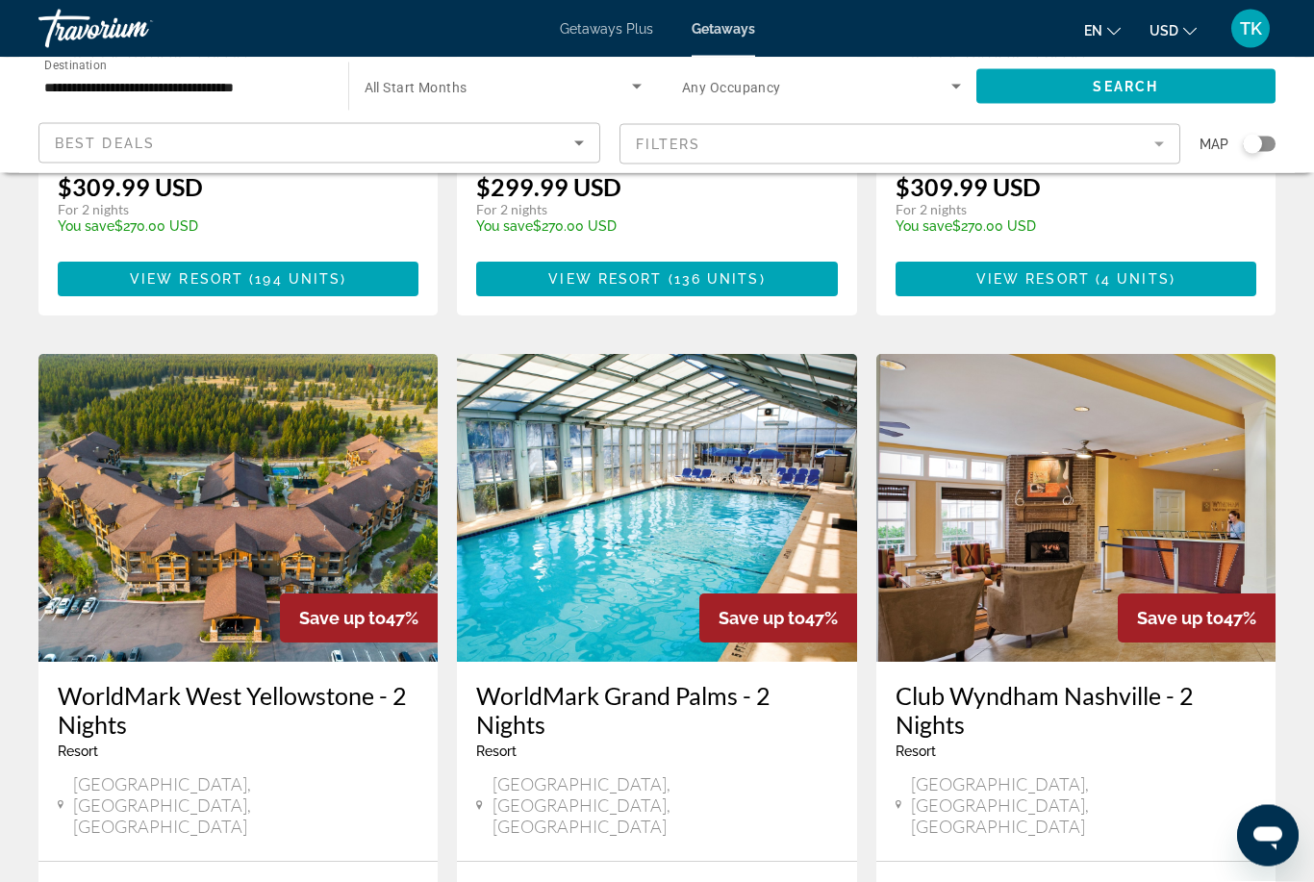
scroll to position [603, 0]
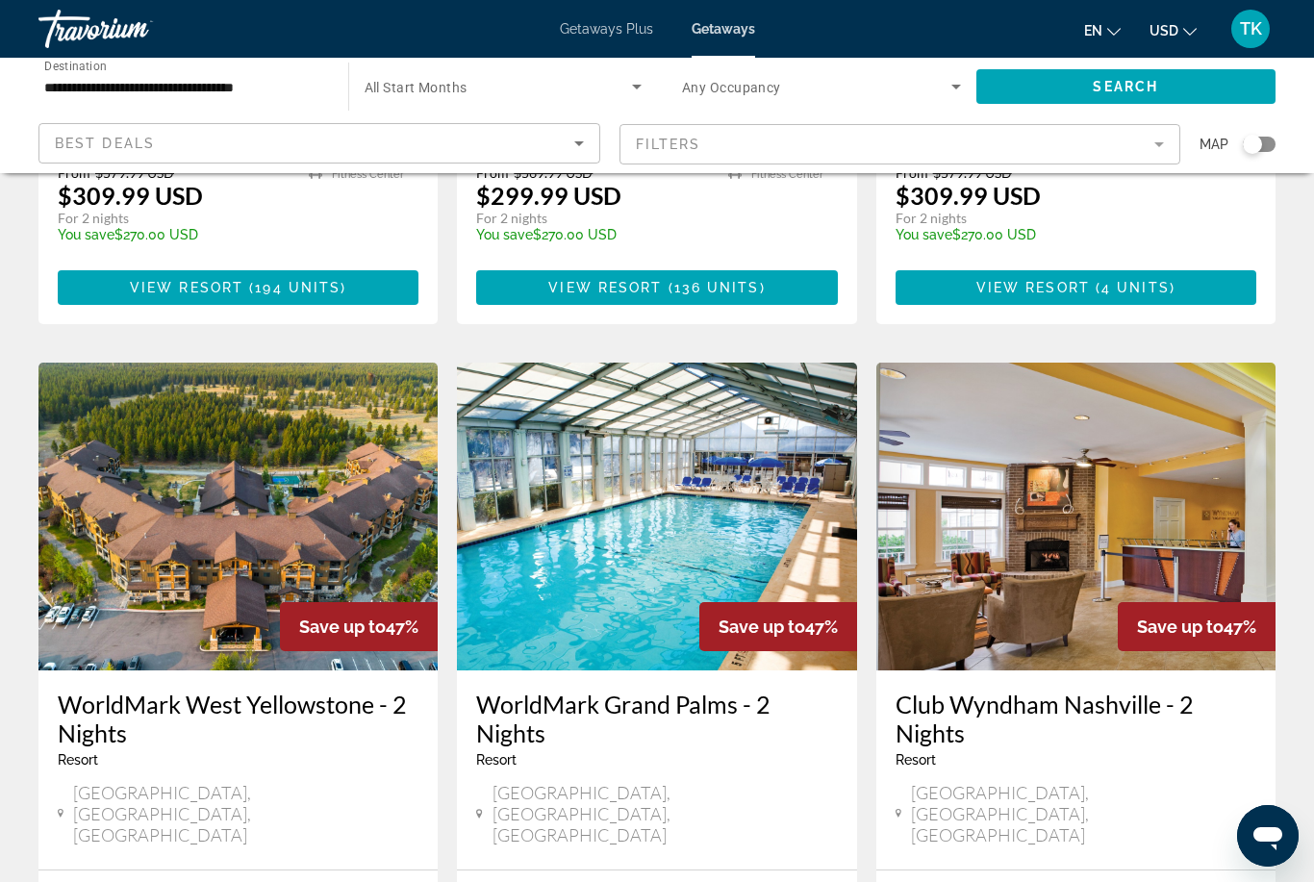
click at [1153, 137] on mat-form-field "Filters" at bounding box center [900, 144] width 562 height 40
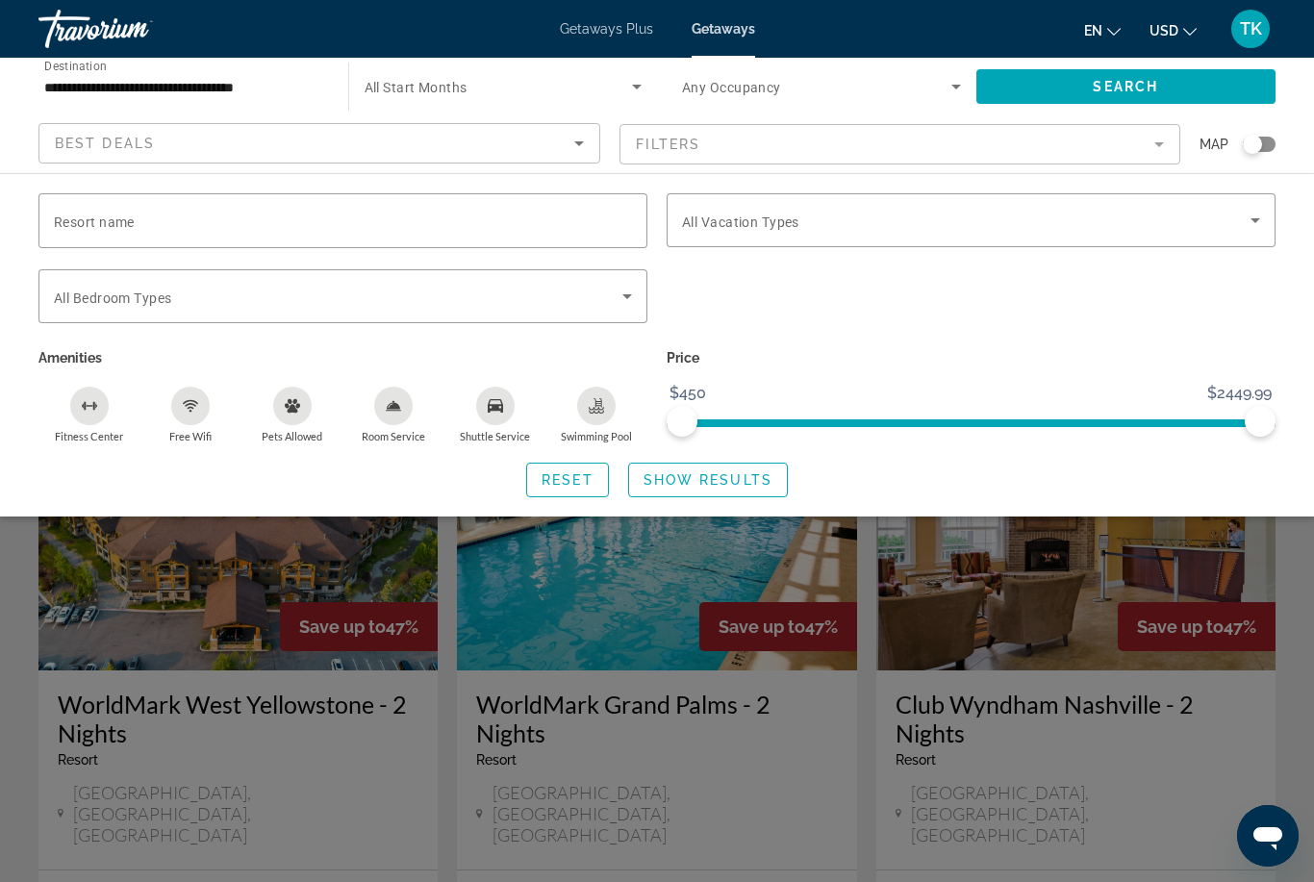
click at [1251, 216] on icon "Search widget" at bounding box center [1254, 220] width 23 height 23
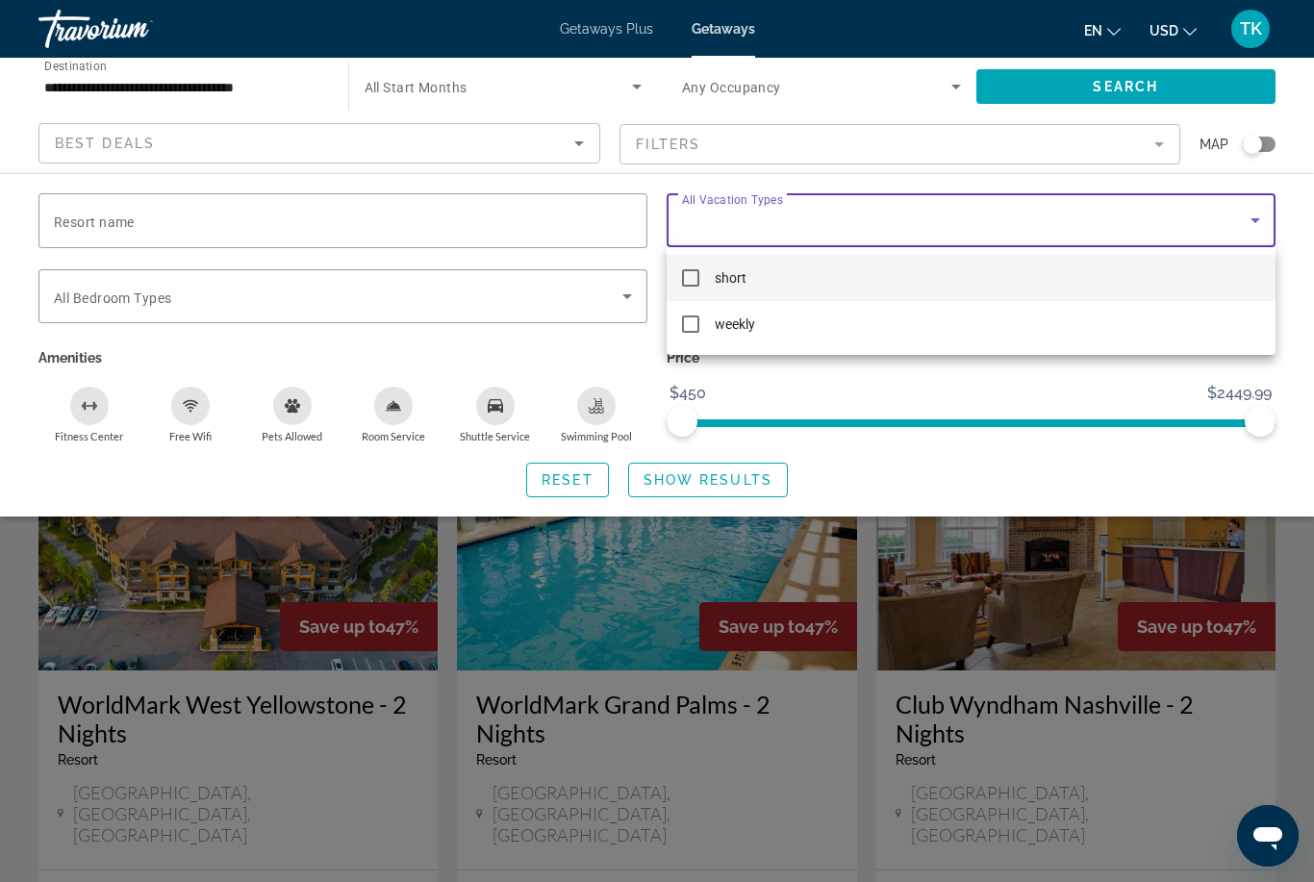
click at [878, 213] on div at bounding box center [657, 441] width 1314 height 882
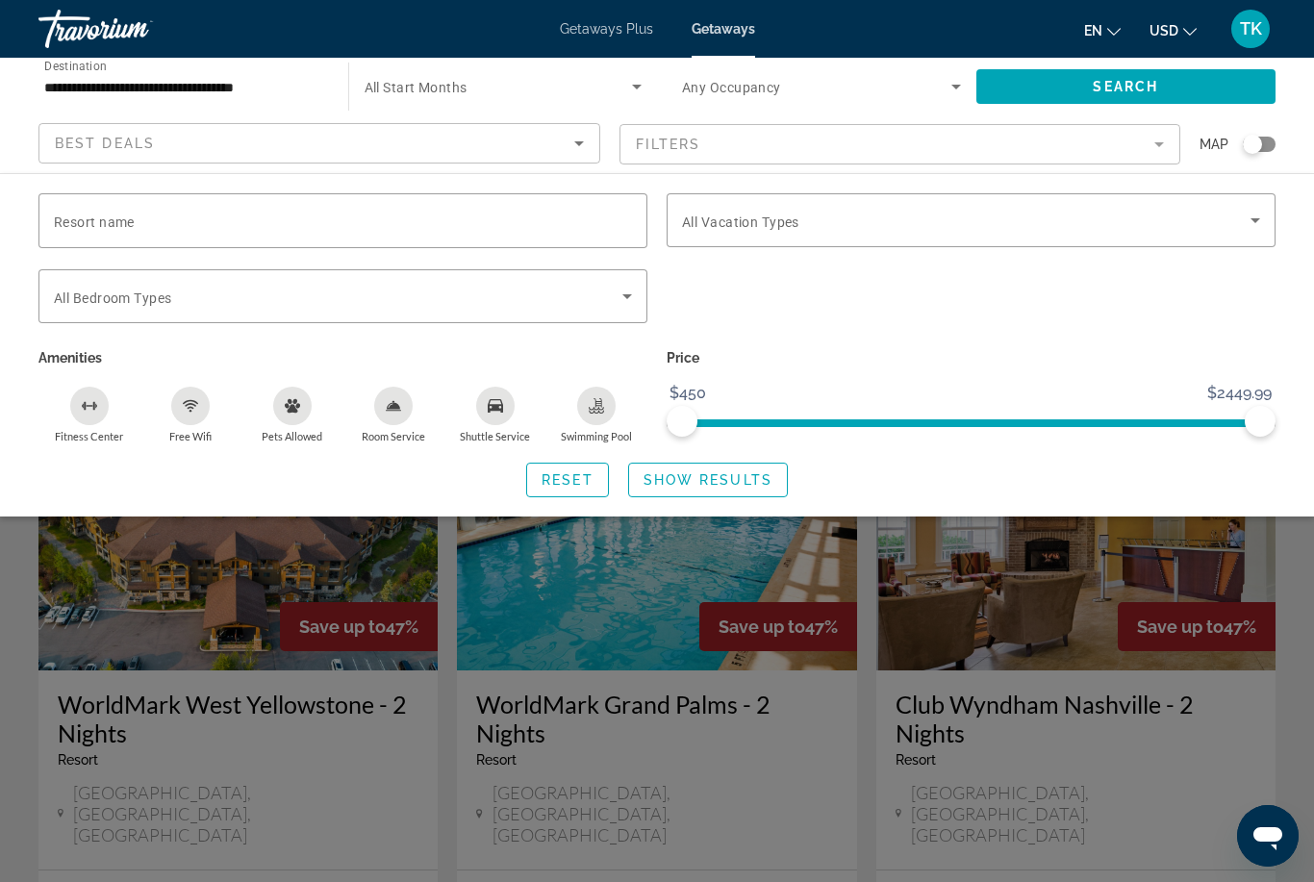
click at [1265, 147] on div "Search widget" at bounding box center [1259, 144] width 33 height 15
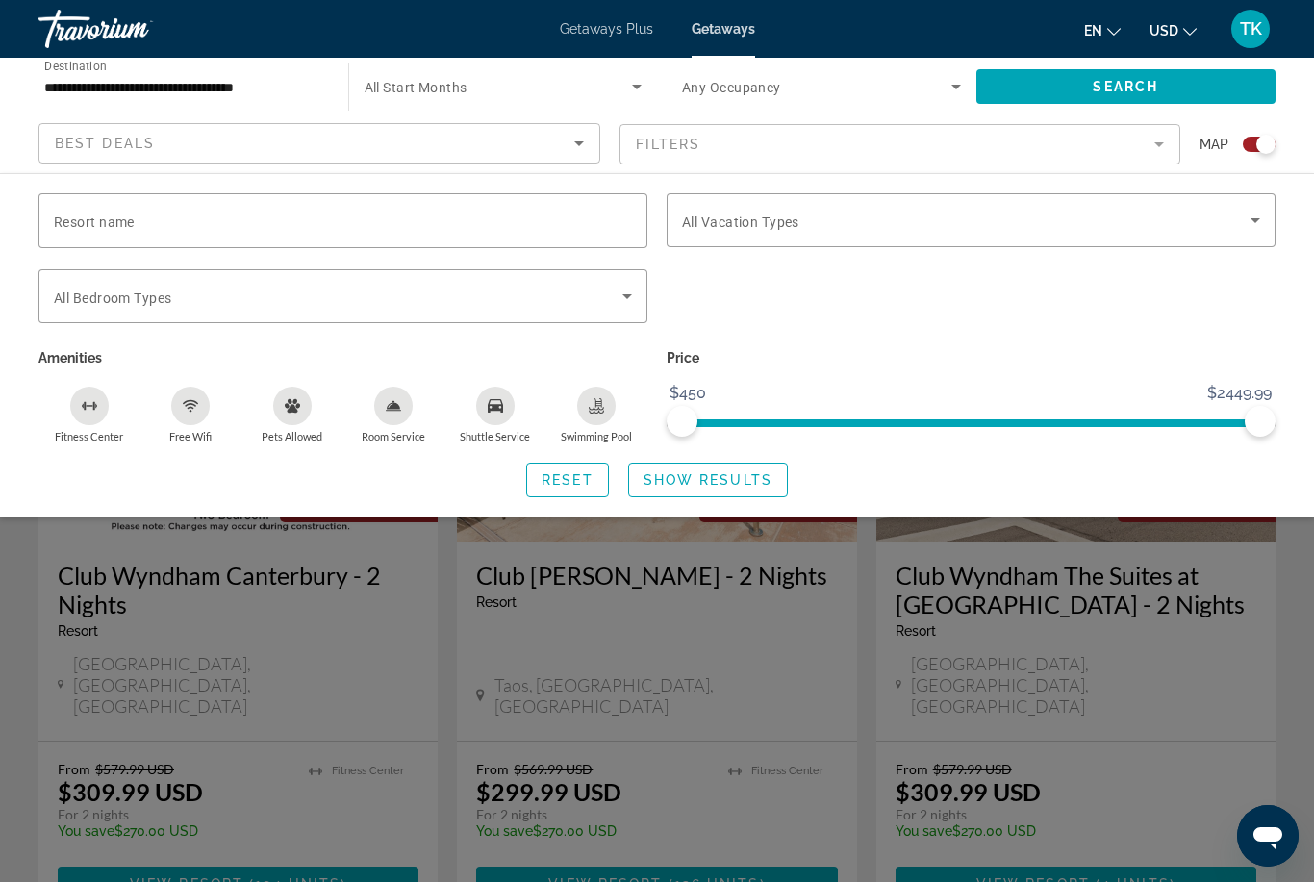
click at [743, 481] on span "Show Results" at bounding box center [707, 479] width 129 height 15
click at [1165, 137] on mat-form-field "Filters" at bounding box center [900, 144] width 562 height 40
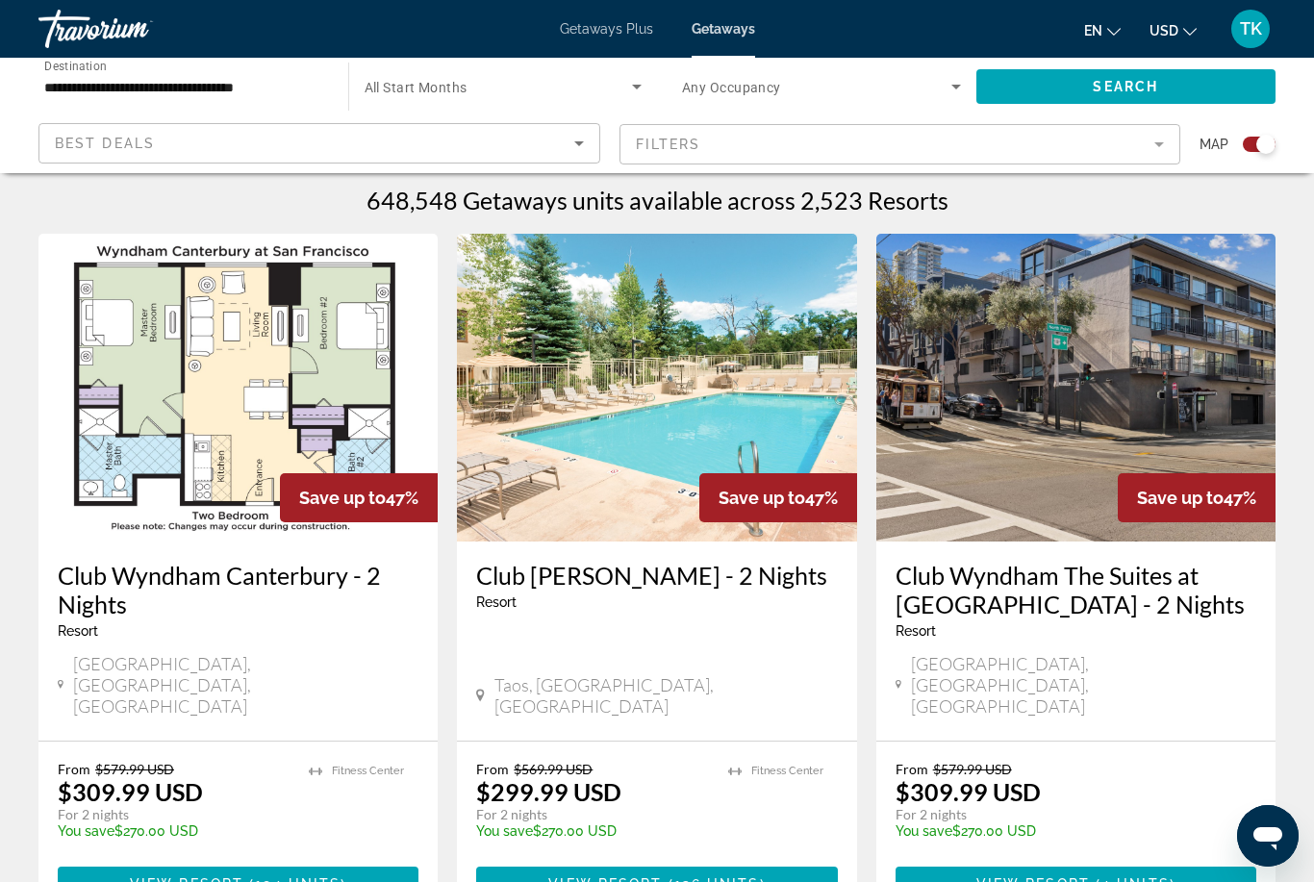
click at [579, 135] on icon "Sort by" at bounding box center [578, 143] width 23 height 23
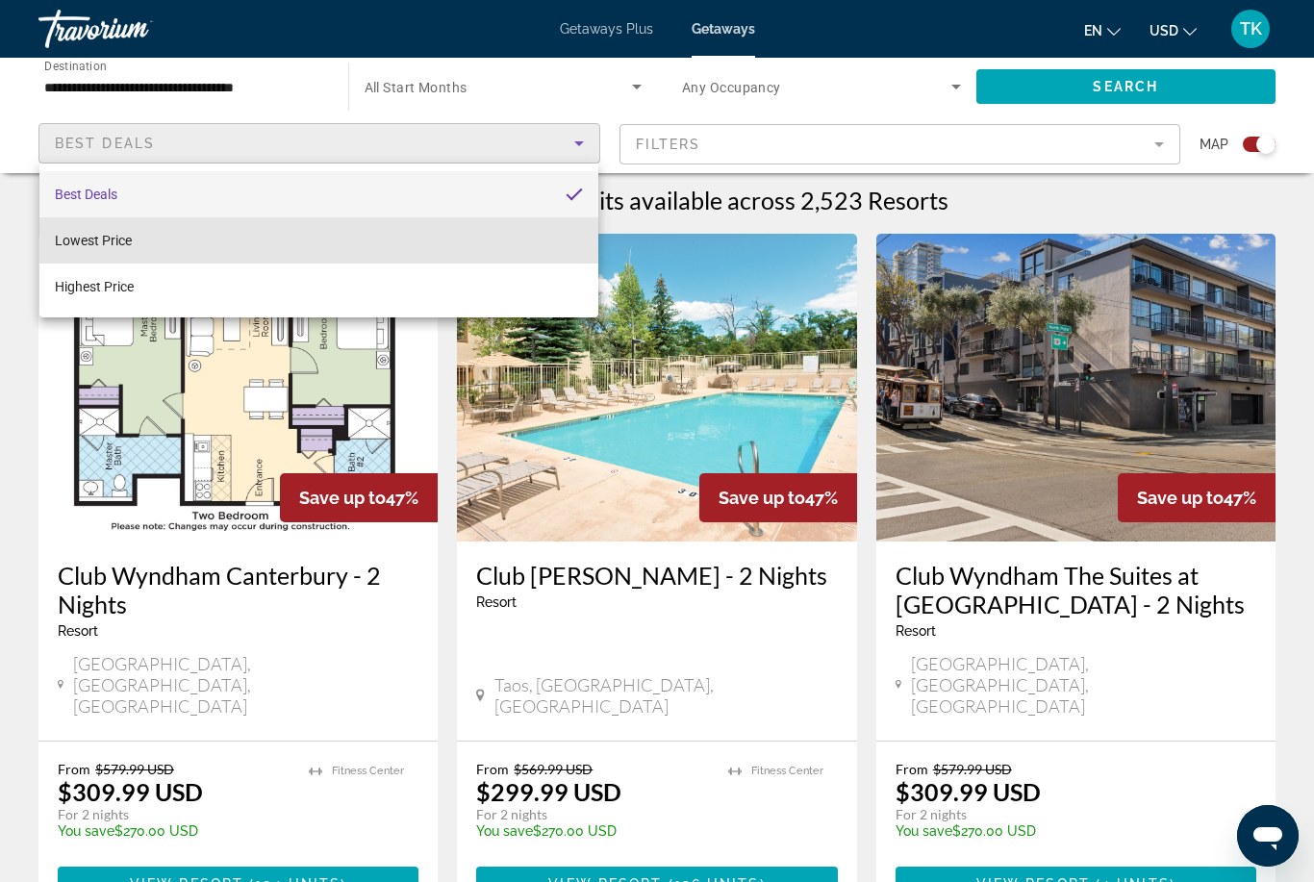
click at [159, 239] on mat-option "Lowest Price" at bounding box center [318, 240] width 559 height 46
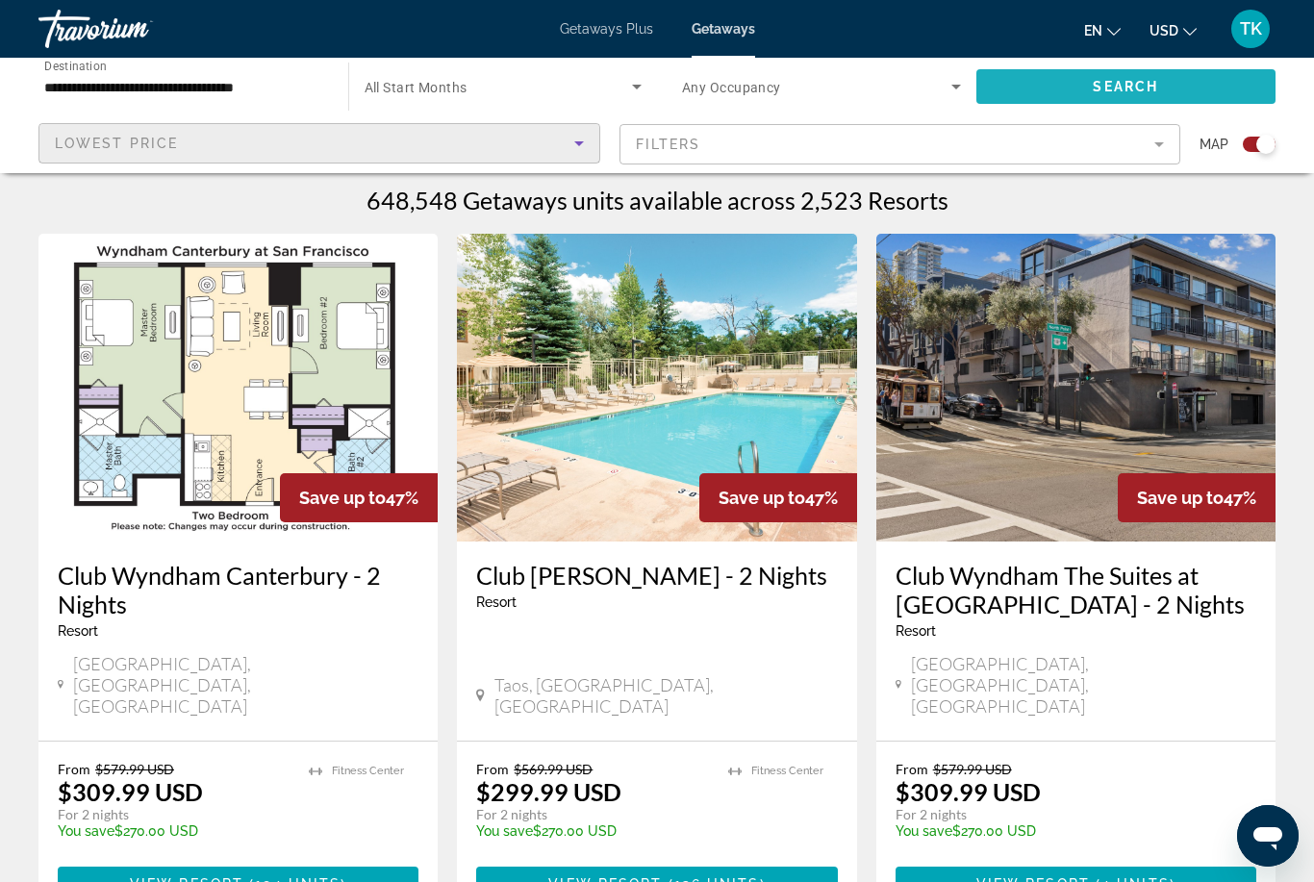
click at [1194, 82] on span "Search widget" at bounding box center [1126, 86] width 300 height 46
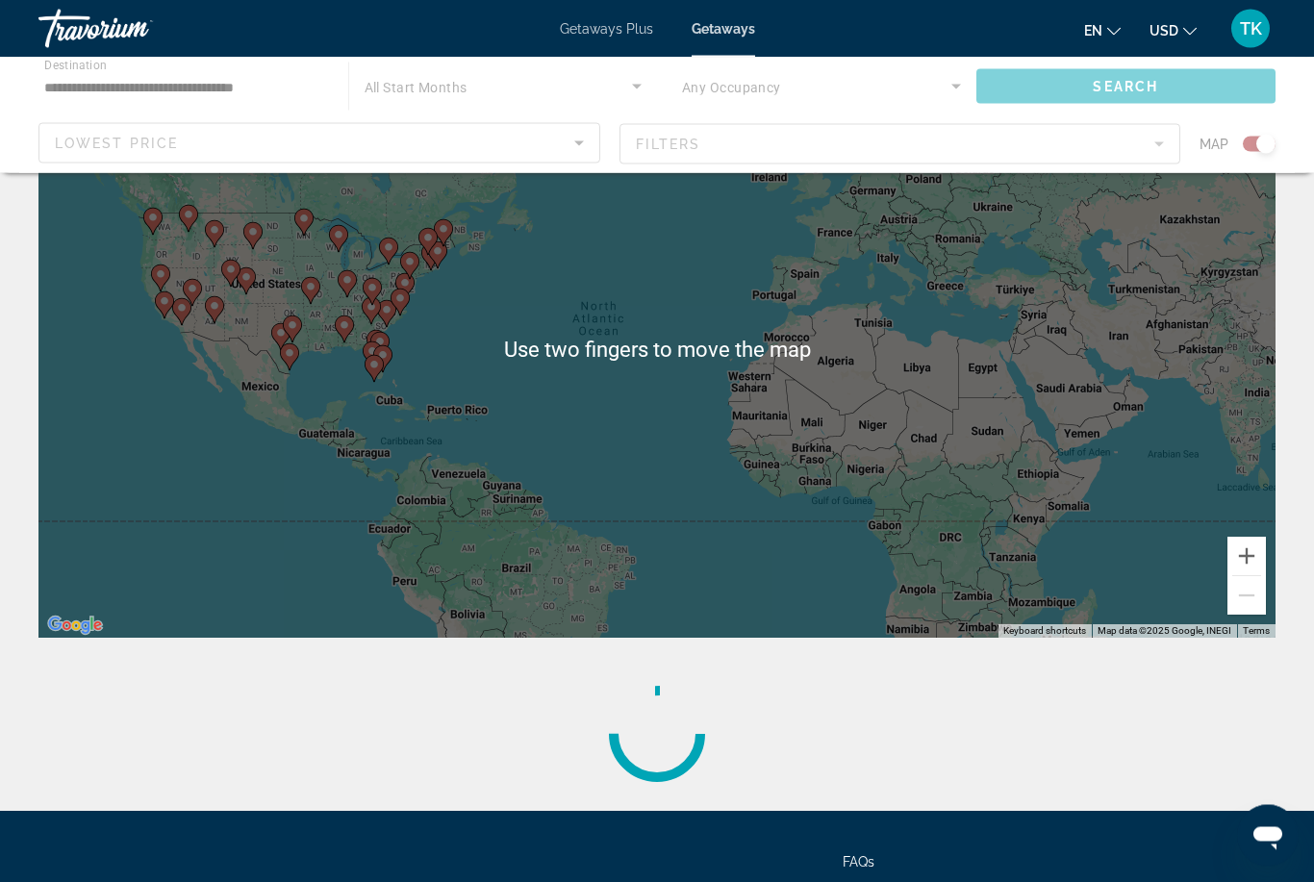
scroll to position [131, 0]
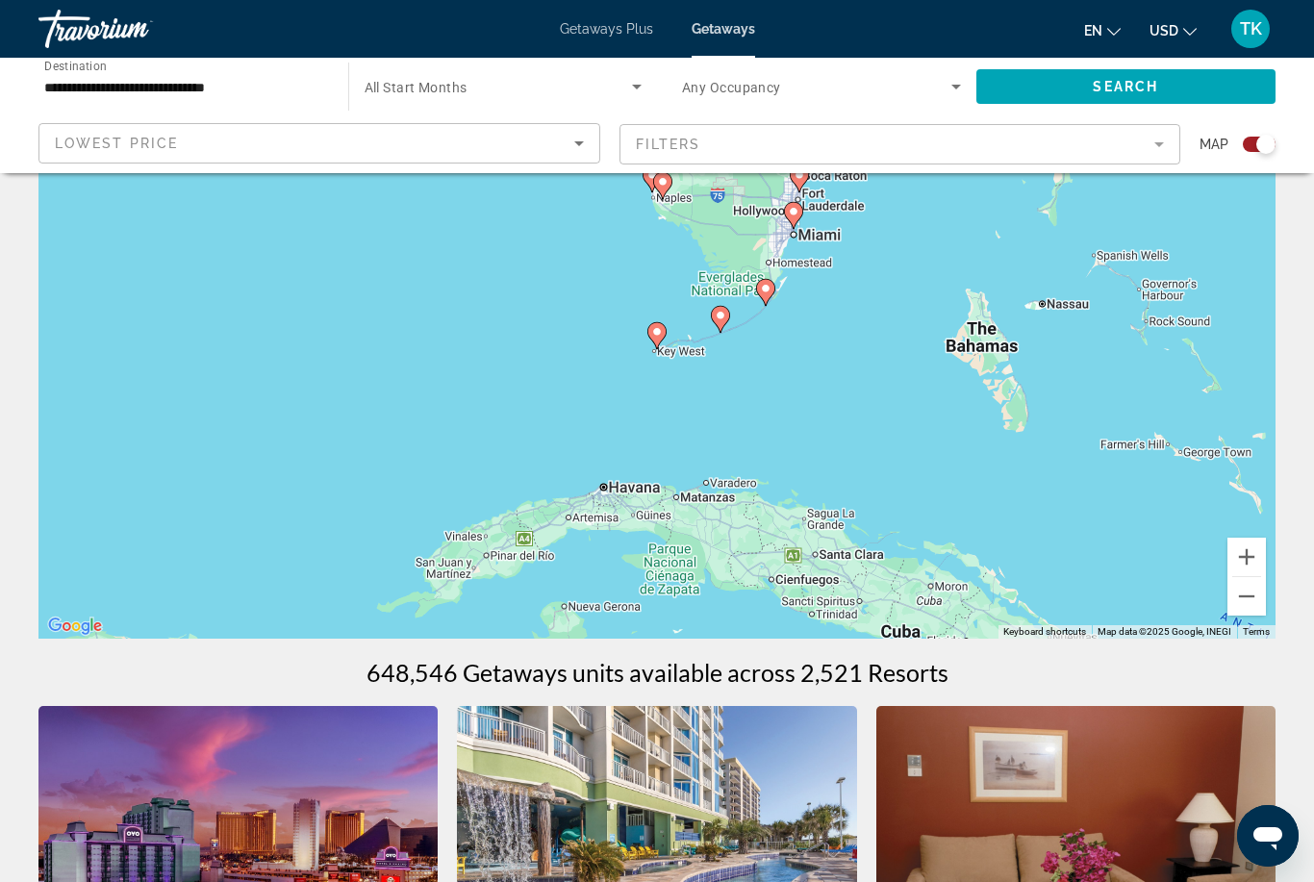
type input "**********"
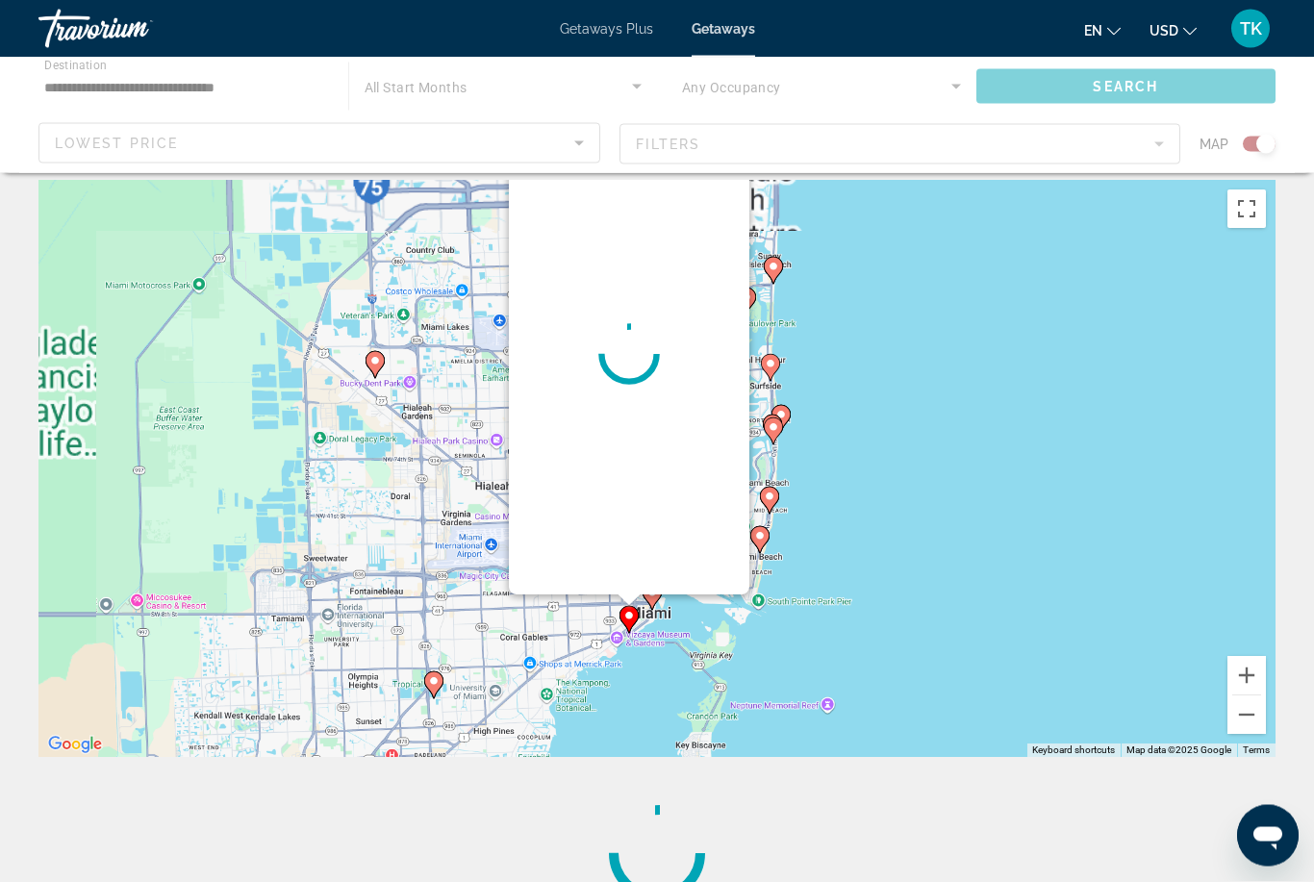
scroll to position [0, 0]
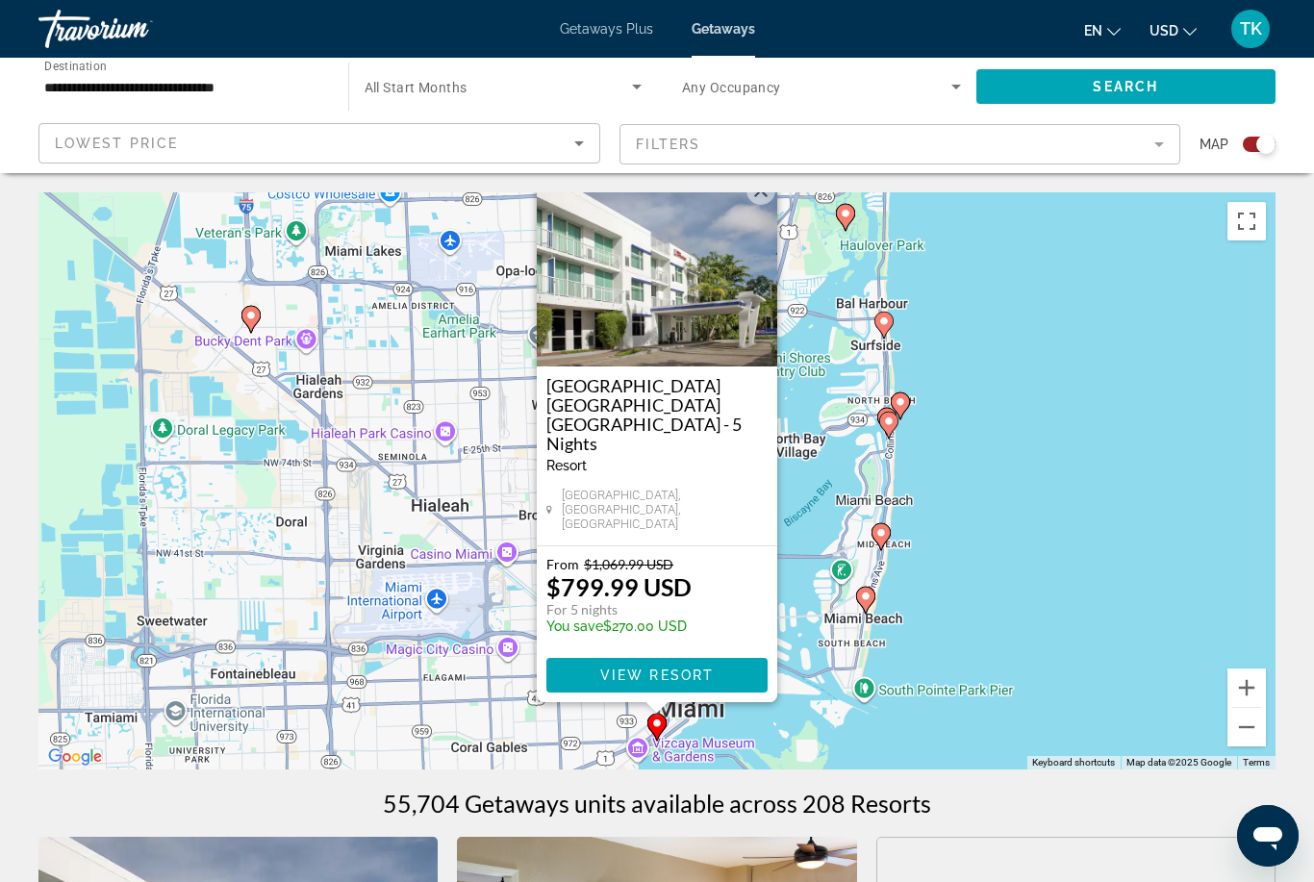
click at [757, 205] on button "Close" at bounding box center [760, 190] width 29 height 29
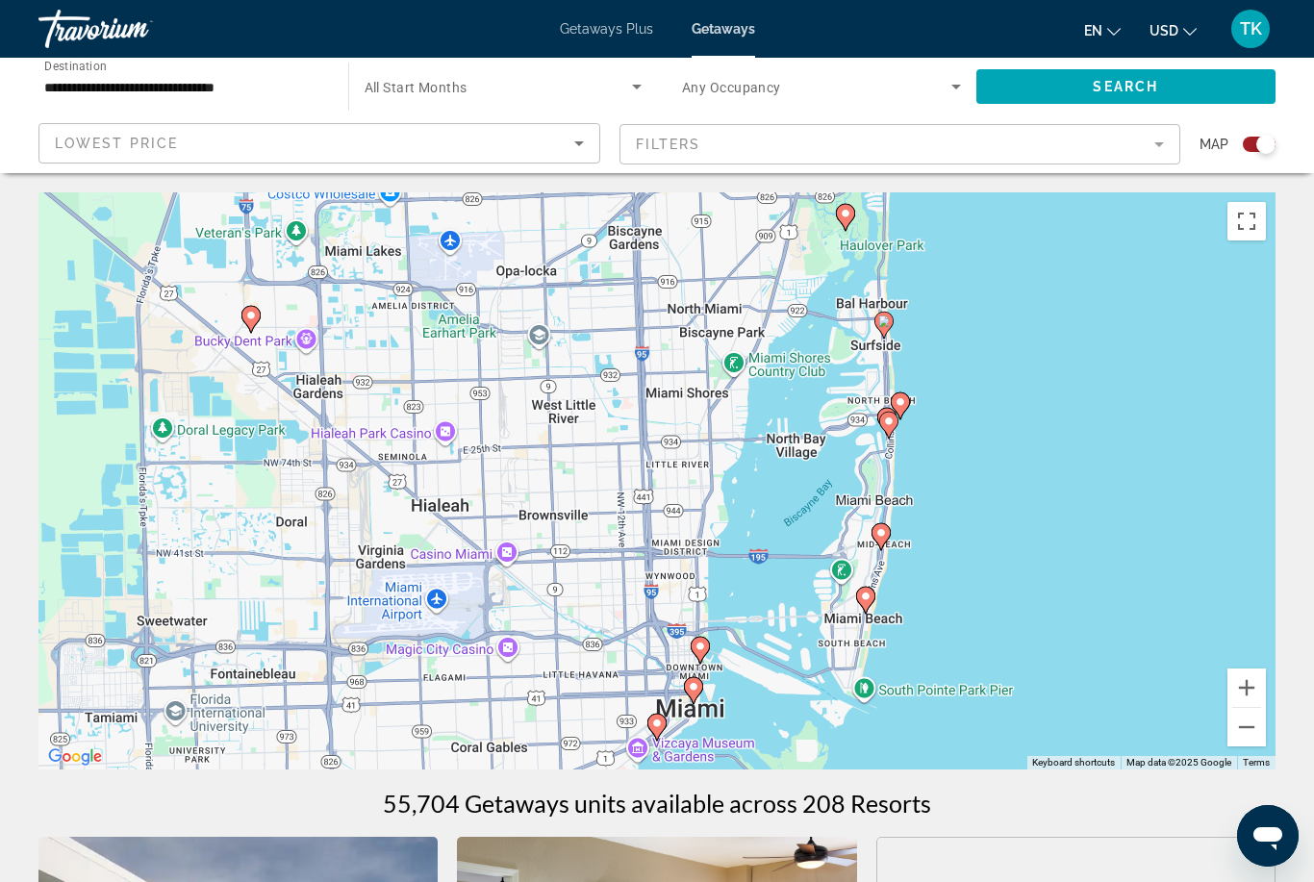
click at [703, 638] on icon "Main content" at bounding box center [699, 650] width 19 height 27
click at [706, 638] on gmp-advanced-marker "Main content" at bounding box center [699, 650] width 19 height 29
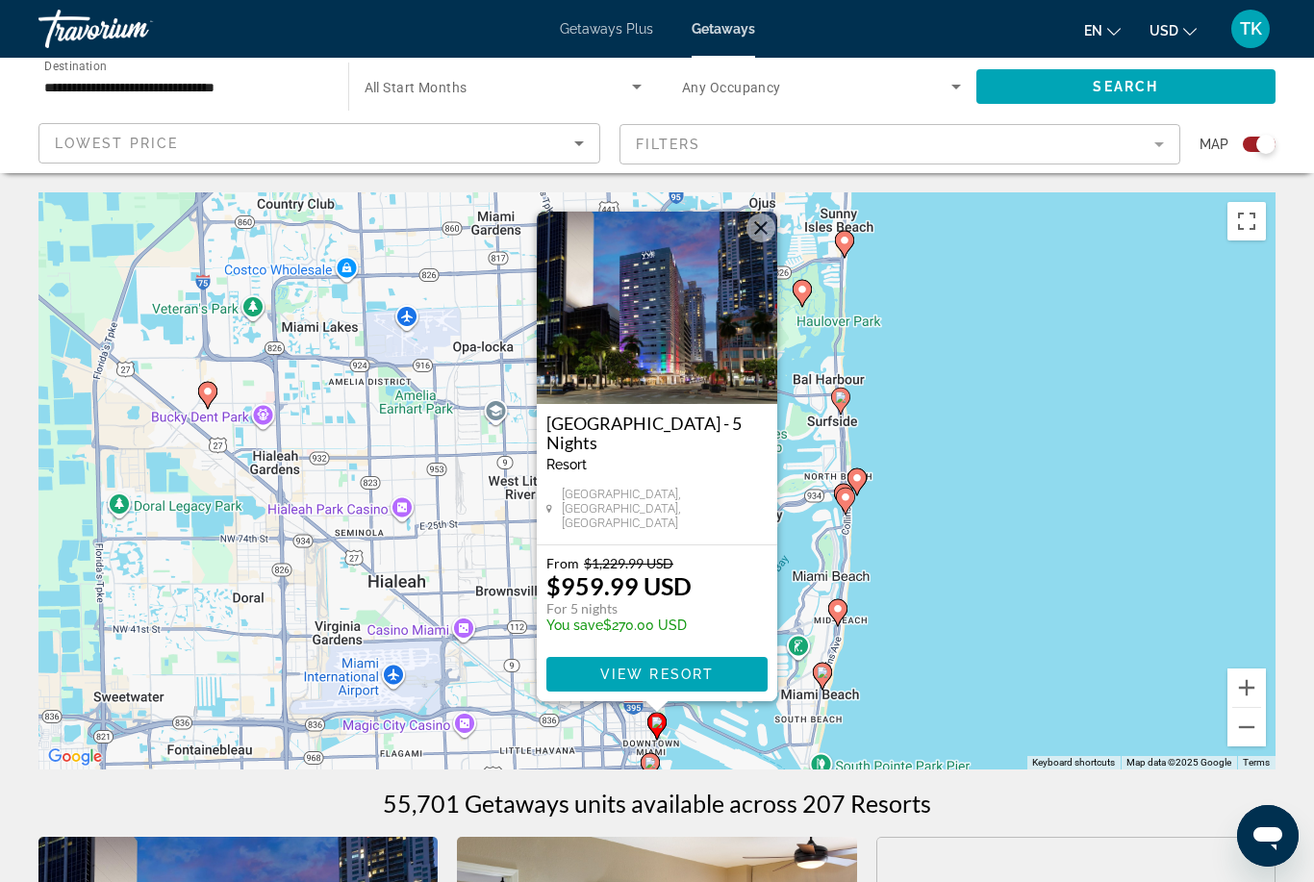
click at [762, 234] on button "Close" at bounding box center [760, 227] width 29 height 29
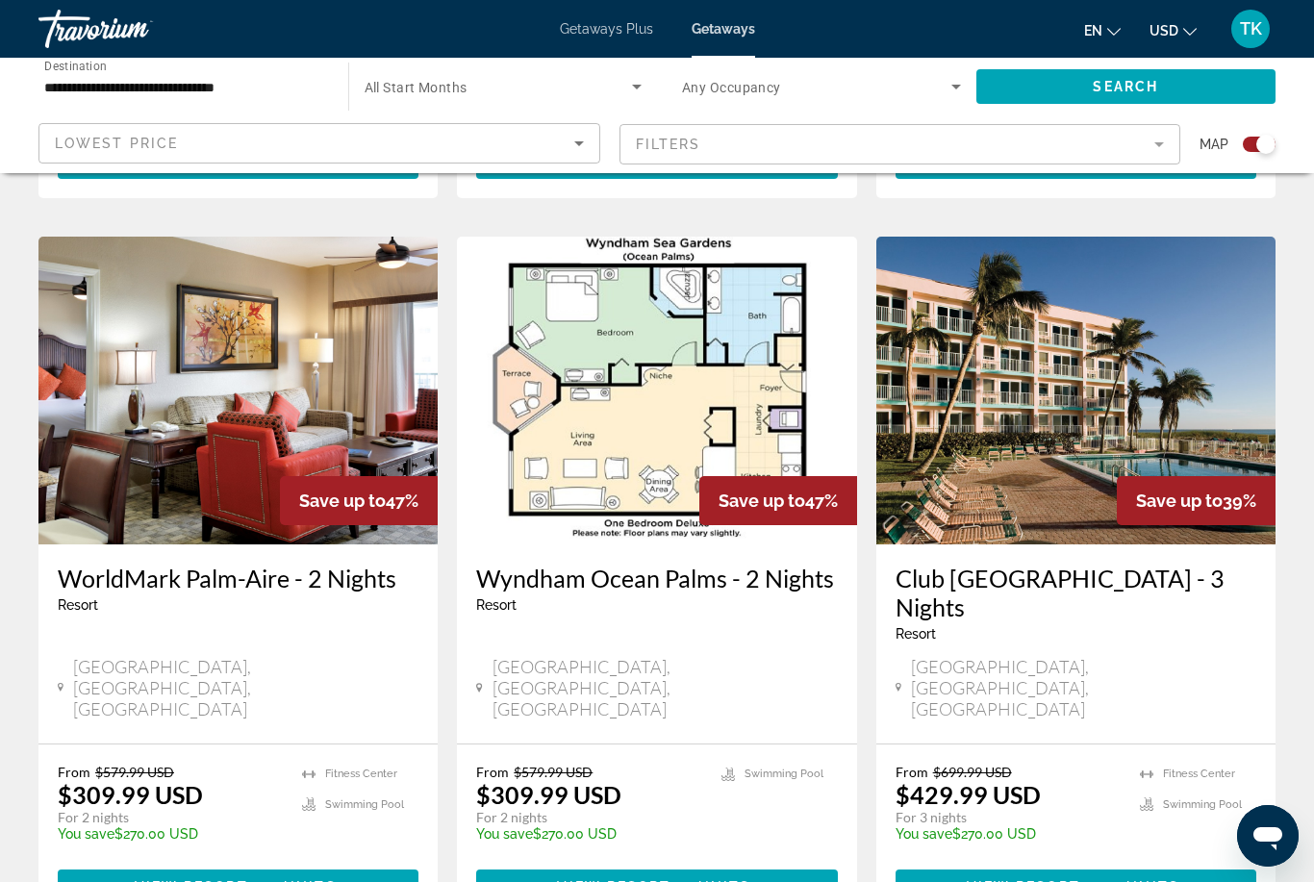
scroll to position [2049, 0]
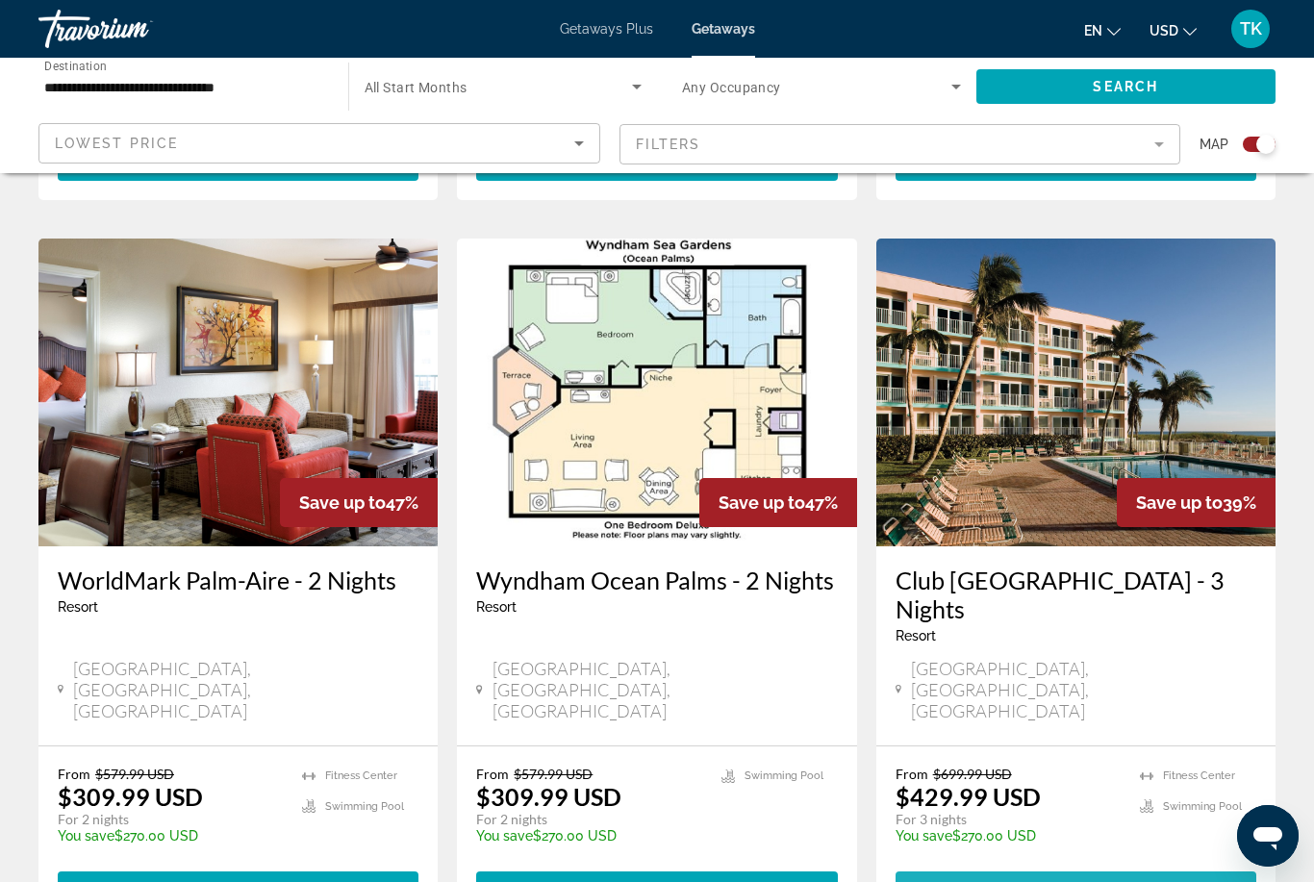
click at [1147, 881] on span "100 units" at bounding box center [1136, 888] width 88 height 15
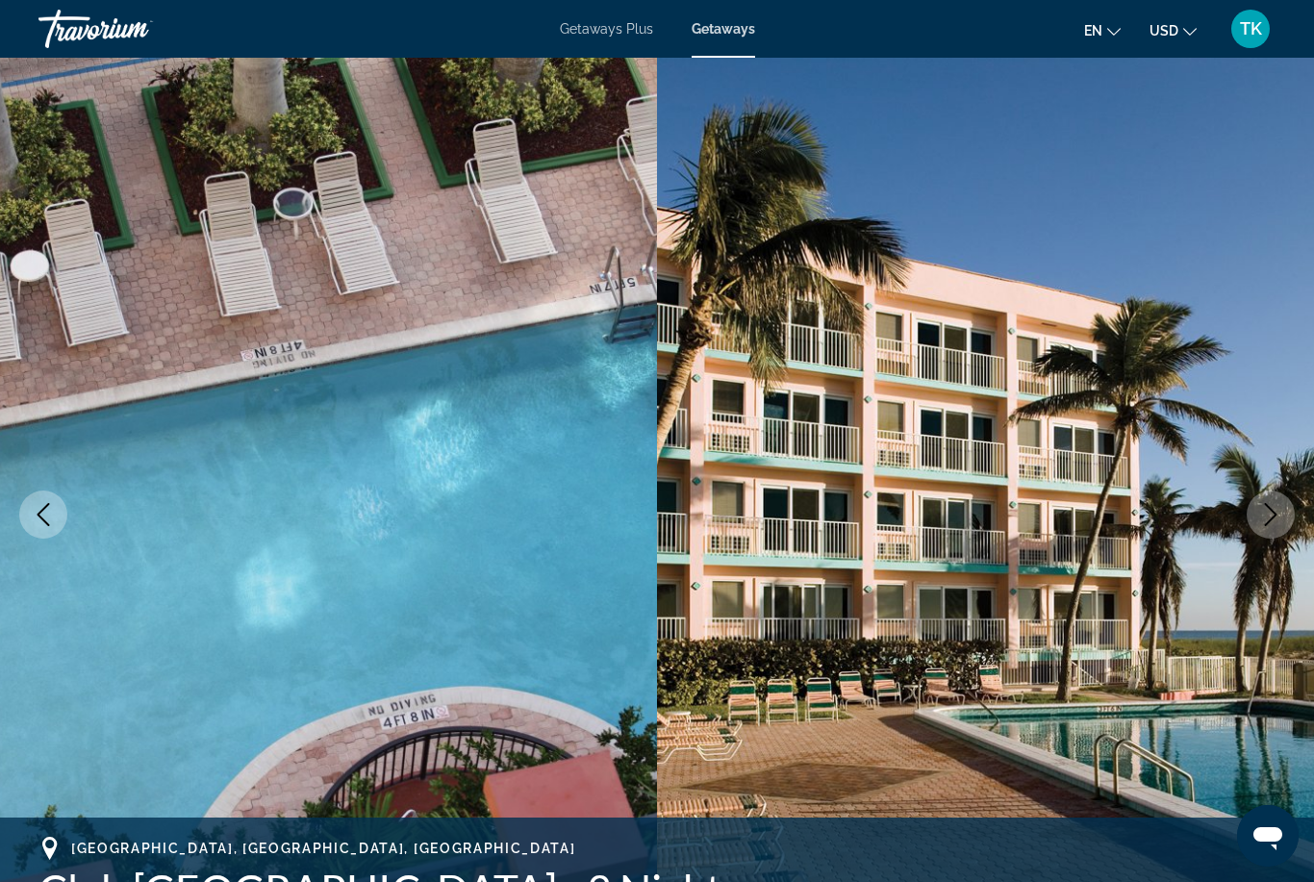
click at [1261, 534] on button "Next image" at bounding box center [1270, 514] width 48 height 48
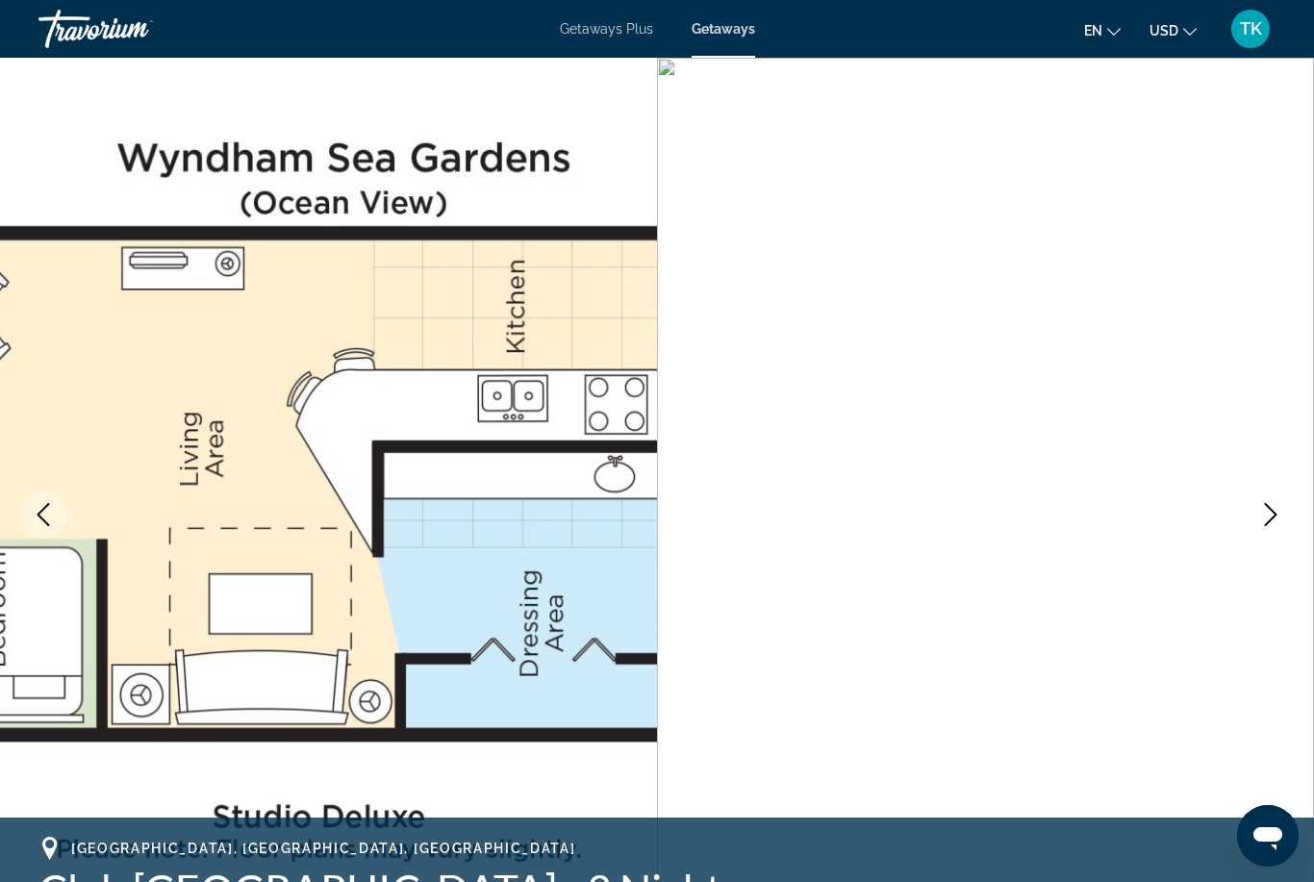
click at [1272, 528] on button "Next image" at bounding box center [1270, 514] width 48 height 48
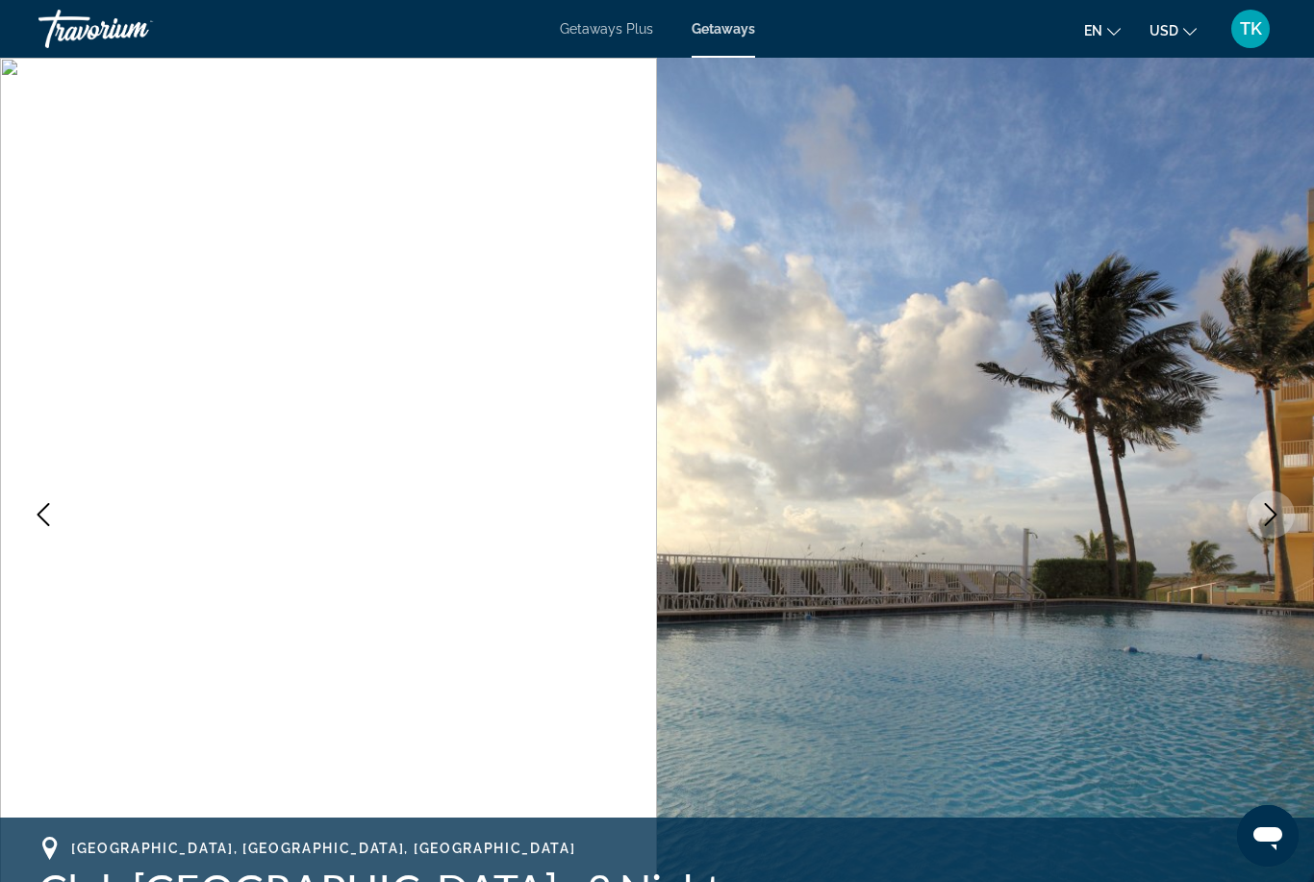
click at [592, 34] on span "Getaways Plus" at bounding box center [606, 28] width 93 height 15
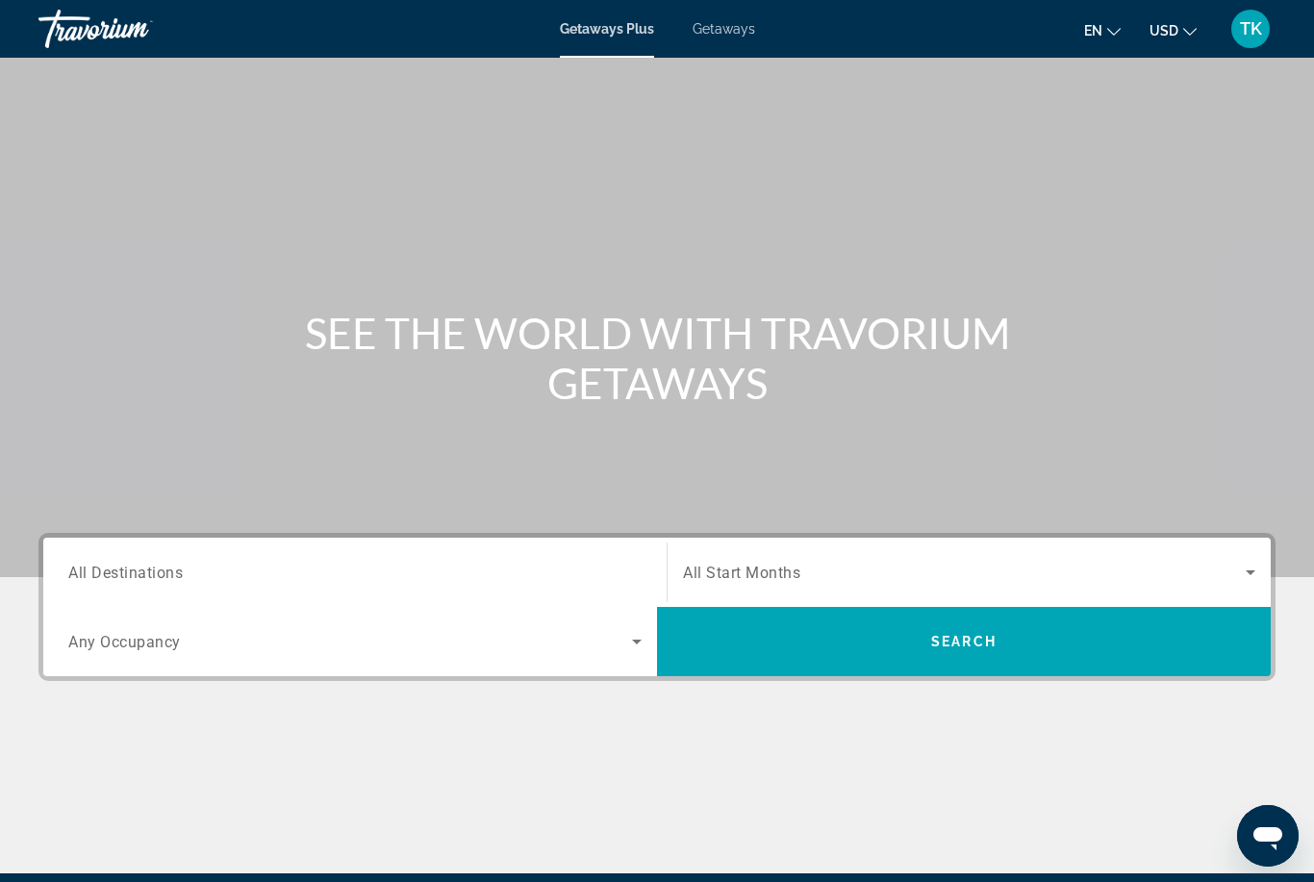
click at [628, 641] on icon "Search widget" at bounding box center [636, 641] width 23 height 23
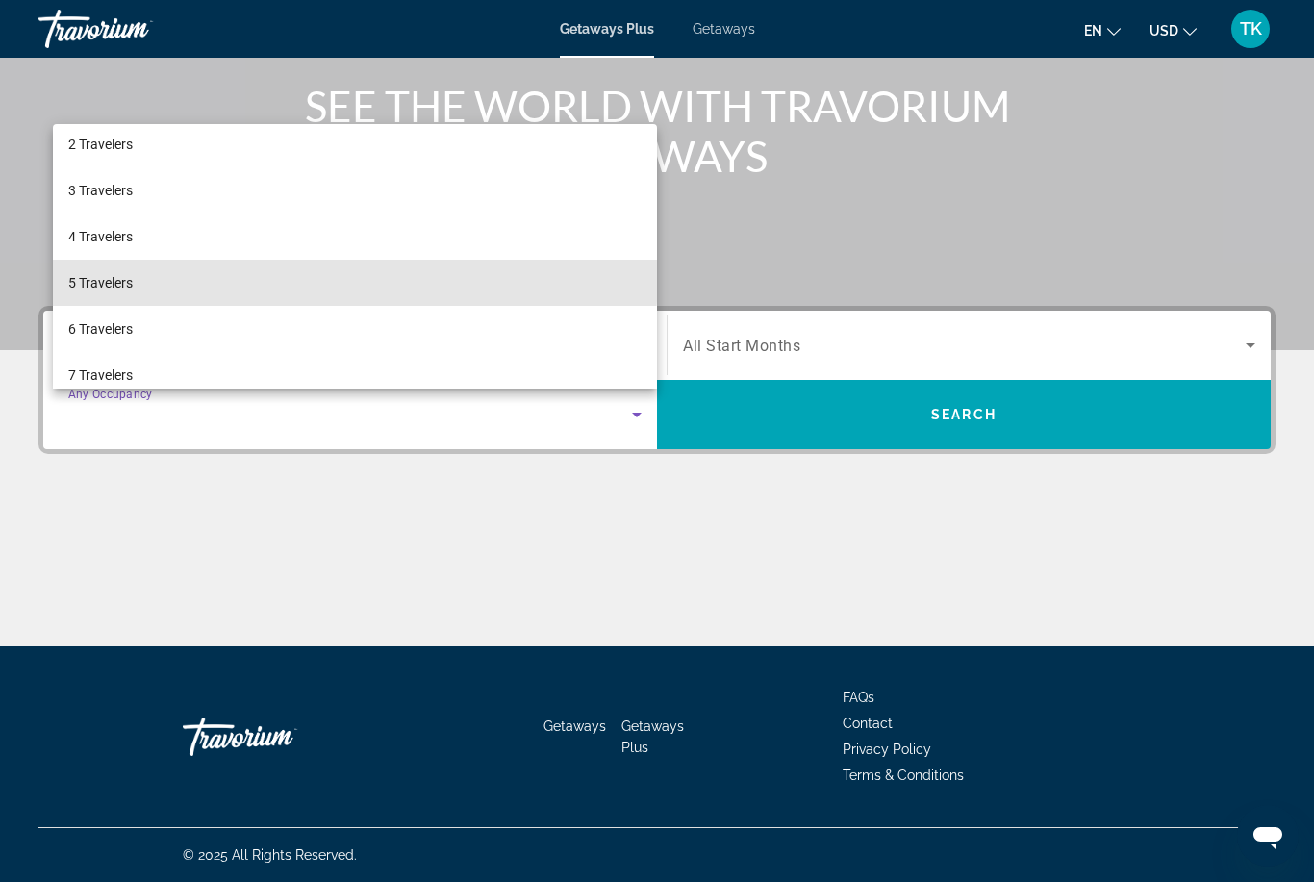
scroll to position [53, 0]
click at [275, 279] on mat-option "5 Travelers" at bounding box center [355, 287] width 604 height 46
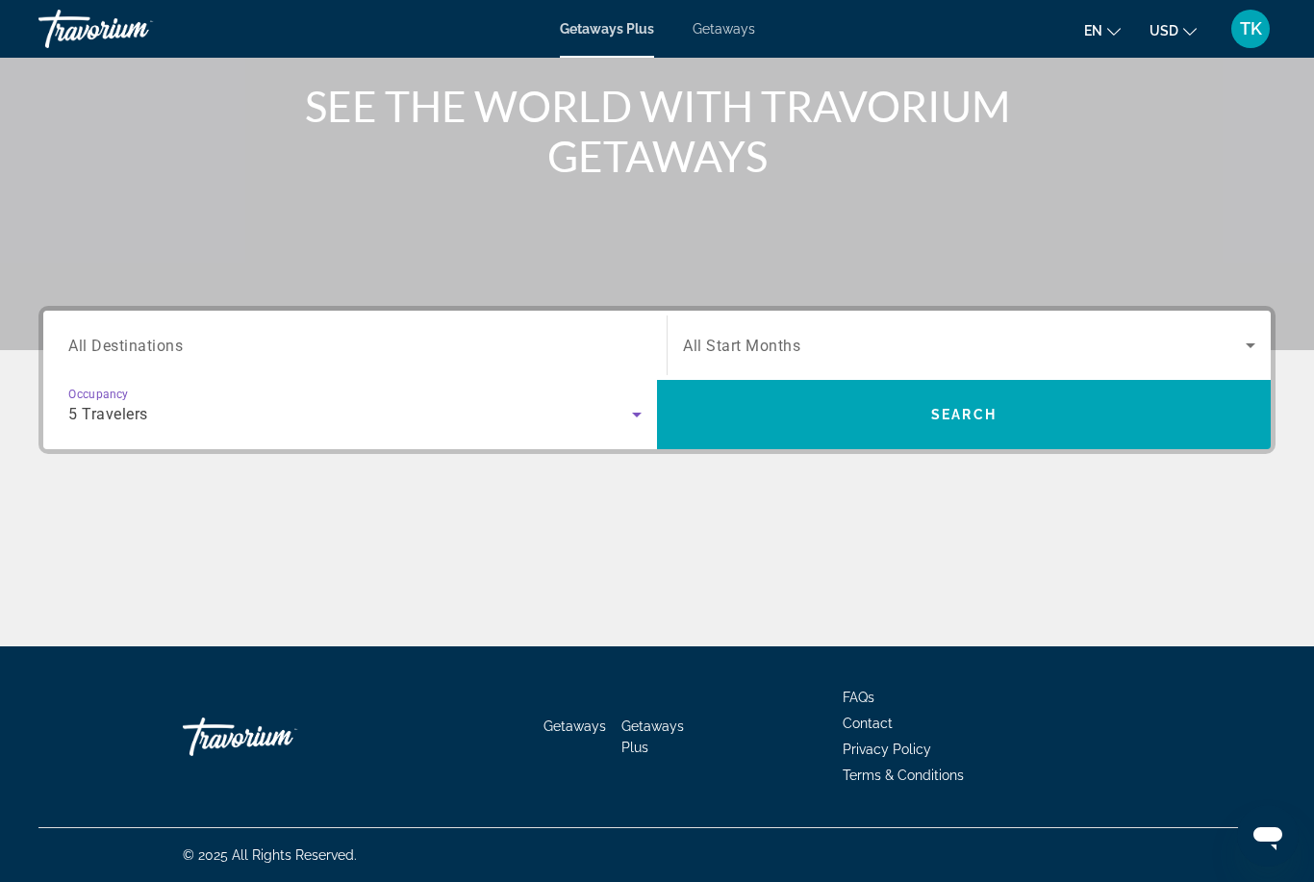
click at [1240, 343] on icon "Search widget" at bounding box center [1250, 345] width 23 height 23
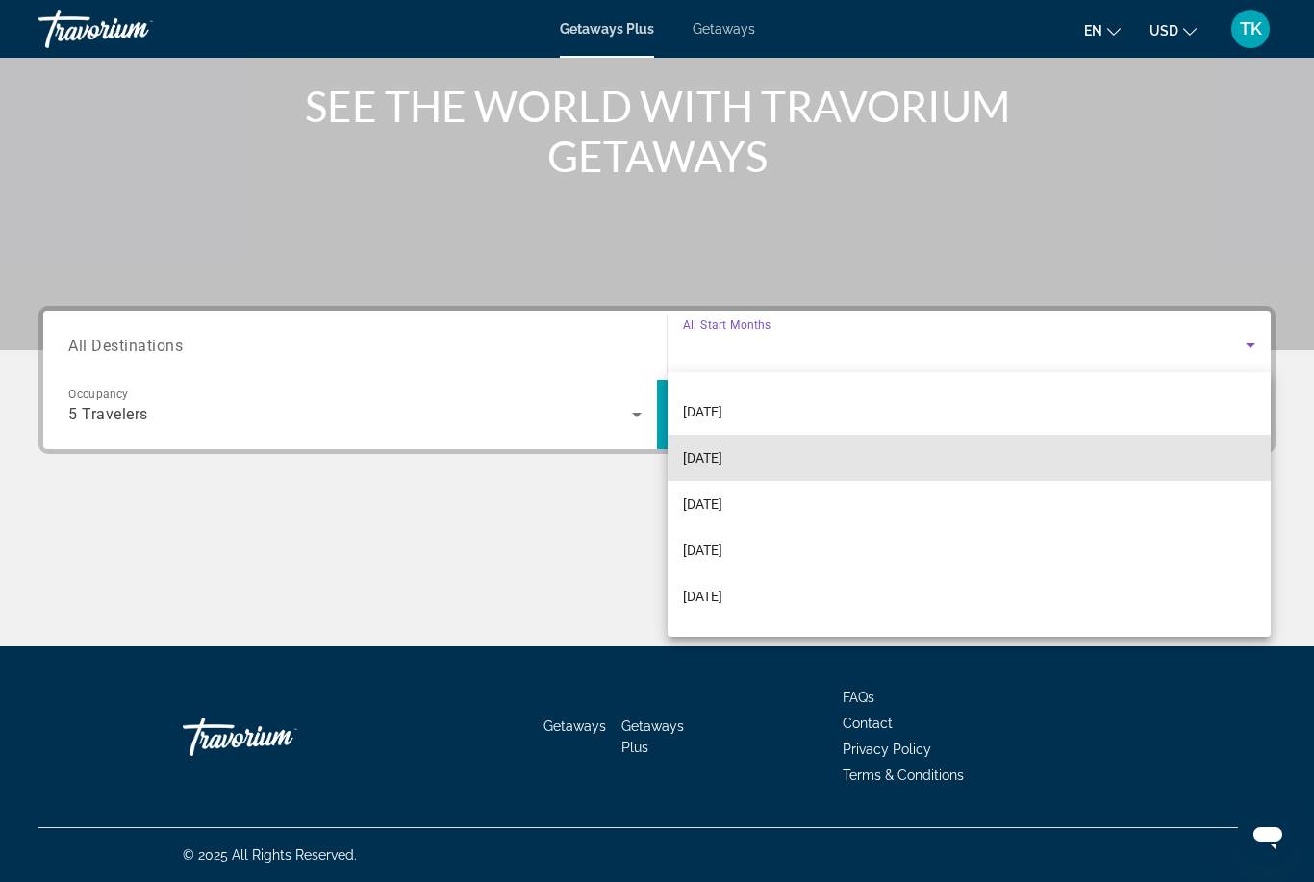
scroll to position [88, 0]
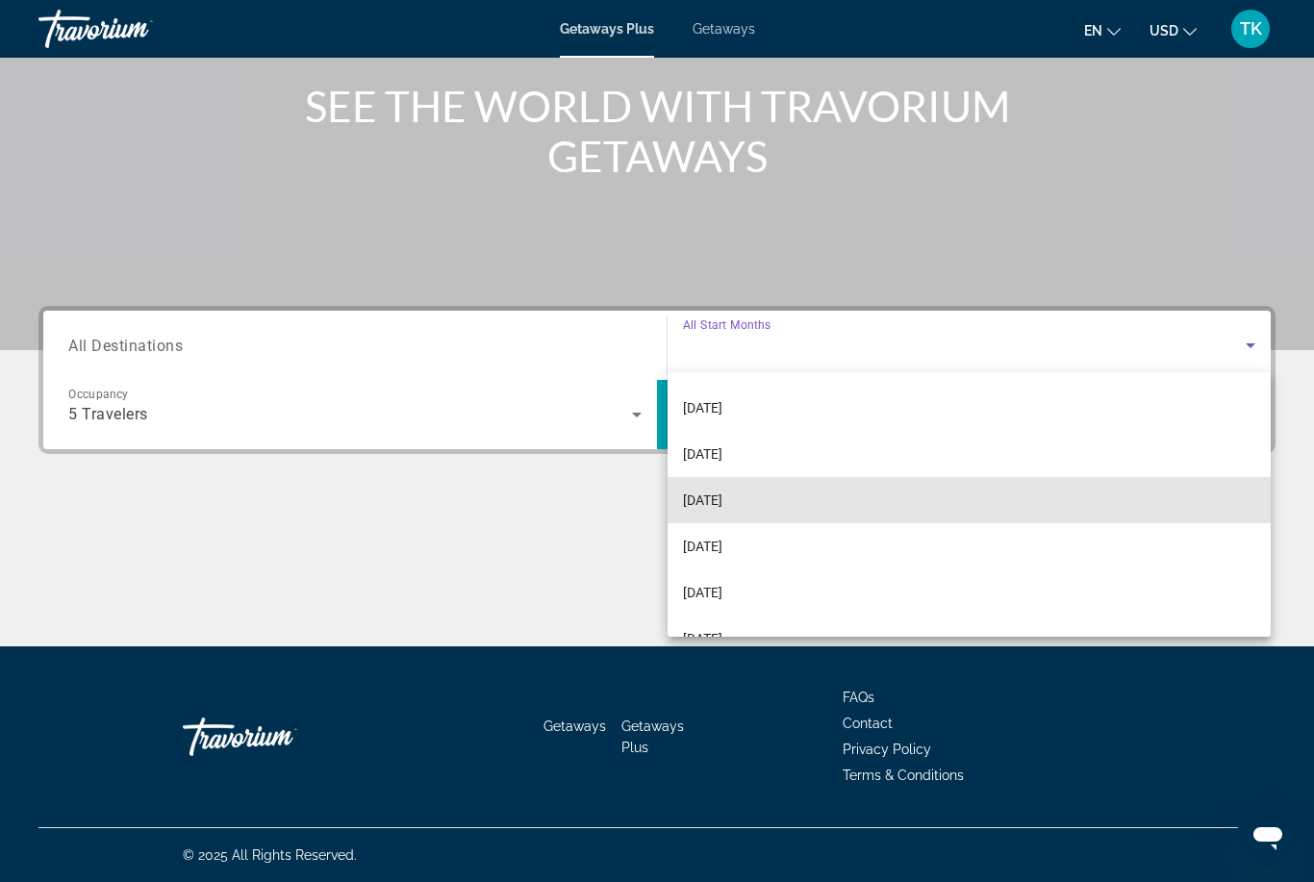
click at [722, 496] on span "[DATE]" at bounding box center [702, 500] width 39 height 23
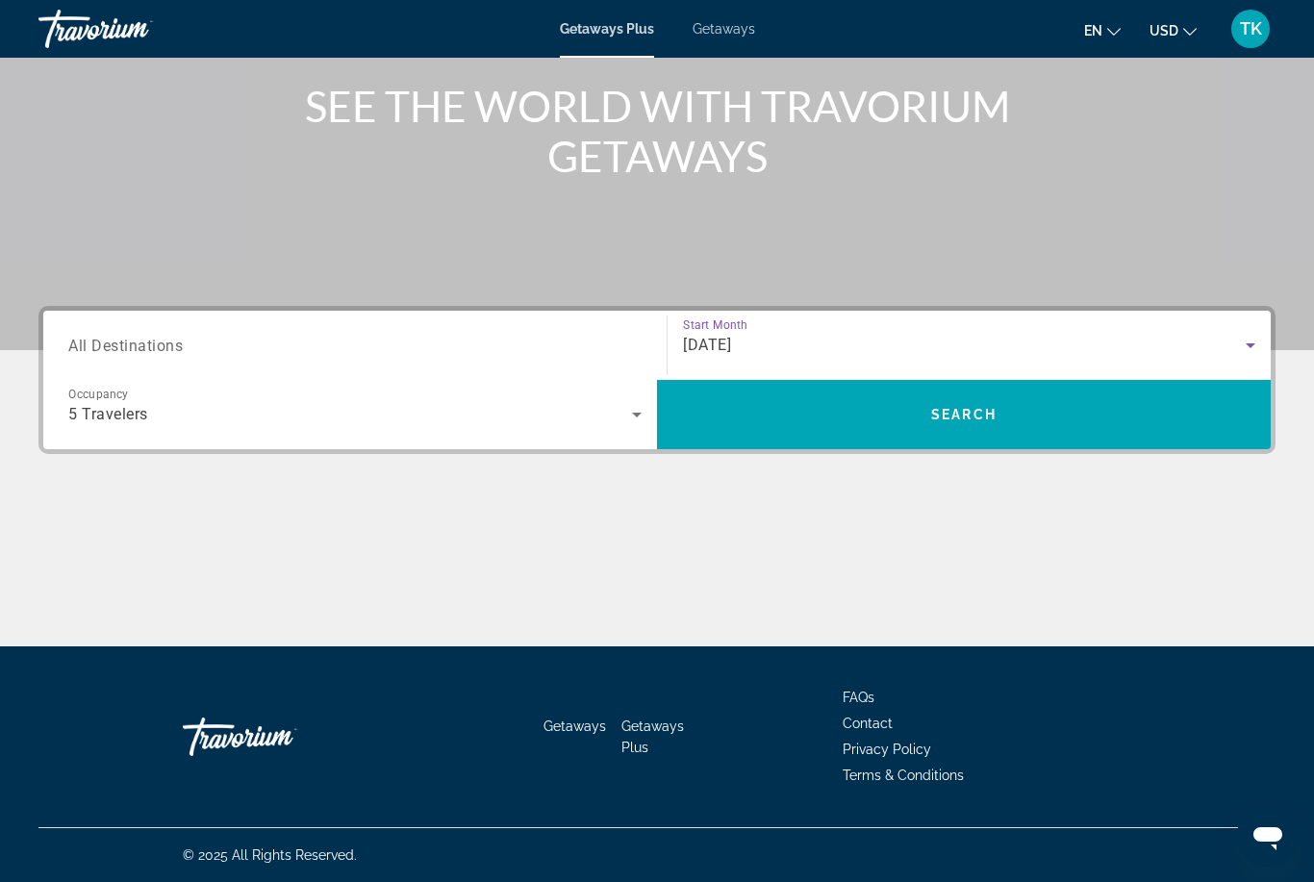
click at [620, 338] on input "Destination All Destinations" at bounding box center [354, 346] width 573 height 23
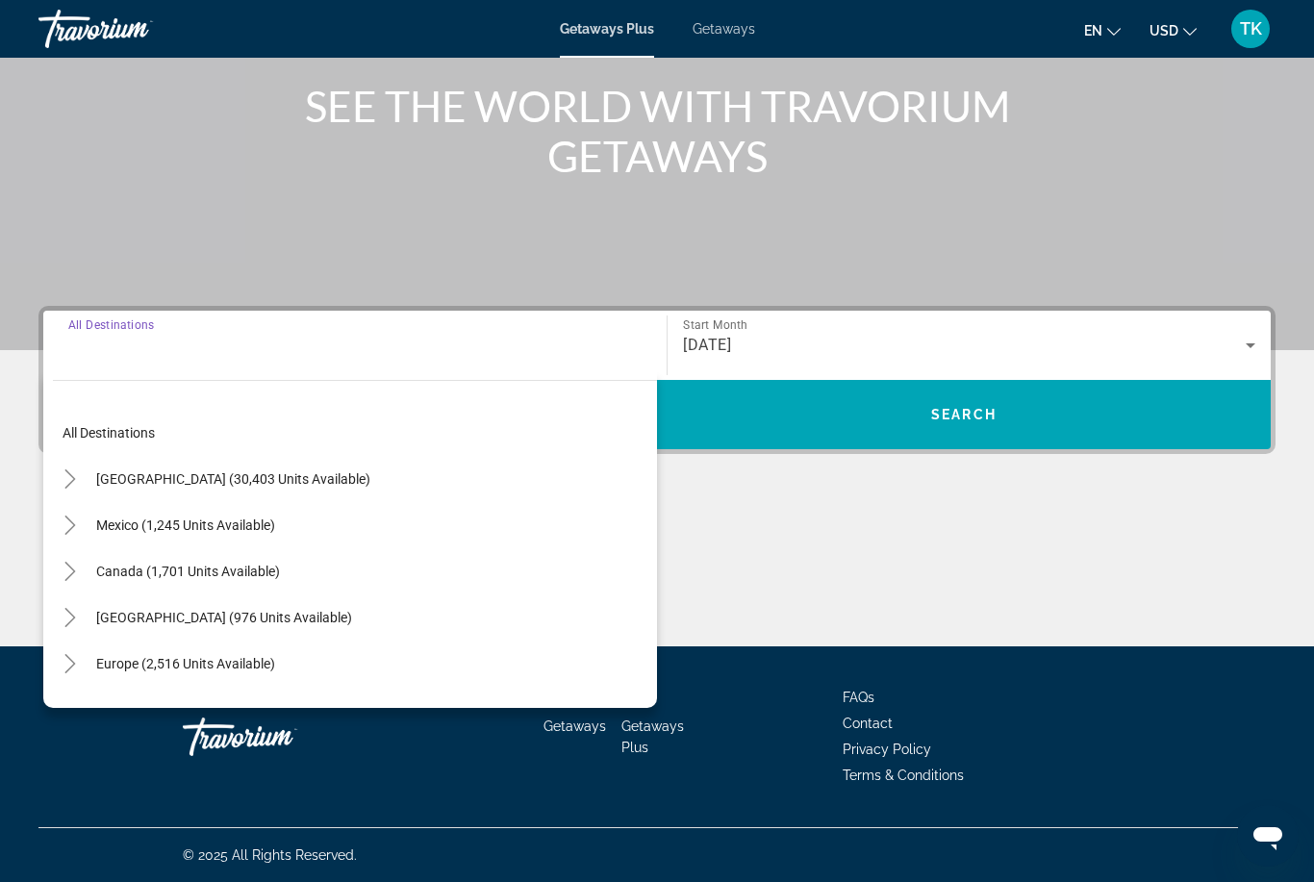
click at [261, 471] on span "[GEOGRAPHIC_DATA] (30,403 units available)" at bounding box center [233, 478] width 274 height 15
type input "**********"
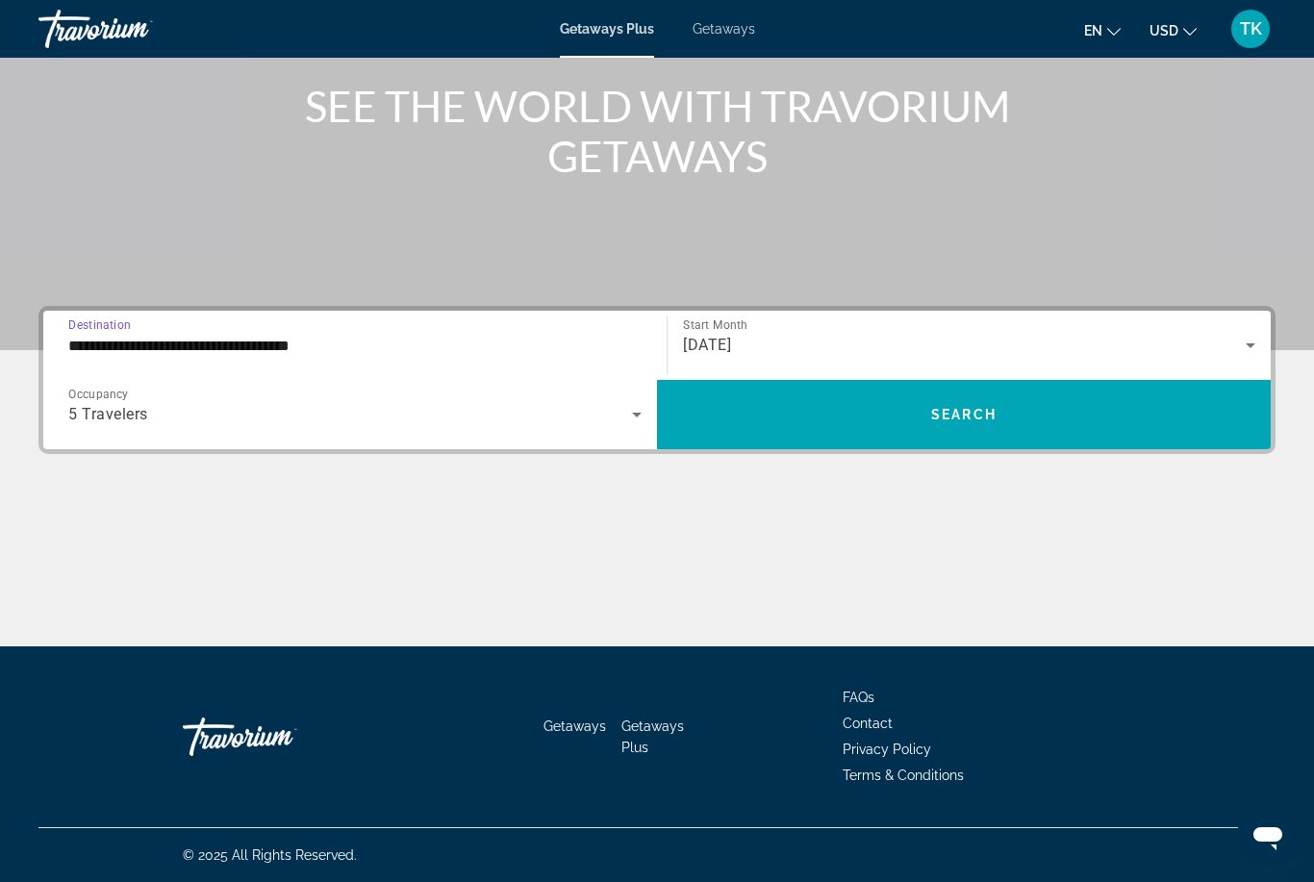
click at [1125, 414] on span "Search widget" at bounding box center [964, 414] width 614 height 46
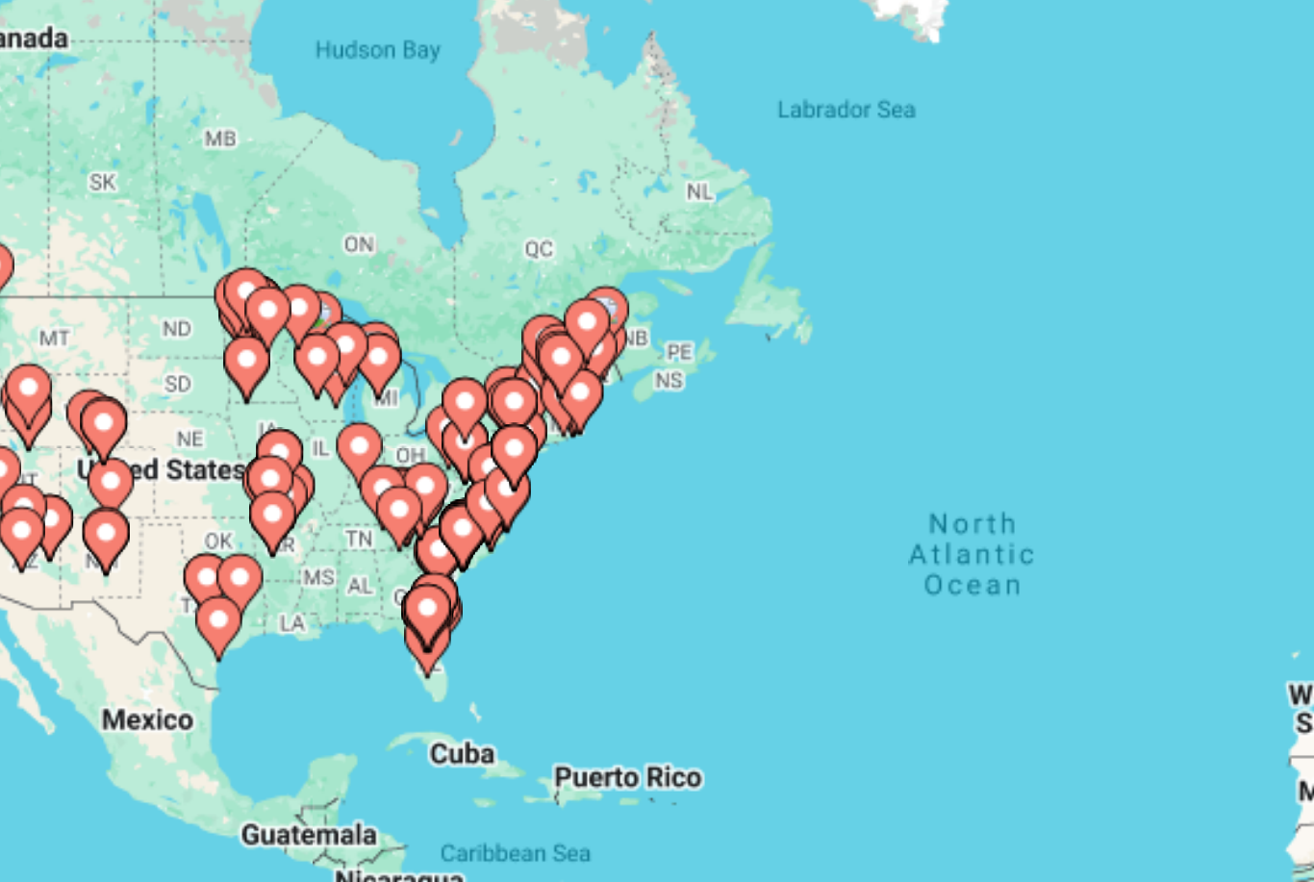
click at [372, 473] on gmp-advanced-marker "Main content" at bounding box center [381, 487] width 19 height 29
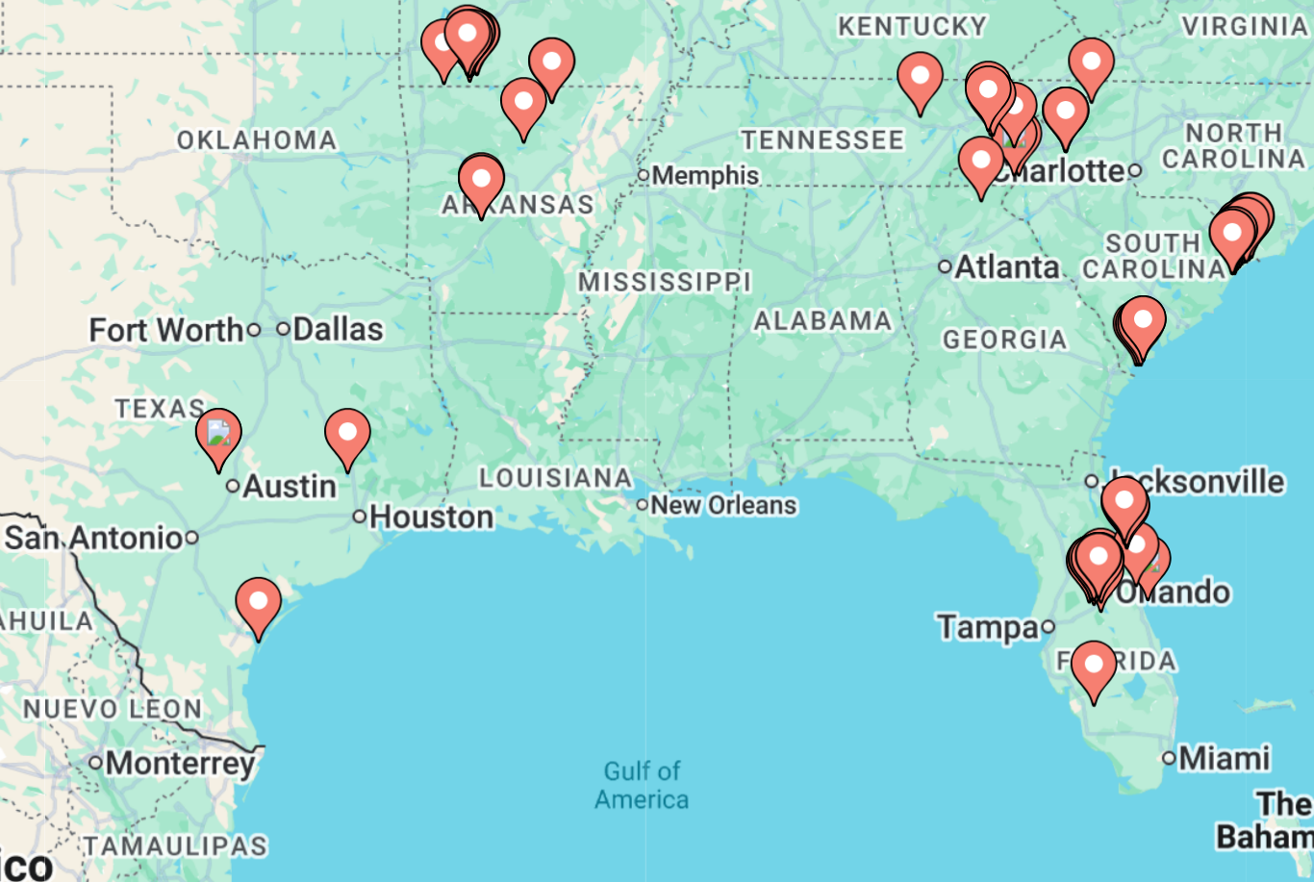
click at [649, 501] on image "Main content" at bounding box center [655, 507] width 12 height 12
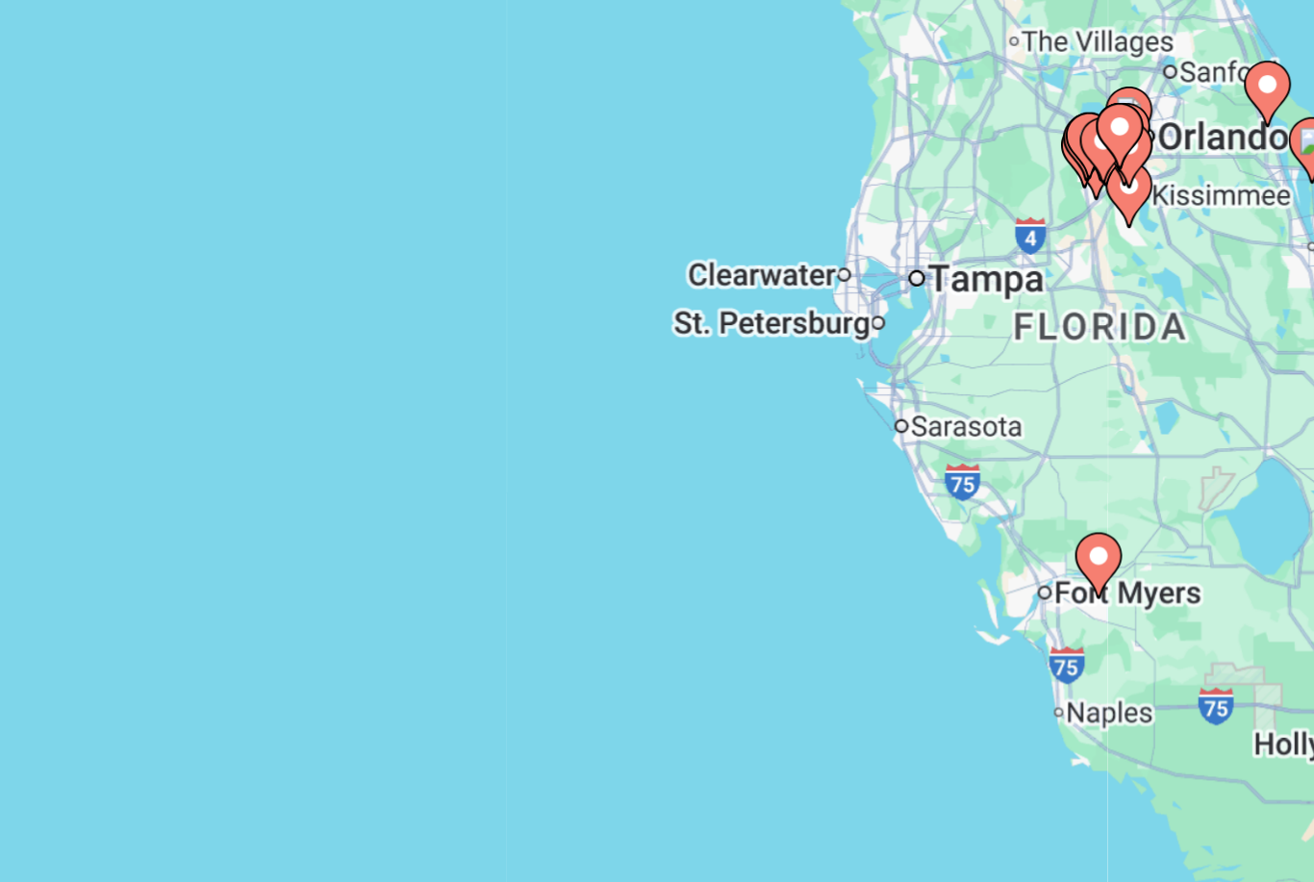
type input "**********"
click at [651, 457] on image "Main content" at bounding box center [657, 463] width 12 height 12
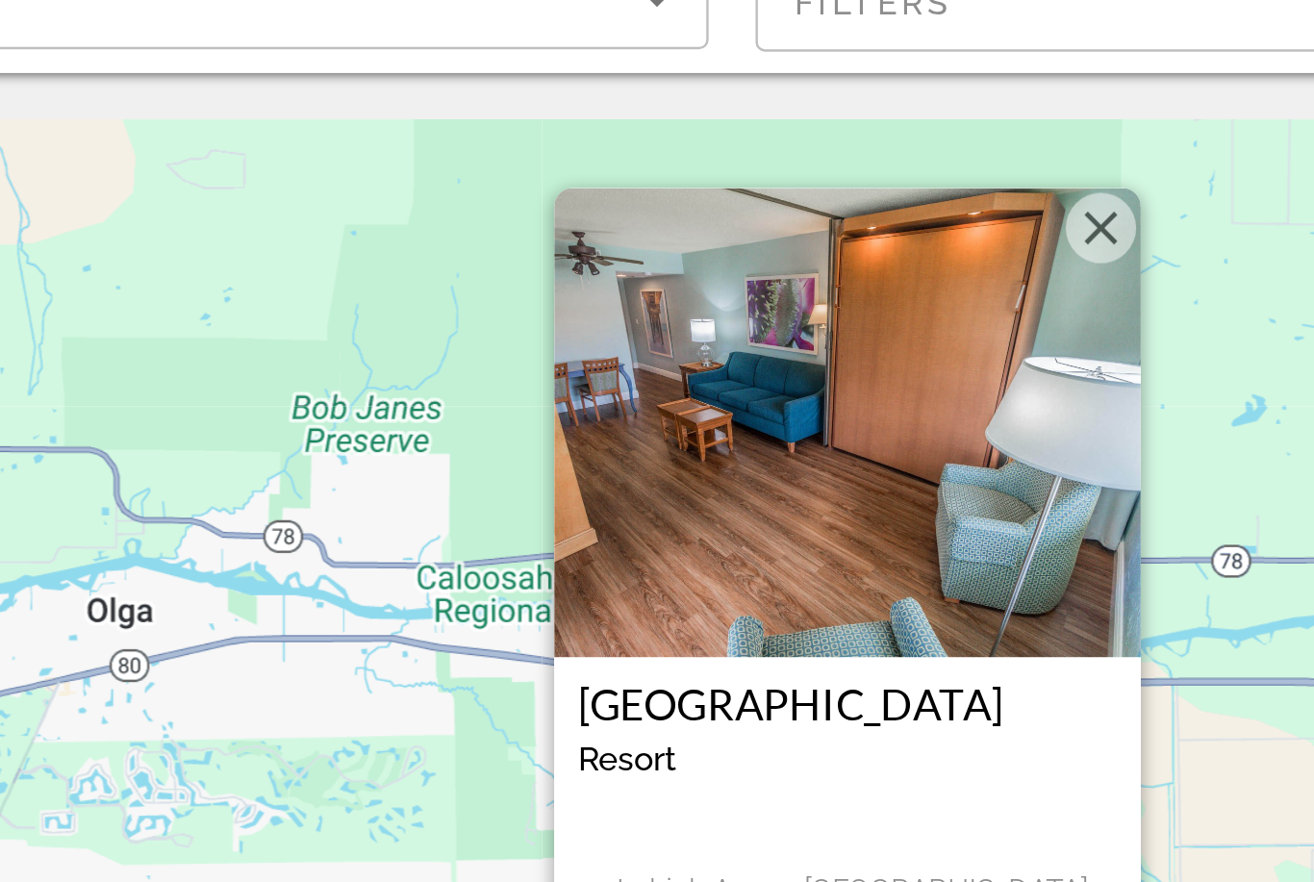
click at [746, 222] on button "Close" at bounding box center [760, 236] width 29 height 29
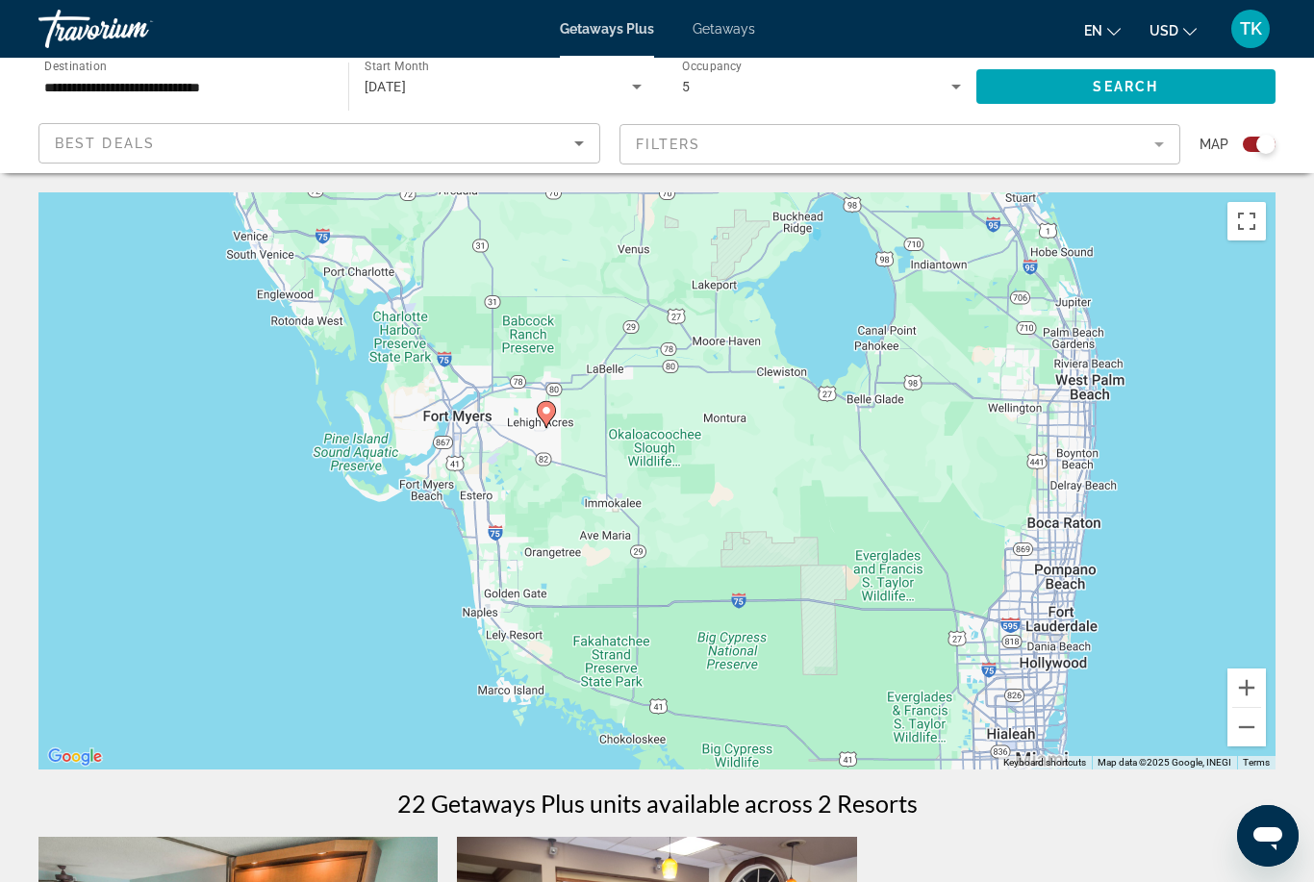
click at [90, 19] on div "Travorium" at bounding box center [134, 29] width 192 height 50
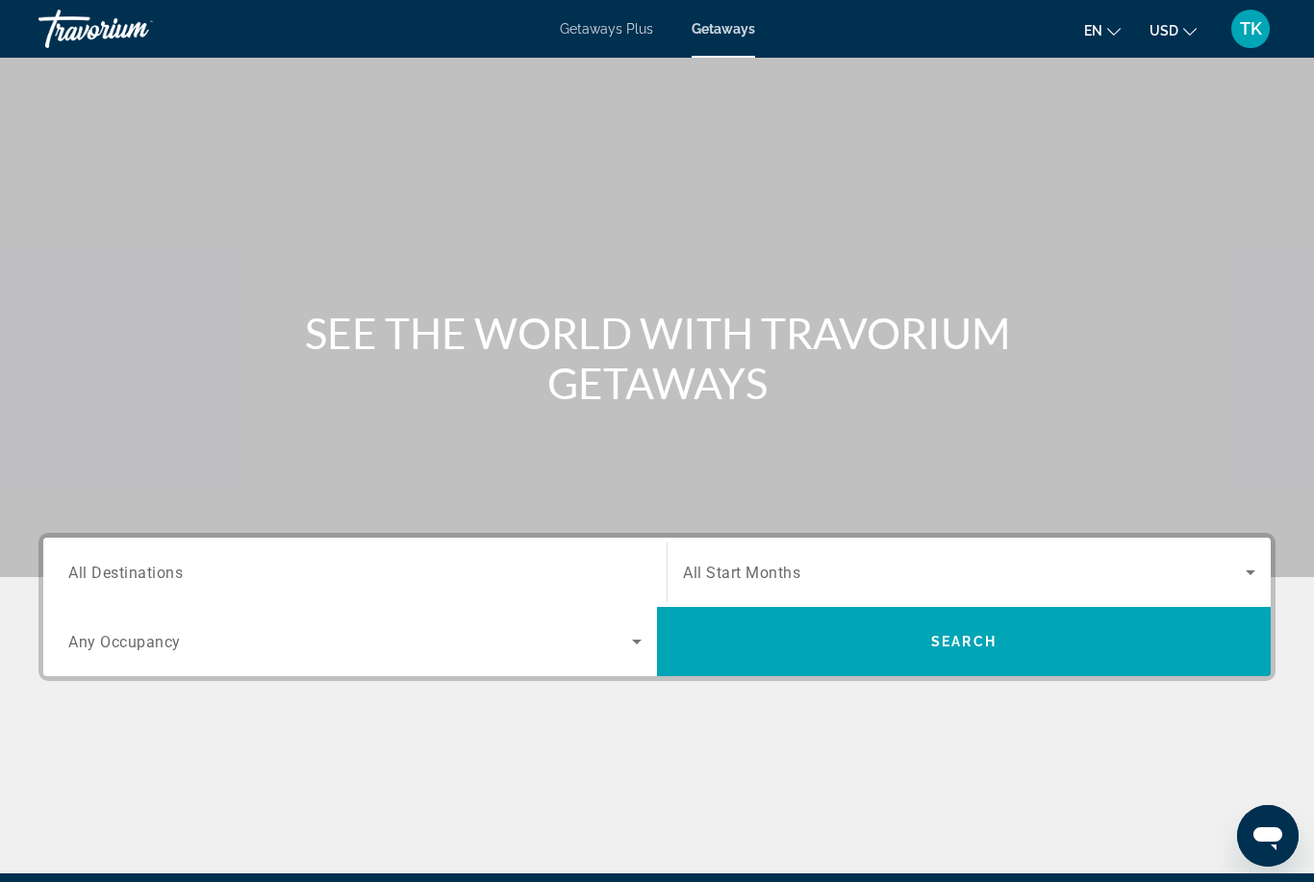
click at [105, 36] on div "Travorium" at bounding box center [134, 29] width 192 height 50
click at [1254, 24] on span "TK" at bounding box center [1251, 28] width 22 height 19
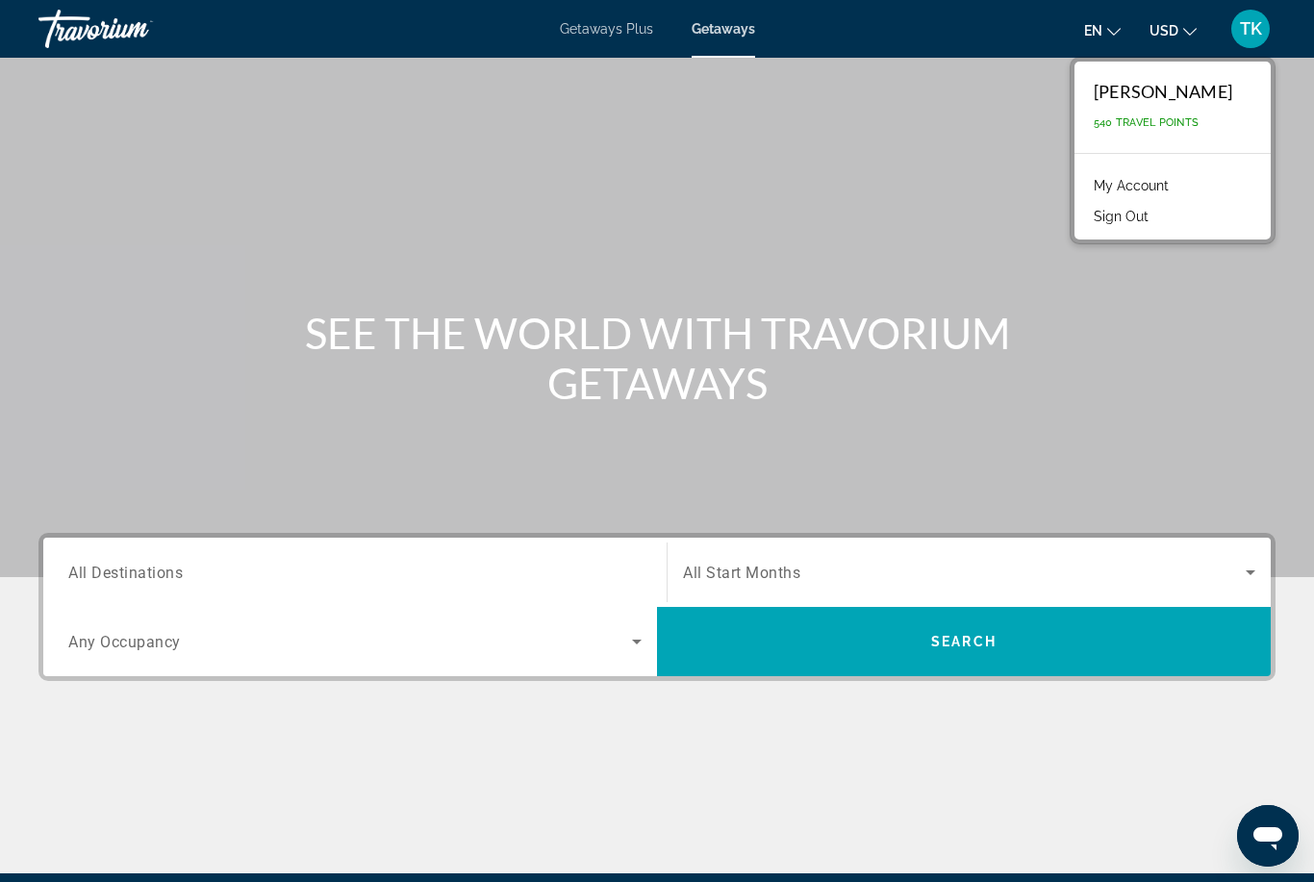
click at [1172, 96] on div "[PERSON_NAME]" at bounding box center [1162, 91] width 138 height 21
click at [1161, 94] on div "[PERSON_NAME]" at bounding box center [1162, 91] width 138 height 21
click at [1251, 29] on span "TK" at bounding box center [1251, 28] width 22 height 19
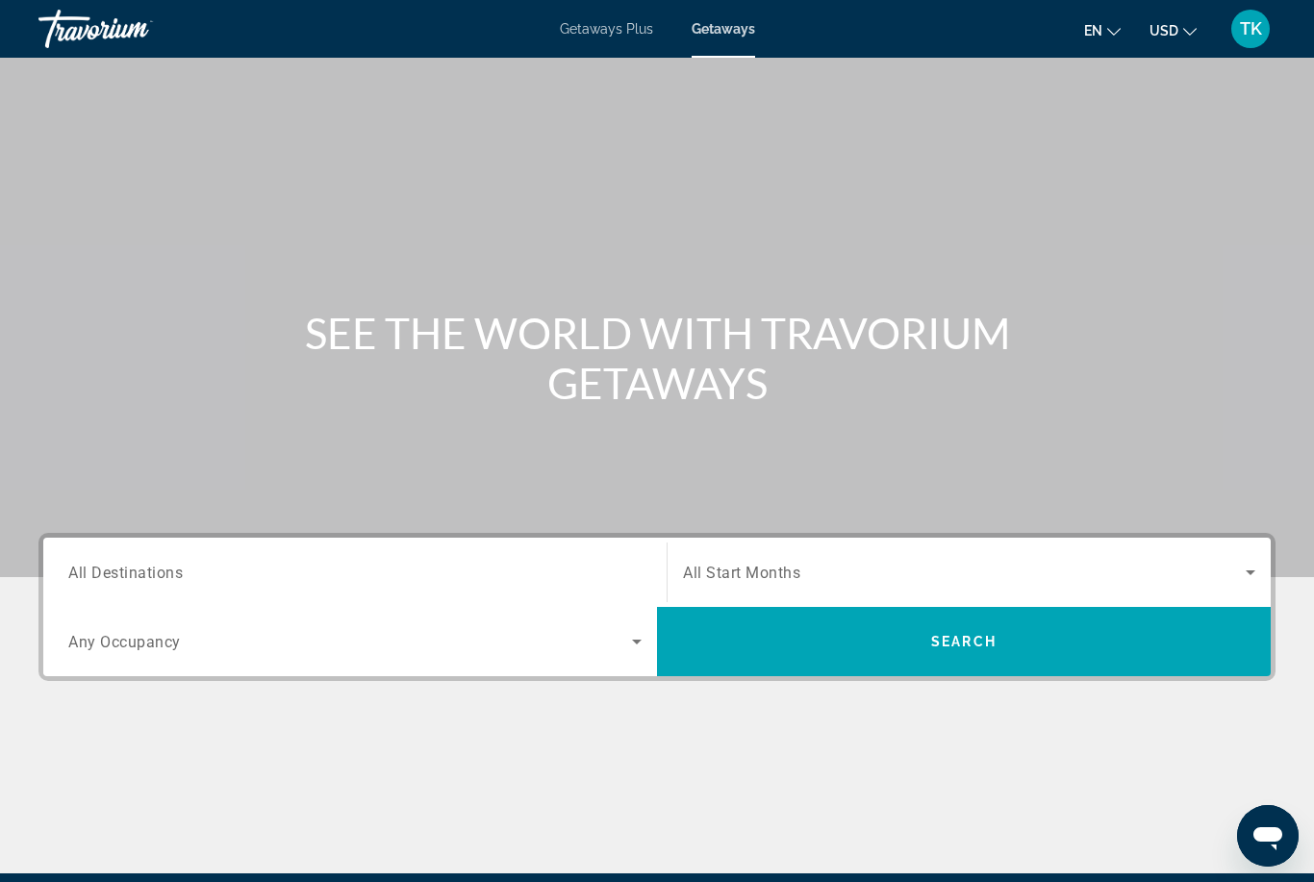
click at [1237, 26] on div "TK" at bounding box center [1250, 29] width 38 height 38
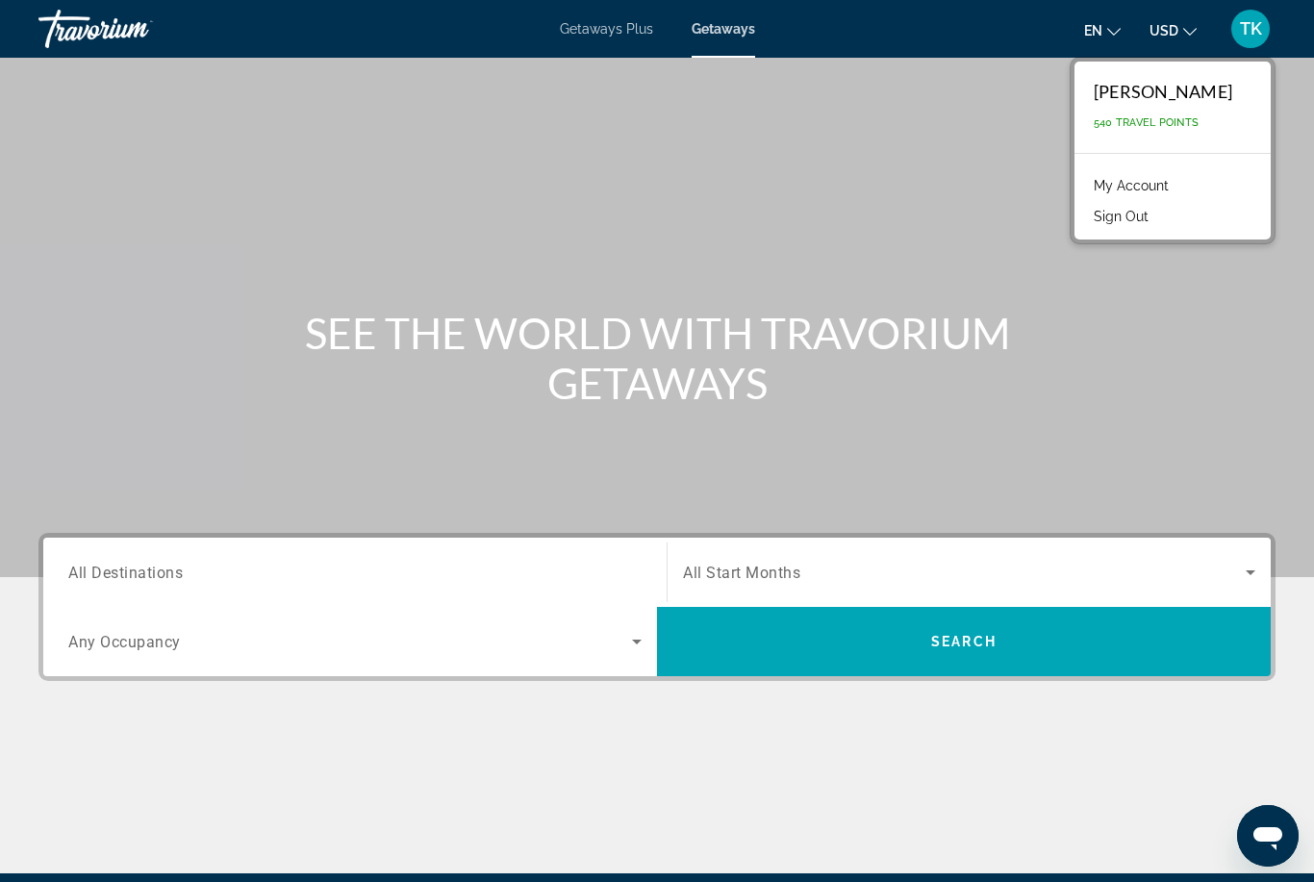
click at [1149, 183] on link "My Account" at bounding box center [1131, 185] width 94 height 25
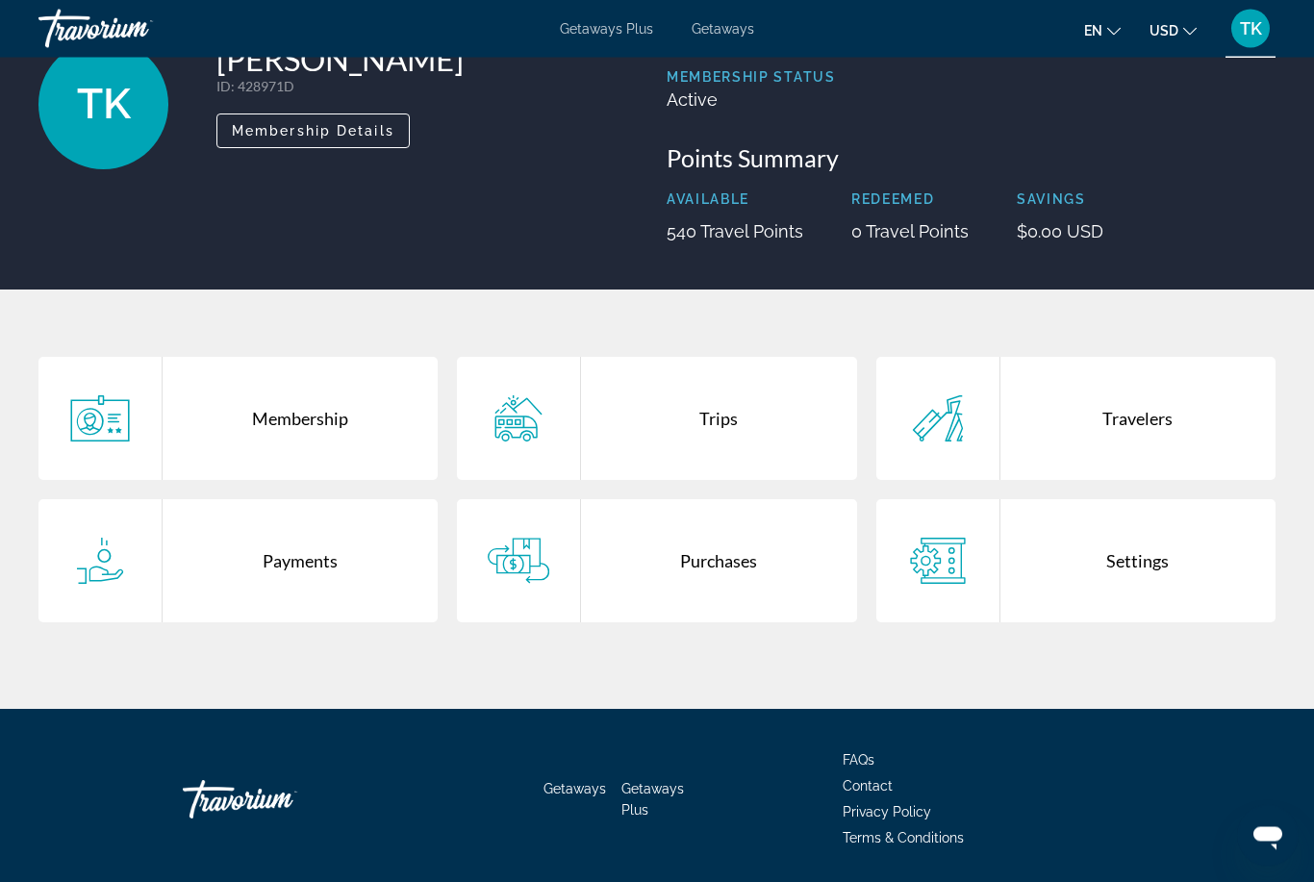
scroll to position [140, 0]
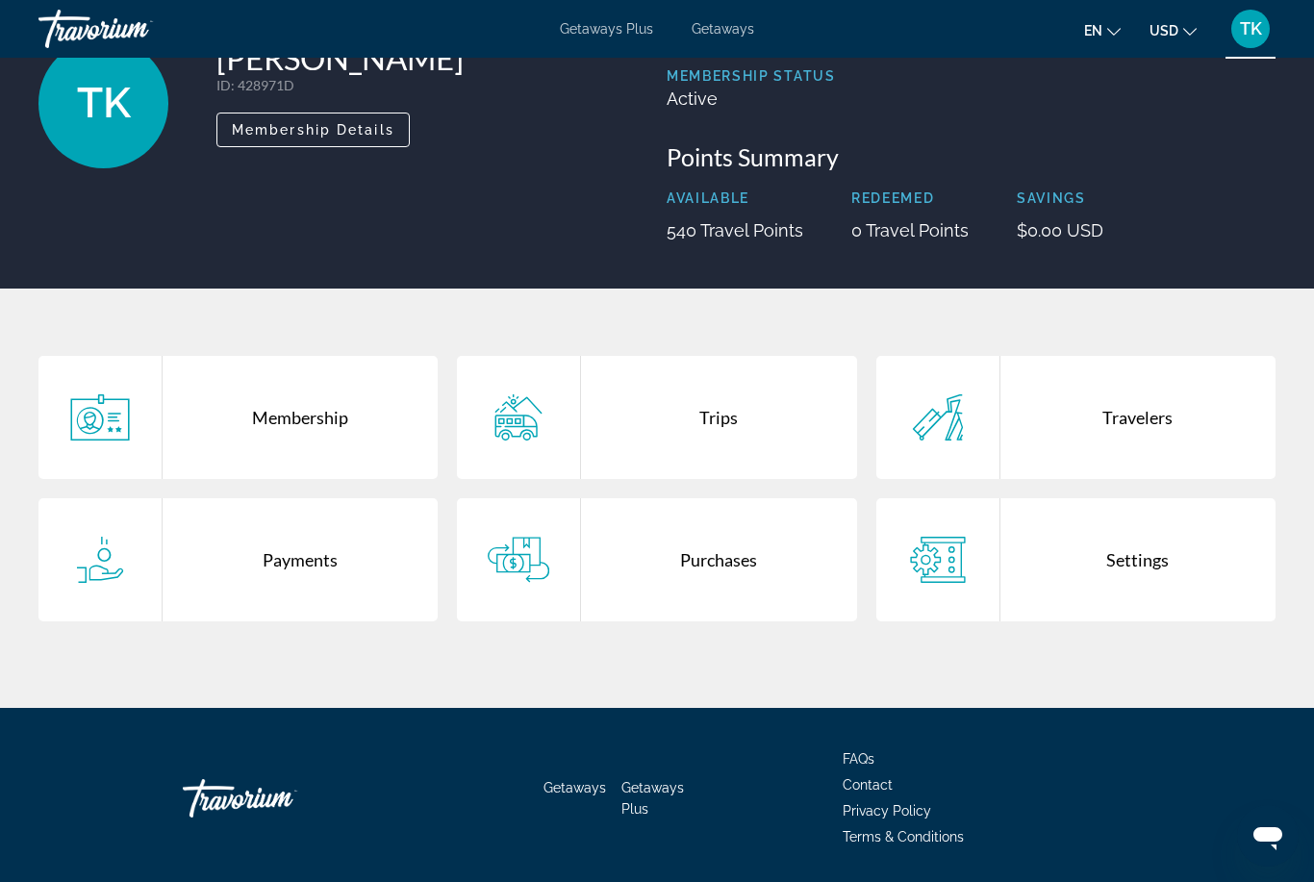
click at [735, 32] on span "Getaways" at bounding box center [722, 28] width 63 height 15
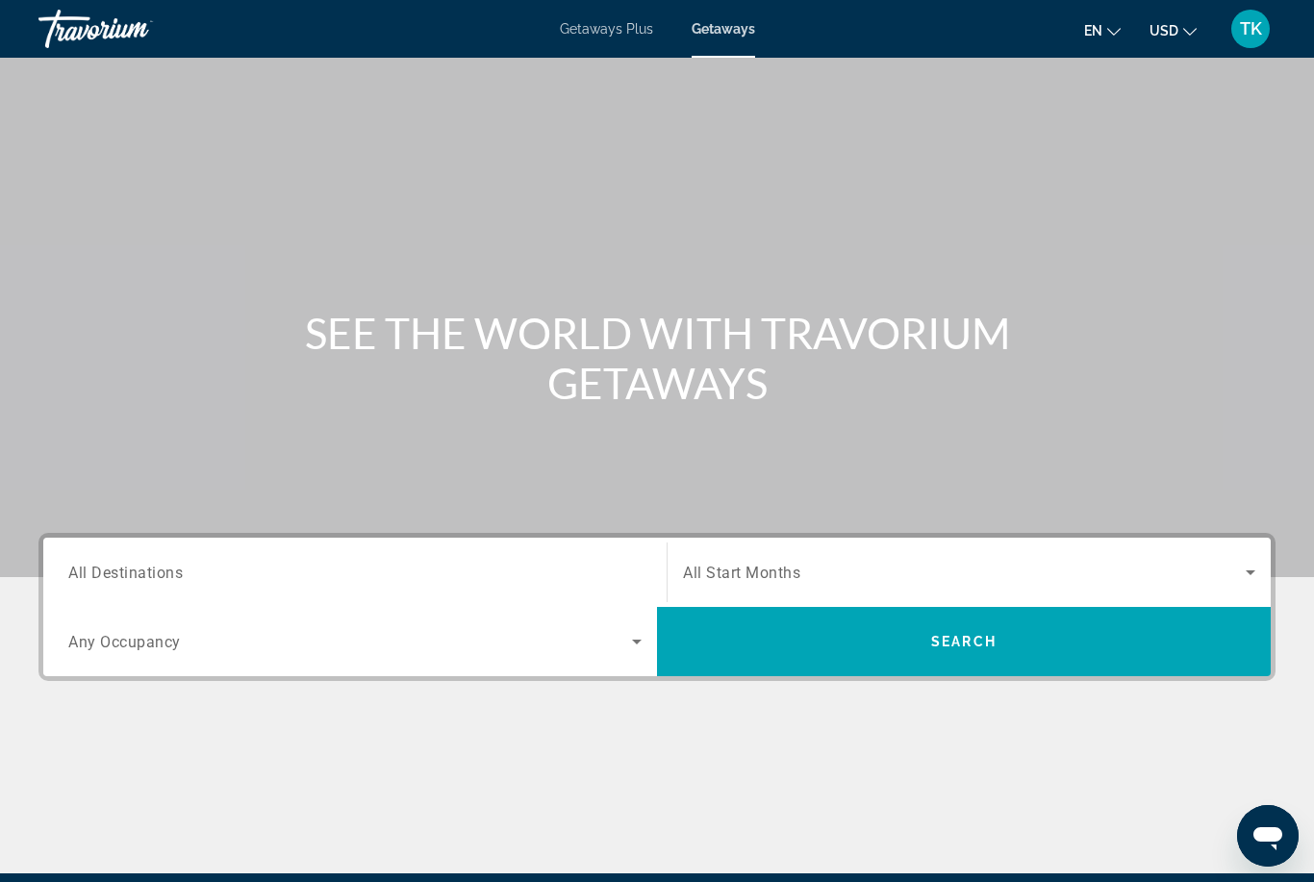
click at [556, 575] on input "Destination All Destinations" at bounding box center [354, 573] width 573 height 23
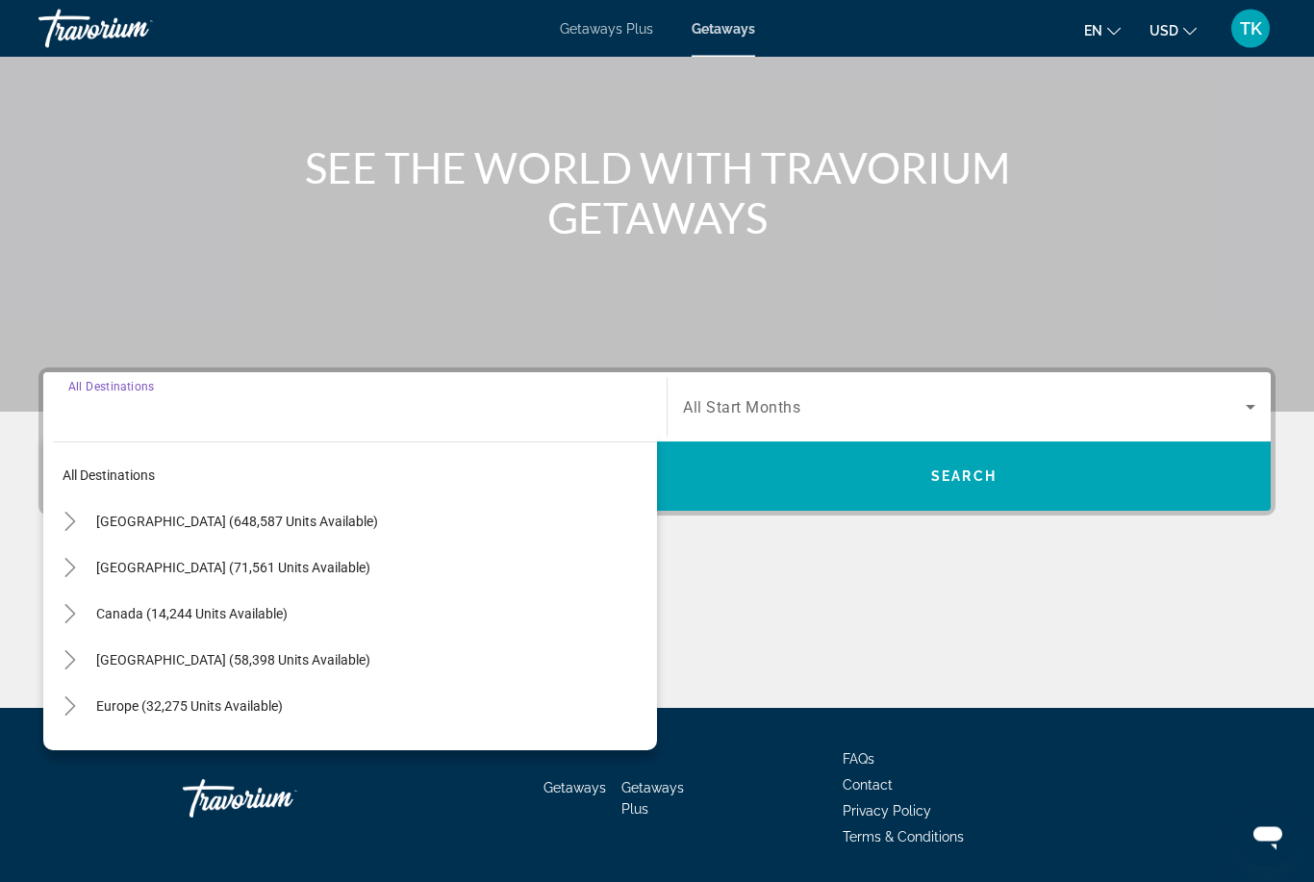
scroll to position [165, 0]
click at [132, 648] on span "Search widget" at bounding box center [372, 660] width 570 height 46
type input "**********"
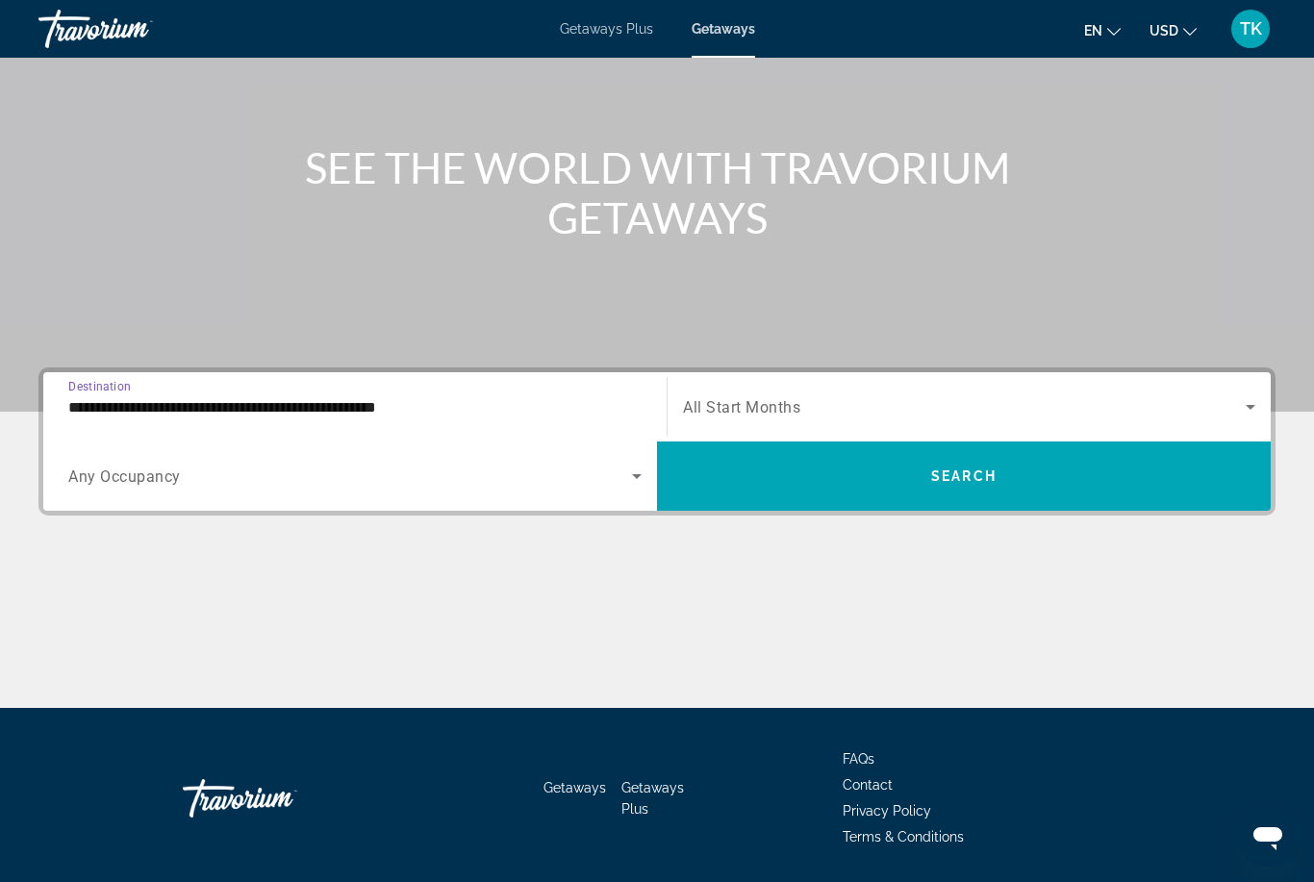
click at [108, 488] on div "Search widget" at bounding box center [354, 476] width 573 height 54
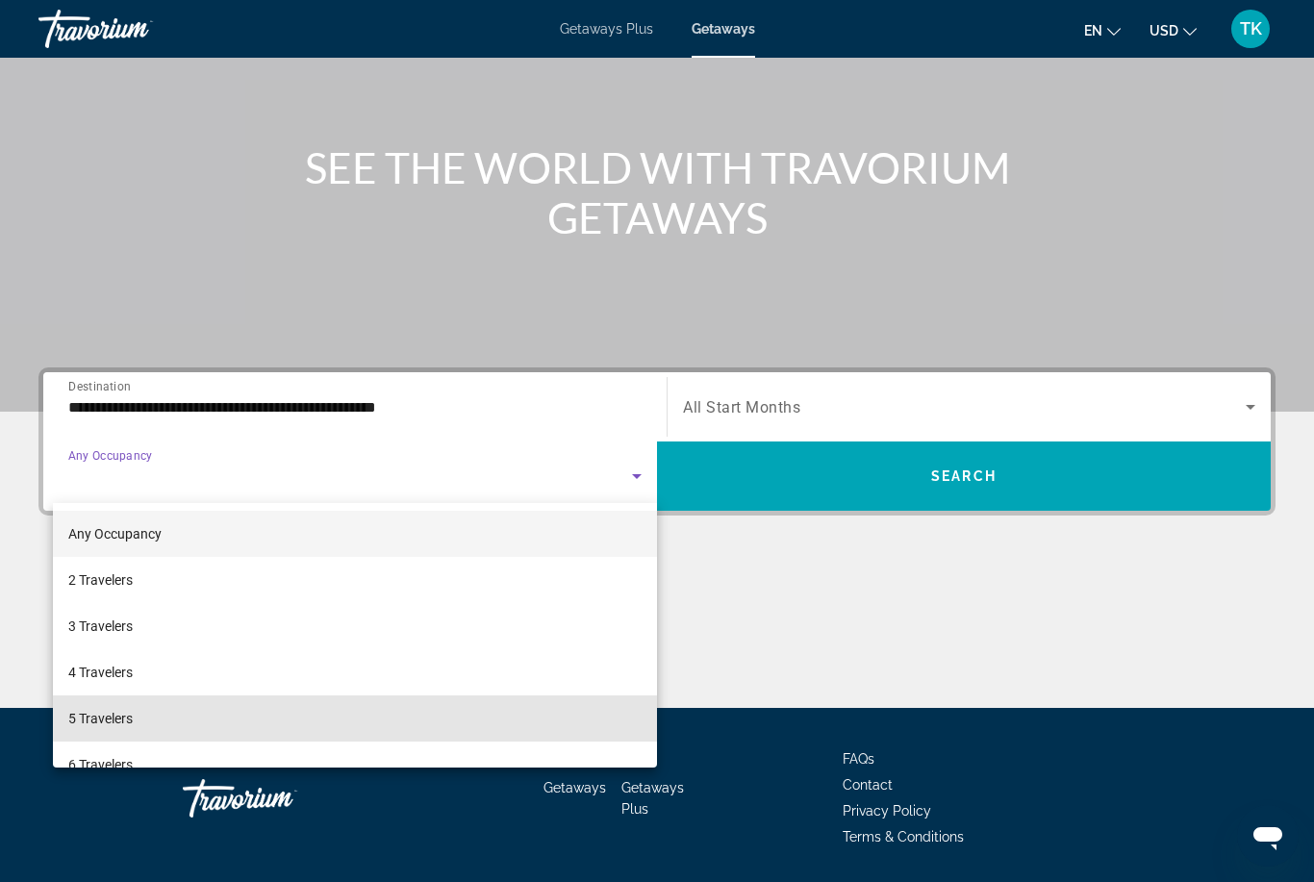
click at [80, 720] on span "5 Travelers" at bounding box center [100, 718] width 64 height 23
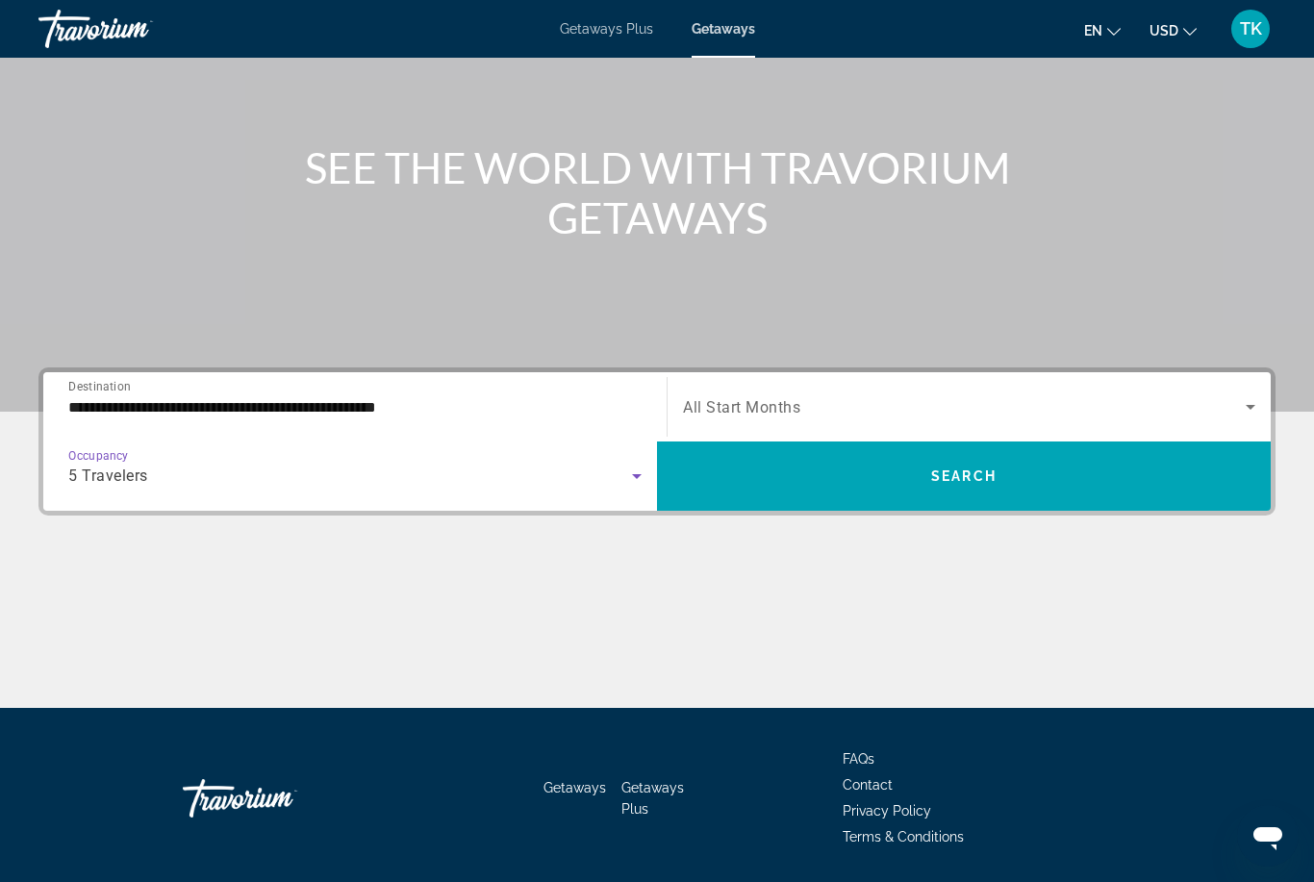
click at [1234, 398] on span "Search widget" at bounding box center [964, 406] width 563 height 23
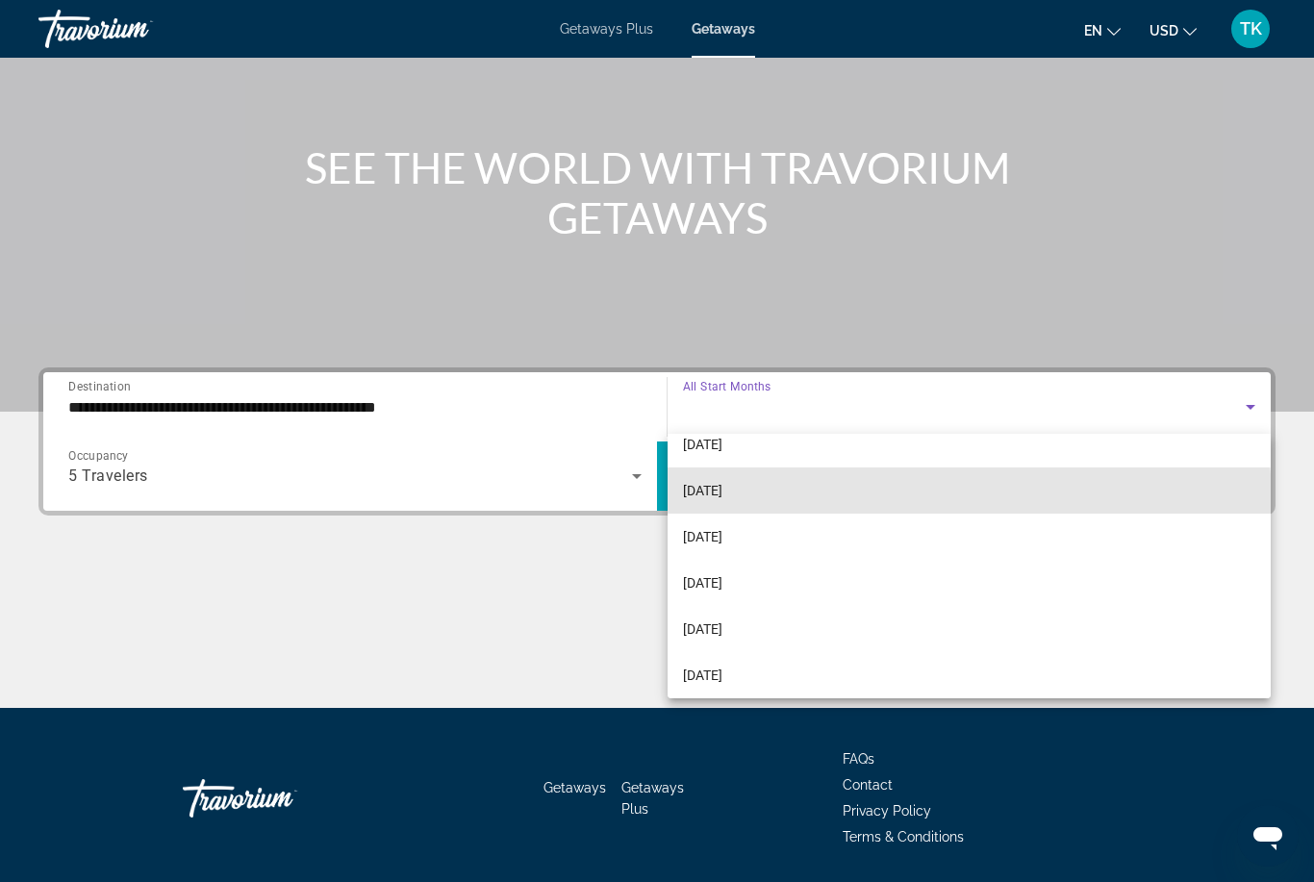
scroll to position [114, 0]
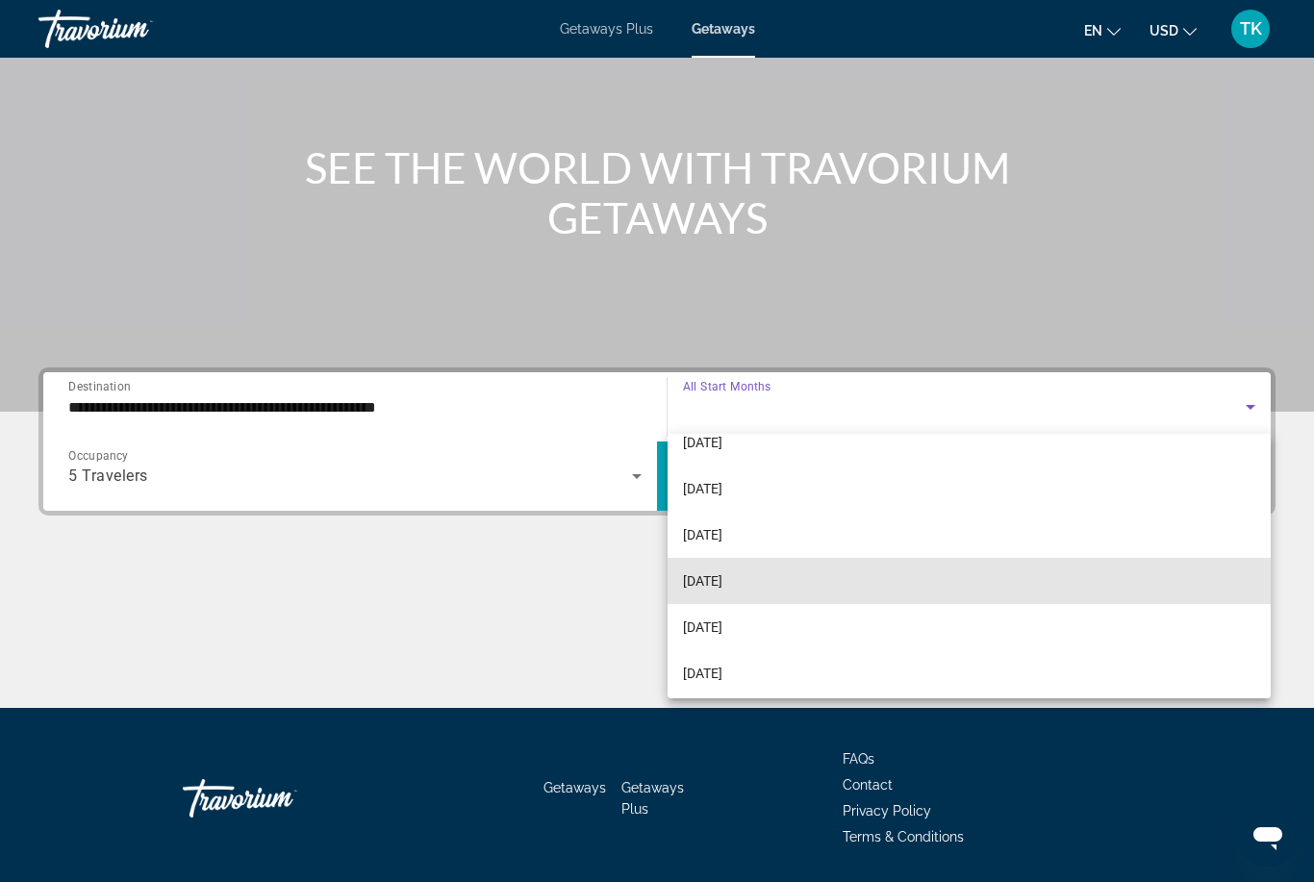
click at [722, 579] on span "[DATE]" at bounding box center [702, 580] width 39 height 23
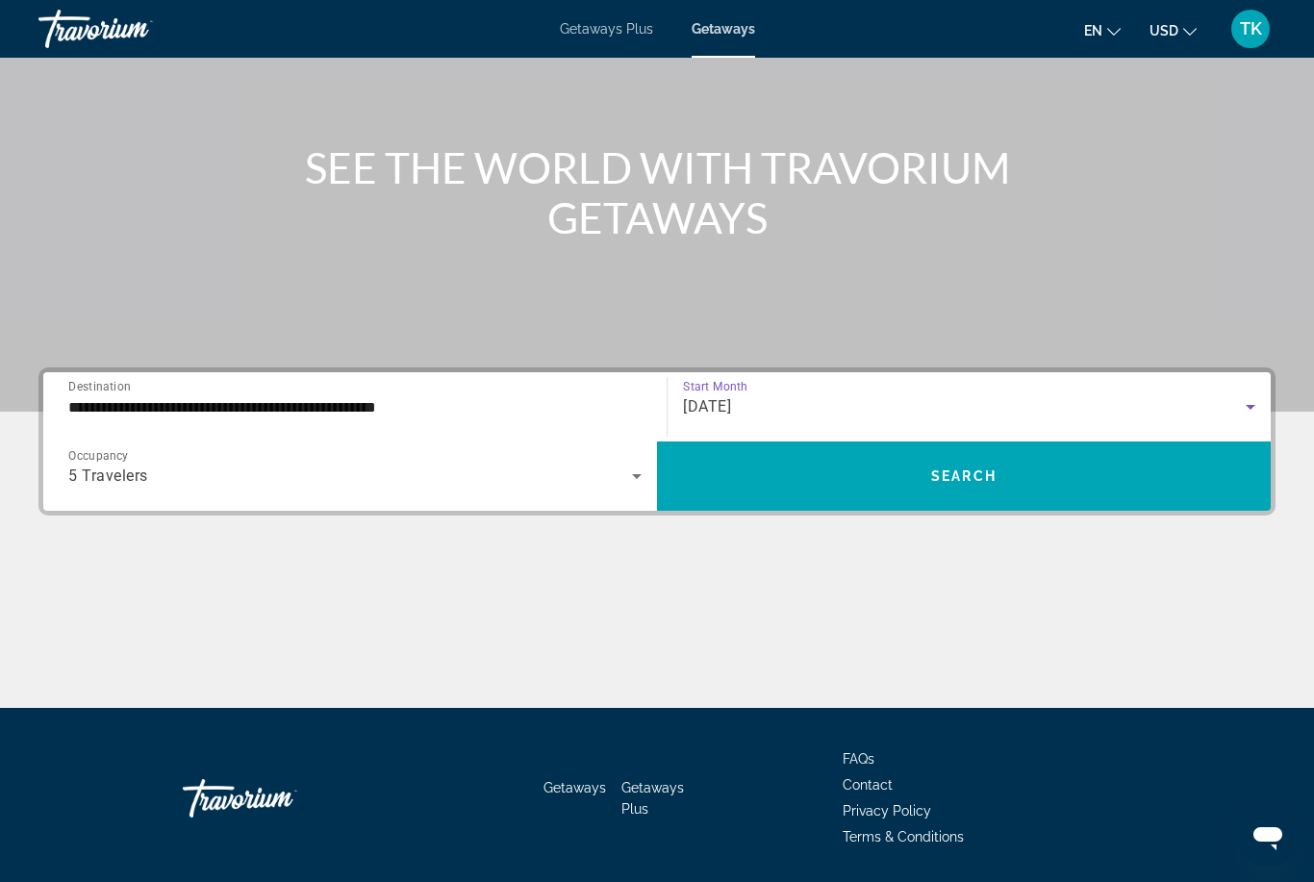
click at [909, 481] on span "Search widget" at bounding box center [964, 476] width 614 height 46
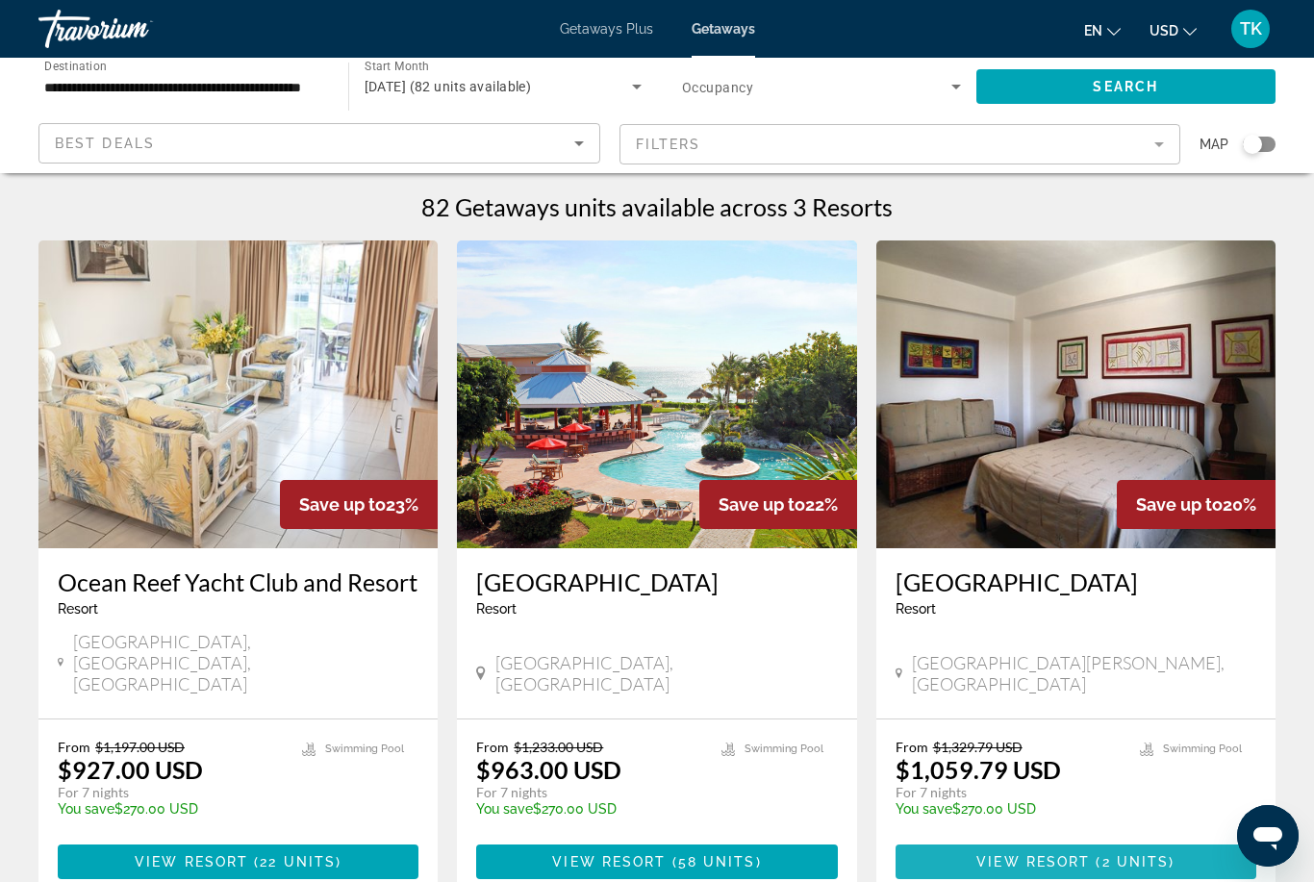
click at [1050, 839] on span "Main content" at bounding box center [1075, 862] width 361 height 46
click at [1144, 144] on mat-form-field "Filters" at bounding box center [900, 144] width 562 height 40
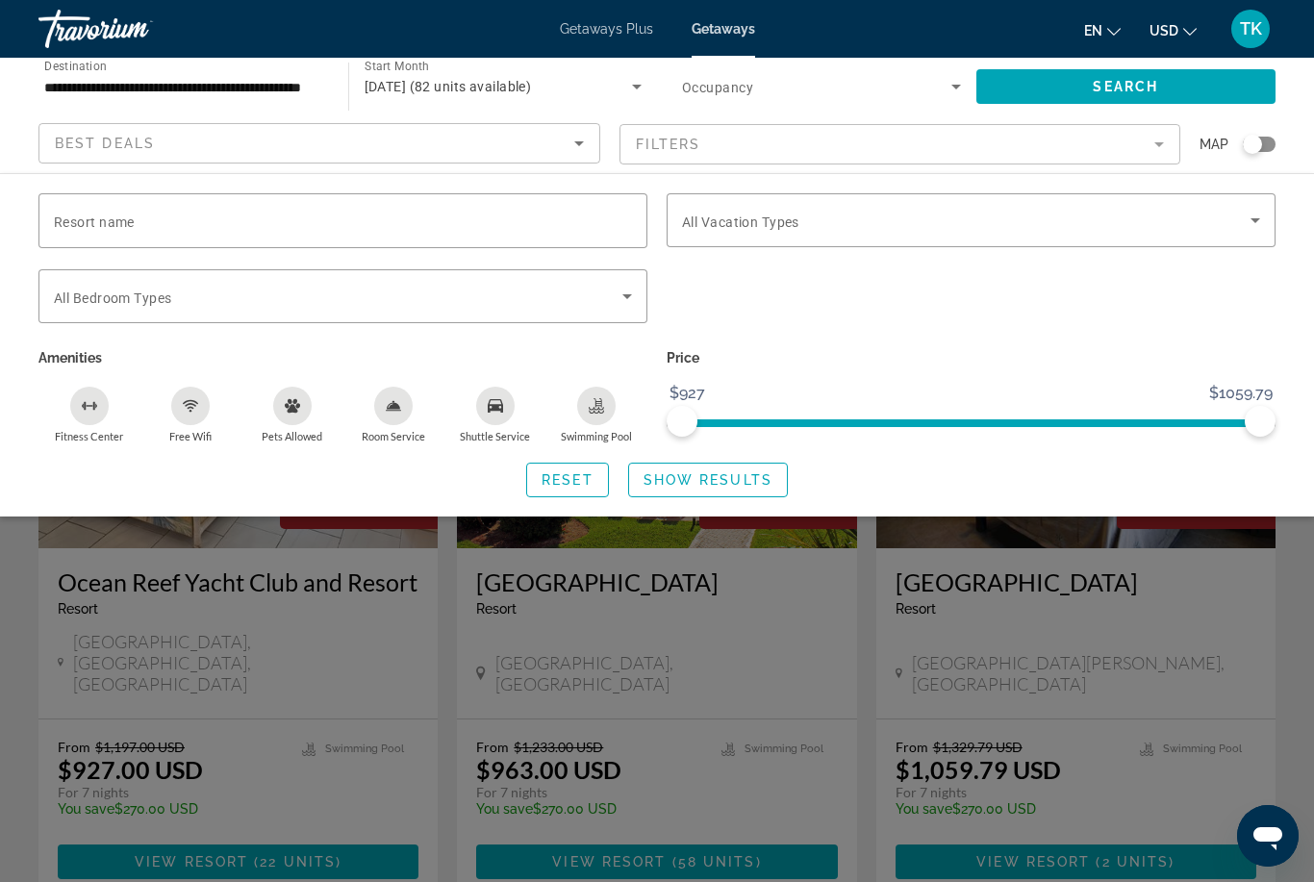
click at [1237, 228] on span "Search widget" at bounding box center [966, 220] width 568 height 23
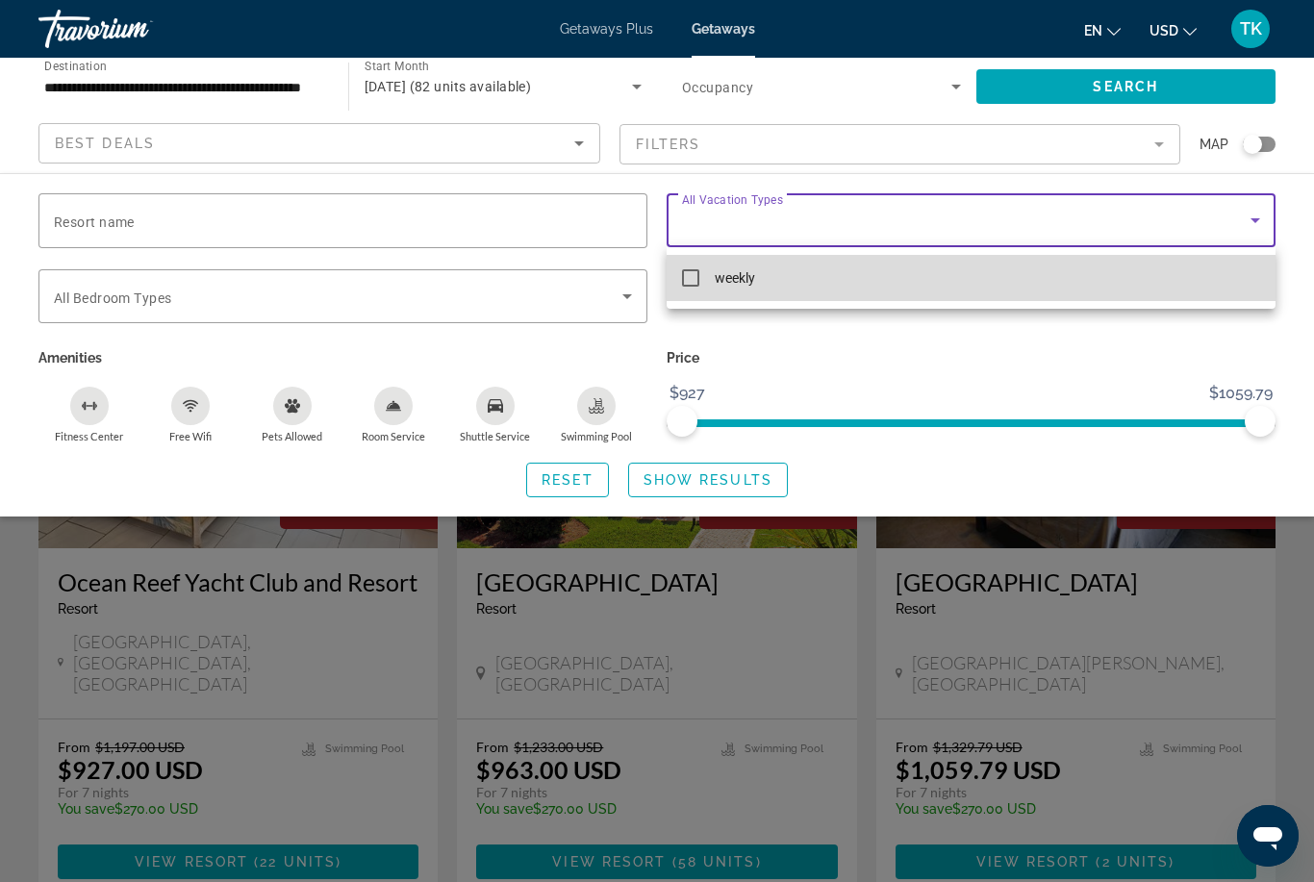
click at [695, 277] on mat-pseudo-checkbox at bounding box center [690, 277] width 17 height 17
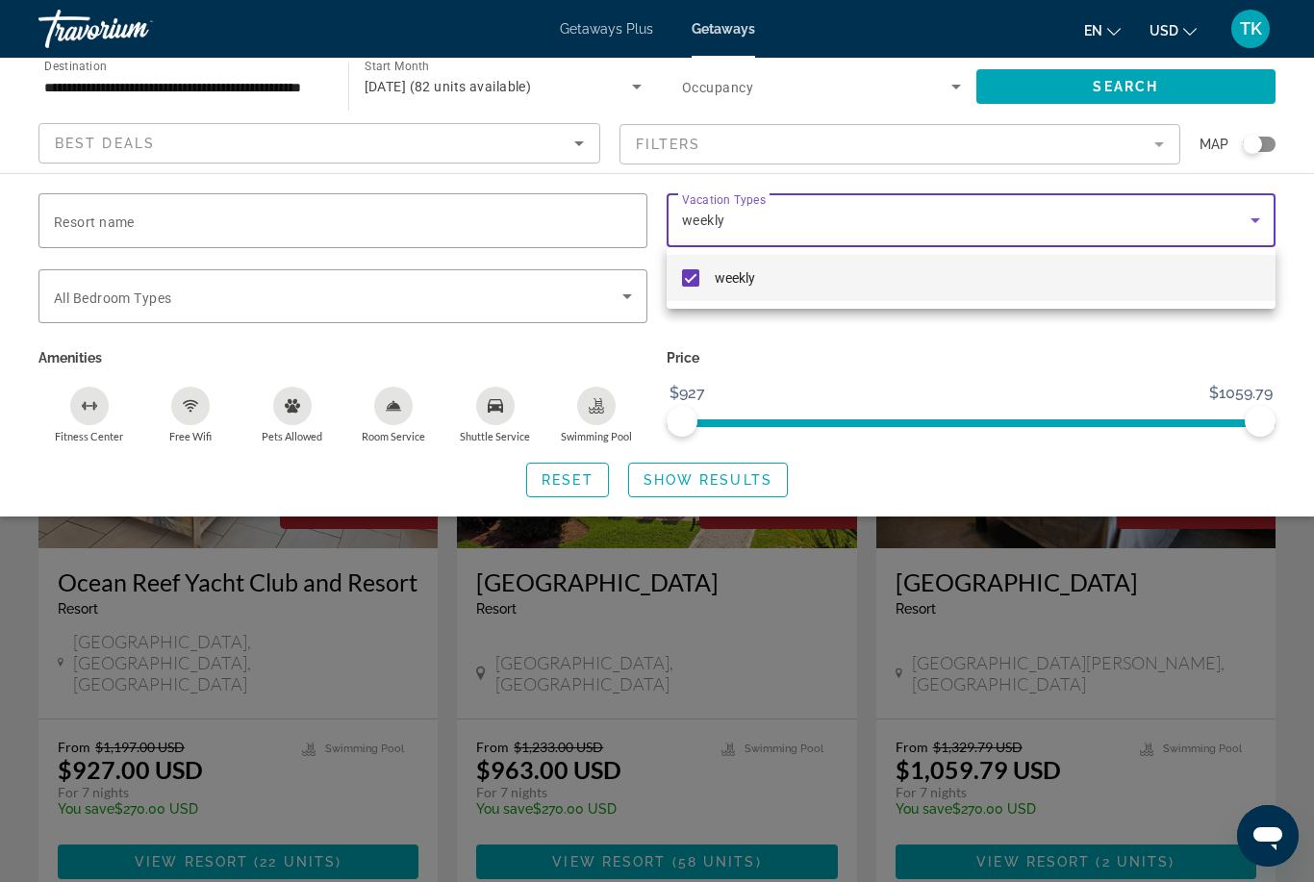
click at [622, 299] on div at bounding box center [657, 441] width 1314 height 882
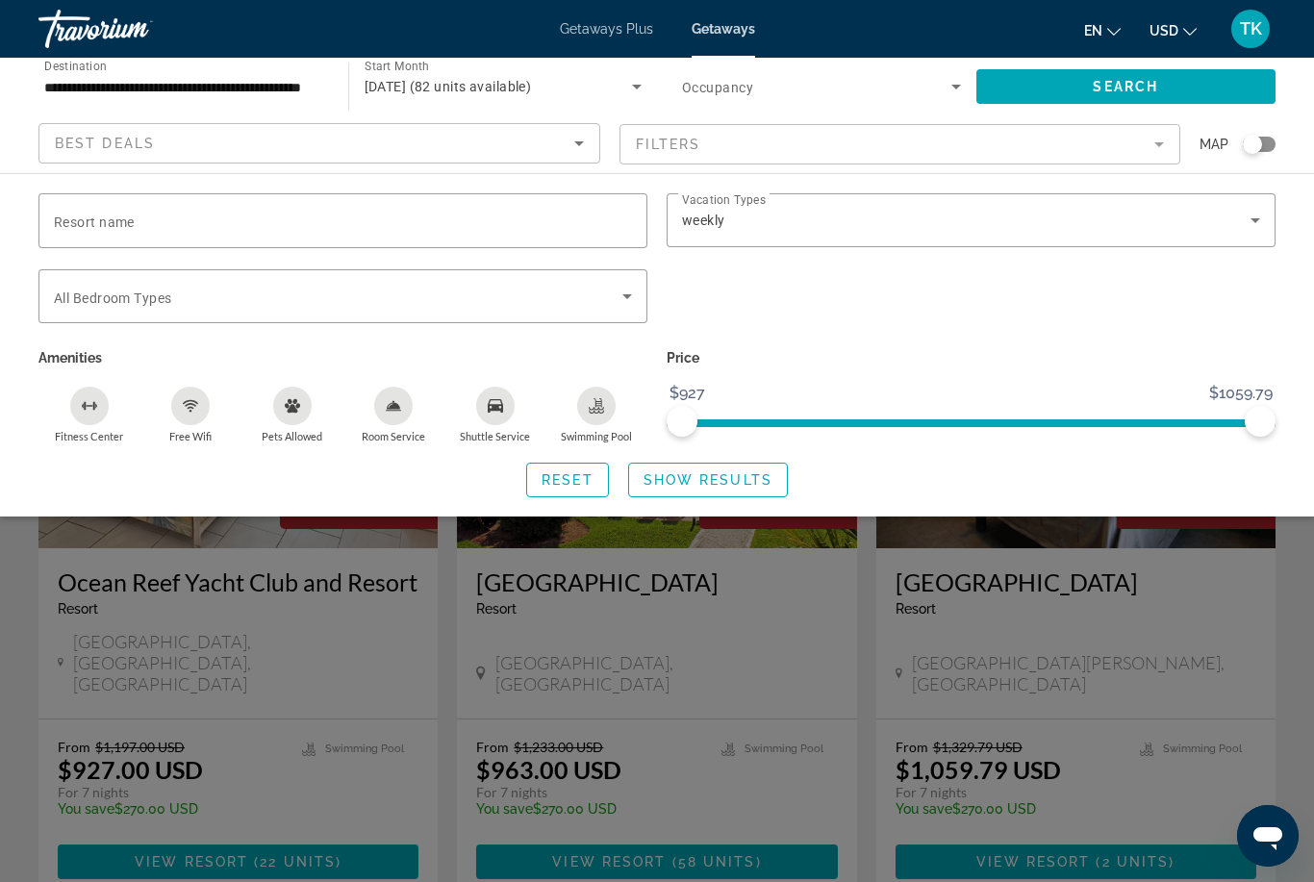
click at [625, 289] on icon "Search widget" at bounding box center [626, 296] width 23 height 23
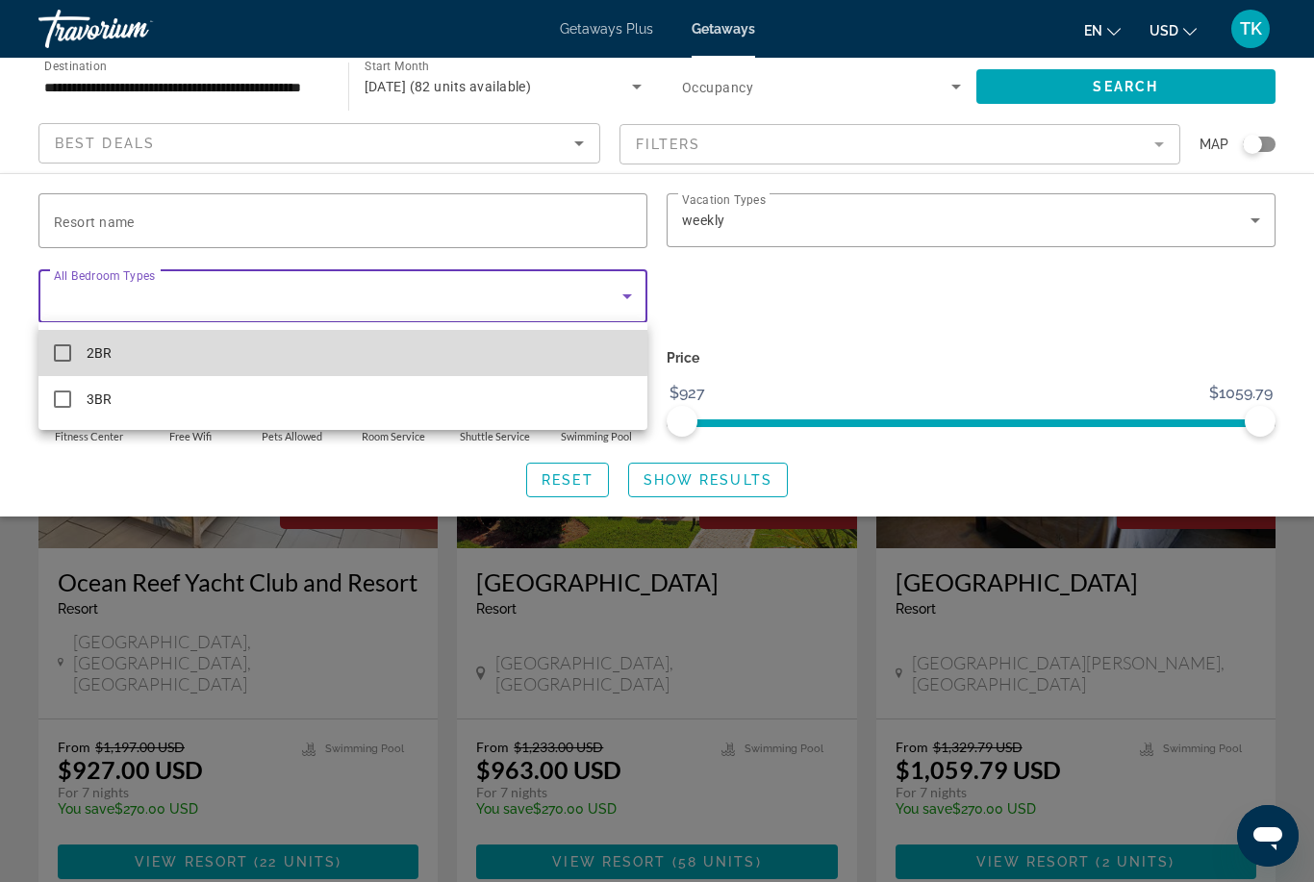
click at [120, 342] on mat-option "2BR" at bounding box center [342, 353] width 609 height 46
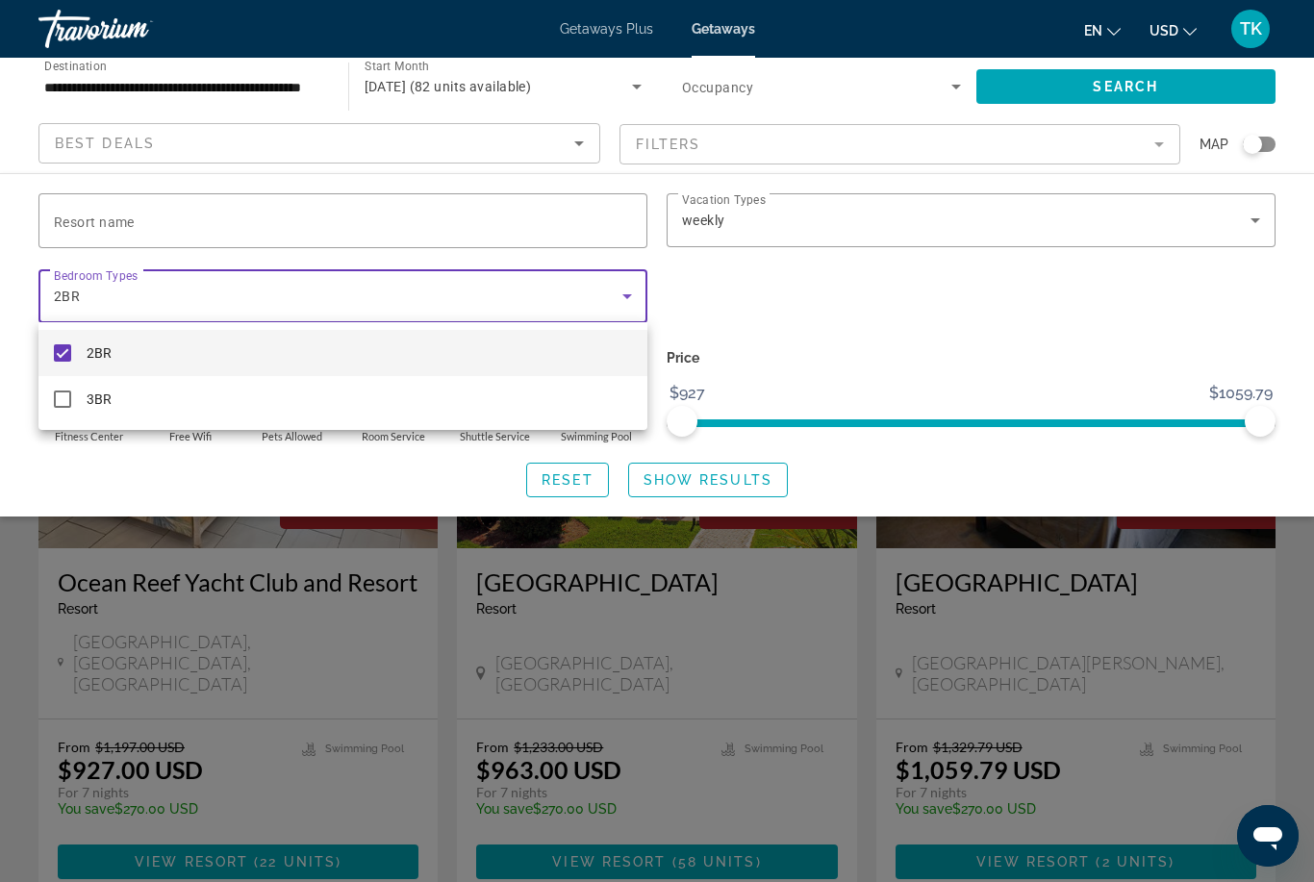
click at [716, 477] on div at bounding box center [657, 441] width 1314 height 882
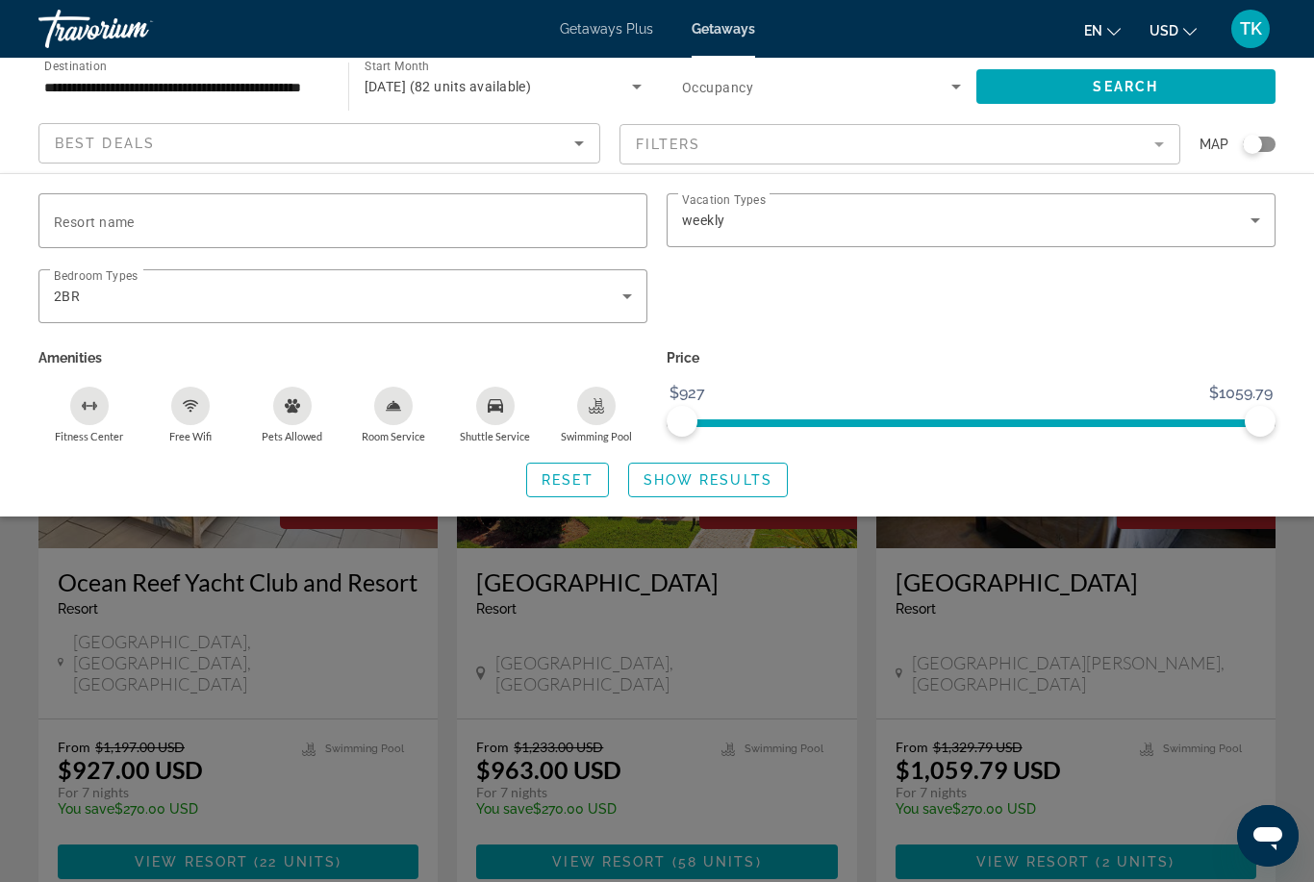
click at [739, 467] on span "Search widget" at bounding box center [708, 480] width 158 height 46
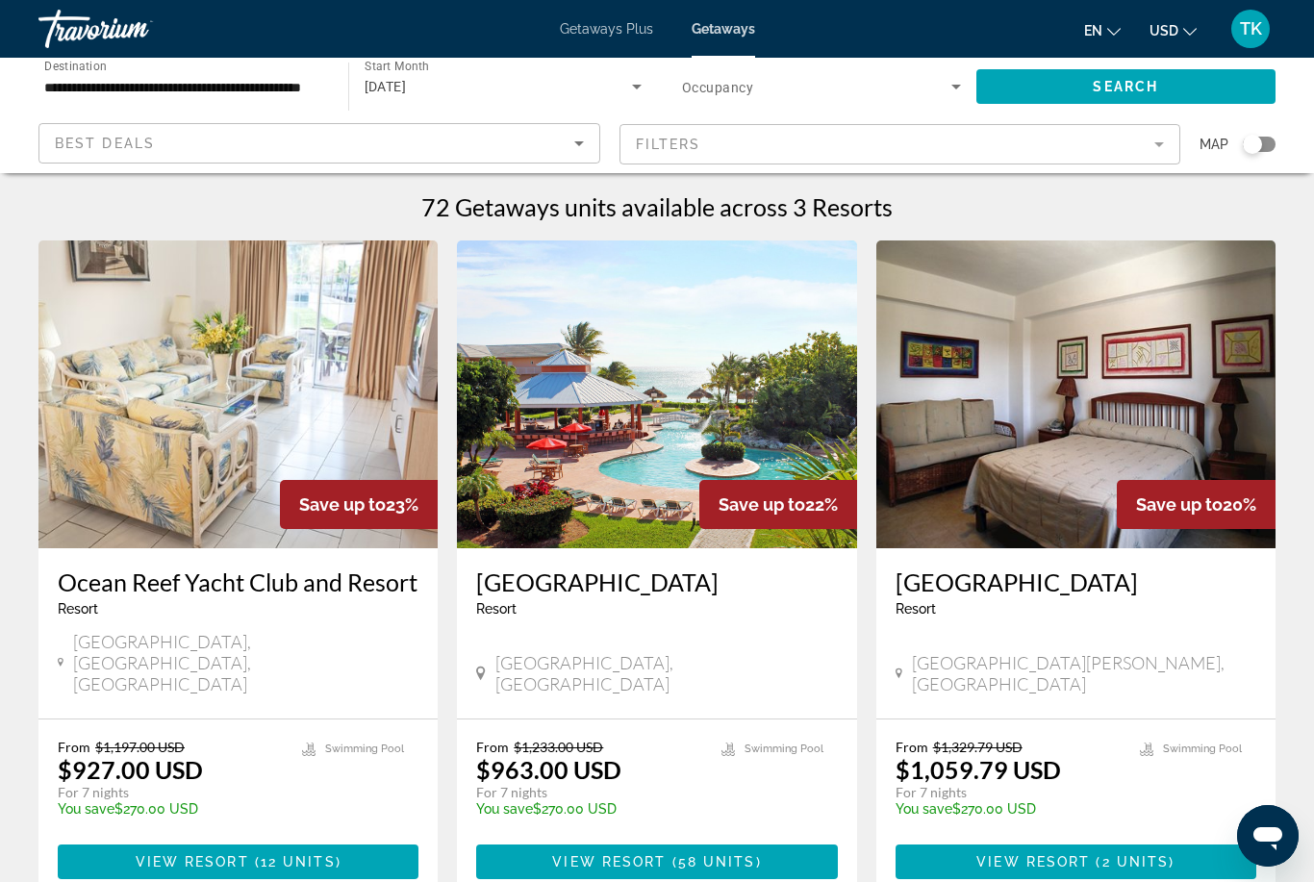
click at [634, 88] on icon "Search widget" at bounding box center [636, 86] width 23 height 23
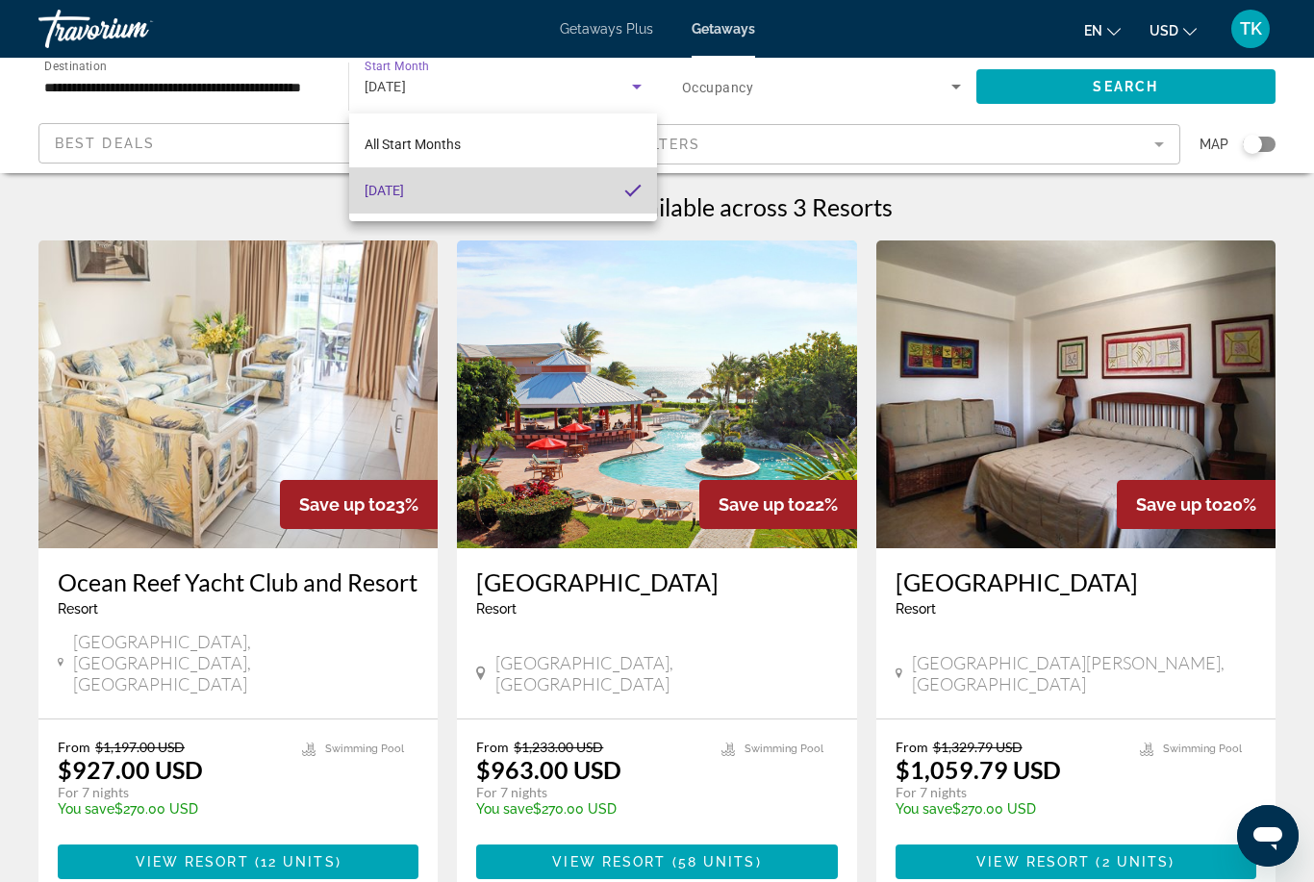
click at [560, 196] on mat-option "[DATE]" at bounding box center [503, 190] width 309 height 46
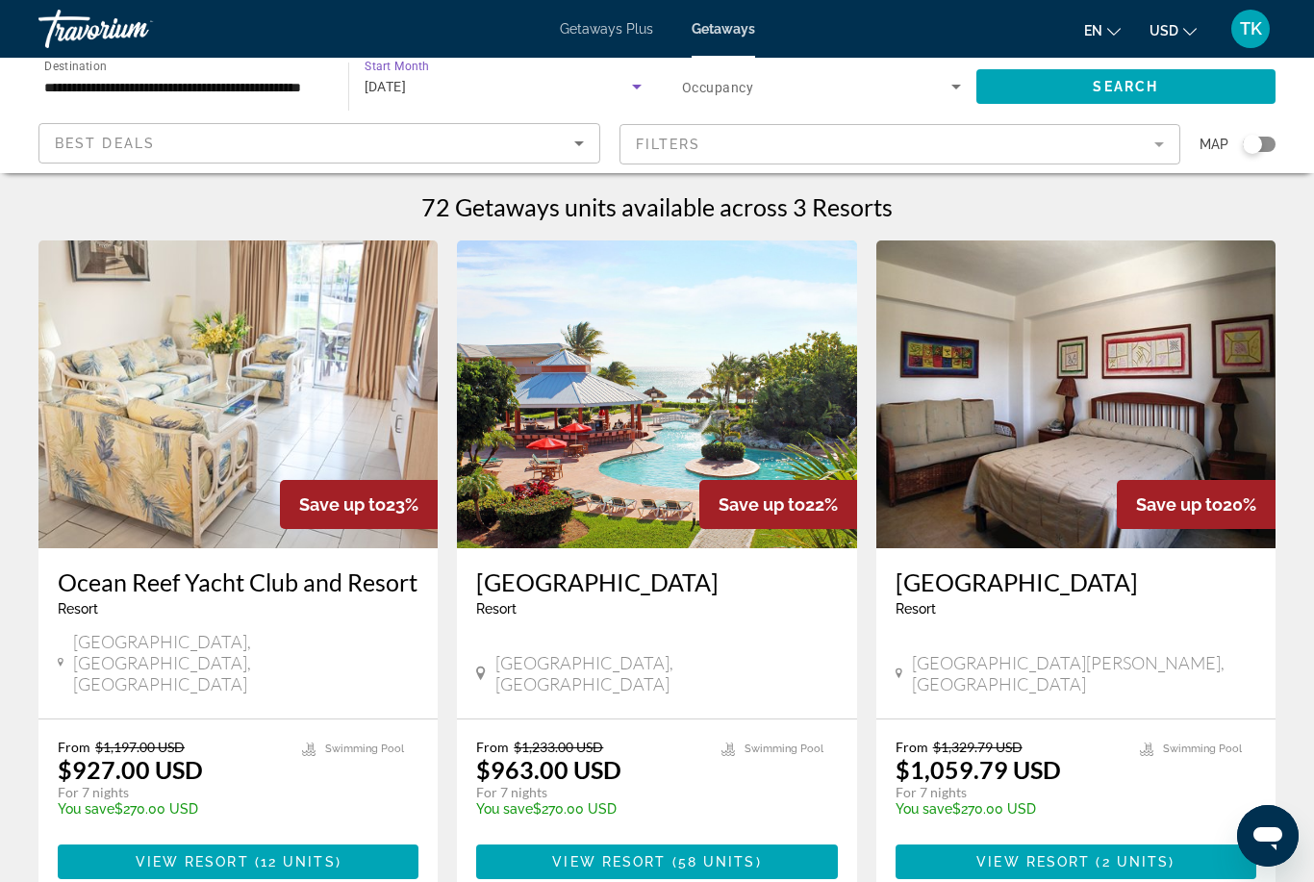
click at [407, 81] on span "[DATE]" at bounding box center [385, 86] width 42 height 15
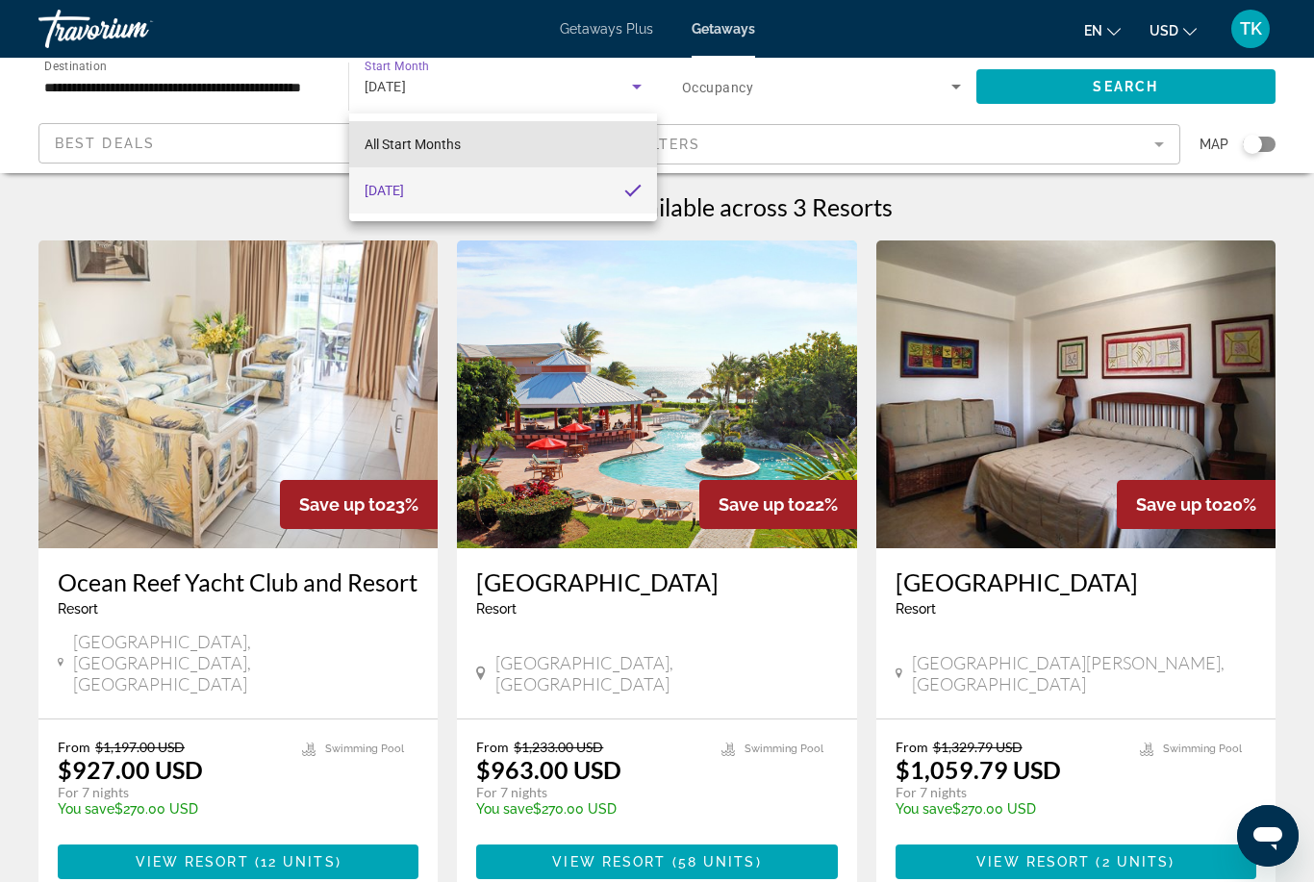
click at [446, 143] on span "All Start Months" at bounding box center [412, 144] width 96 height 15
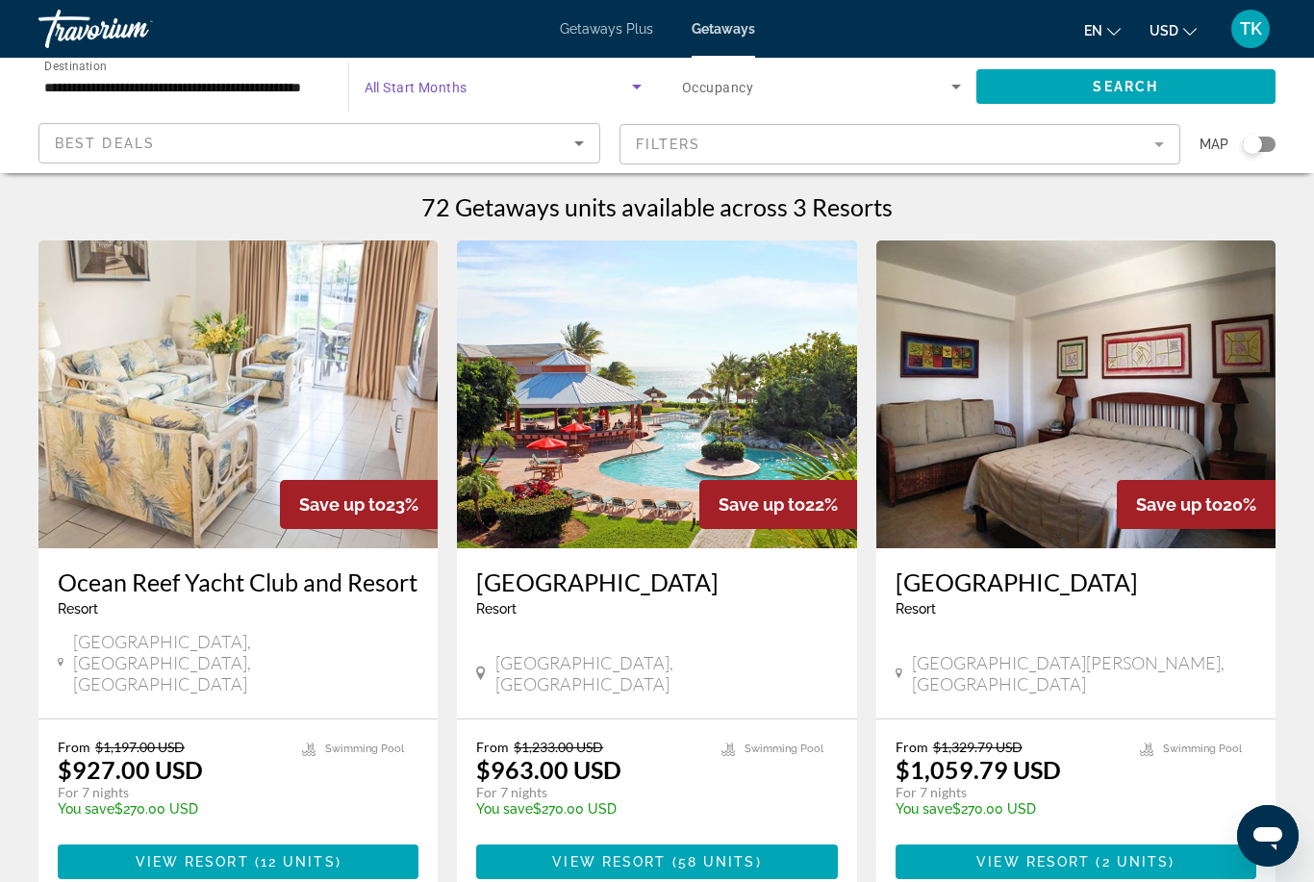
click at [945, 83] on icon "Search widget" at bounding box center [955, 86] width 23 height 23
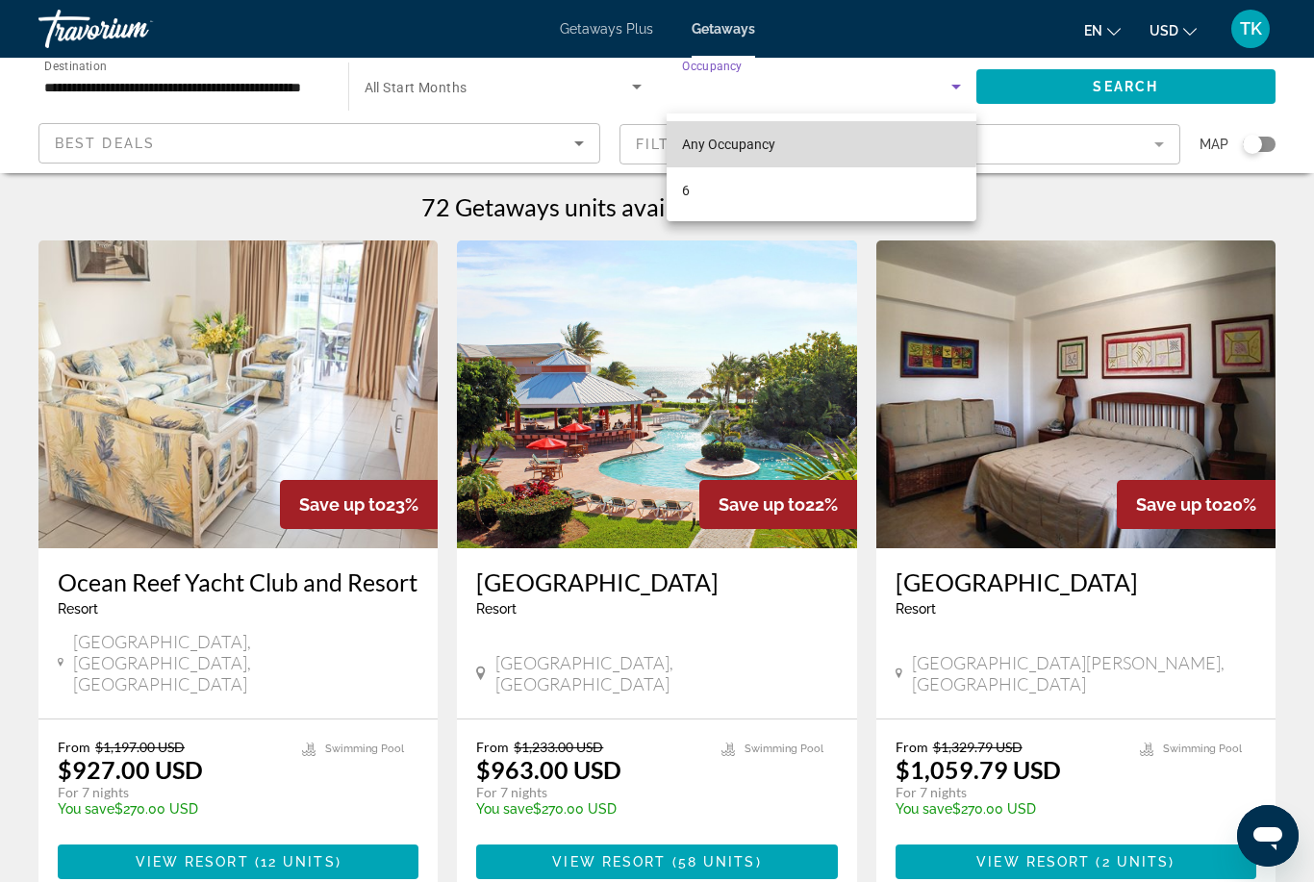
click at [756, 142] on span "Any Occupancy" at bounding box center [728, 144] width 93 height 15
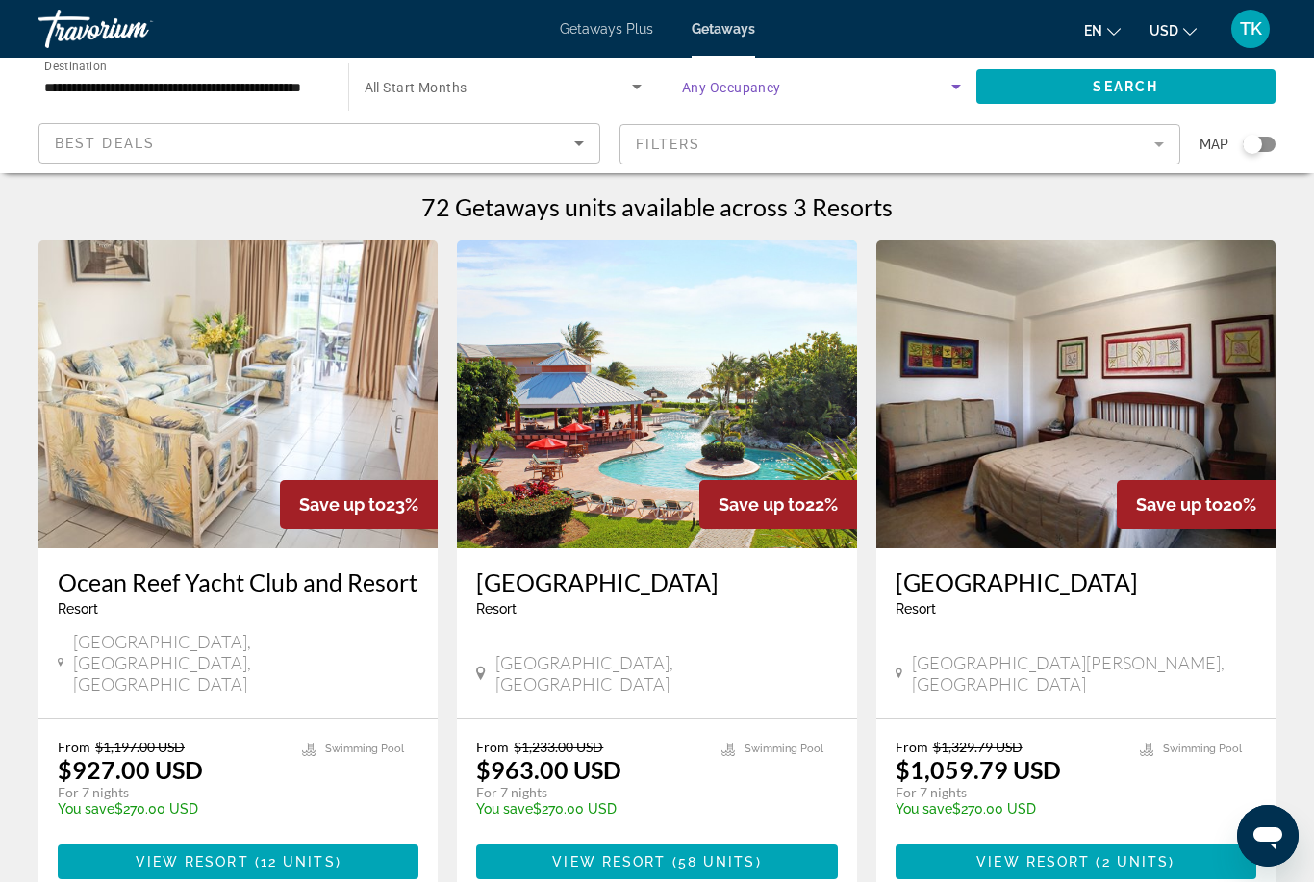
click at [422, 140] on div "Best Deals" at bounding box center [314, 143] width 519 height 23
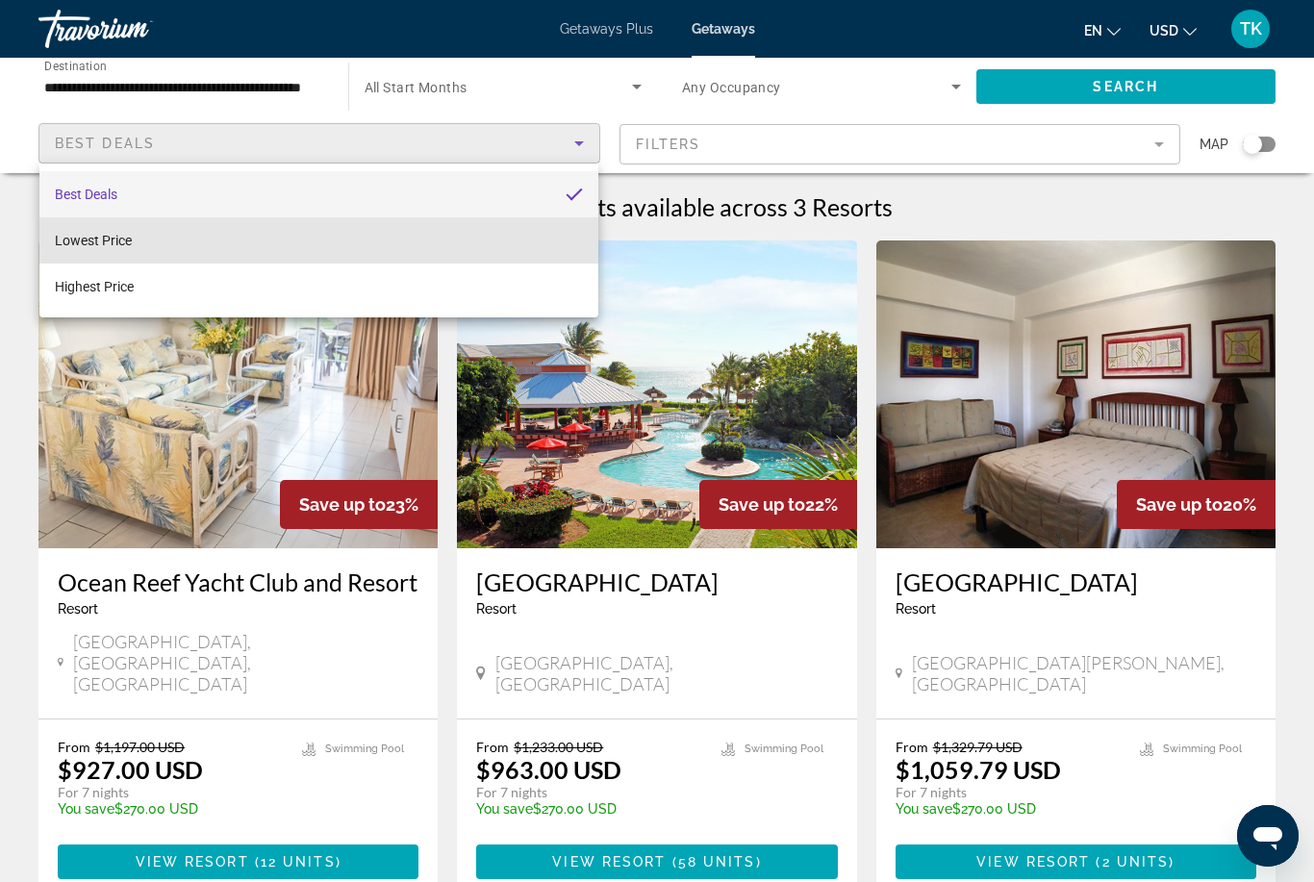
click at [485, 233] on mat-option "Lowest Price" at bounding box center [318, 240] width 559 height 46
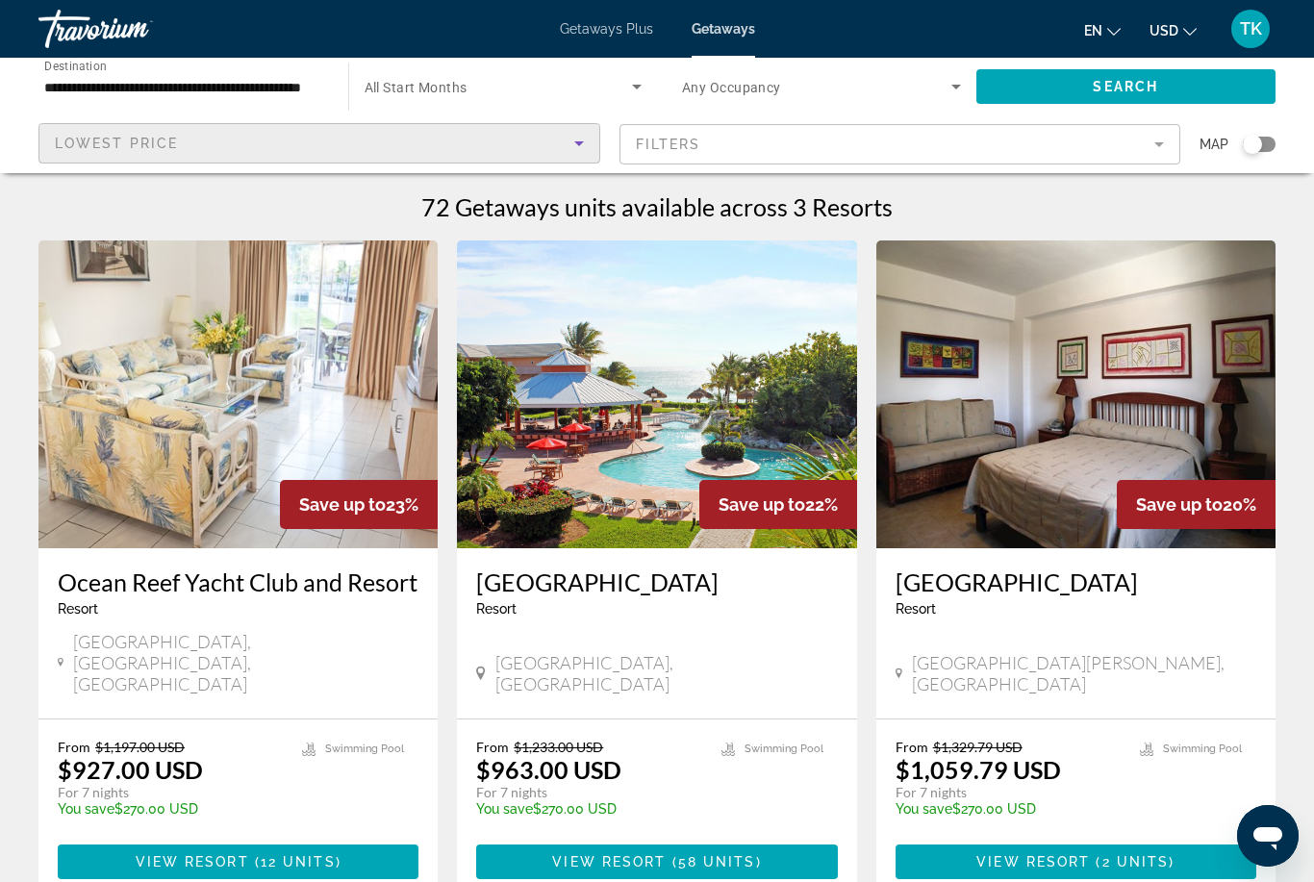
click at [314, 76] on input "**********" at bounding box center [183, 87] width 279 height 23
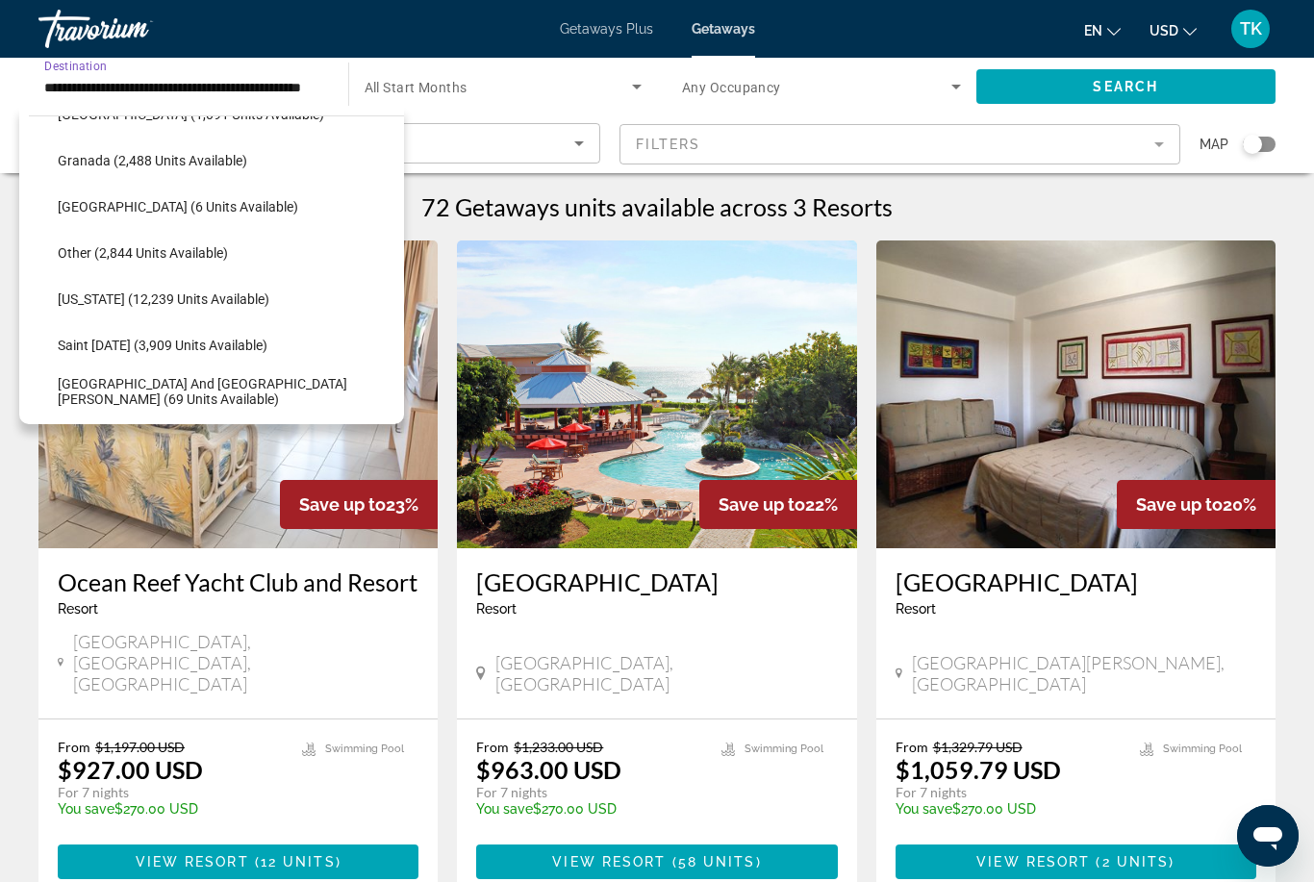
scroll to position [448, 0]
click at [107, 305] on span "[US_STATE] (12,239 units available)" at bounding box center [164, 300] width 212 height 15
type input "**********"
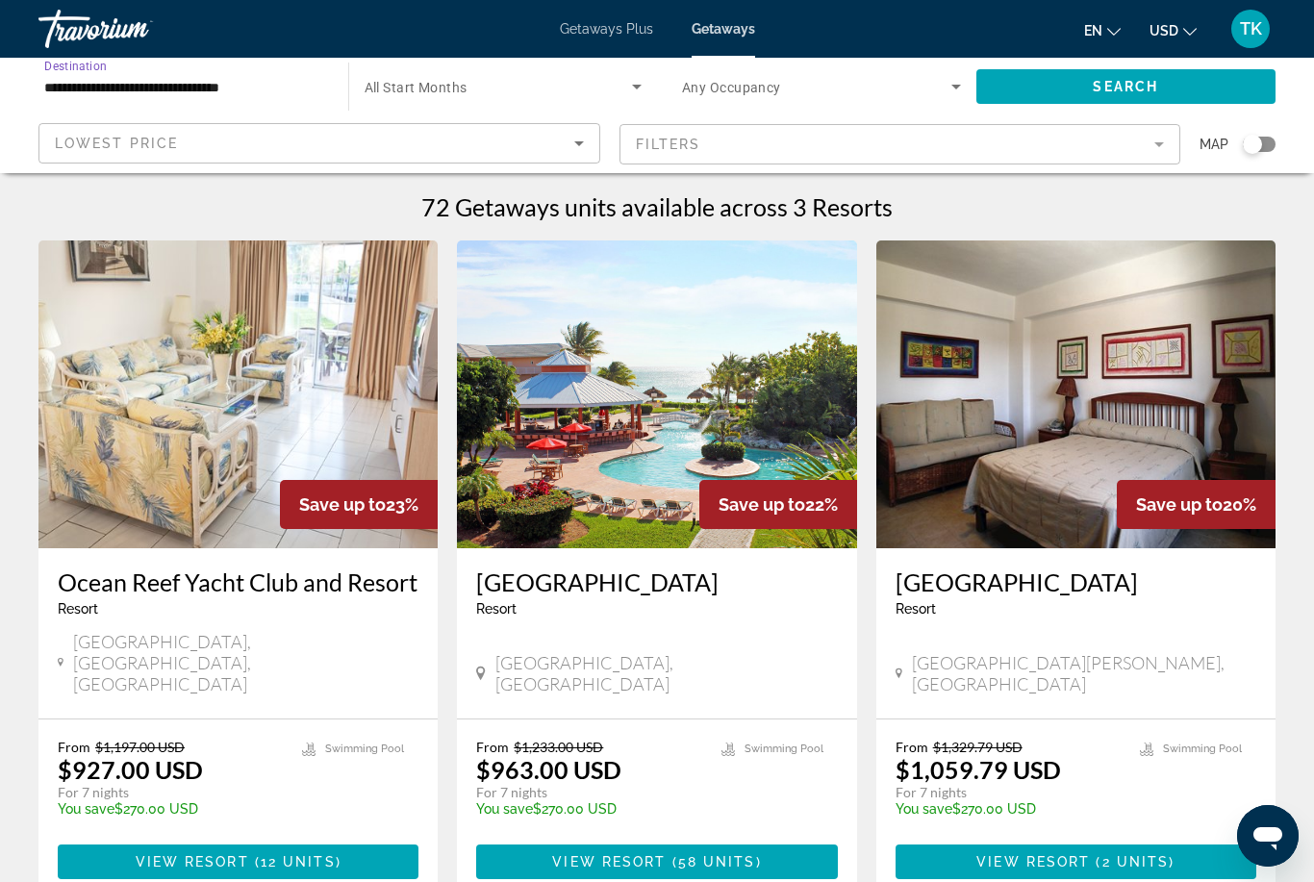
click at [1251, 144] on div "Search widget" at bounding box center [1252, 144] width 19 height 19
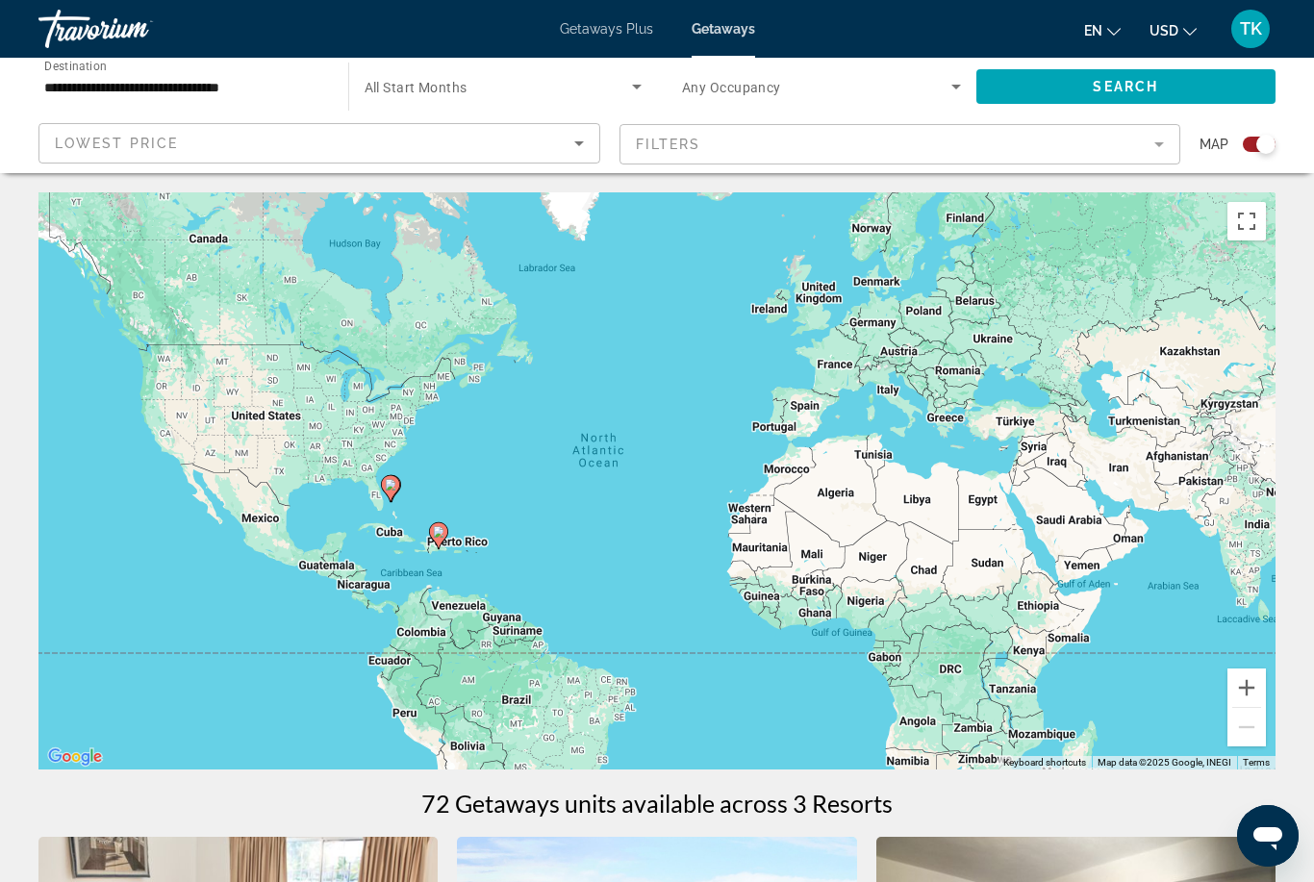
click at [1065, 88] on span "Search widget" at bounding box center [1126, 86] width 300 height 46
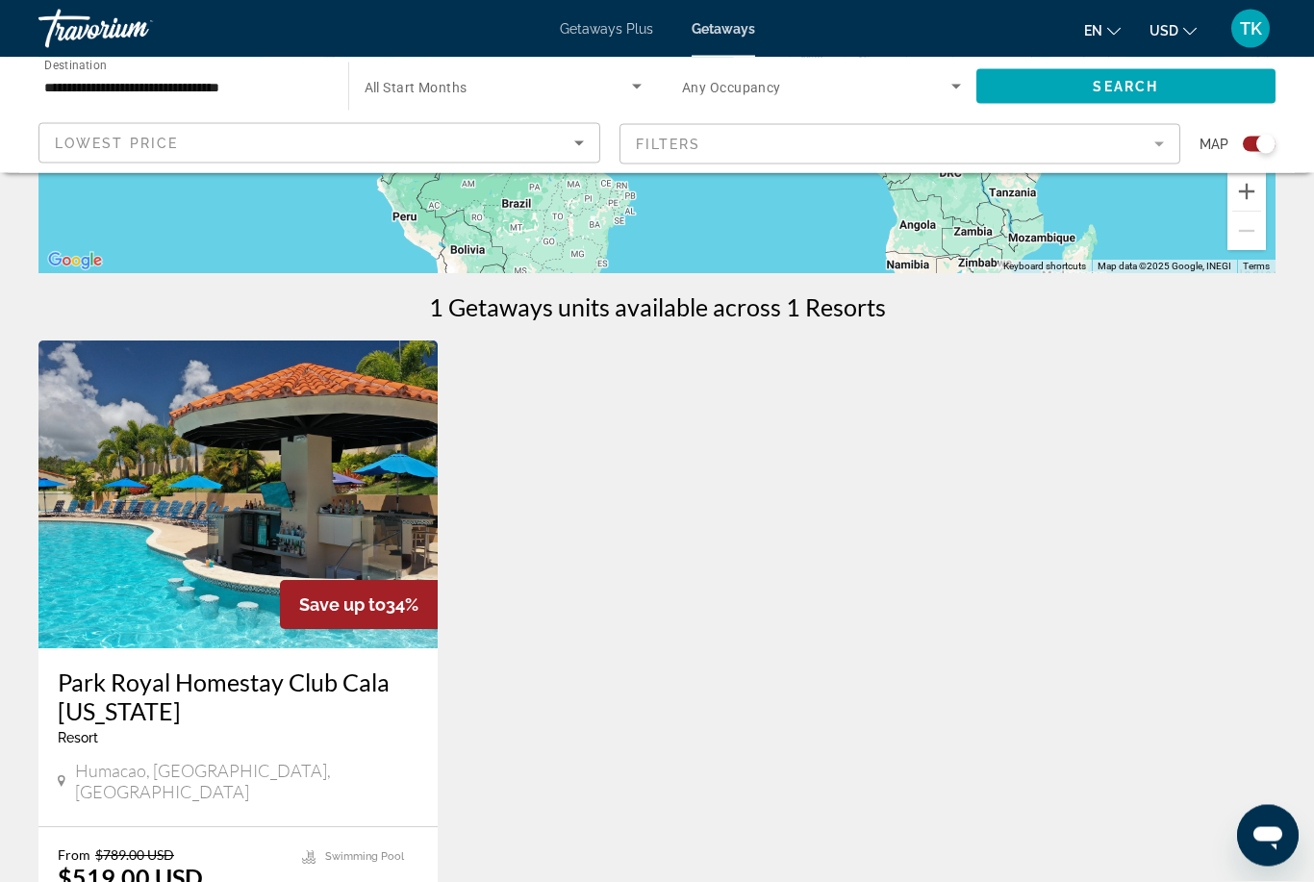
scroll to position [504, 0]
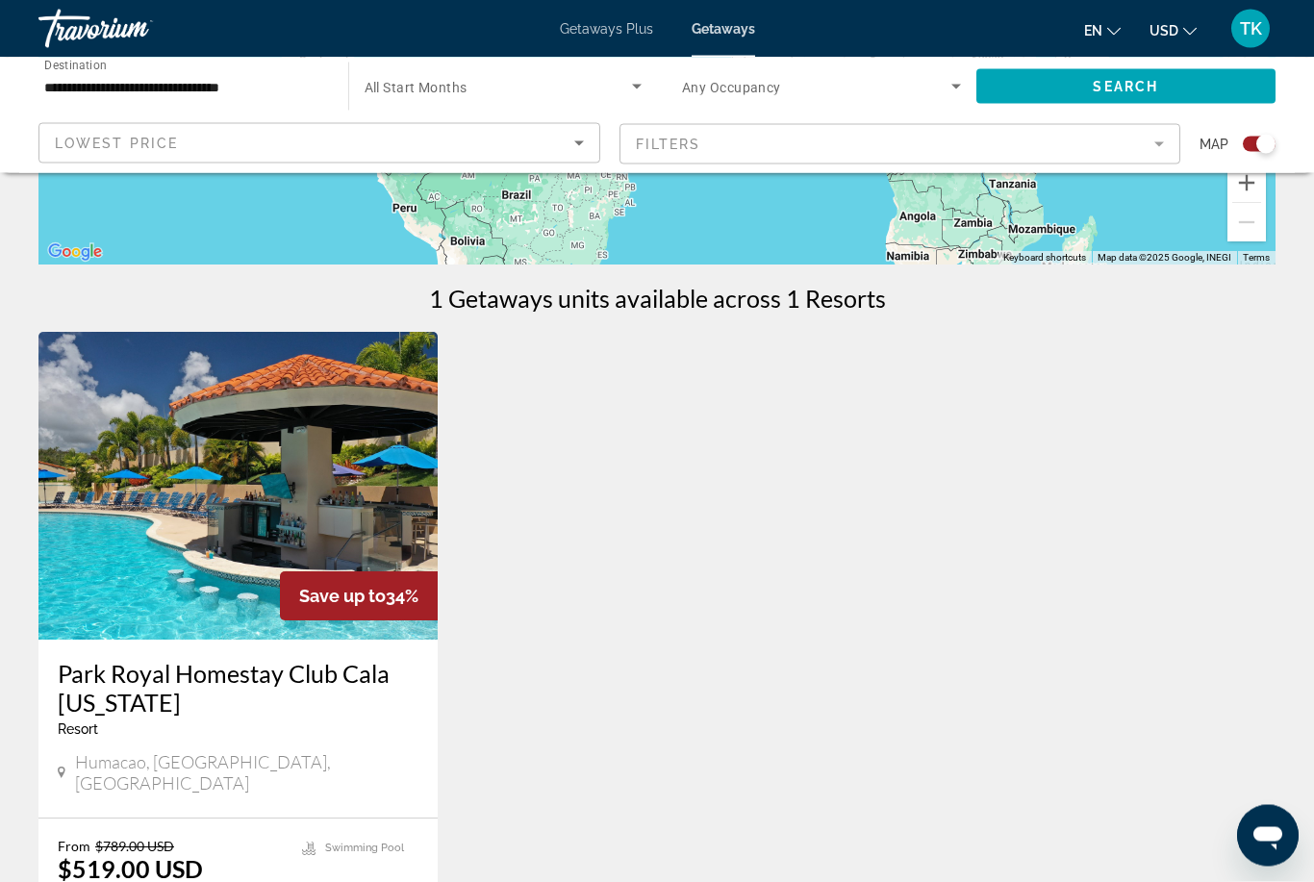
click at [179, 514] on img "Main content" at bounding box center [237, 487] width 399 height 308
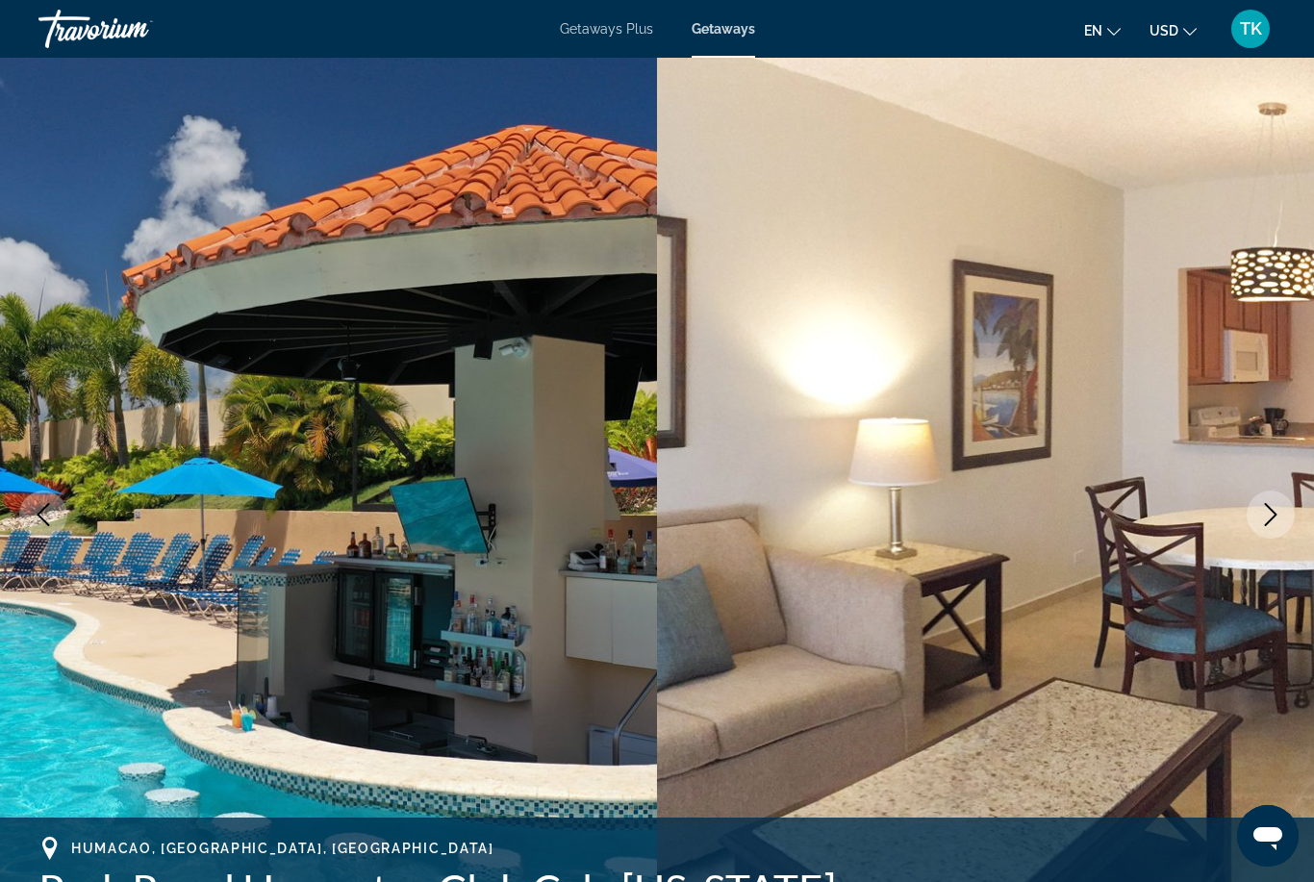
click at [1249, 520] on button "Next image" at bounding box center [1270, 514] width 48 height 48
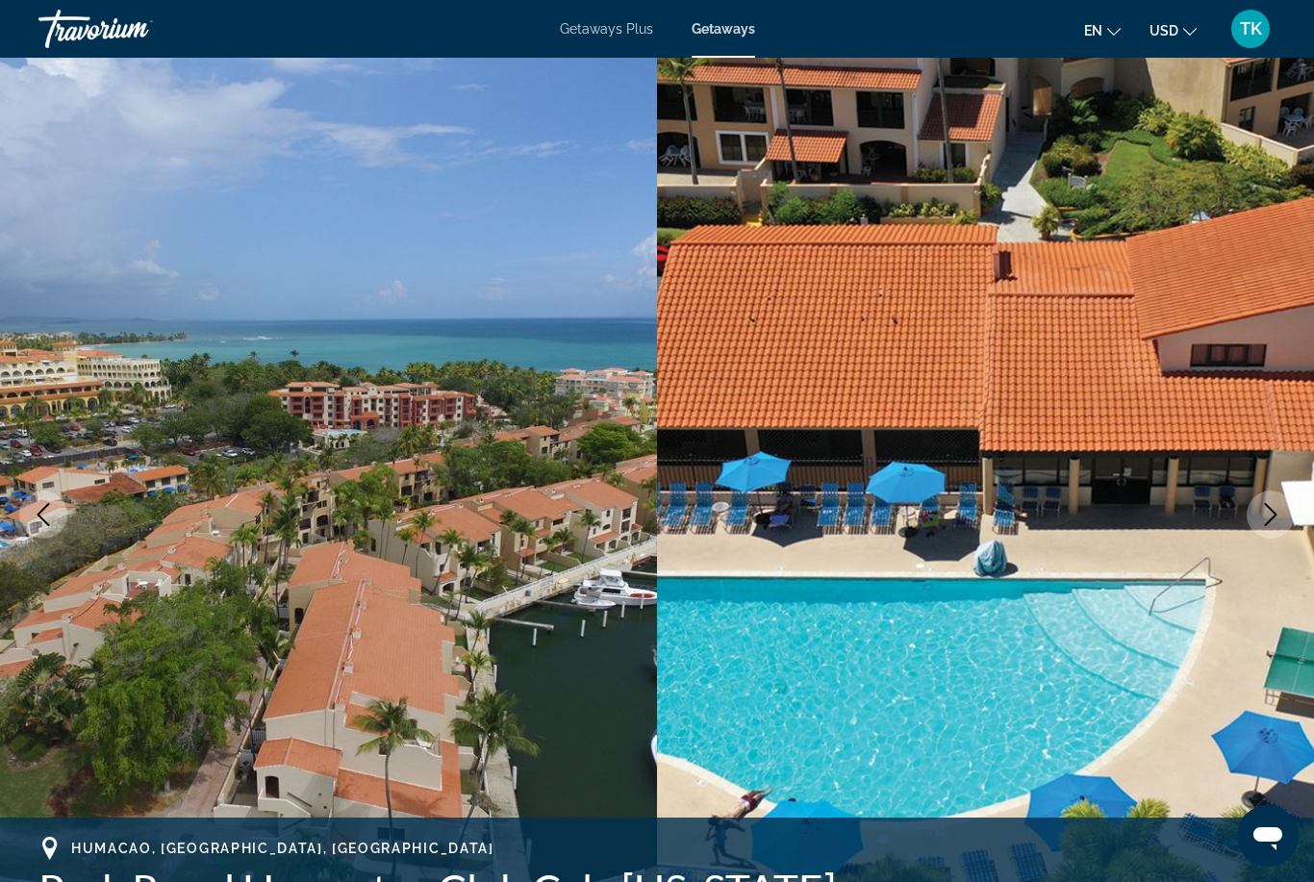
click at [1273, 504] on icon "Next image" at bounding box center [1270, 514] width 23 height 23
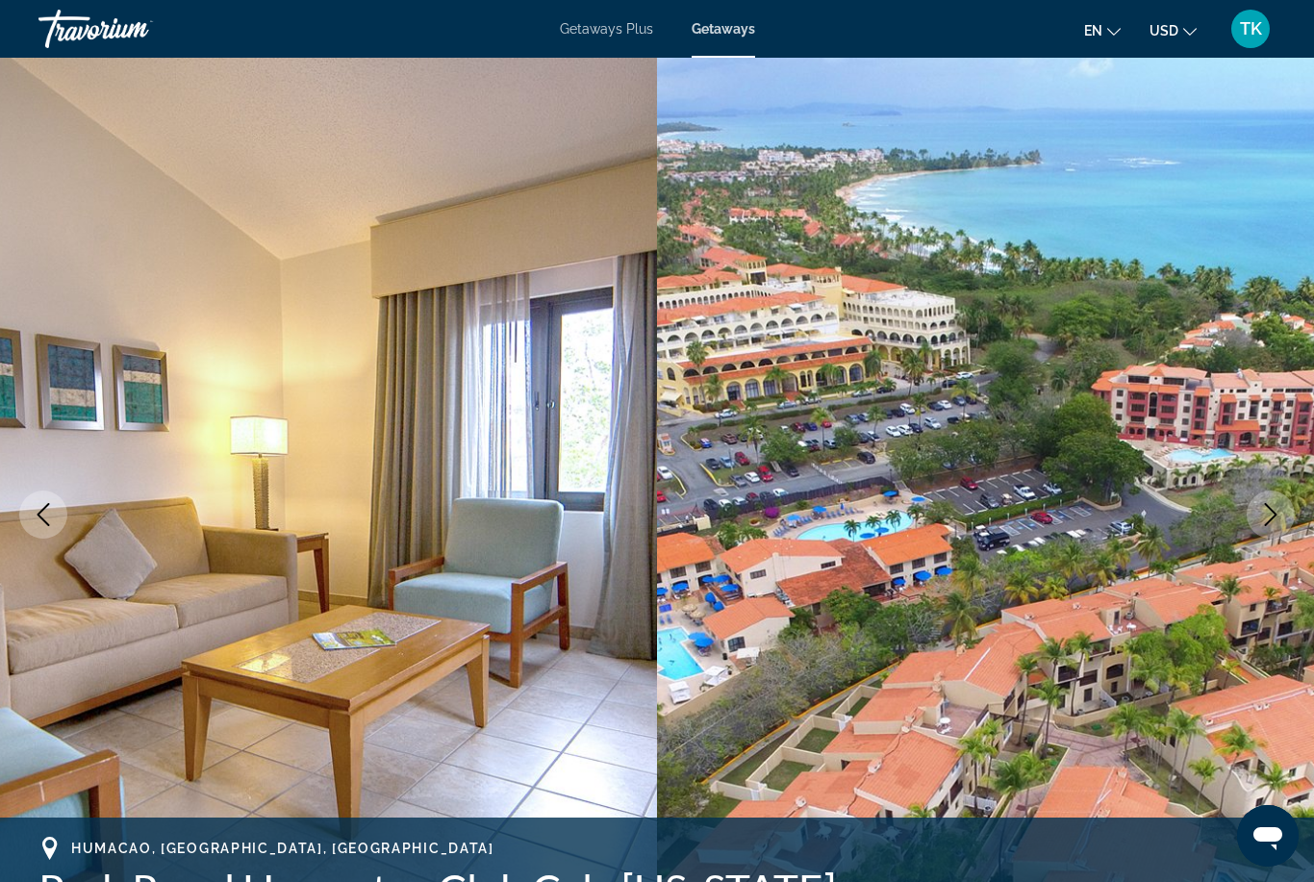
click at [1271, 535] on button "Next image" at bounding box center [1270, 514] width 48 height 48
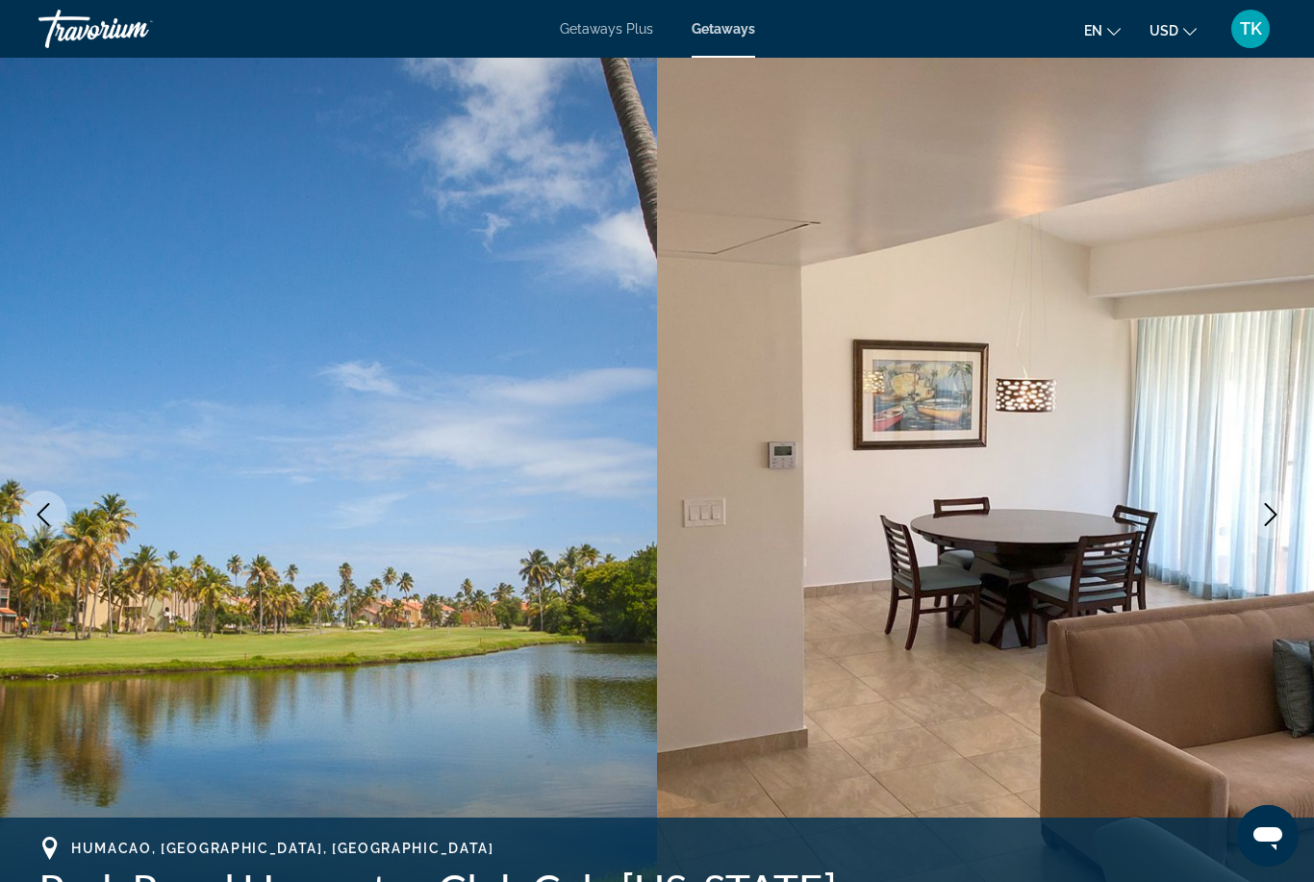
click at [1266, 513] on icon "Next image" at bounding box center [1270, 514] width 23 height 23
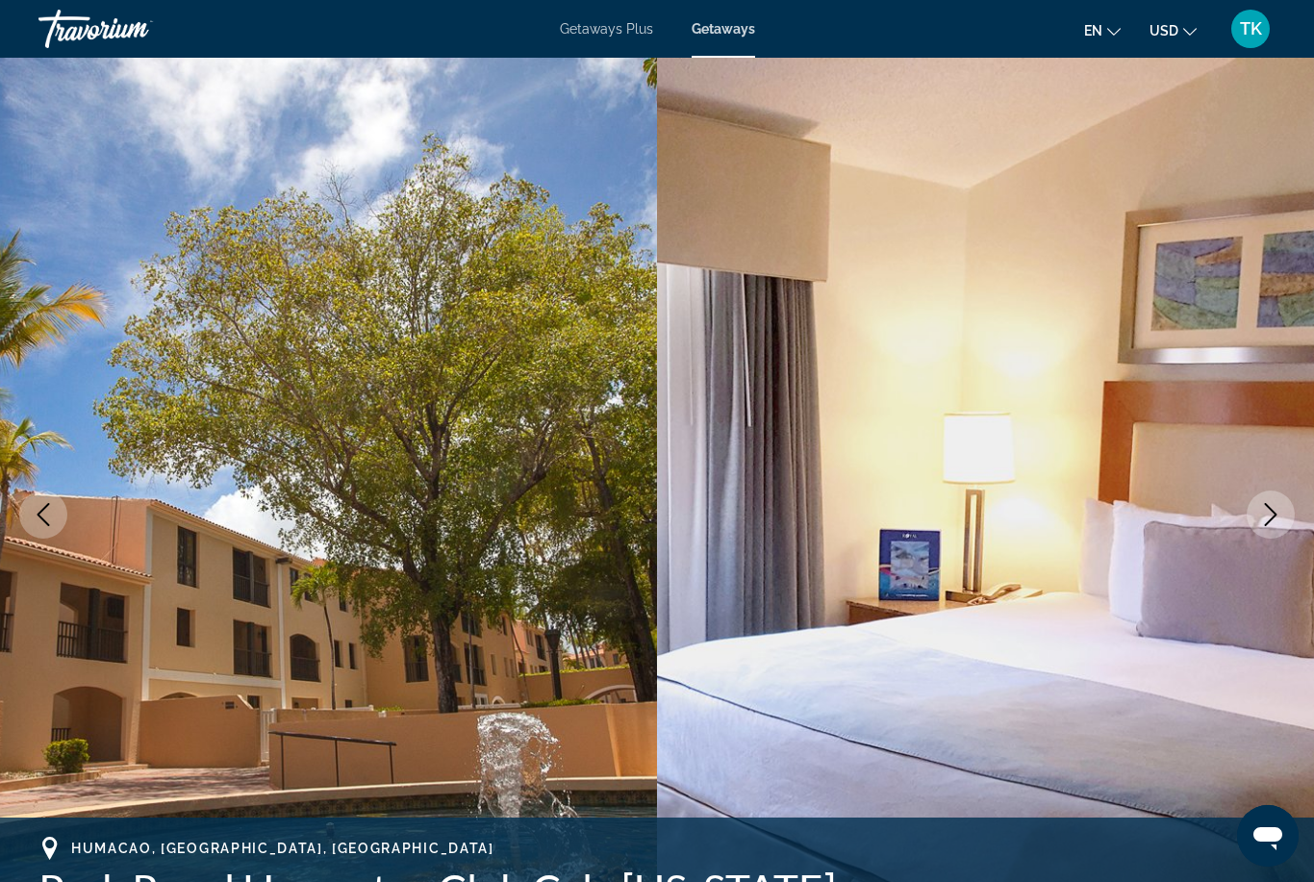
click at [1248, 517] on button "Next image" at bounding box center [1270, 514] width 48 height 48
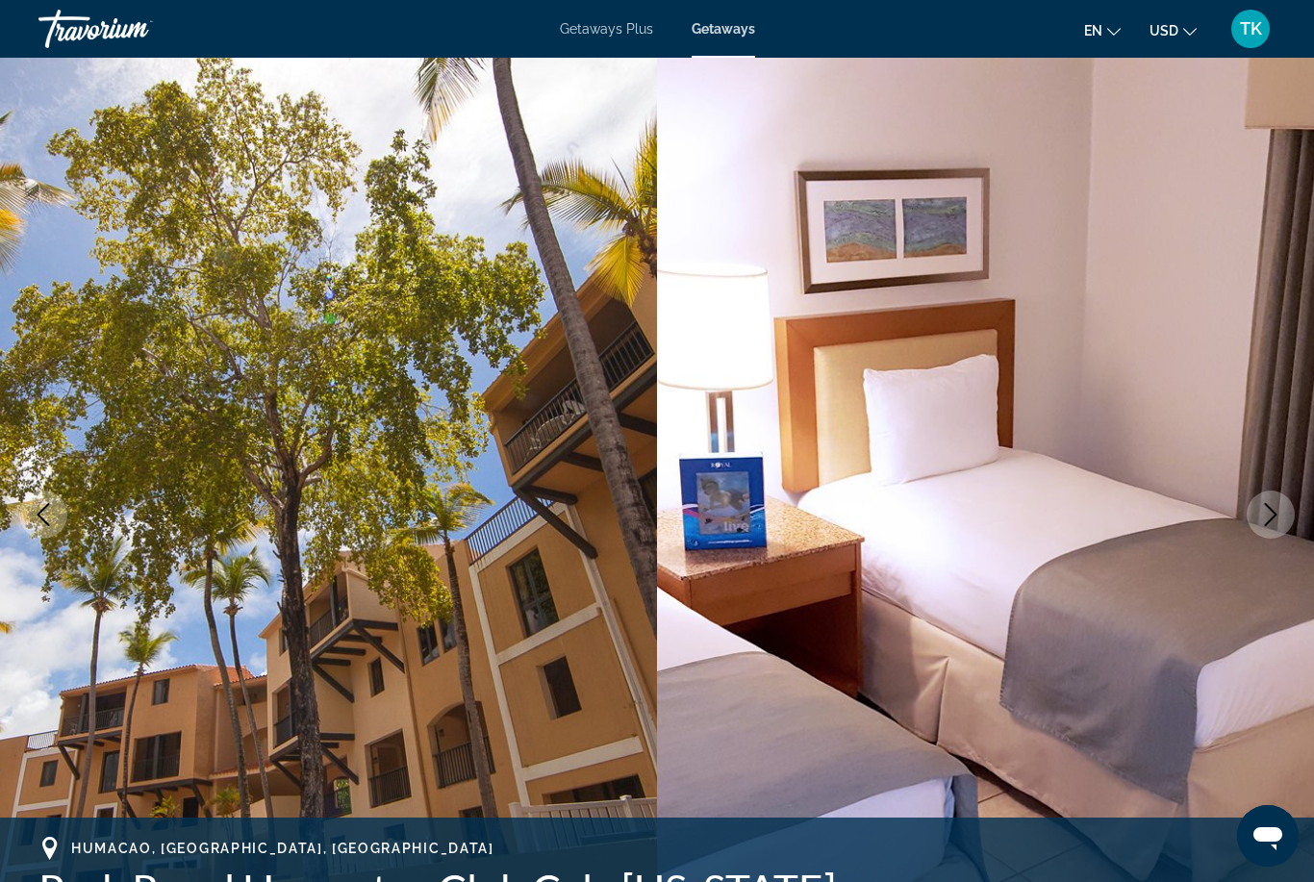
click at [1267, 521] on icon "Next image" at bounding box center [1270, 514] width 23 height 23
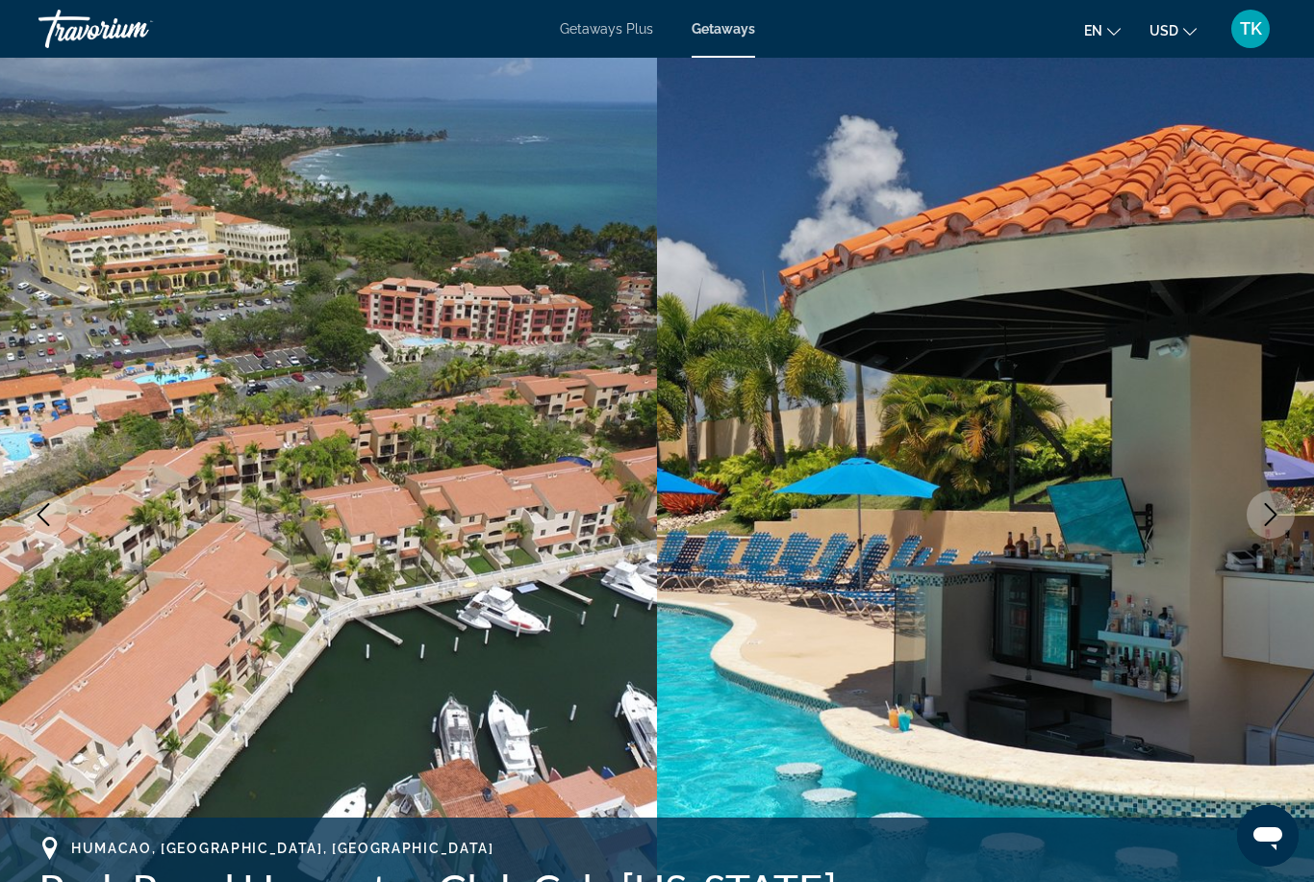
click at [1275, 513] on icon "Next image" at bounding box center [1270, 514] width 23 height 23
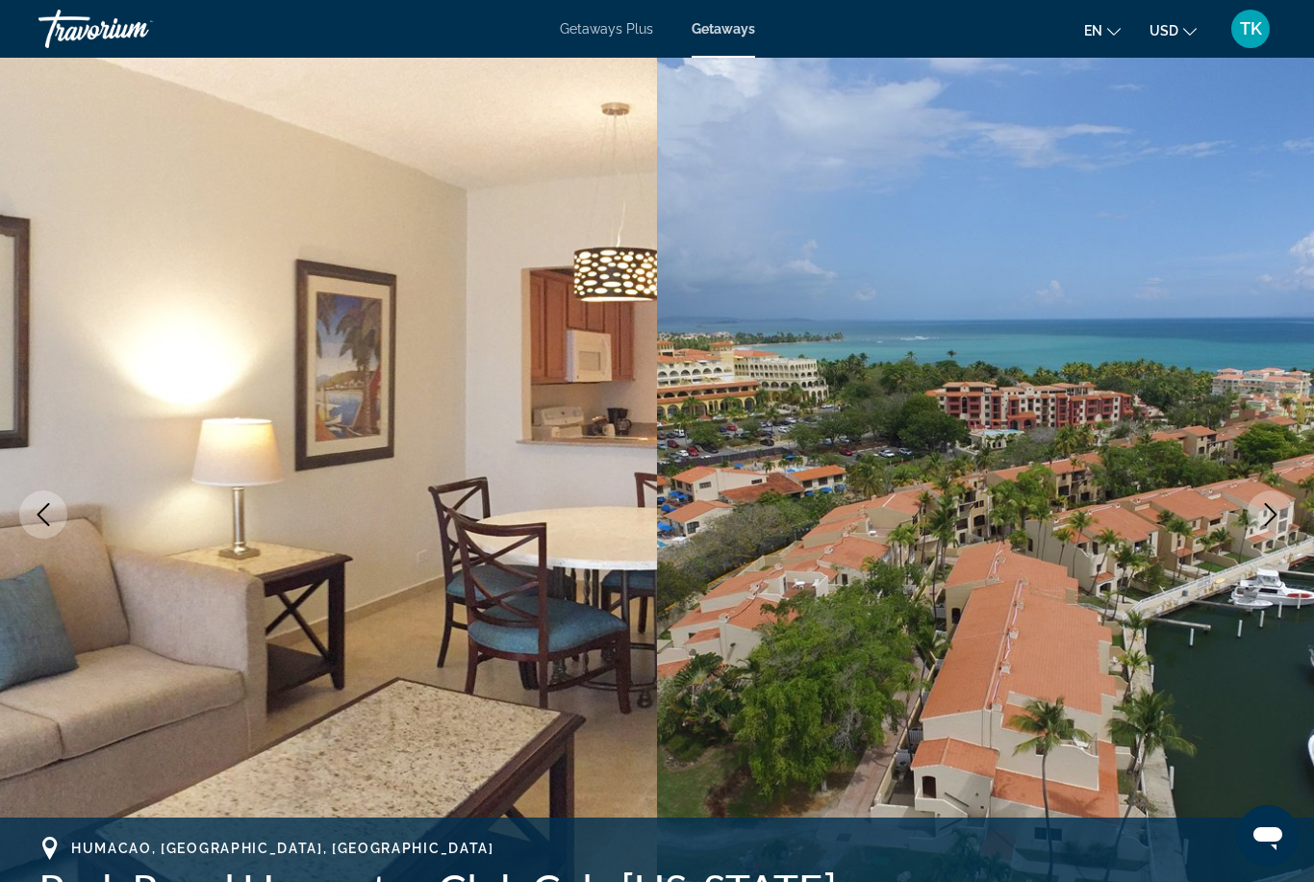
click at [1260, 515] on icon "Next image" at bounding box center [1270, 514] width 23 height 23
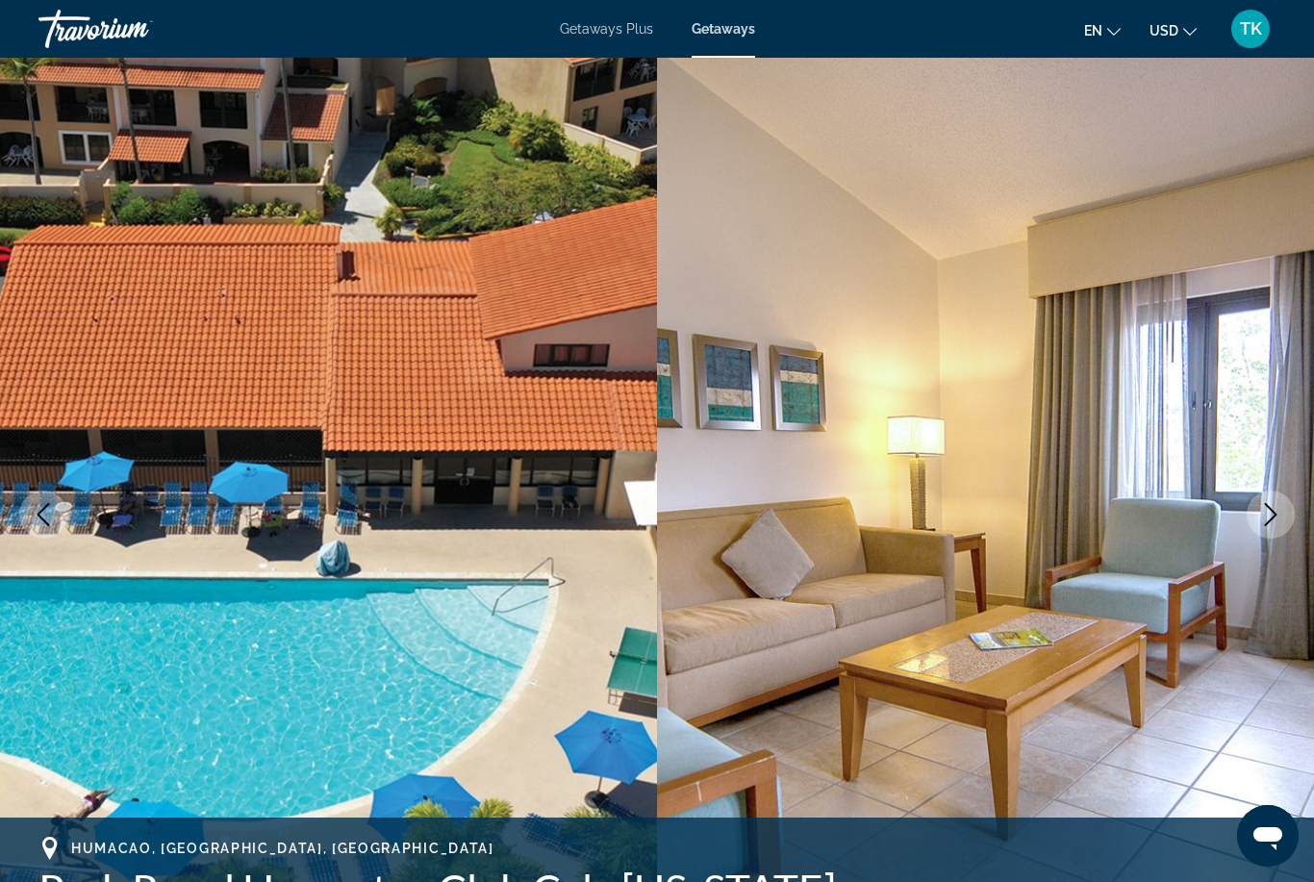
click at [1268, 497] on button "Next image" at bounding box center [1270, 514] width 48 height 48
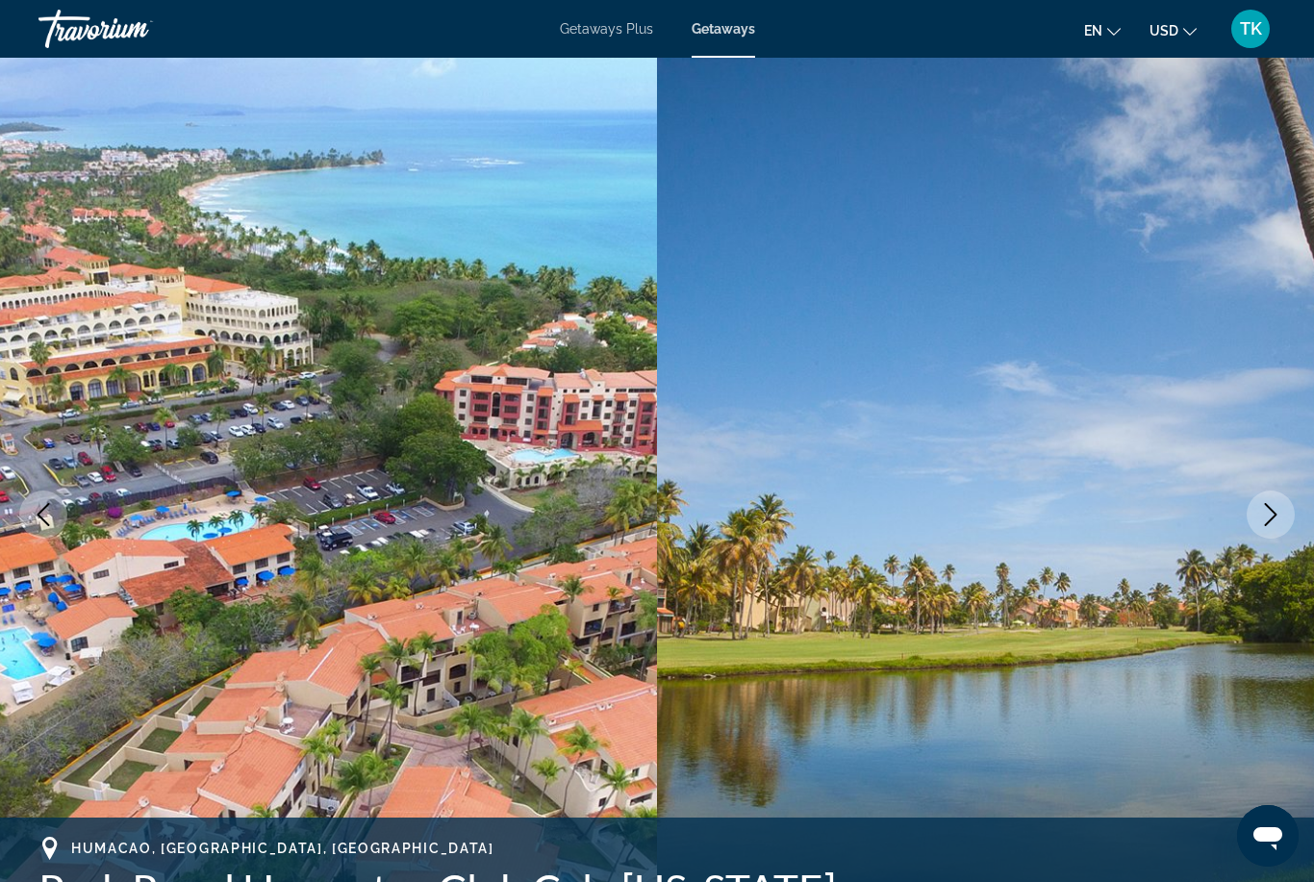
click at [1261, 513] on icon "Next image" at bounding box center [1270, 514] width 23 height 23
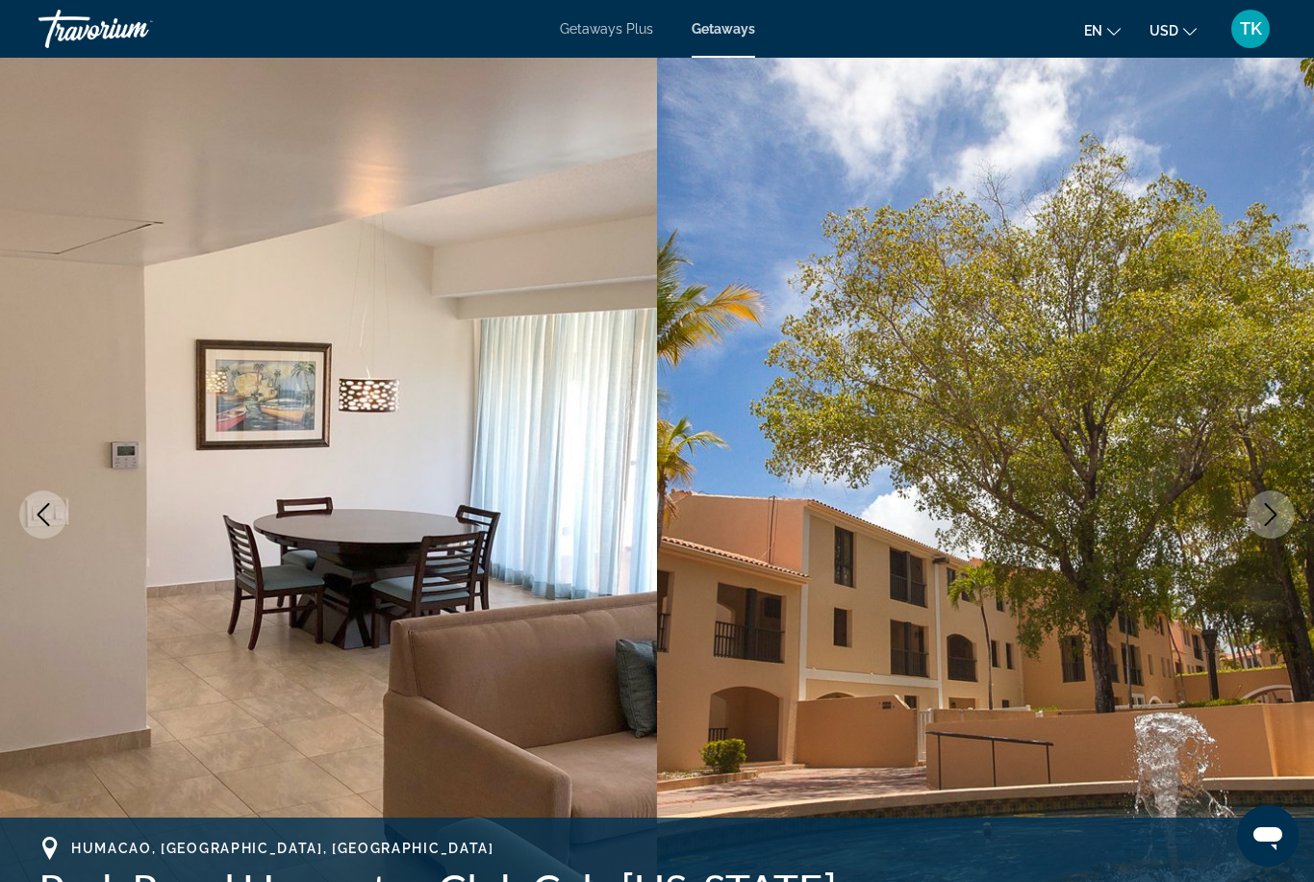
click at [1257, 511] on button "Next image" at bounding box center [1270, 514] width 48 height 48
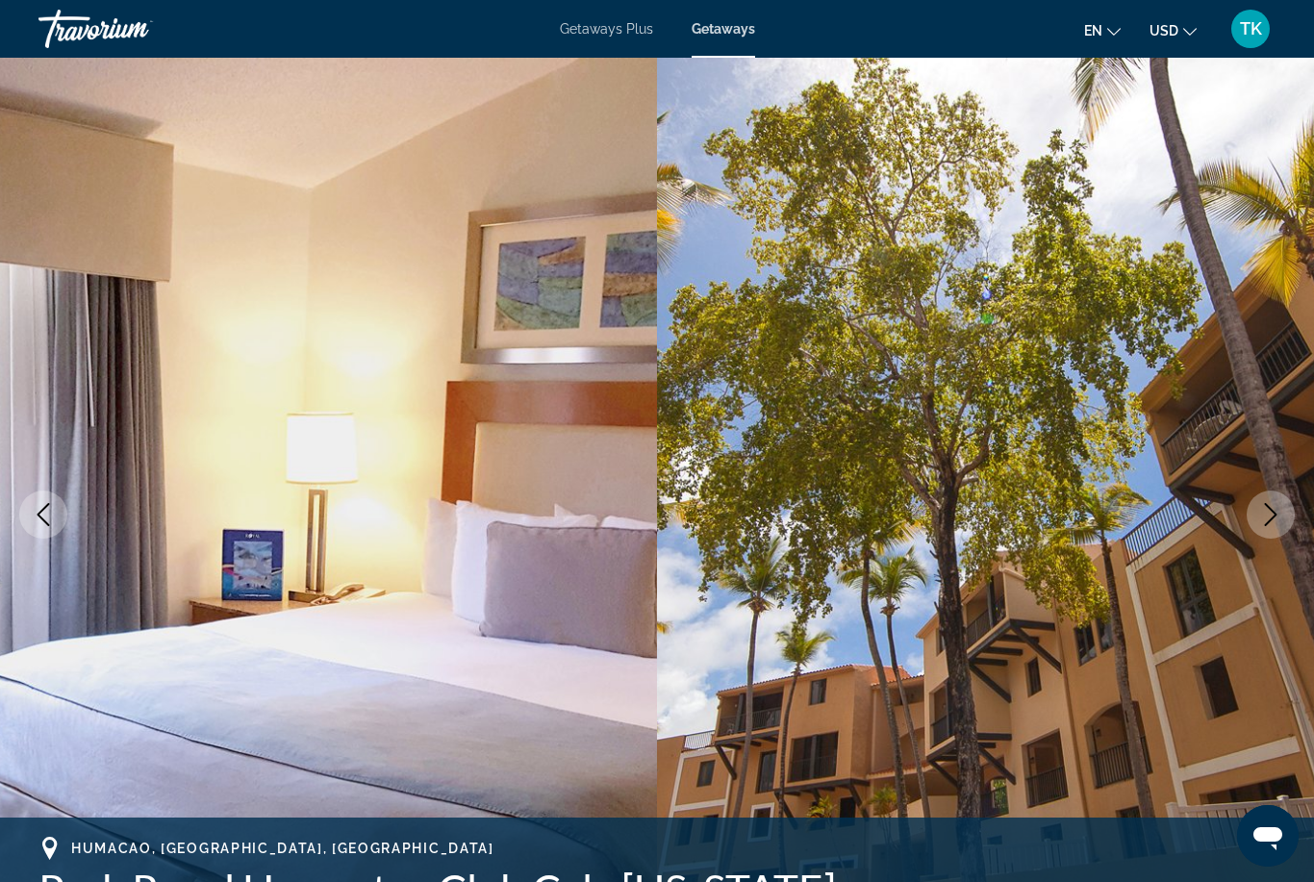
click at [1266, 508] on icon "Next image" at bounding box center [1270, 514] width 23 height 23
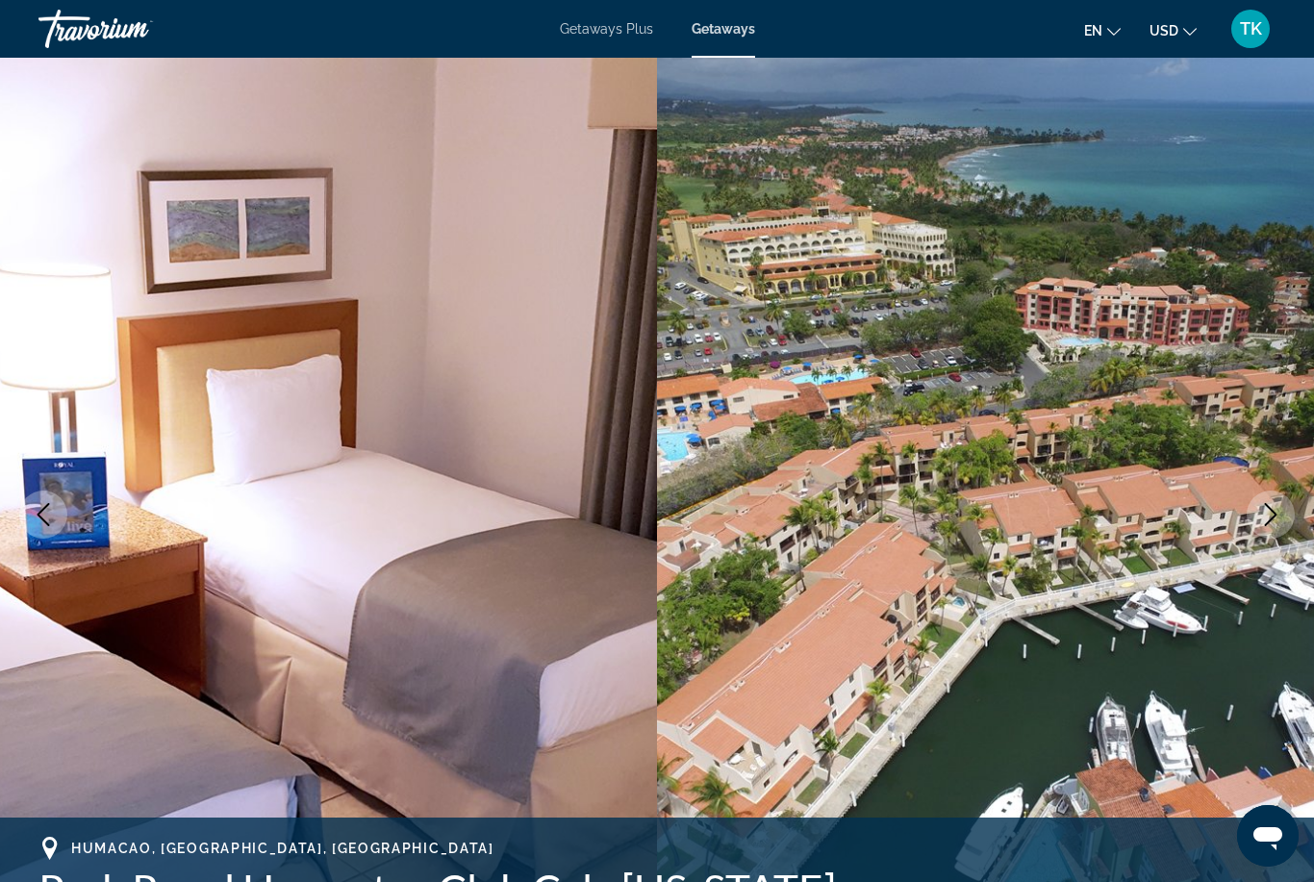
click at [1268, 525] on icon "Next image" at bounding box center [1270, 514] width 23 height 23
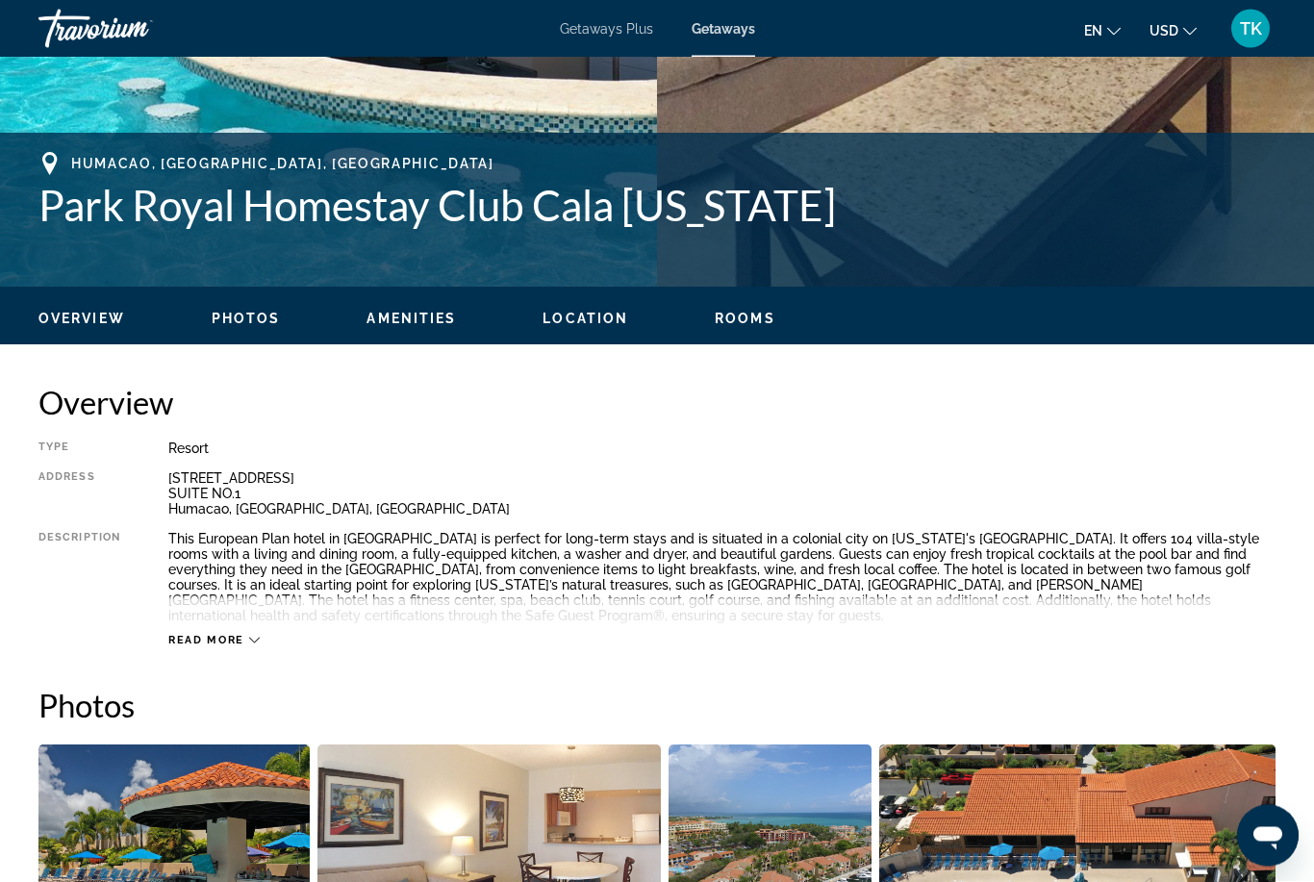
scroll to position [679, 0]
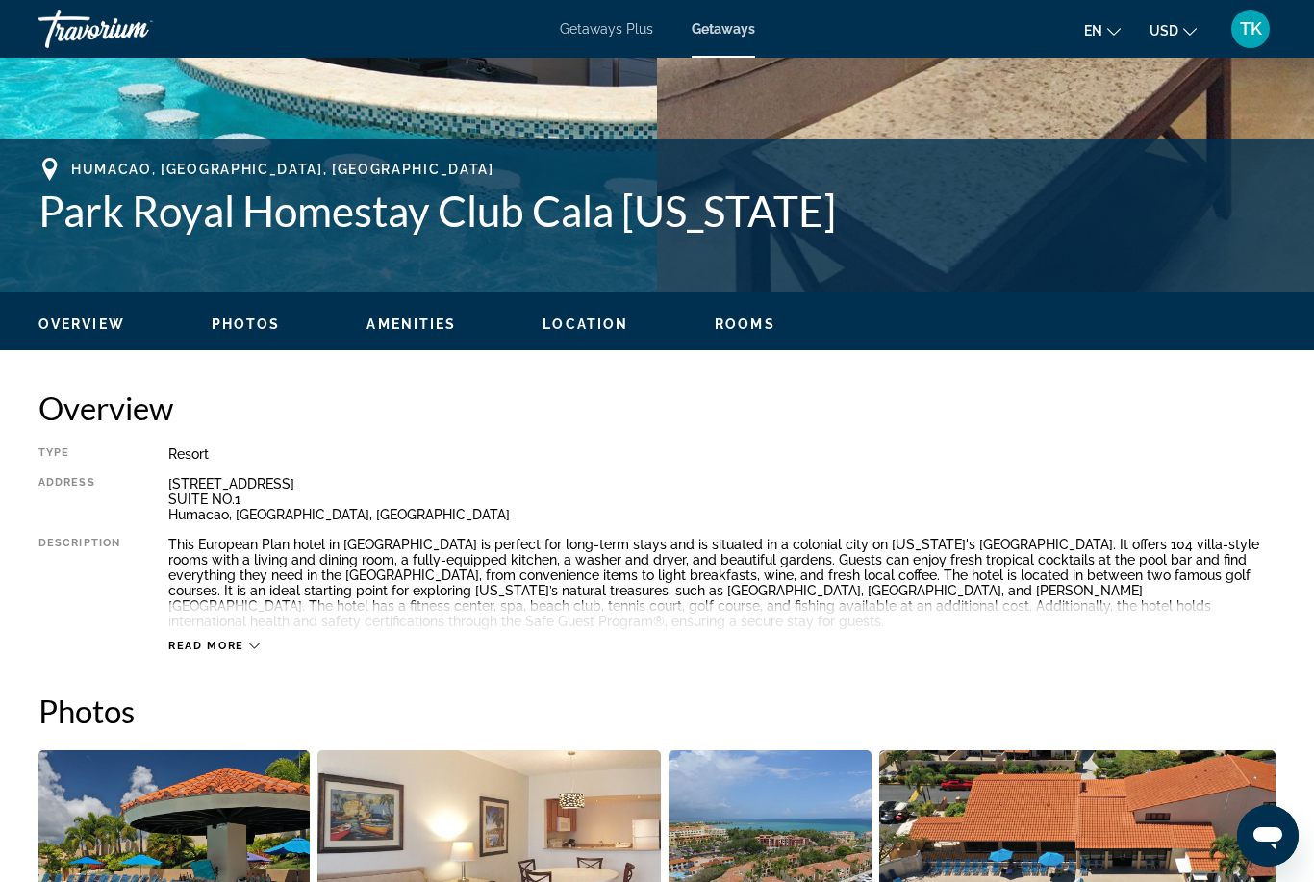
click at [204, 644] on span "Read more" at bounding box center [206, 646] width 76 height 13
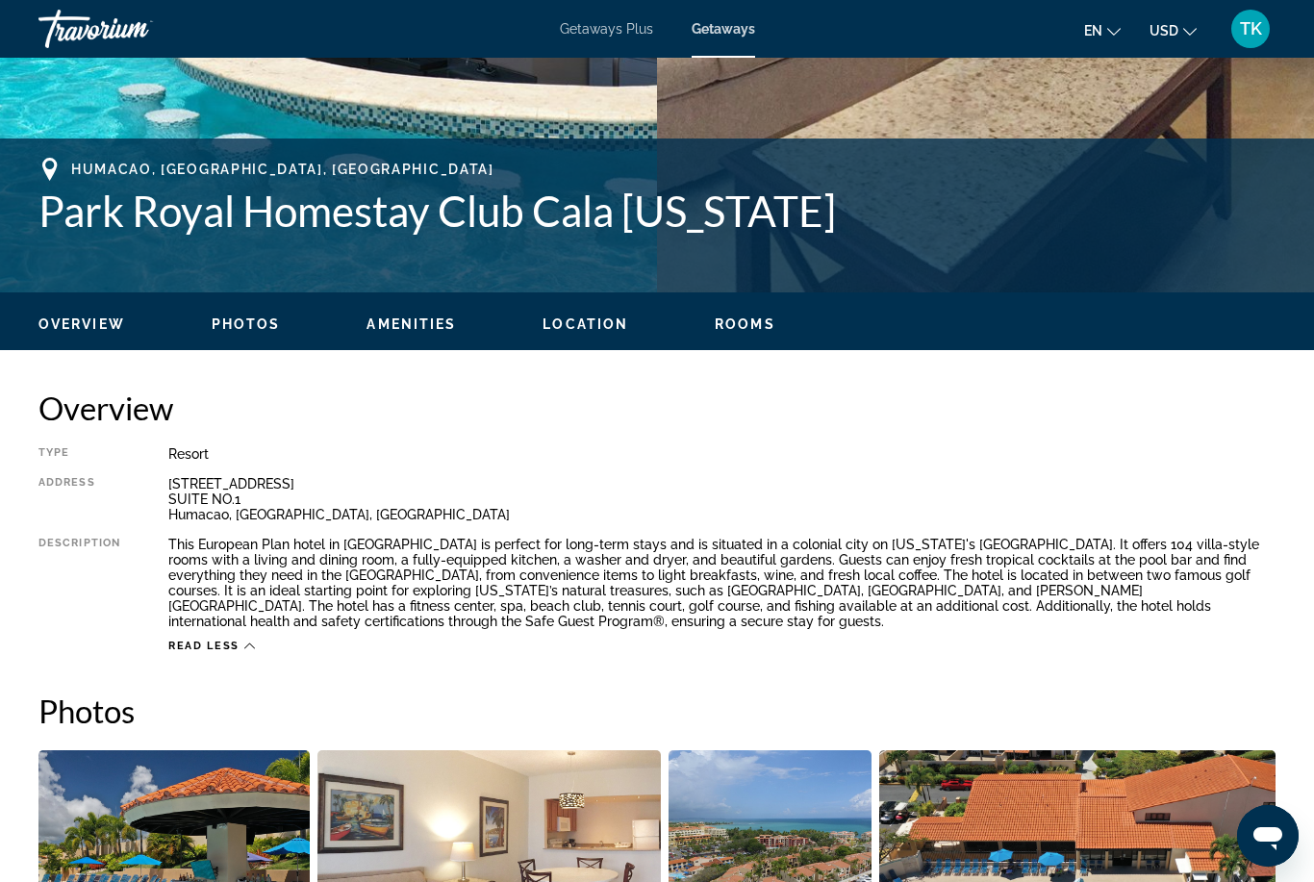
click at [1260, 14] on div "TK" at bounding box center [1250, 29] width 38 height 38
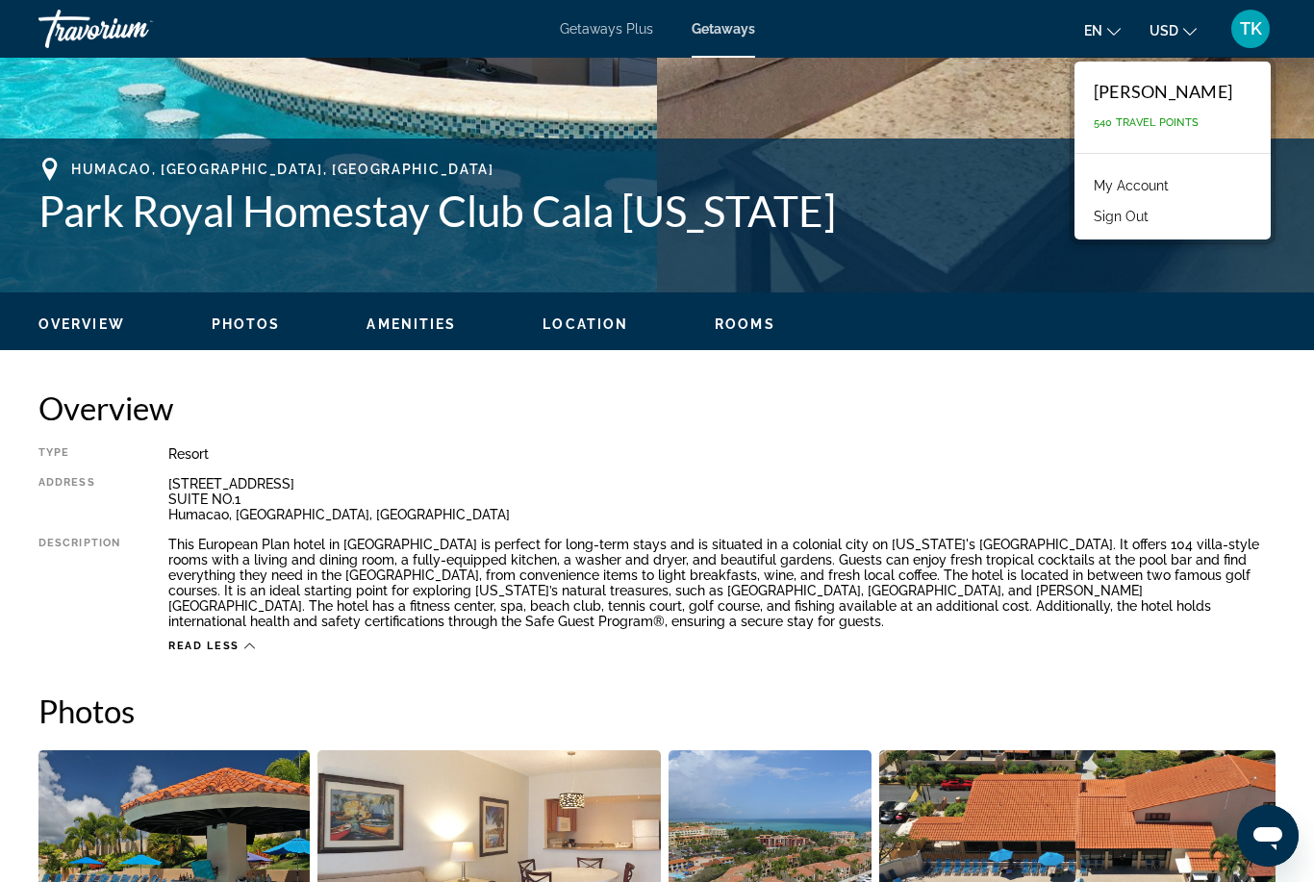
click at [1120, 215] on button "Sign Out" at bounding box center [1121, 216] width 74 height 25
